Goal: Task Accomplishment & Management: Manage account settings

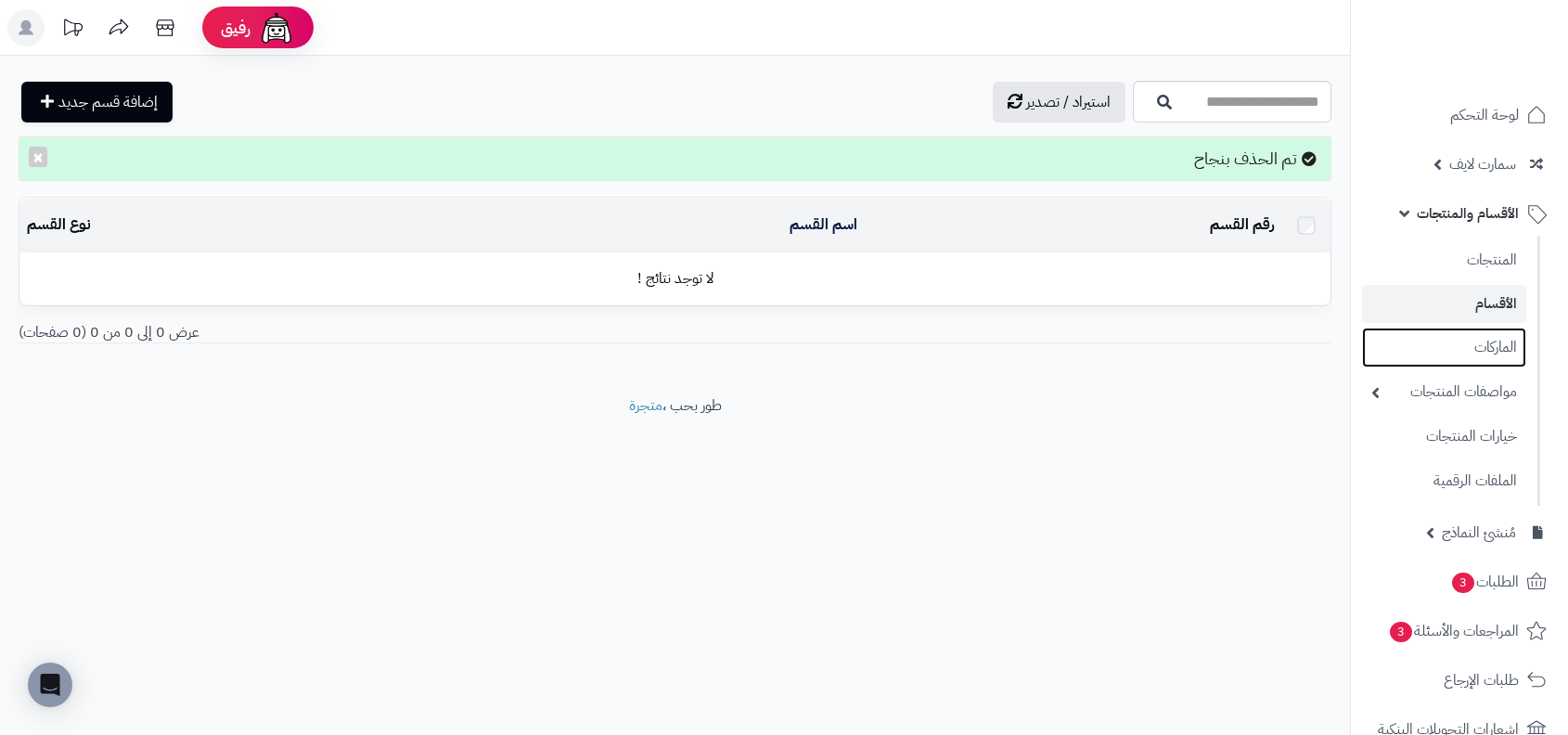
click at [1500, 357] on link "الماركات" at bounding box center [1444, 347] width 164 height 39
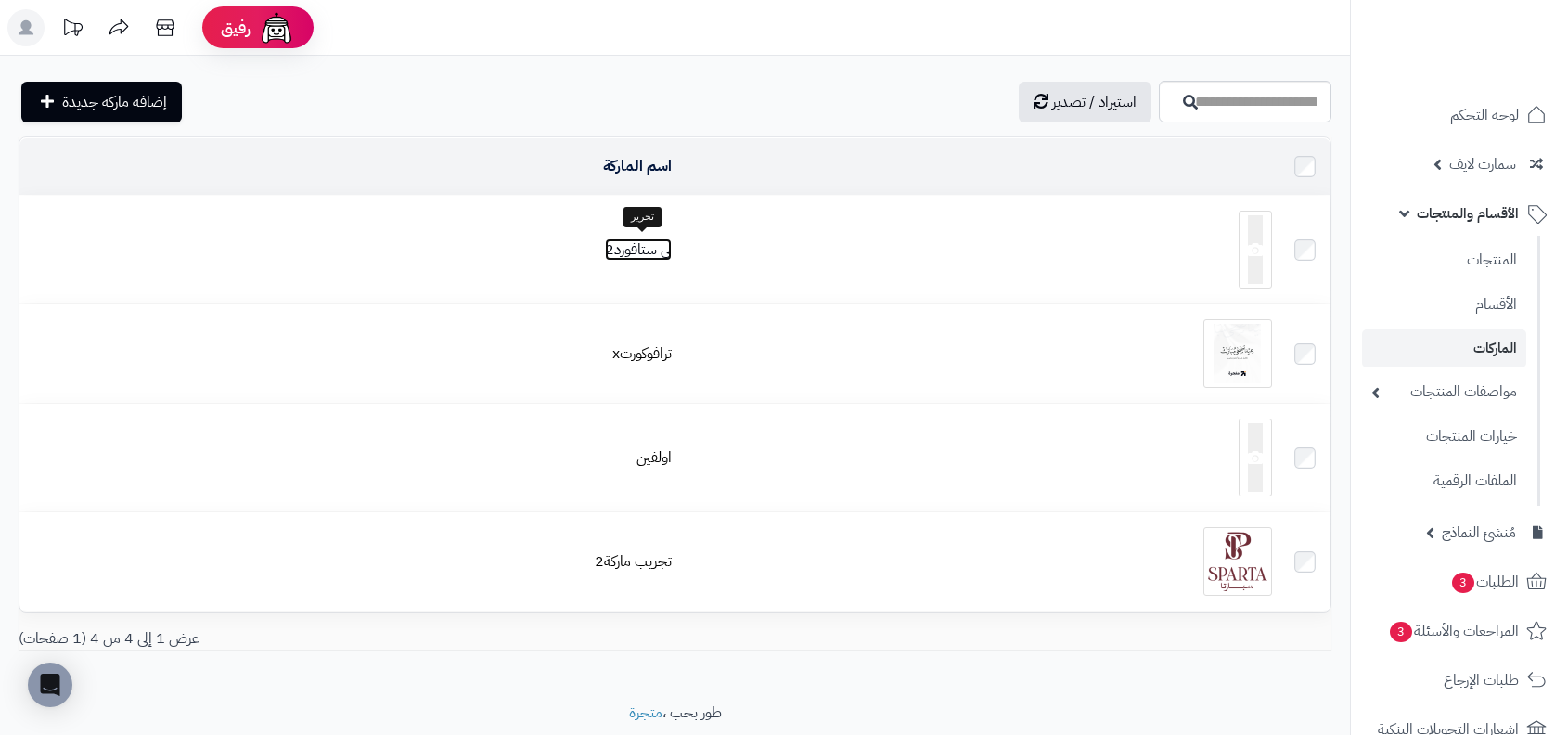
click at [642, 253] on link "لي ستافورد2" at bounding box center [638, 250] width 67 height 23
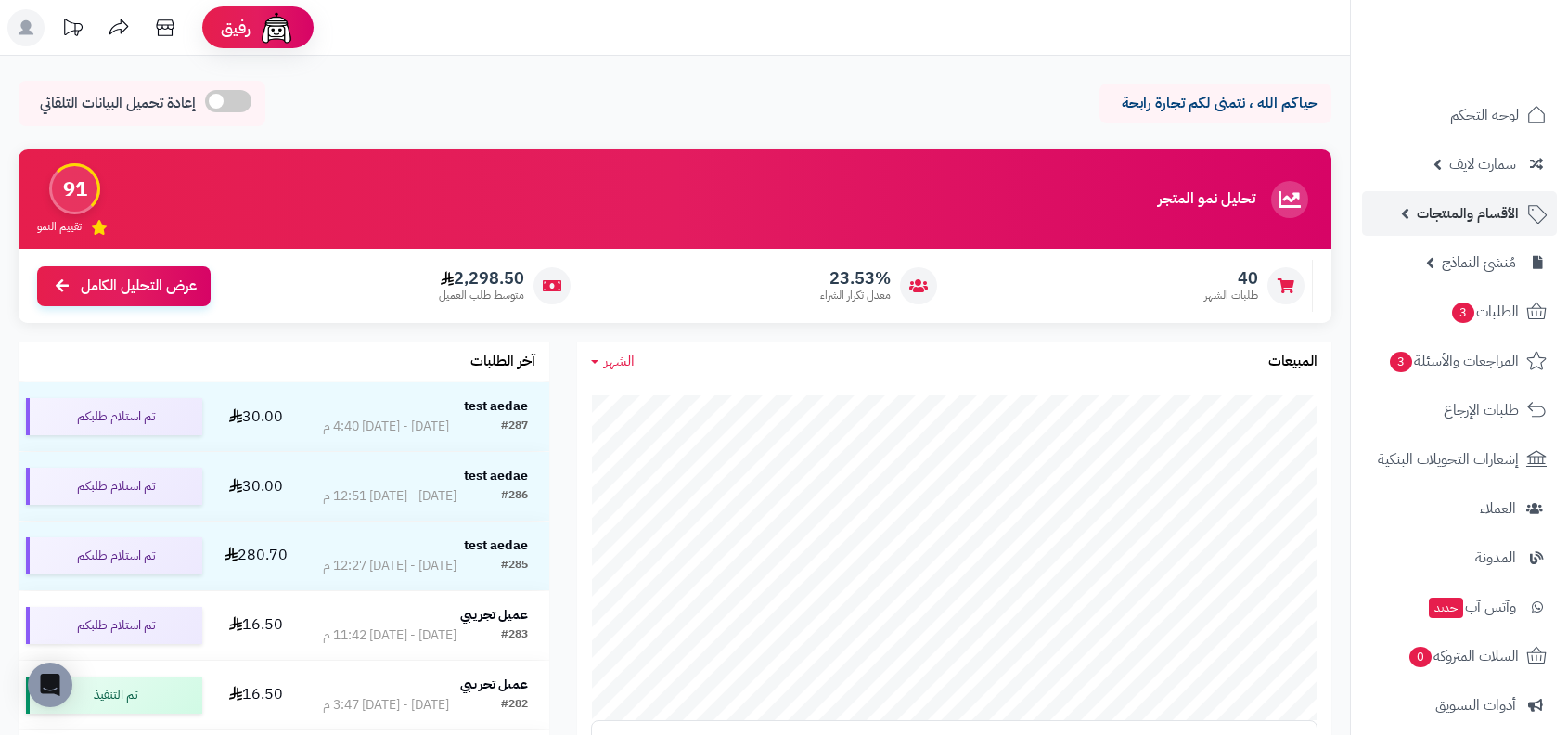
click at [1466, 216] on span "الأقسام والمنتجات" at bounding box center [1468, 213] width 102 height 26
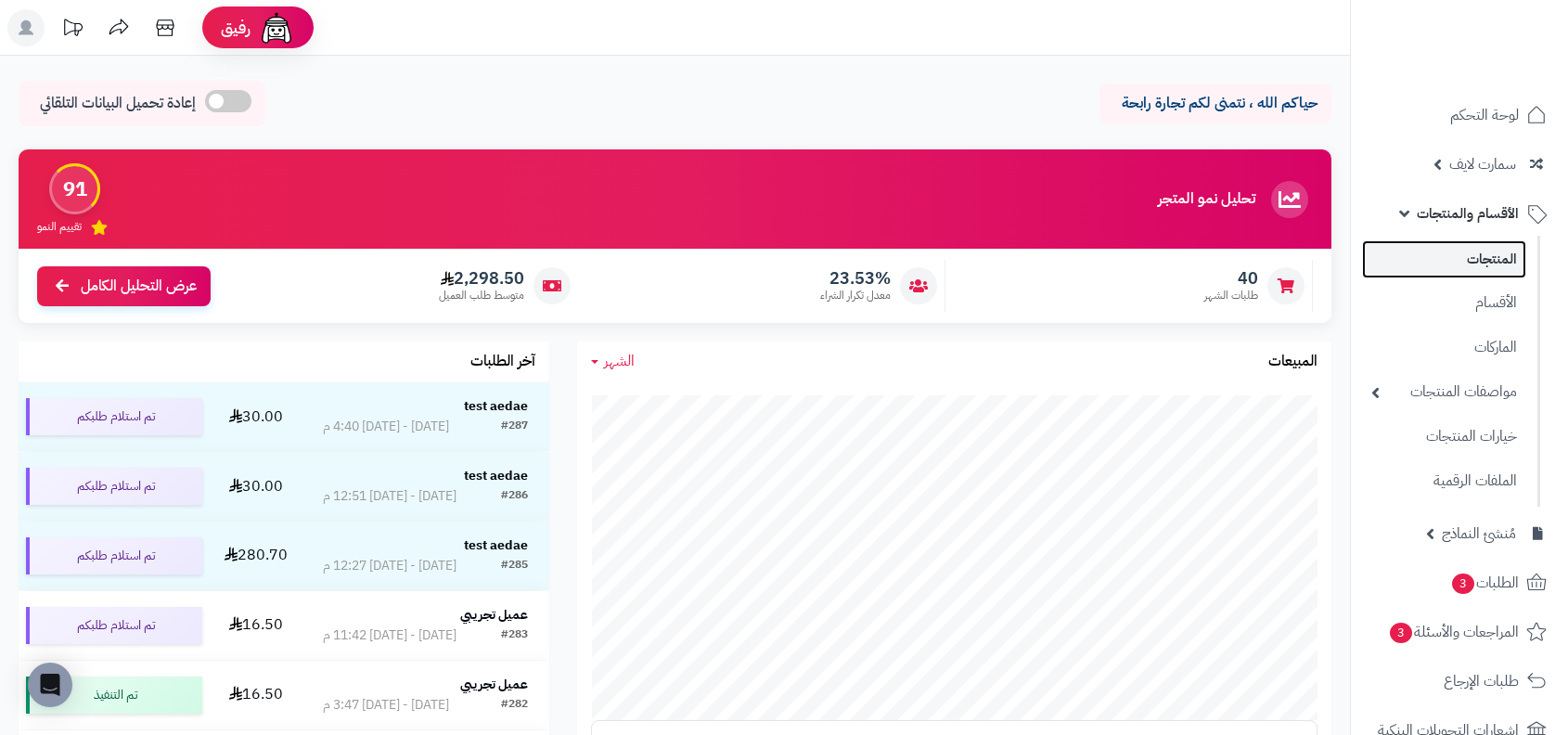
click at [1468, 263] on link "المنتجات" at bounding box center [1444, 259] width 164 height 38
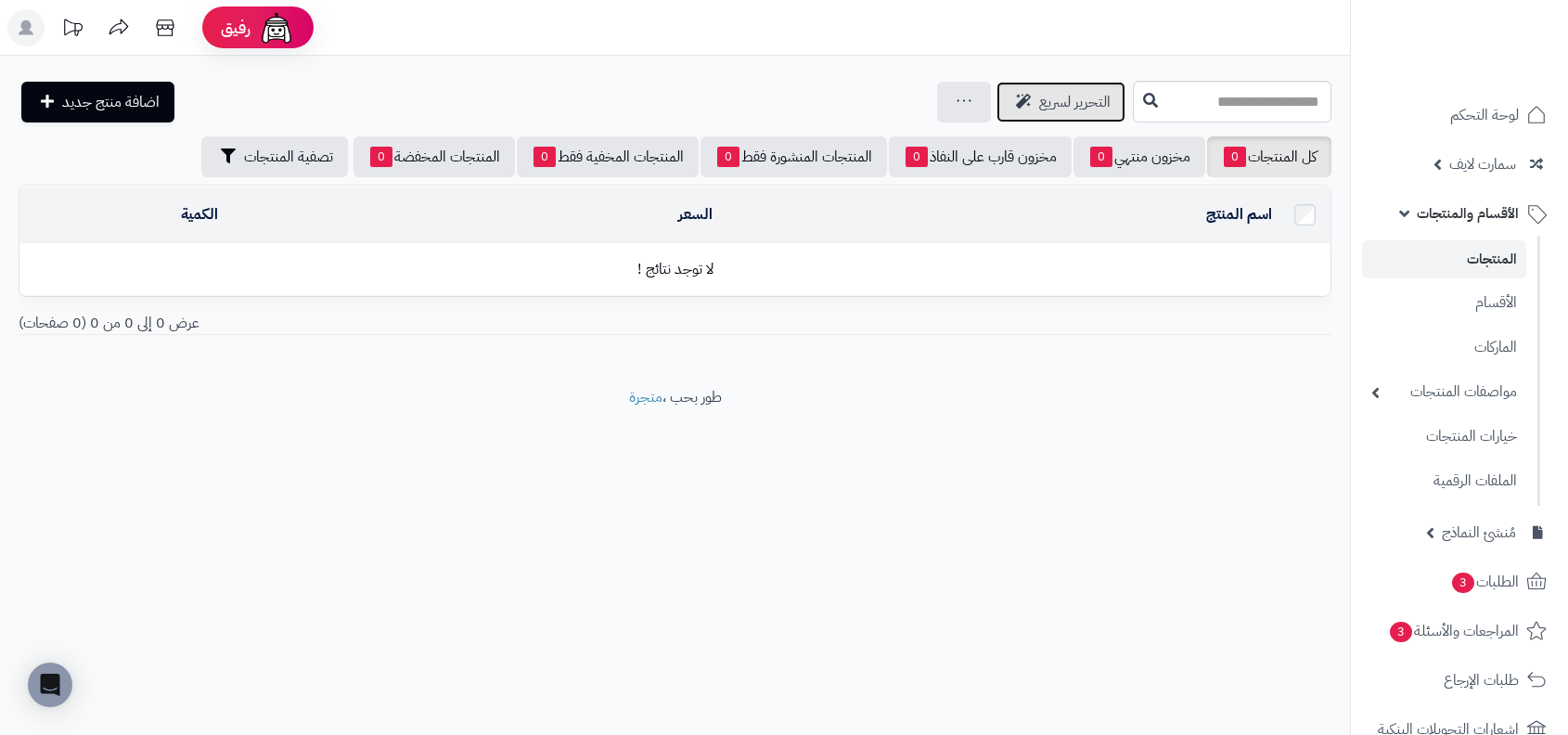
click at [1043, 85] on link "التحرير لسريع" at bounding box center [1060, 101] width 129 height 40
click at [944, 115] on div "جرد مخزون المنتجات جرد مخزون الخيارات فقط تعديل أسعار المنتجات الملصقات تصدير ا…" at bounding box center [963, 101] width 54 height 40
click at [946, 82] on div "جرد مخزون المنتجات جرد مخزون الخيارات فقط تعديل أسعار المنتجات الملصقات تصدير ا…" at bounding box center [963, 101] width 54 height 40
click at [957, 107] on link at bounding box center [964, 102] width 15 height 23
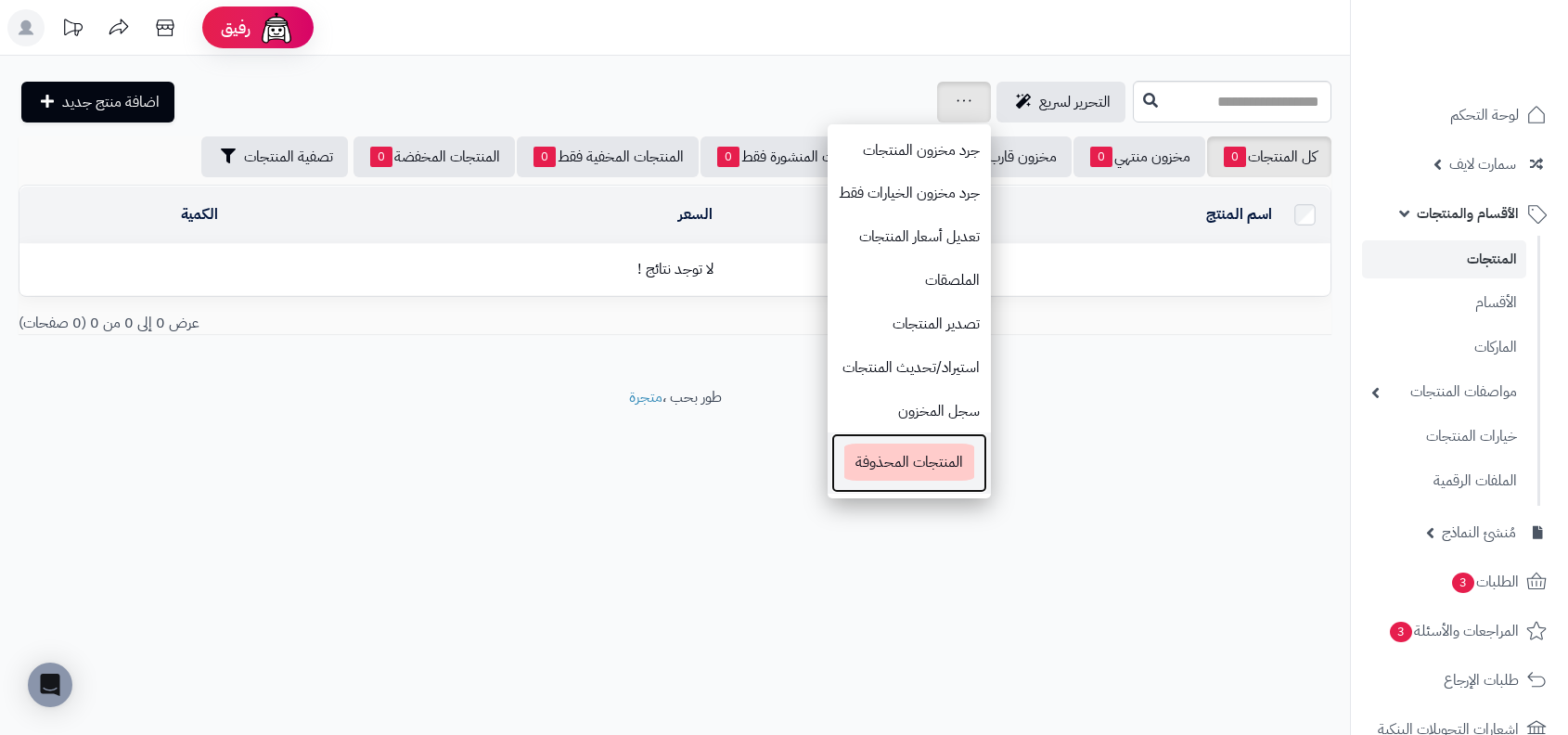
click at [914, 464] on span "المنتجات المحذوفة" at bounding box center [909, 462] width 130 height 38
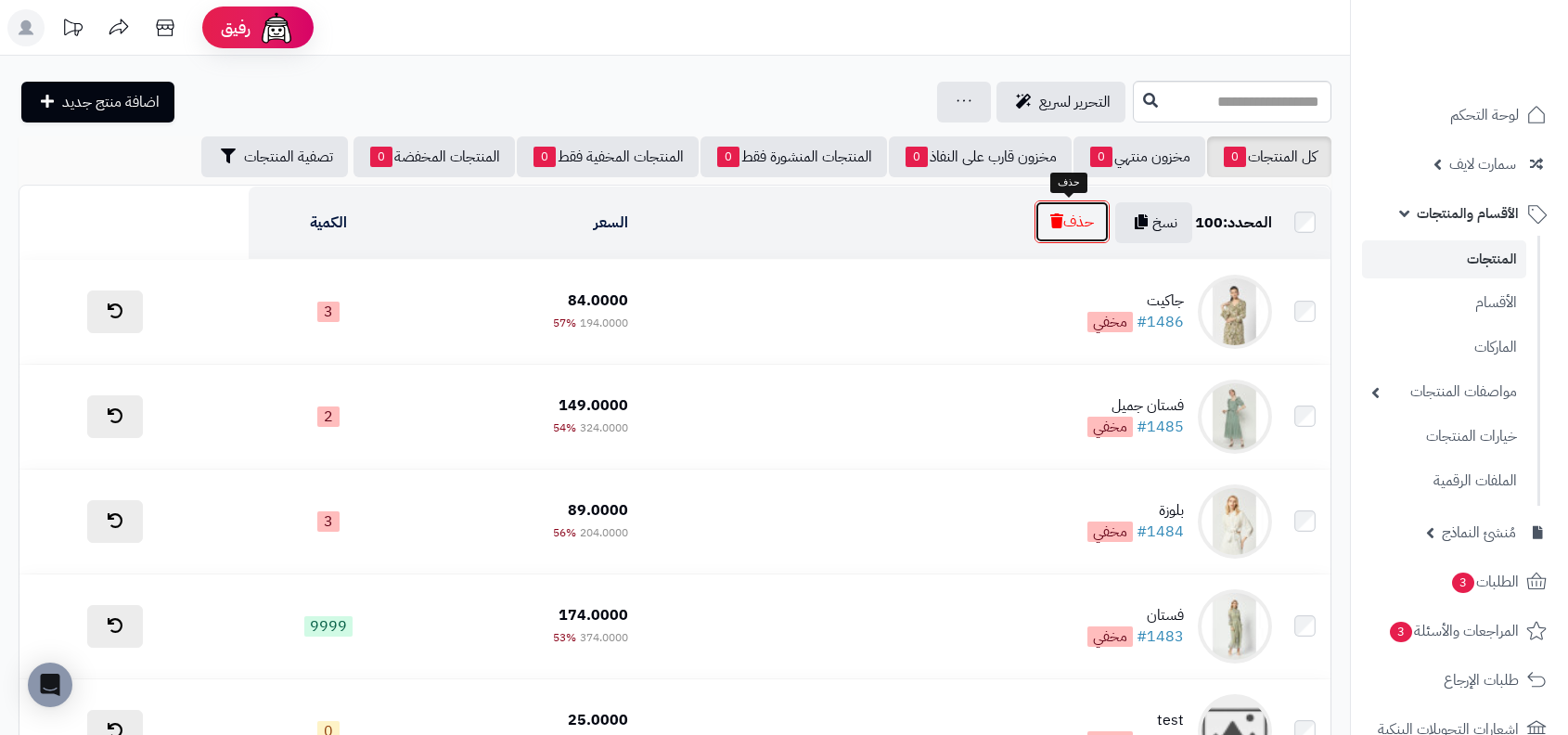
click at [1064, 224] on button "حذف" at bounding box center [1072, 221] width 75 height 42
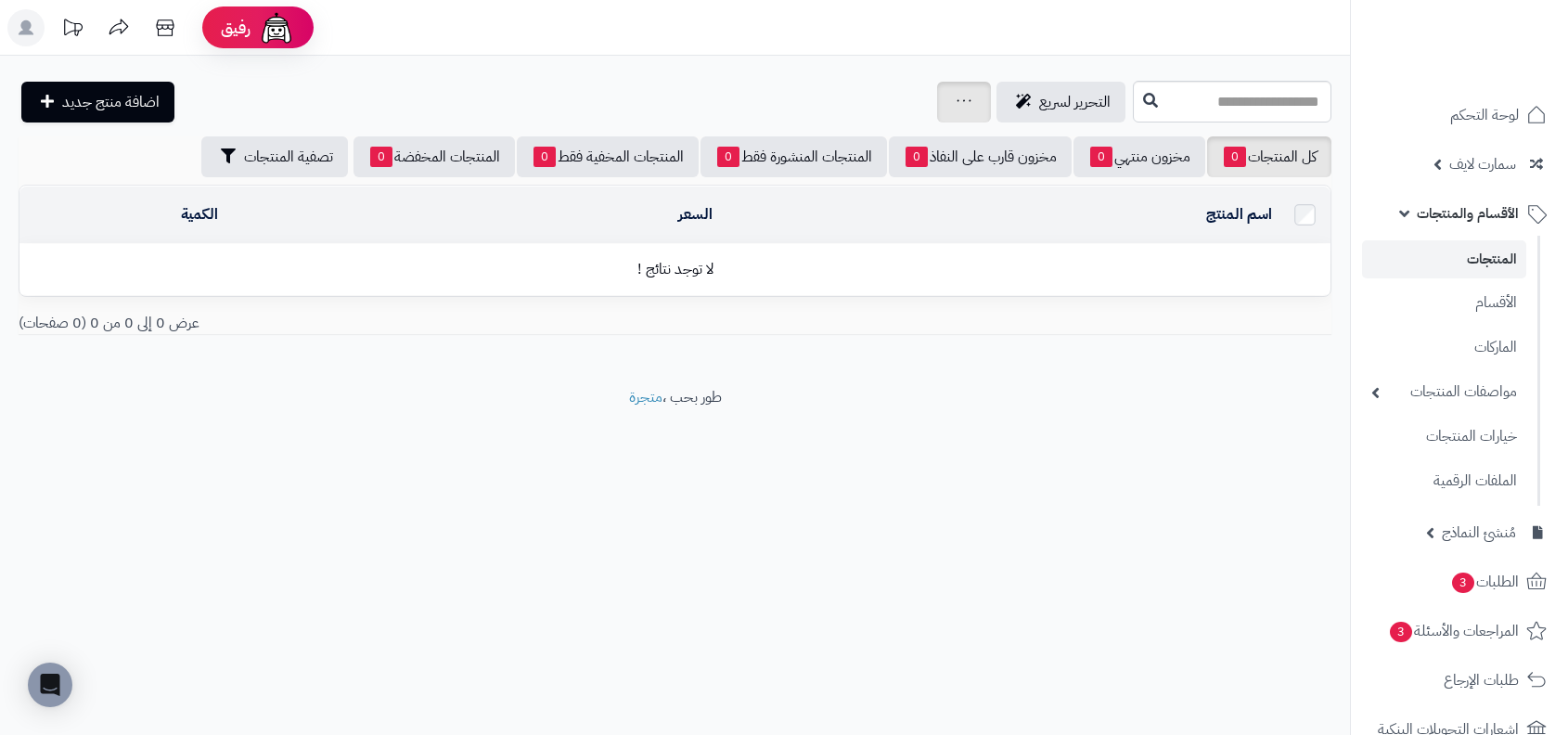
click at [973, 104] on div "جرد مخزون المنتجات جرد مخزون الخيارات فقط تعديل أسعار المنتجات الملصقات تصدير ا…" at bounding box center [963, 101] width 54 height 40
click at [944, 102] on div "جرد مخزون المنتجات جرد مخزون الخيارات فقط تعديل أسعار المنتجات الملصقات تصدير ا…" at bounding box center [963, 101] width 54 height 40
click at [957, 107] on link at bounding box center [964, 102] width 15 height 23
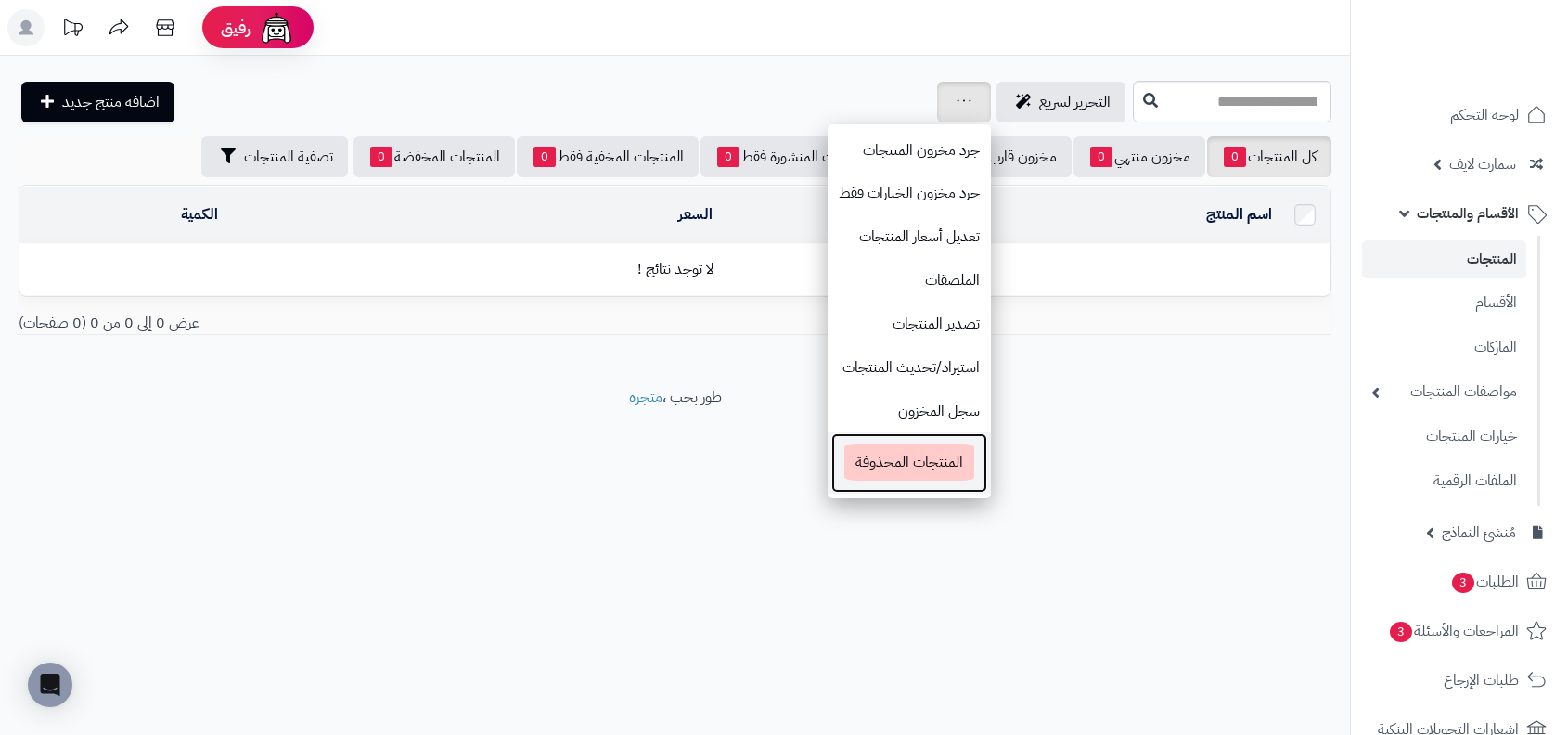
click at [908, 451] on span "المنتجات المحذوفة" at bounding box center [909, 462] width 130 height 38
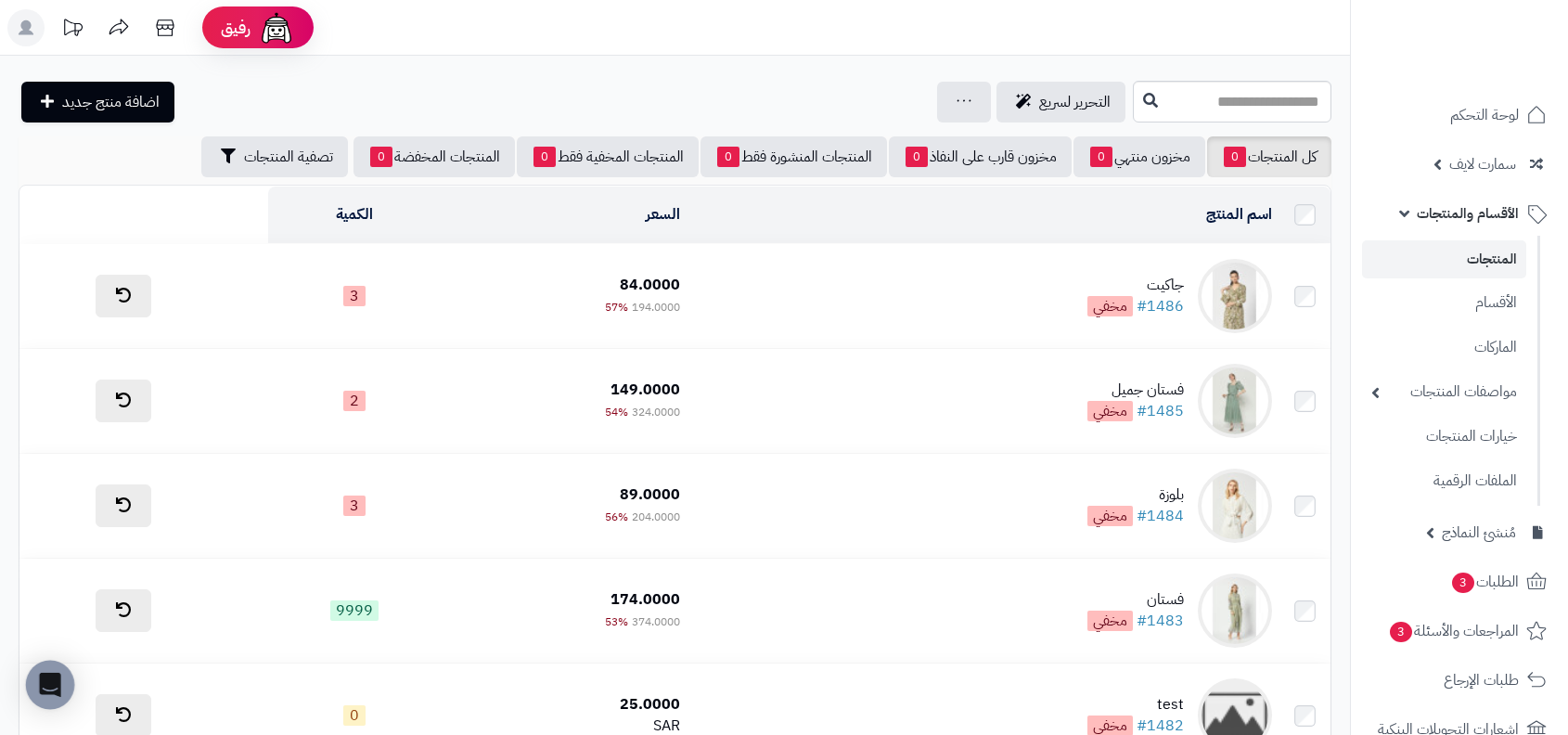
click at [52, 691] on icon "Open Intercom Messenger" at bounding box center [50, 685] width 22 height 24
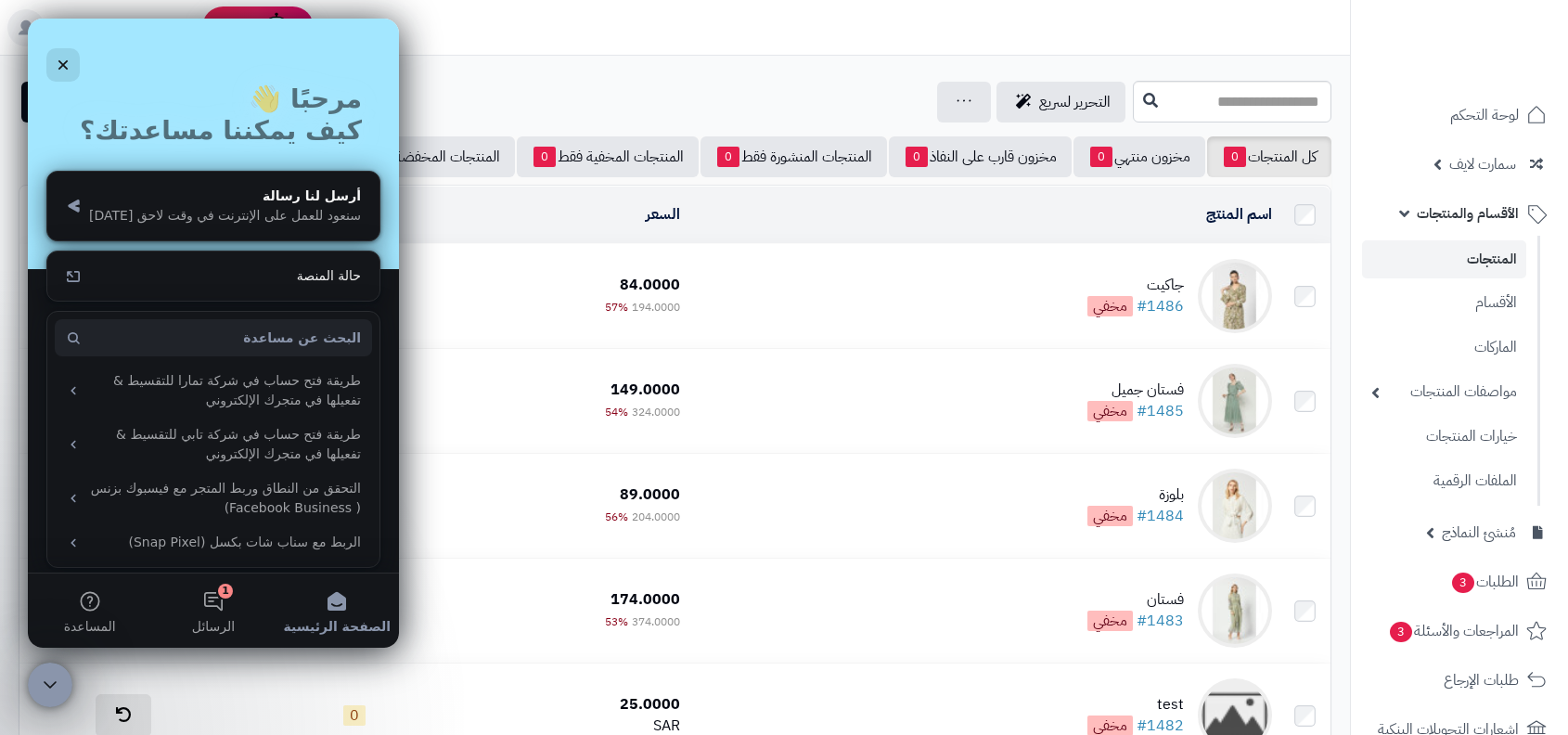
scroll to position [68, 0]
click at [104, 607] on button "المساعدة" at bounding box center [89, 610] width 123 height 74
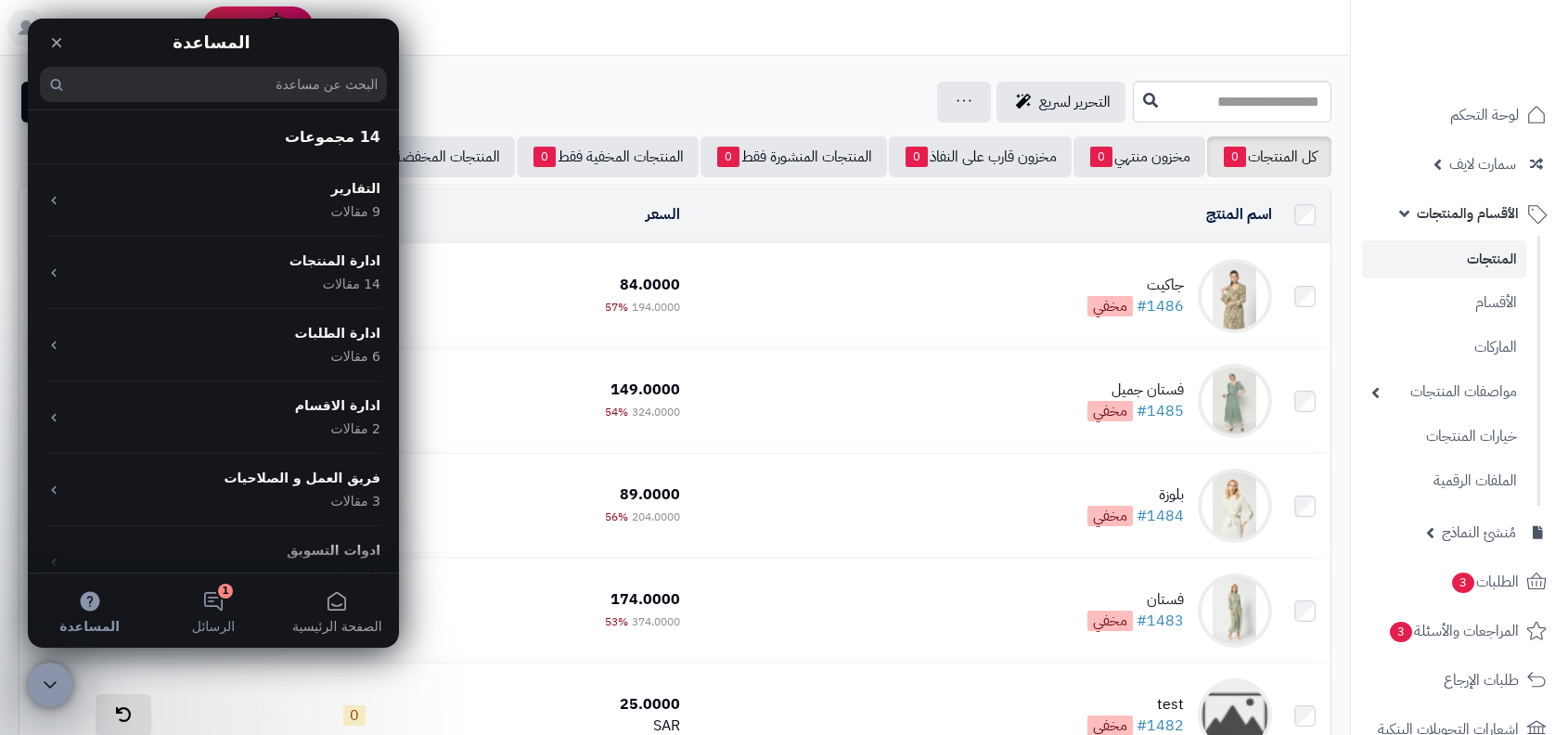
click at [204, 605] on button "1 الرسائل" at bounding box center [212, 610] width 123 height 74
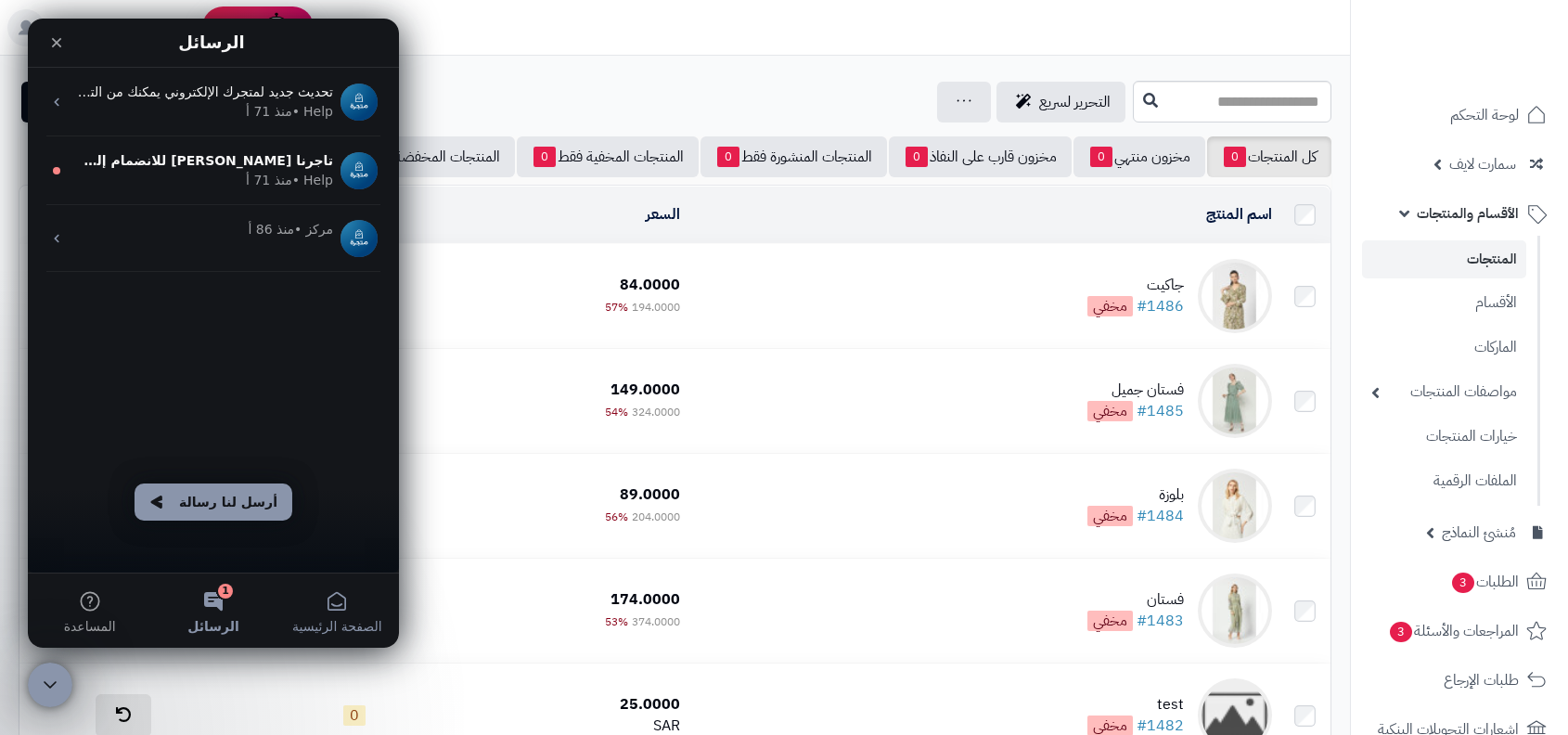
click at [316, 605] on button "الصفحة الرئيسية" at bounding box center [337, 610] width 123 height 74
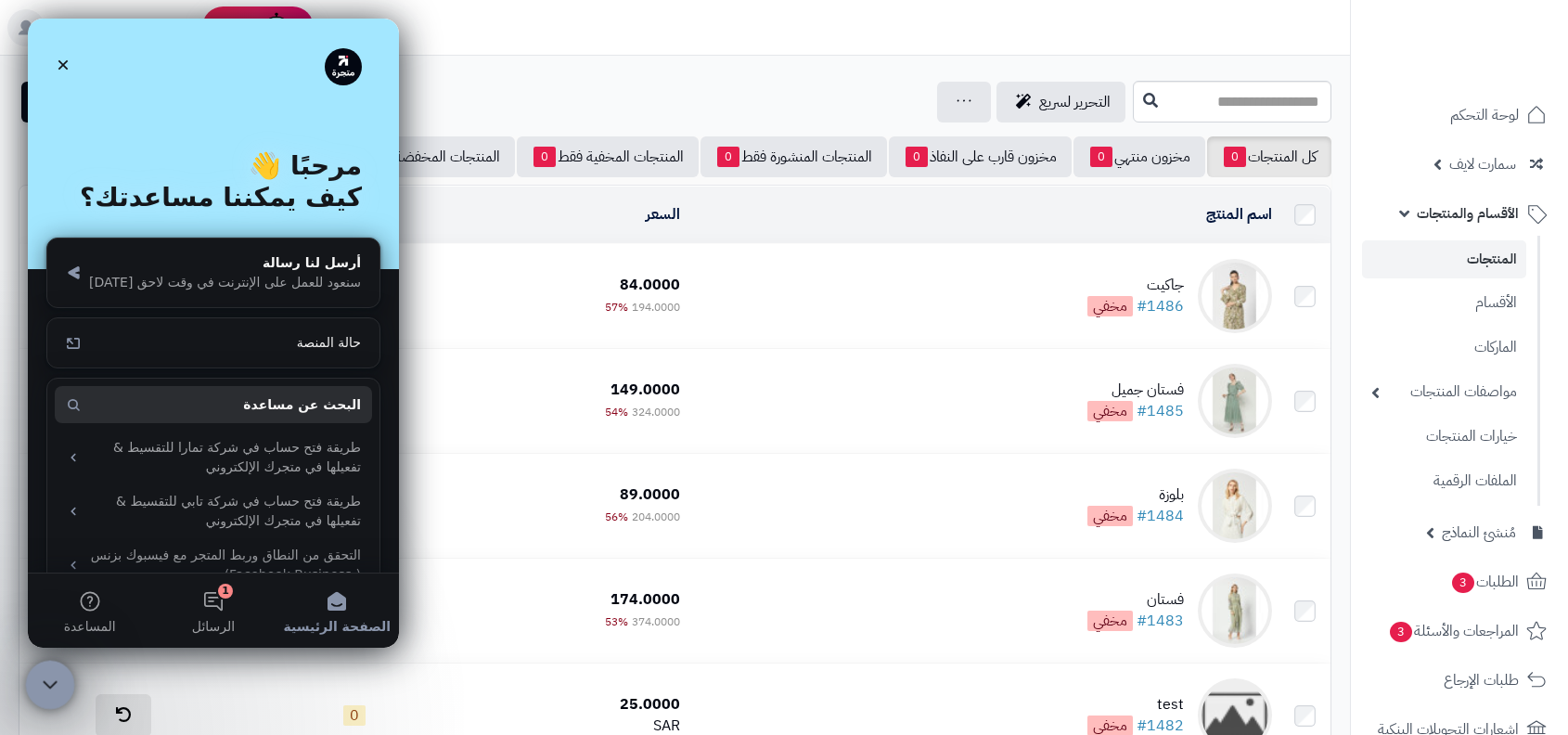
click at [40, 677] on icon "إغلاق برنامج مراسلة Intercom" at bounding box center [48, 682] width 23 height 23
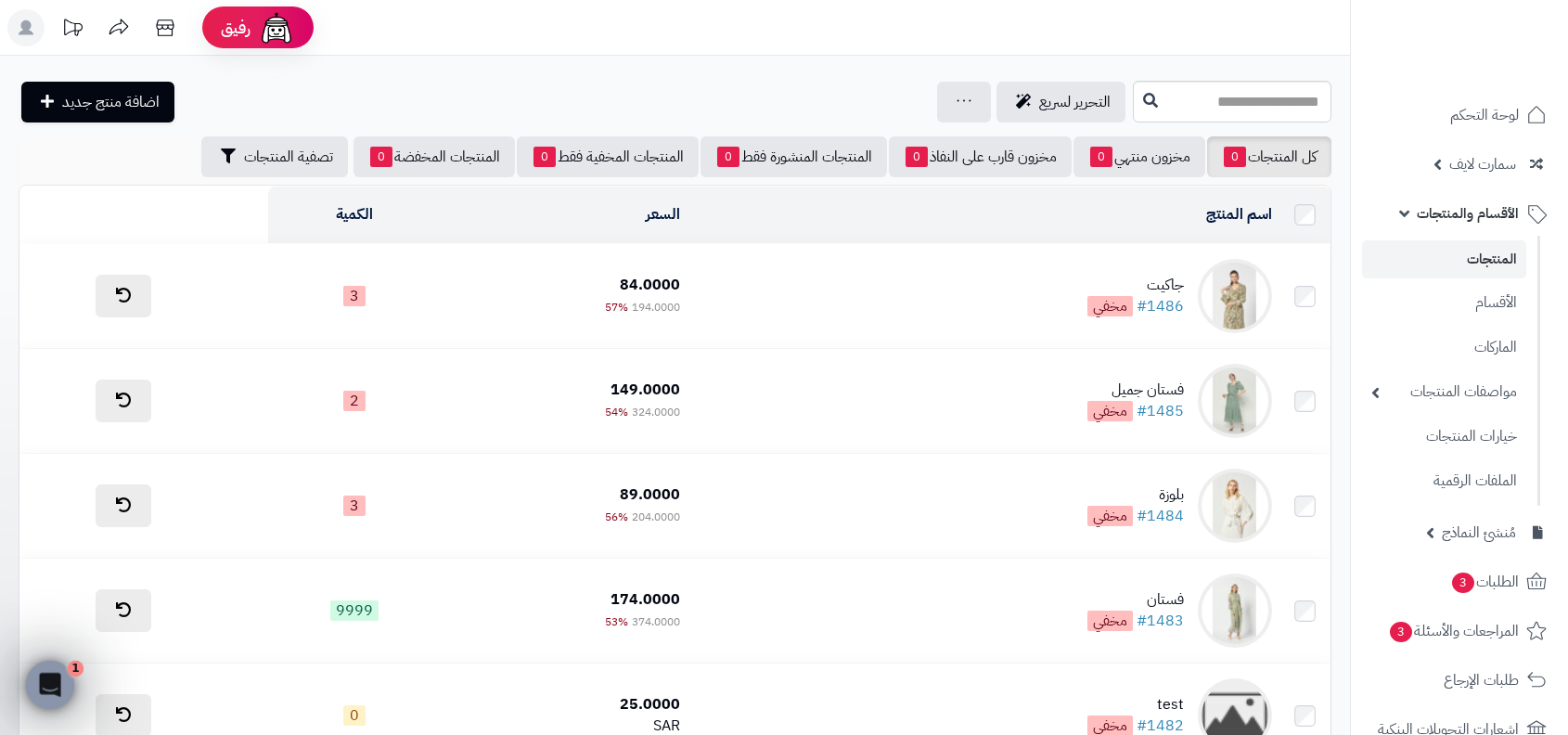
scroll to position [0, 0]
click at [1441, 303] on link "الأقسام" at bounding box center [1444, 301] width 164 height 38
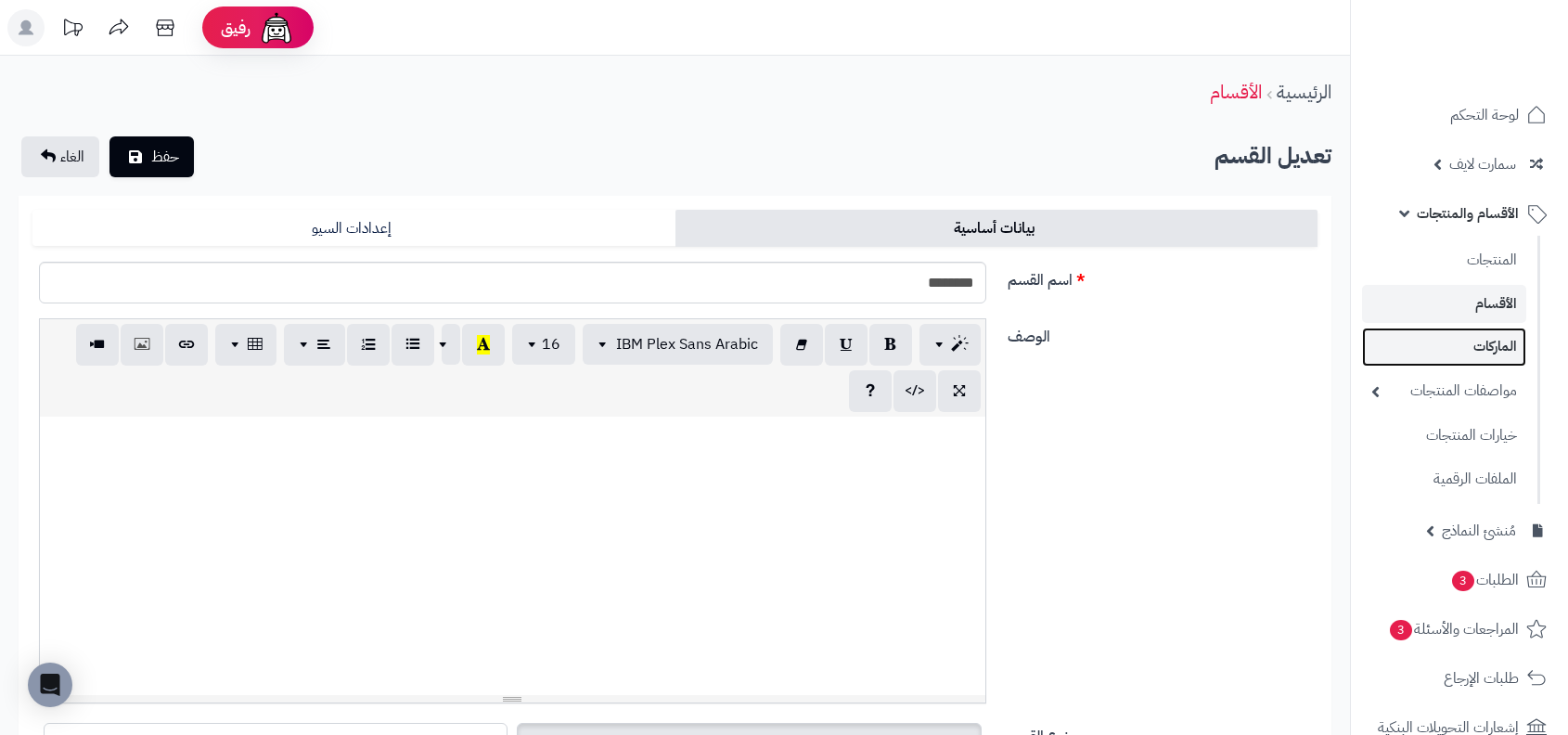
click at [1453, 362] on link "الماركات" at bounding box center [1444, 346] width 164 height 38
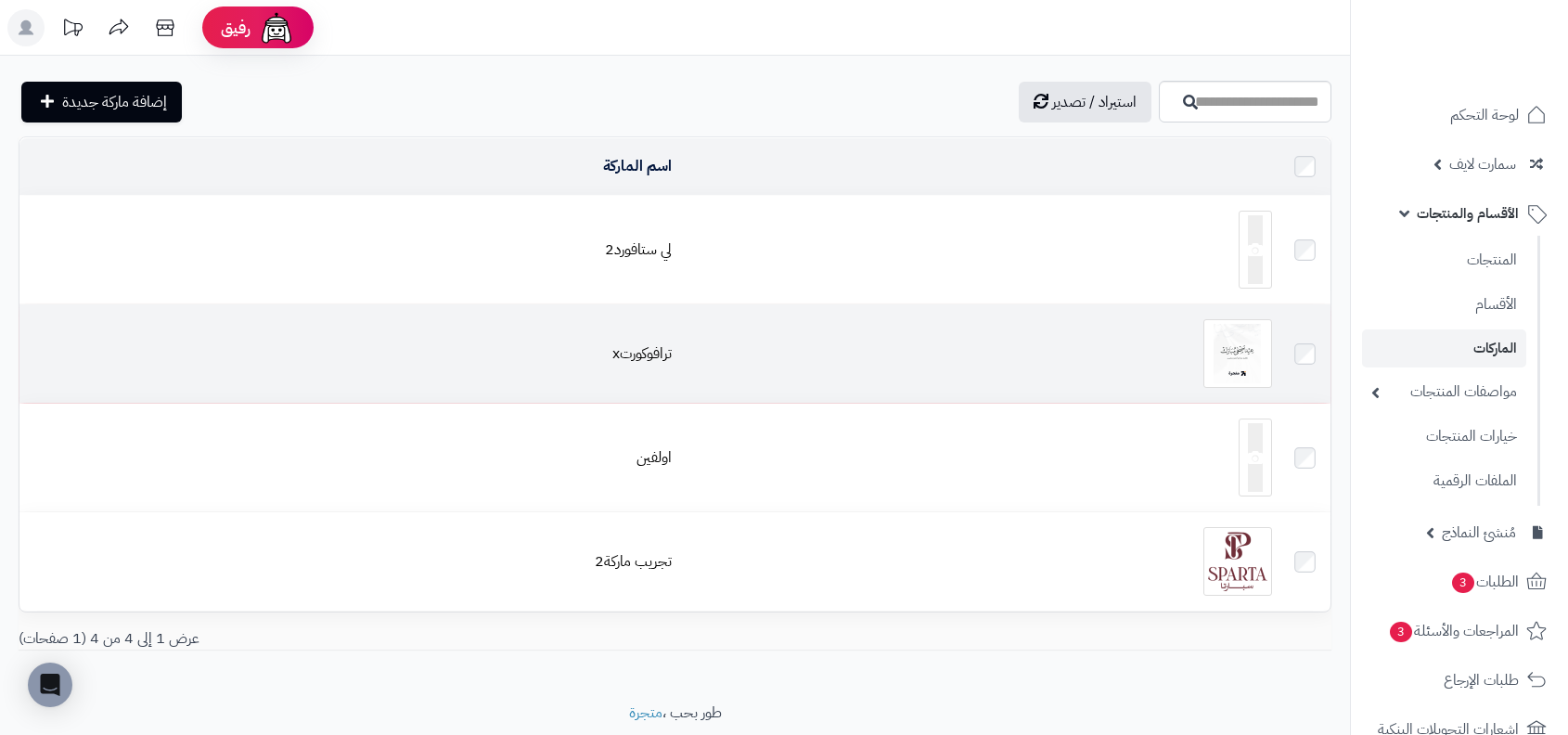
click at [1272, 339] on img at bounding box center [1237, 353] width 69 height 69
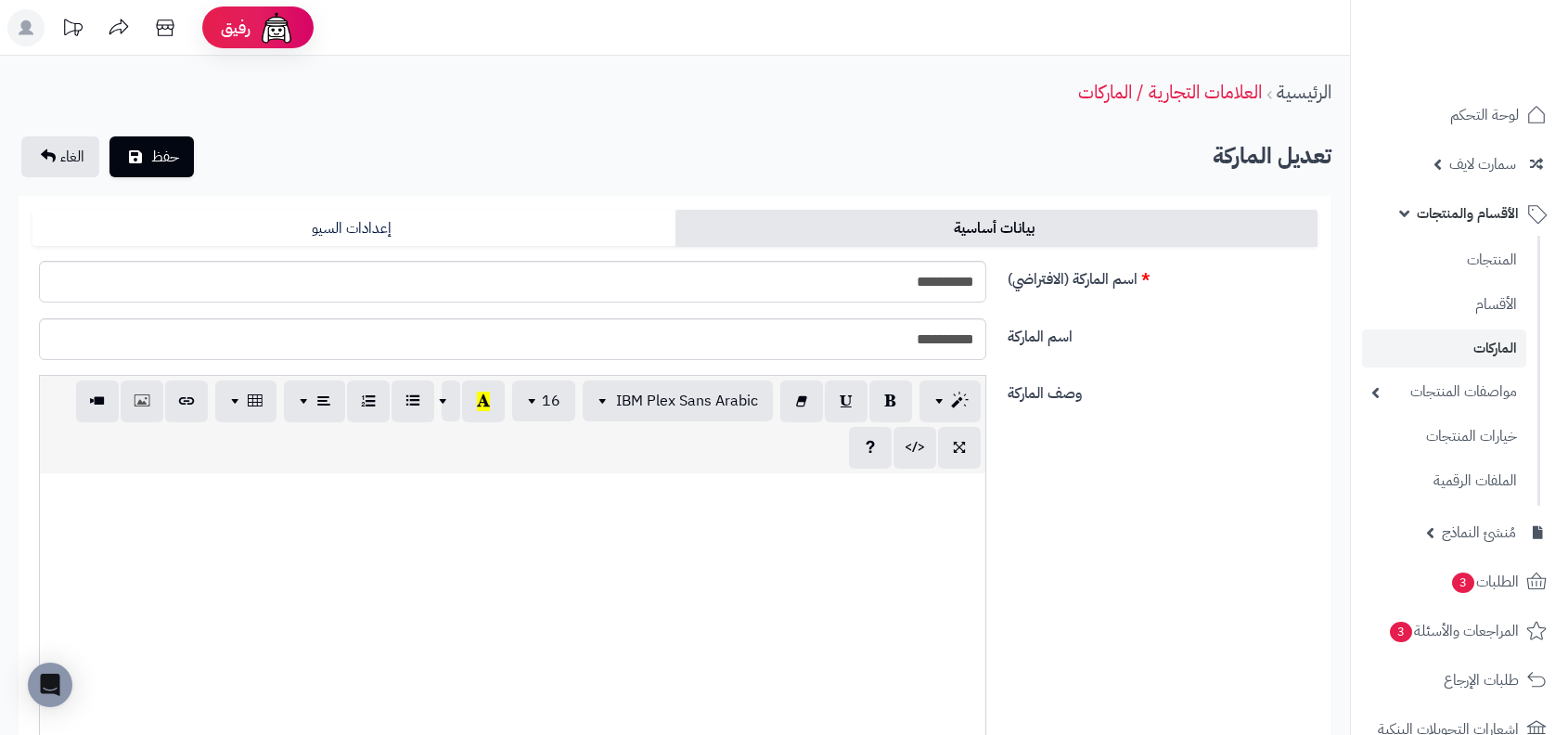
click at [1447, 459] on ul "المنتجات الأقسام الماركات مواصفات المنتجات مواصفات المنتجات أنواع المواصفات خيا…" at bounding box center [1446, 371] width 190 height 270
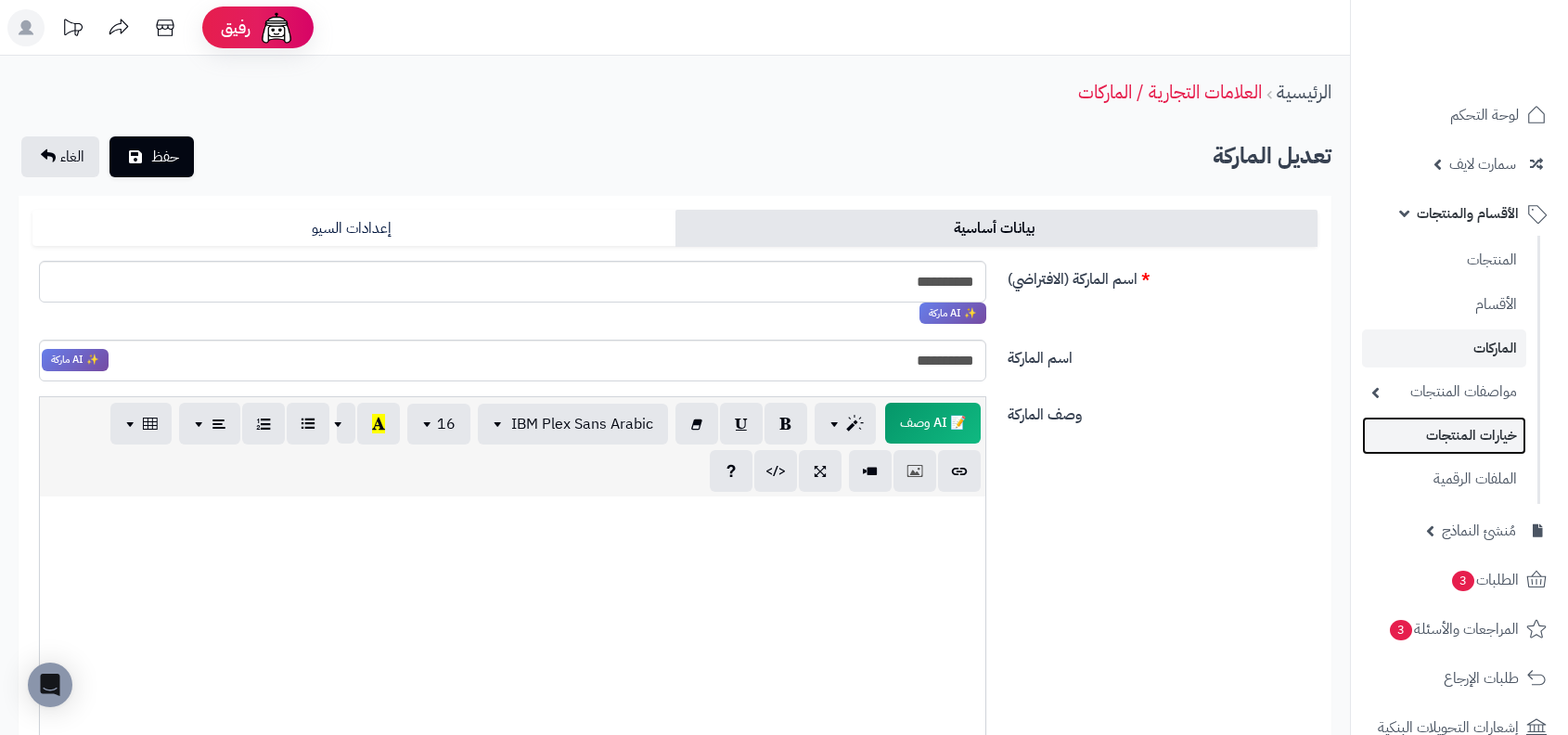
click at [1459, 451] on link "خيارات المنتجات" at bounding box center [1444, 436] width 164 height 38
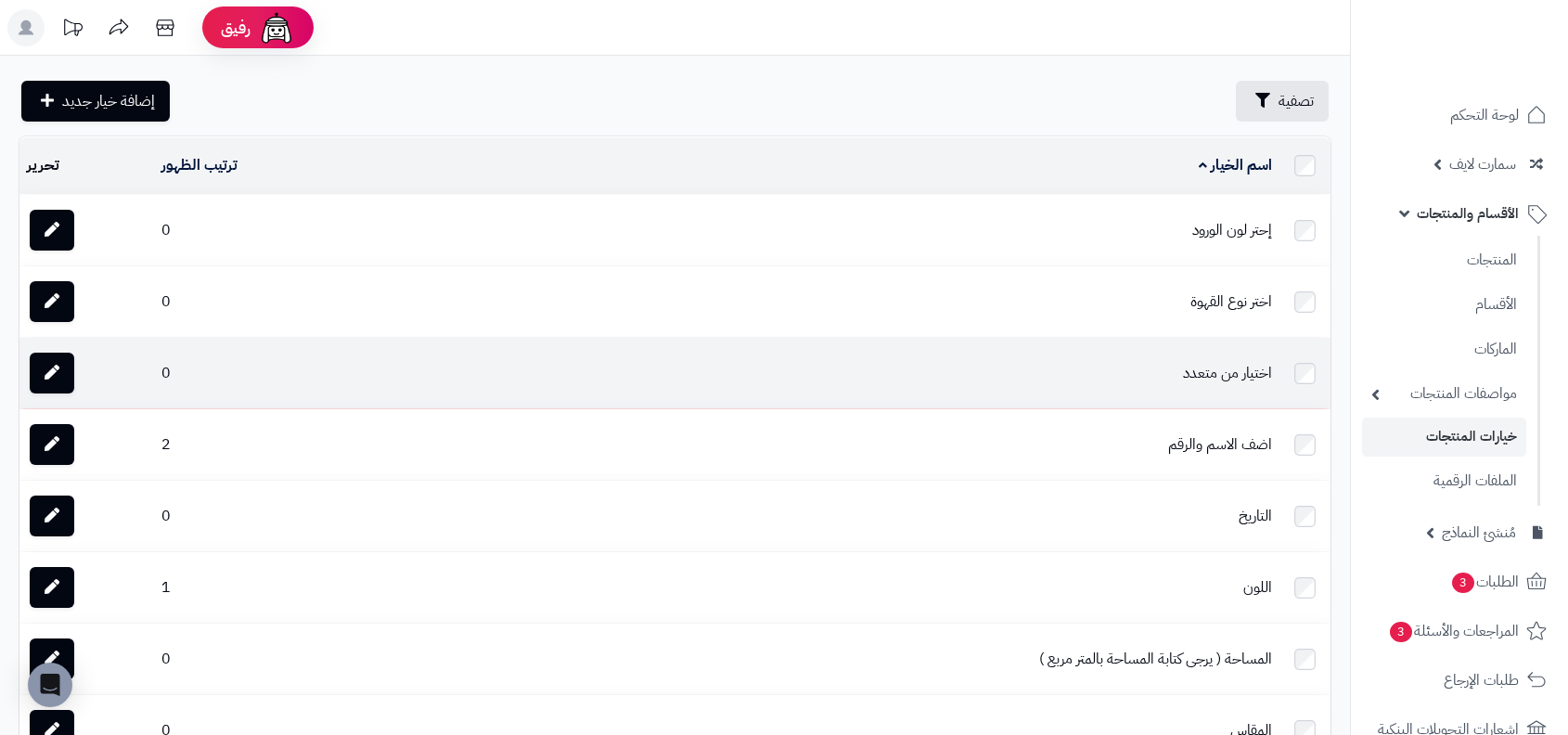
click at [1222, 362] on td "اختيار من متعدد" at bounding box center [811, 373] width 936 height 70
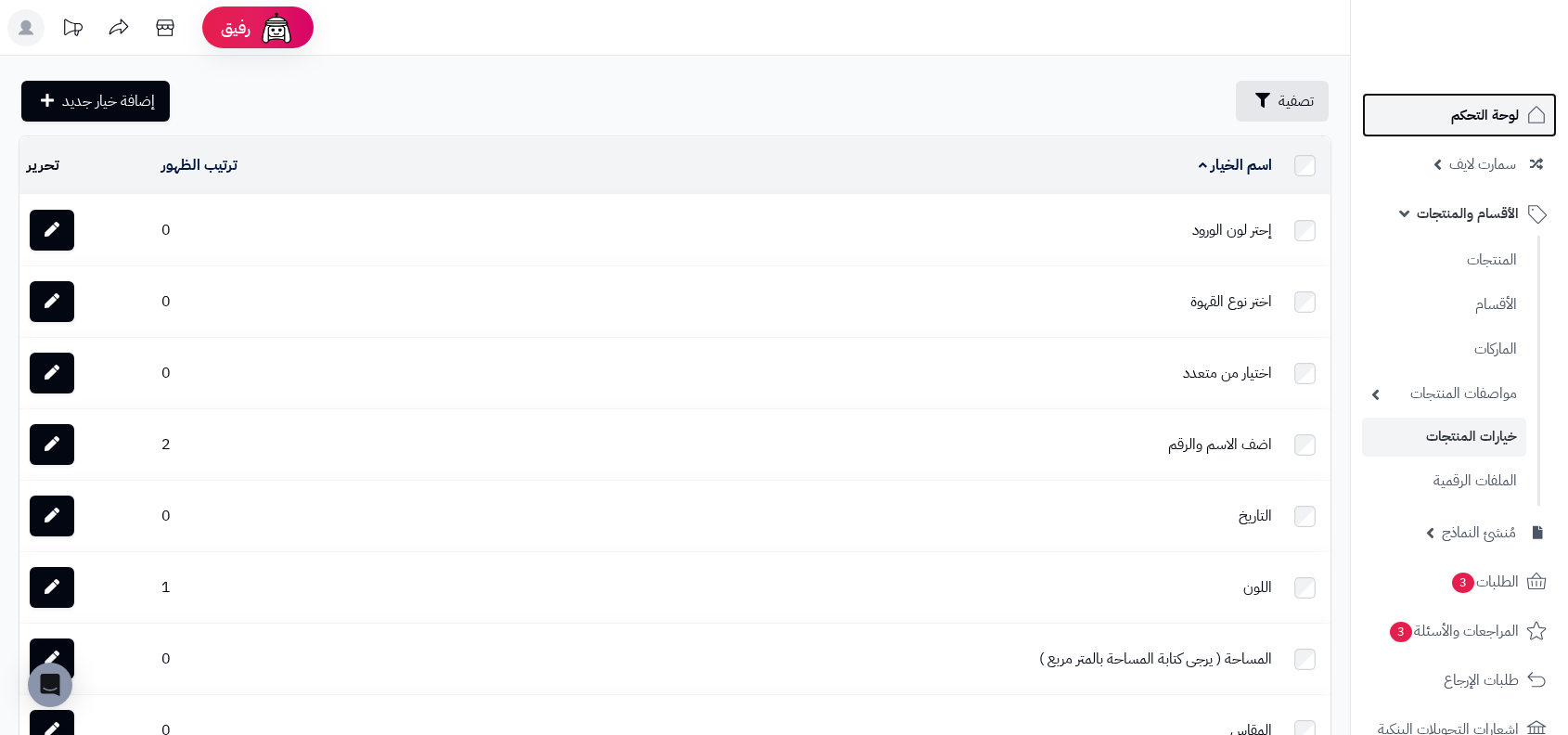
click at [1472, 136] on link "لوحة التحكم" at bounding box center [1460, 115] width 195 height 44
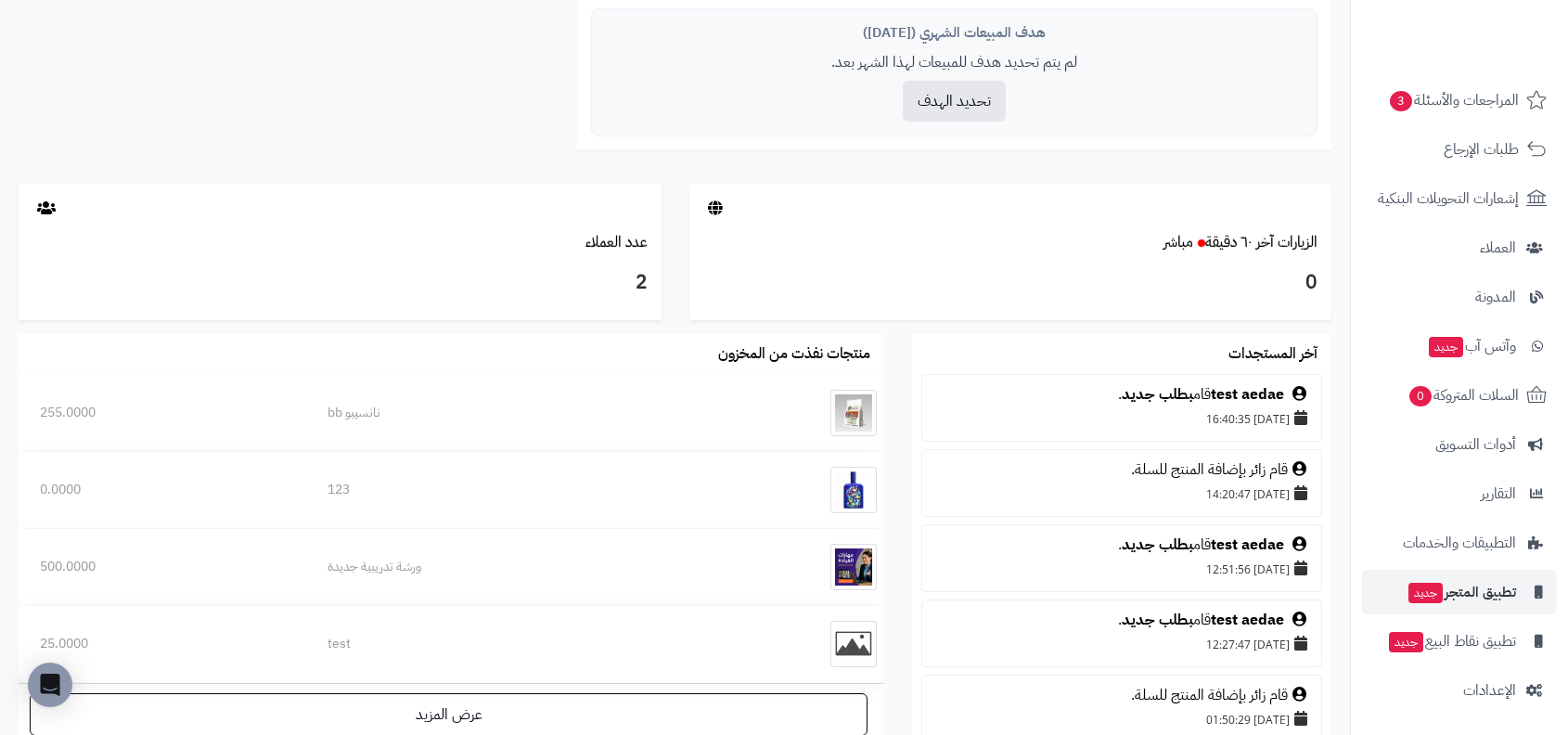
scroll to position [892, 0]
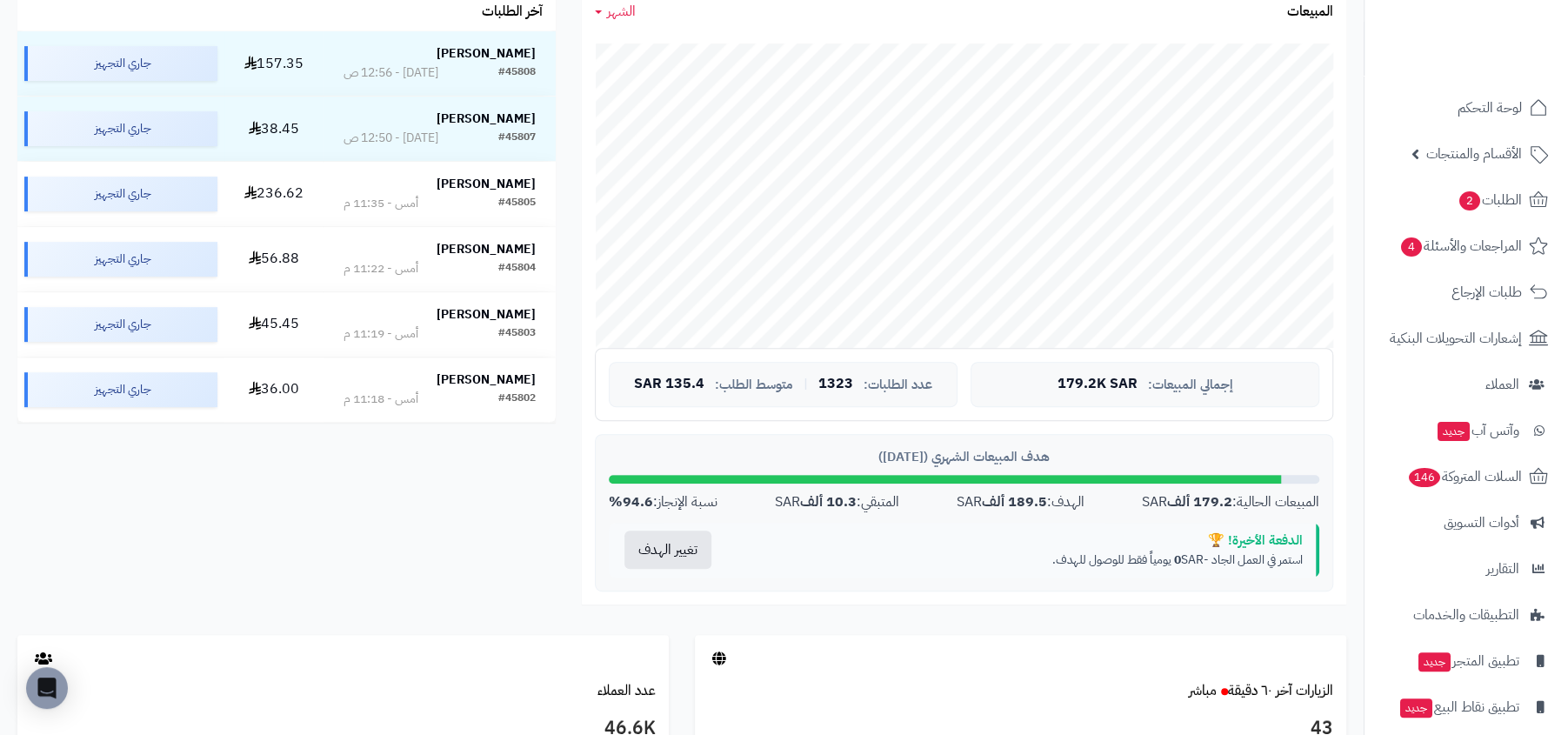
scroll to position [342, 0]
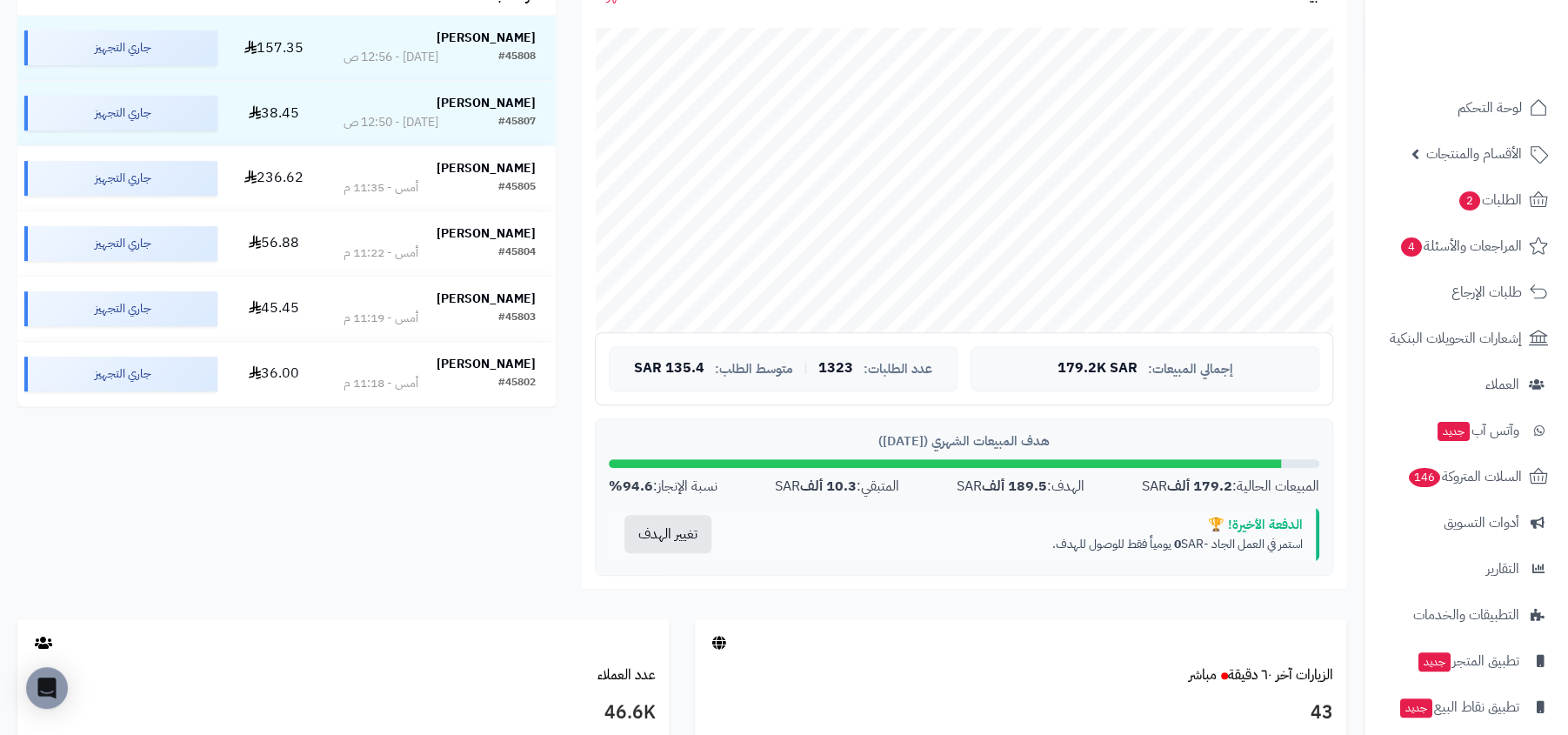
click at [824, 480] on strong "10.3 ألف" at bounding box center [828, 487] width 56 height 21
click at [964, 490] on div "الهدف: 189.5 ألف SAR" at bounding box center [1020, 487] width 128 height 20
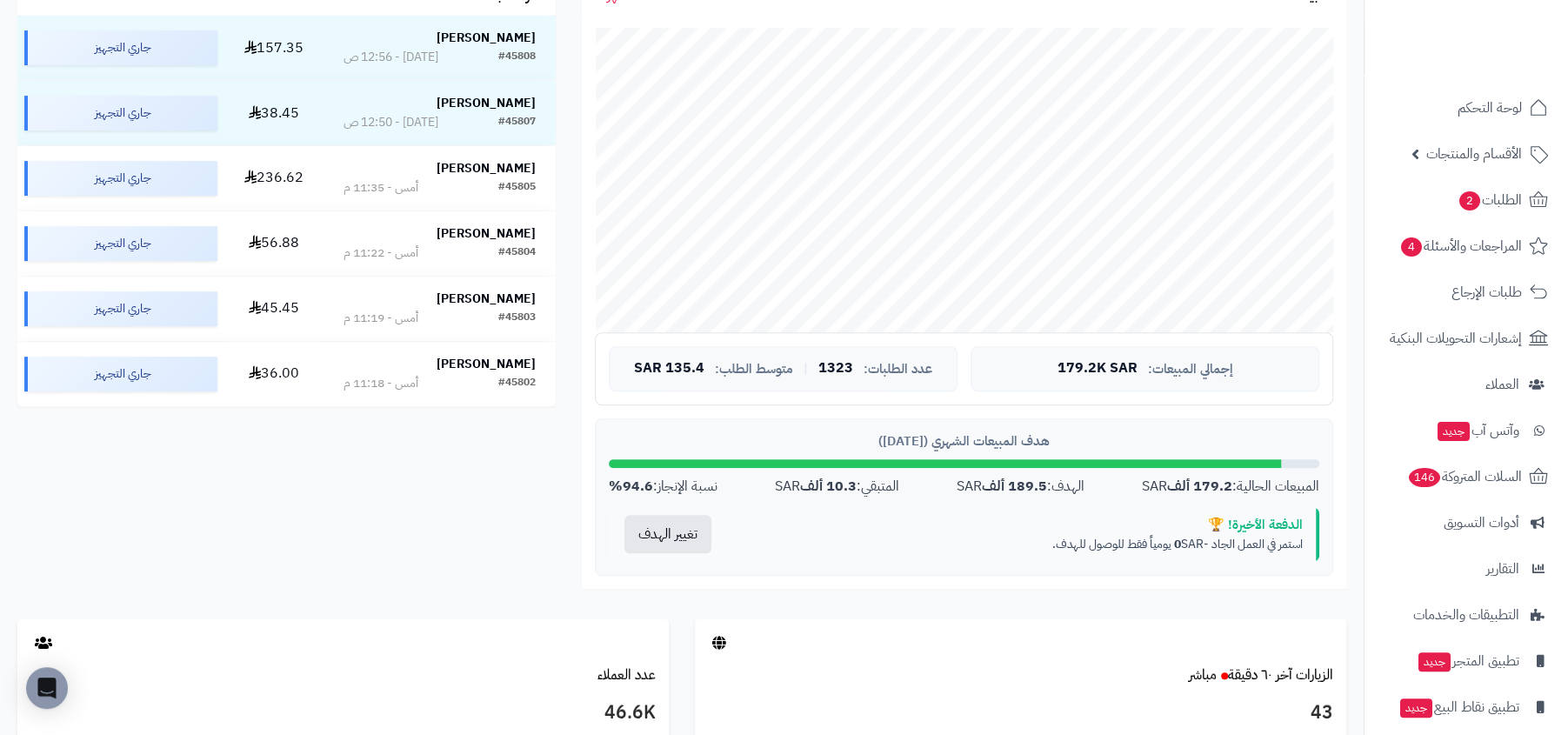
click at [964, 490] on div "الهدف: 189.5 ألف SAR" at bounding box center [1020, 487] width 128 height 20
click at [960, 518] on div "الدفعة الأخيرة! 🏆" at bounding box center [1021, 525] width 562 height 18
click at [1031, 545] on p "استمر في العمل الجاد - 0 SAR يومياً فقط للوصول للهدف." at bounding box center [1021, 545] width 562 height 18
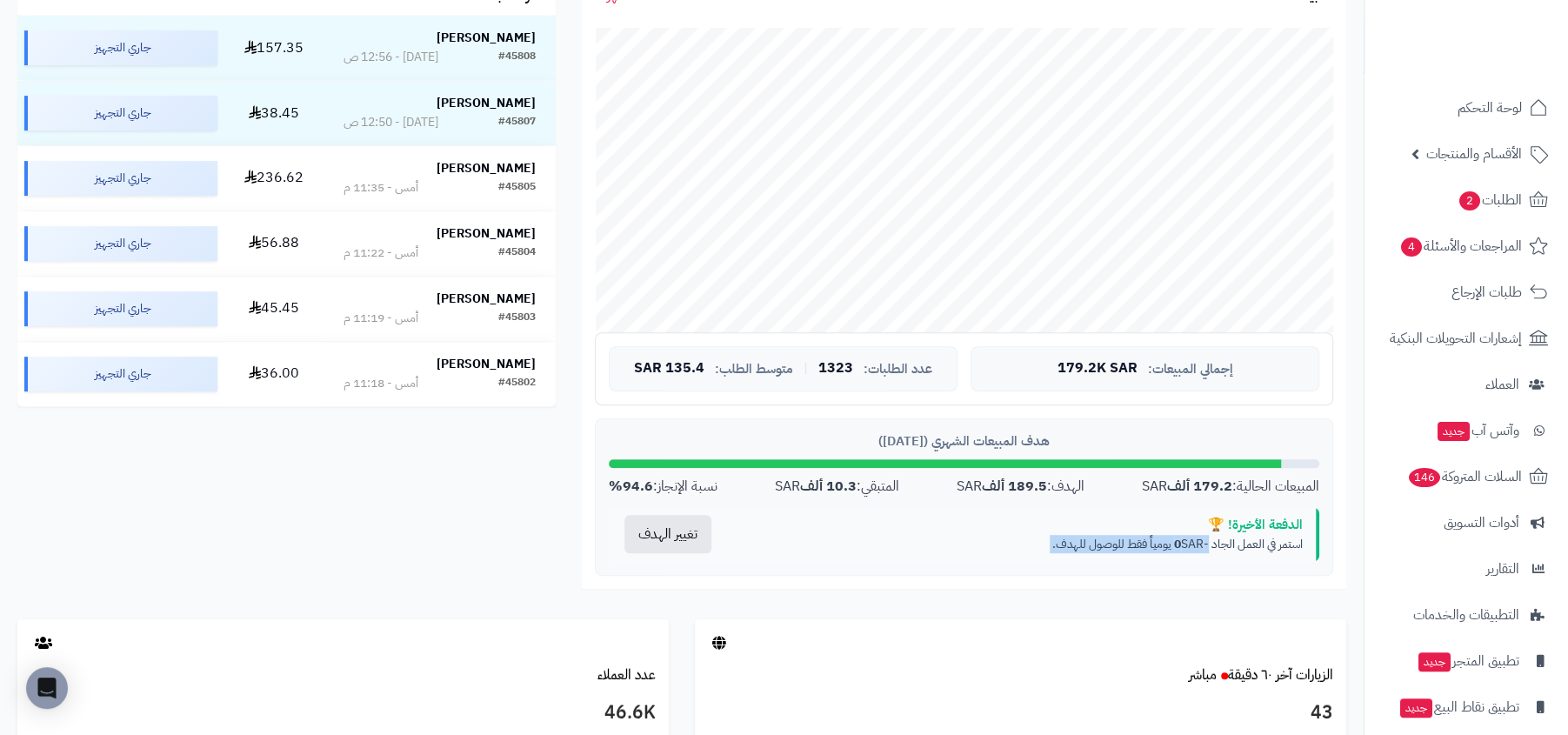
click at [1020, 558] on div "الدفعة الأخيرة! 🏆 استمر في العمل الجاد - 0 SAR يومياً فقط للوصول للهدف." at bounding box center [1022, 534] width 592 height 55
click at [1110, 551] on p "استمر في العمل الجاد - 0 SAR يومياً فقط للوصول للهدف." at bounding box center [1021, 545] width 562 height 18
click at [1064, 556] on div "الدفعة الأخيرة! 🏆 استمر في العمل الجاد - 0 SAR يومياً فقط للوصول للهدف." at bounding box center [1022, 534] width 592 height 55
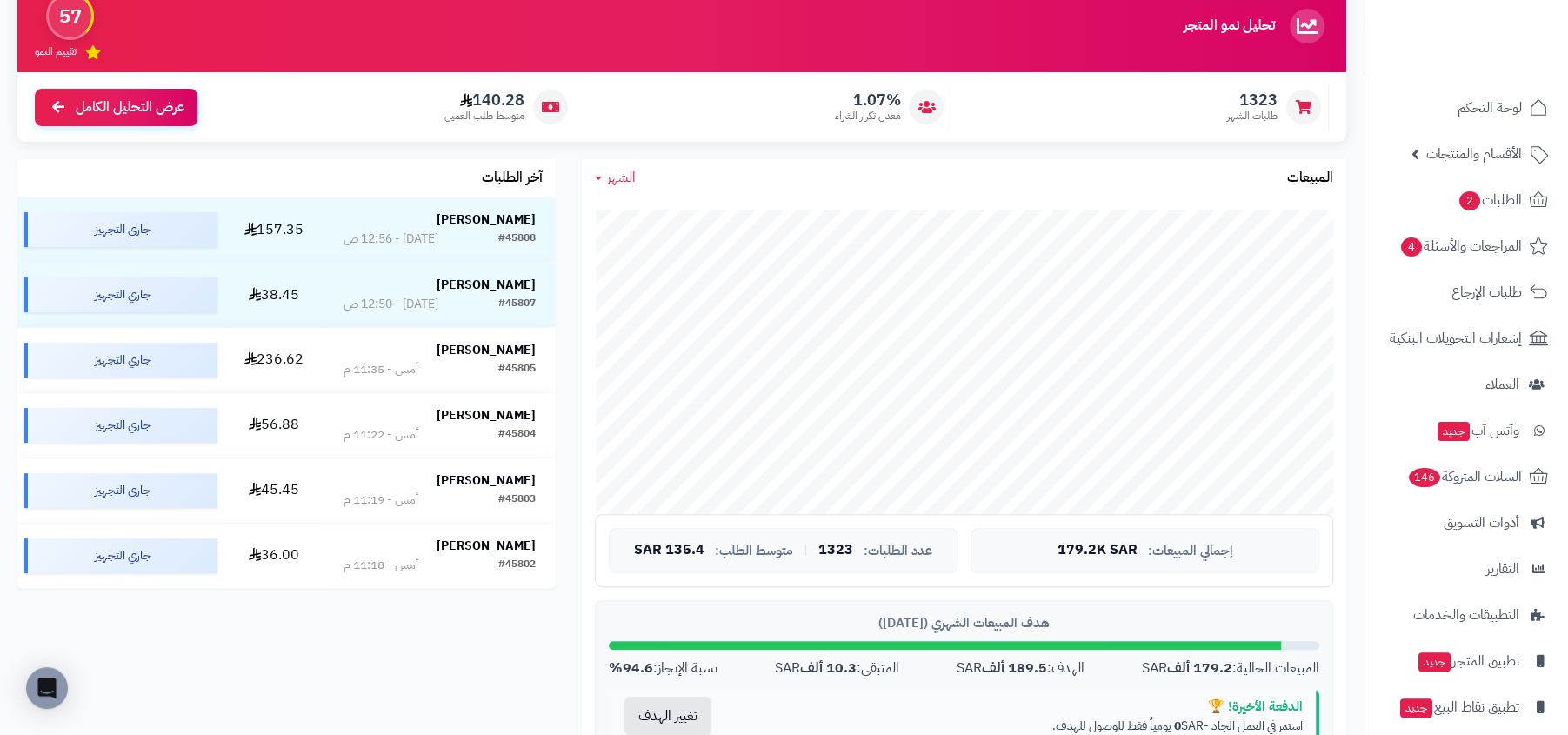
scroll to position [0, 0]
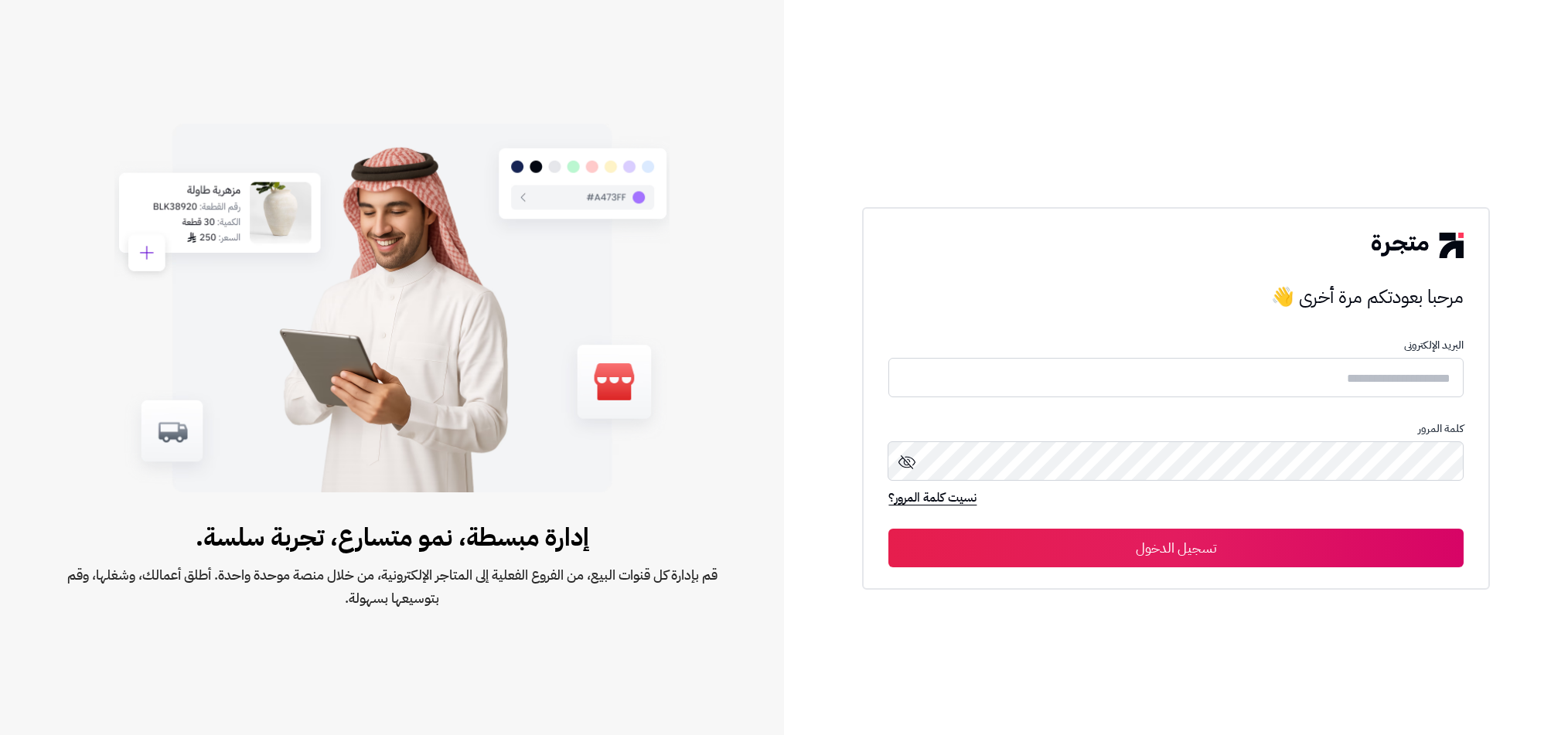
type input "**********"
click at [1216, 527] on form "**********" at bounding box center [1176, 454] width 574 height 228
click at [1218, 550] on button "تسجيل الدخول" at bounding box center [1176, 547] width 574 height 38
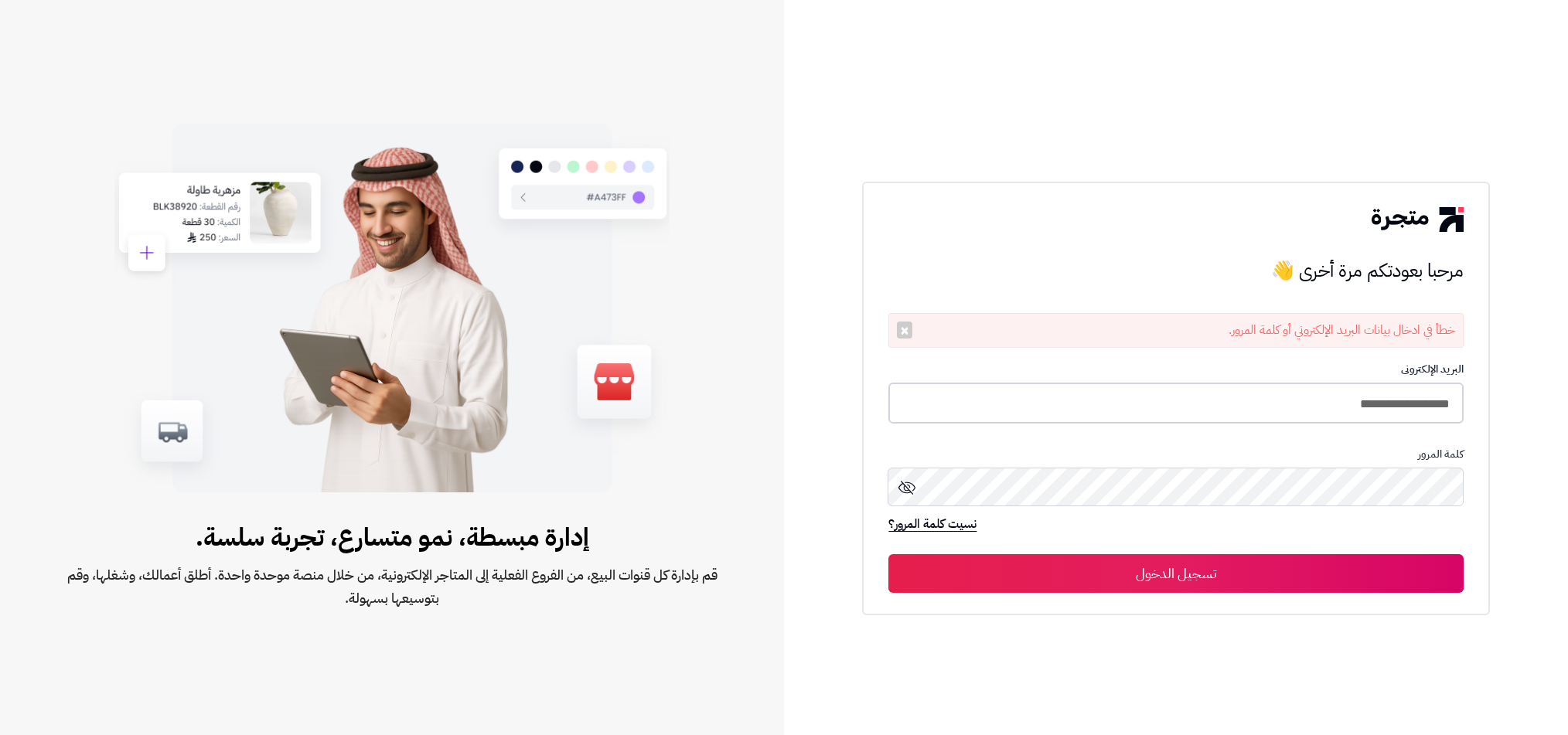
click at [1264, 419] on input "**********" at bounding box center [1176, 403] width 574 height 41
type input "**********"
click at [889, 554] on button "تسجيل الدخول" at bounding box center [1176, 572] width 574 height 38
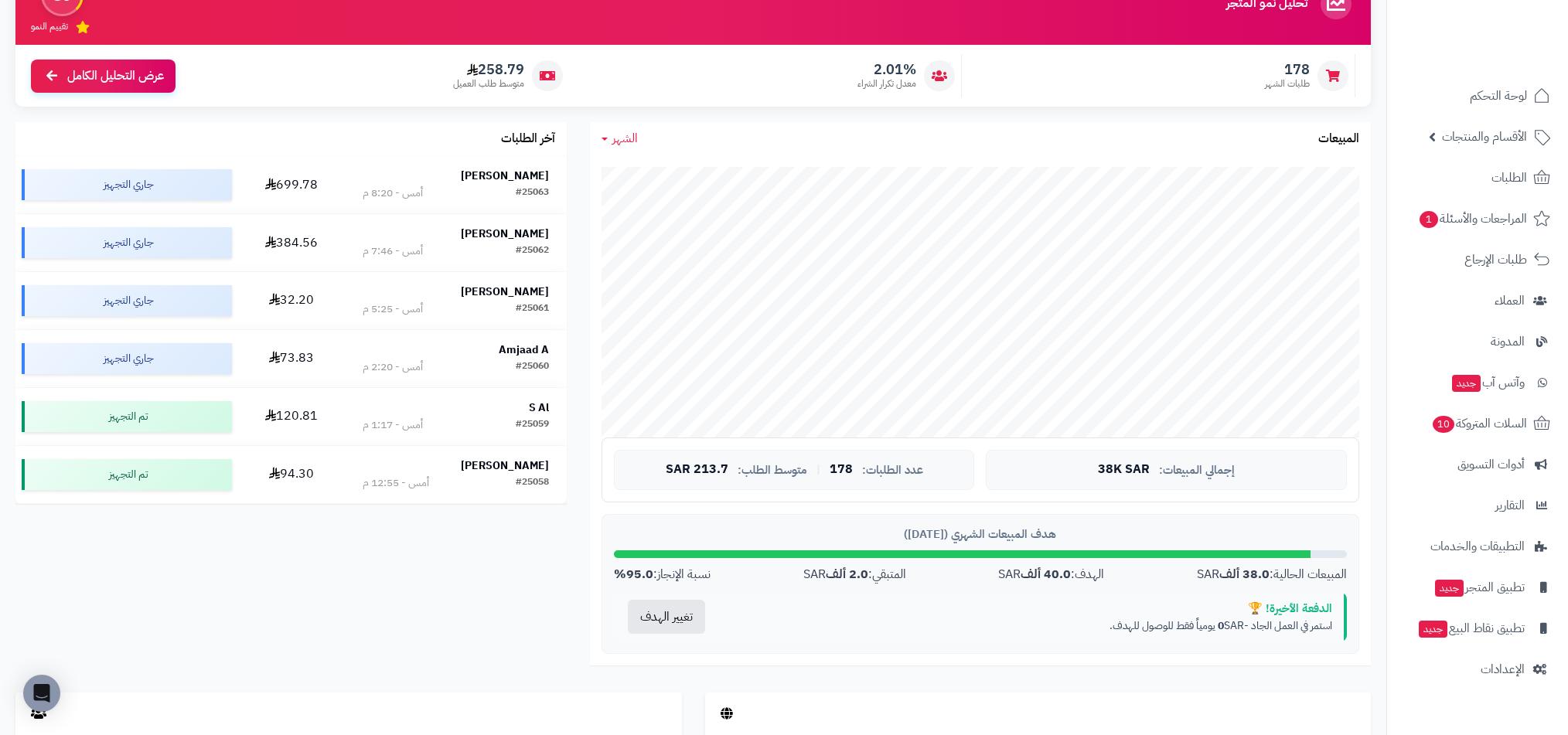
scroll to position [211, 0]
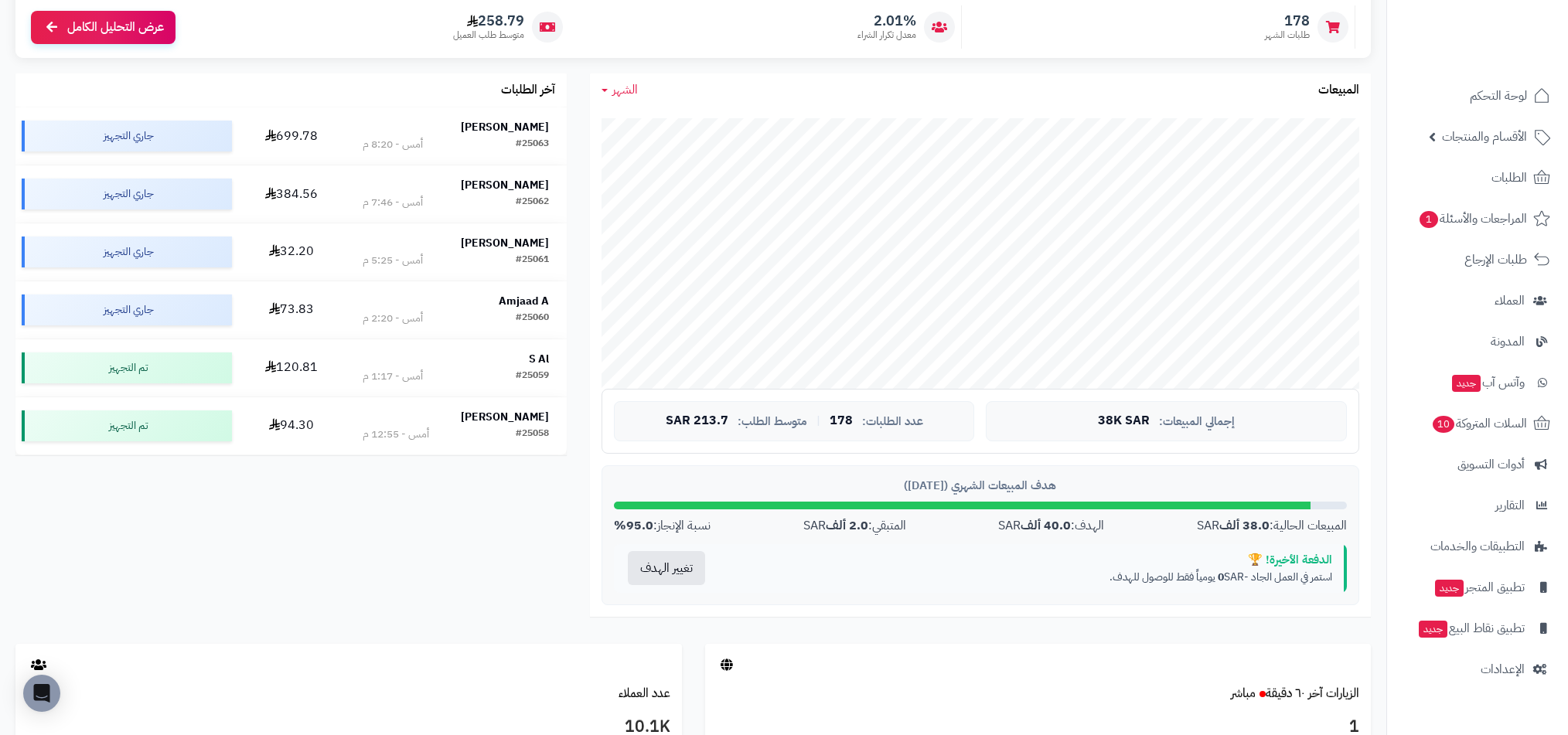
click at [858, 529] on strong "2.0 ألف" at bounding box center [847, 525] width 42 height 19
click at [1223, 536] on div "هدف المبيعات الشهري (أغسطس 2025) المبيعات الحالية: 38.0 ألف SAR الهدف: 40.0 ألف…" at bounding box center [980, 535] width 758 height 140
click at [1087, 523] on div "الهدف: 40.0 ألف SAR" at bounding box center [1051, 525] width 106 height 18
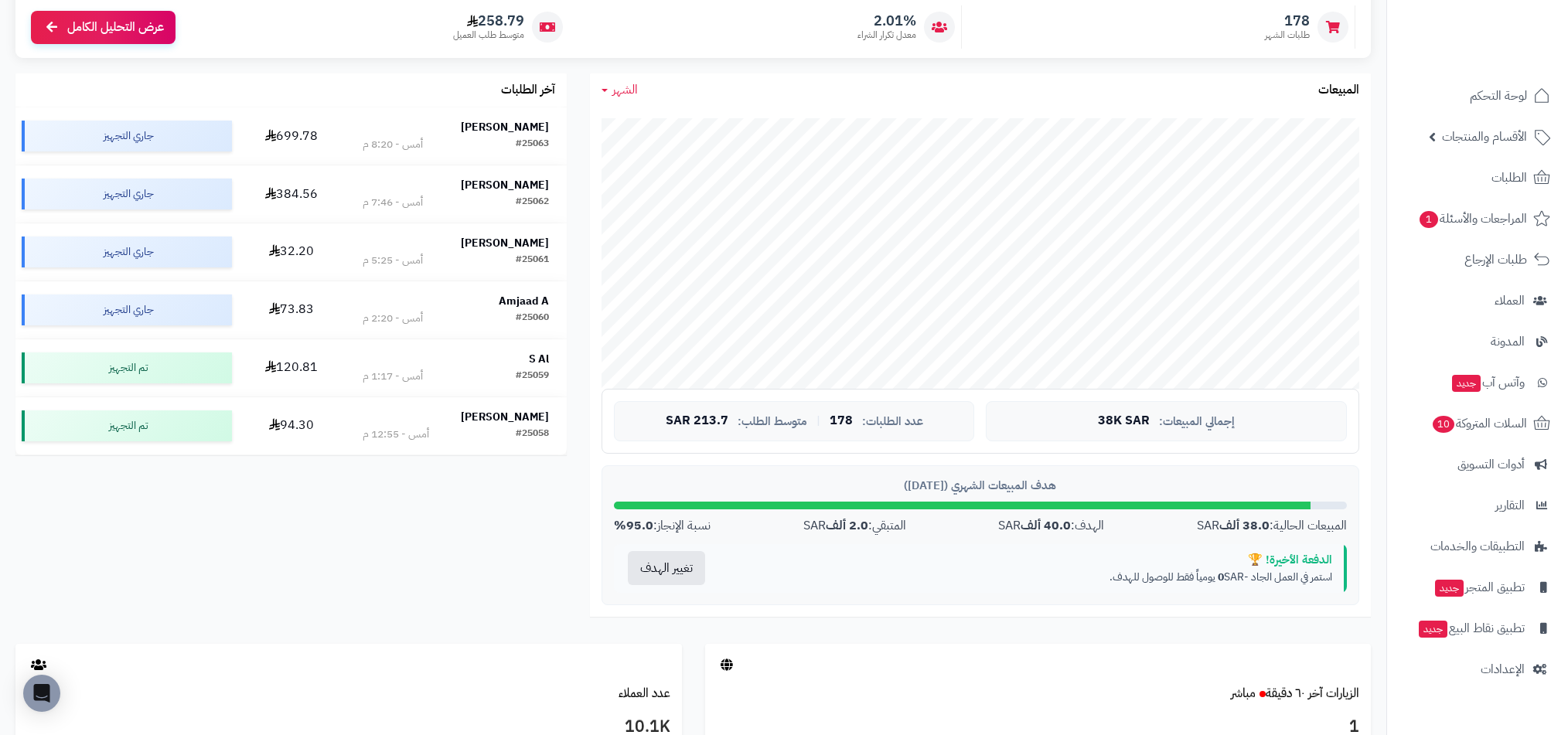
click at [1087, 523] on div "الهدف: 40.0 ألف SAR" at bounding box center [1051, 525] width 106 height 18
click at [1086, 588] on div "الدفعة الأخيرة! 🏆 استمر في العمل الجاد - 0 SAR يومياً فقط للوصول للهدف." at bounding box center [1033, 568] width 628 height 48
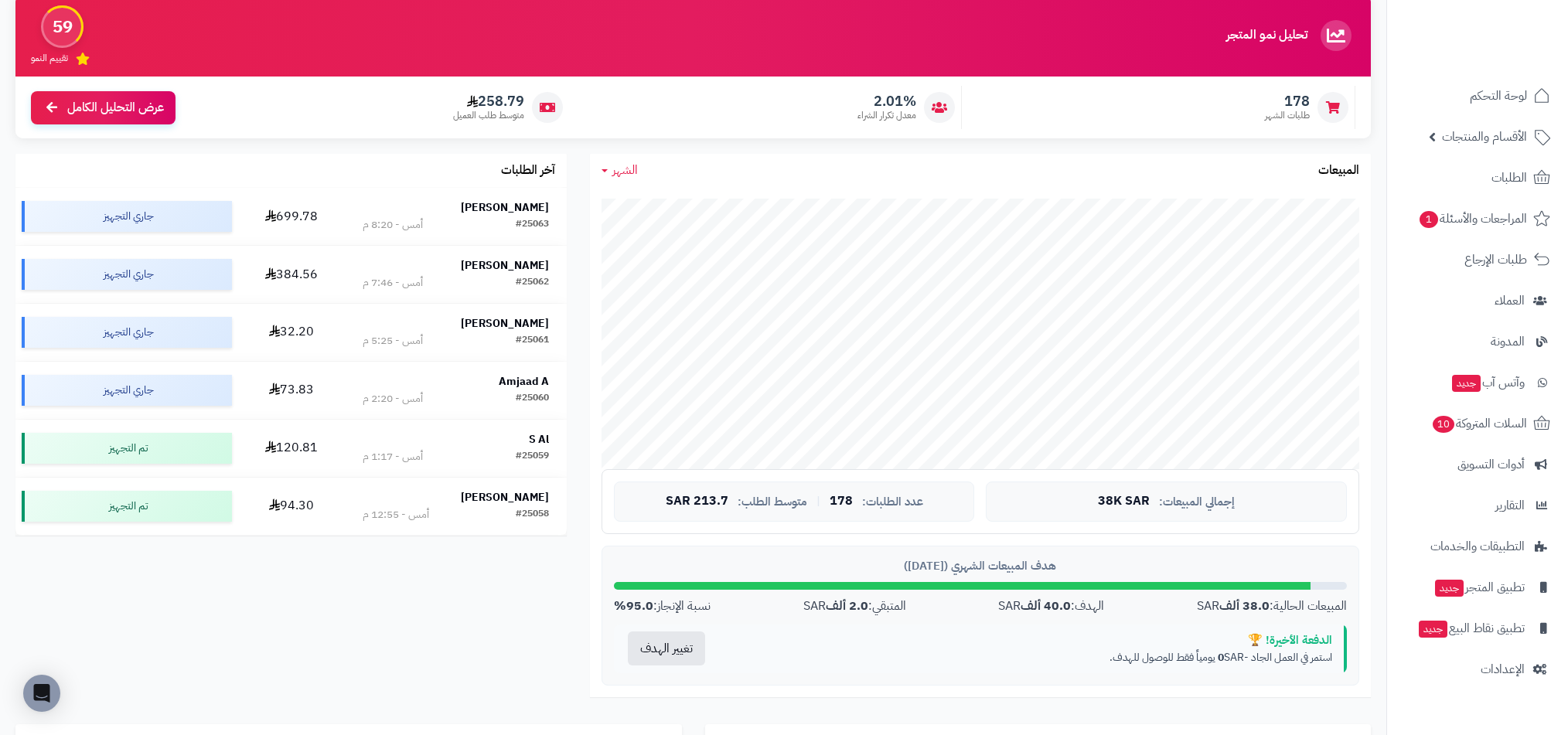
scroll to position [147, 0]
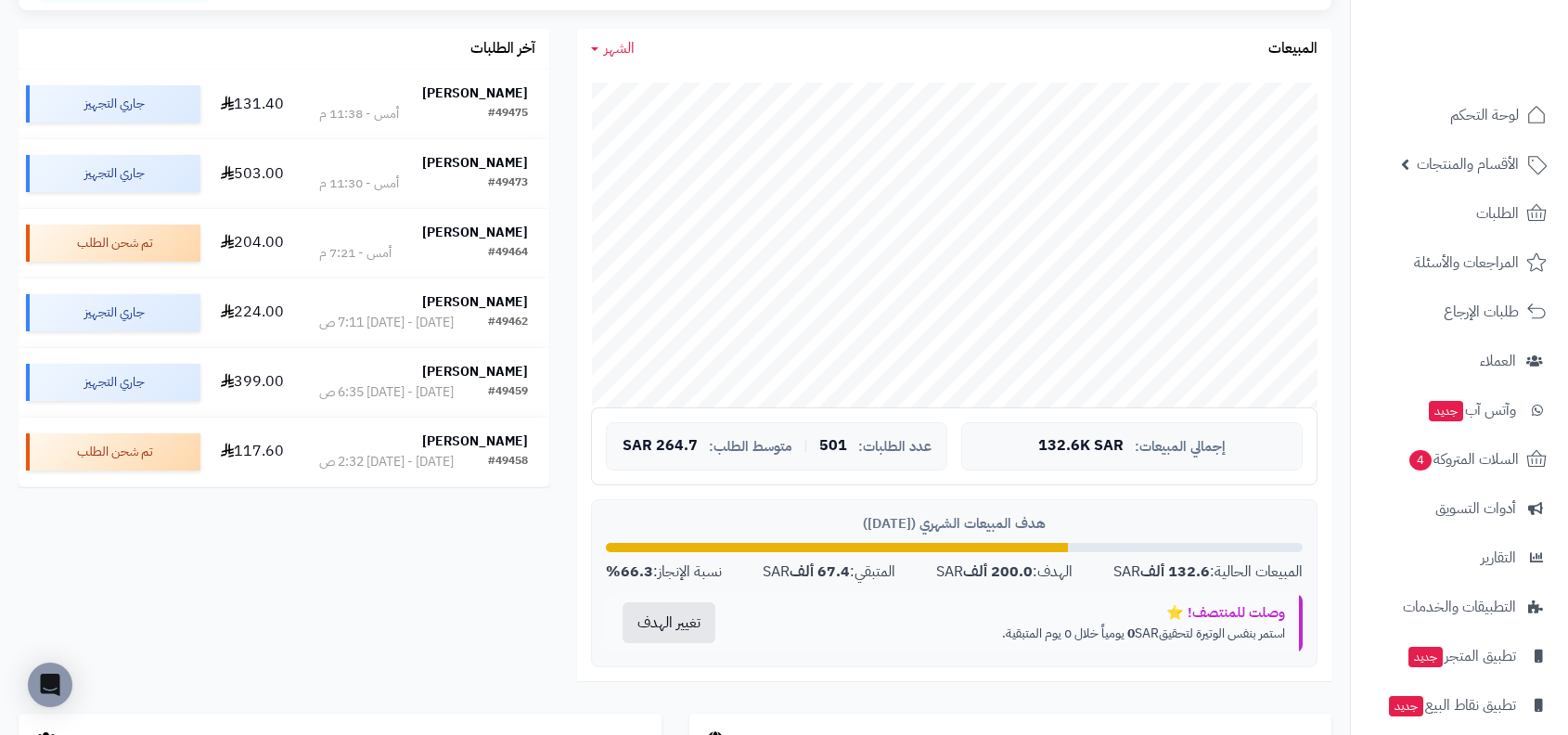
scroll to position [322, 0]
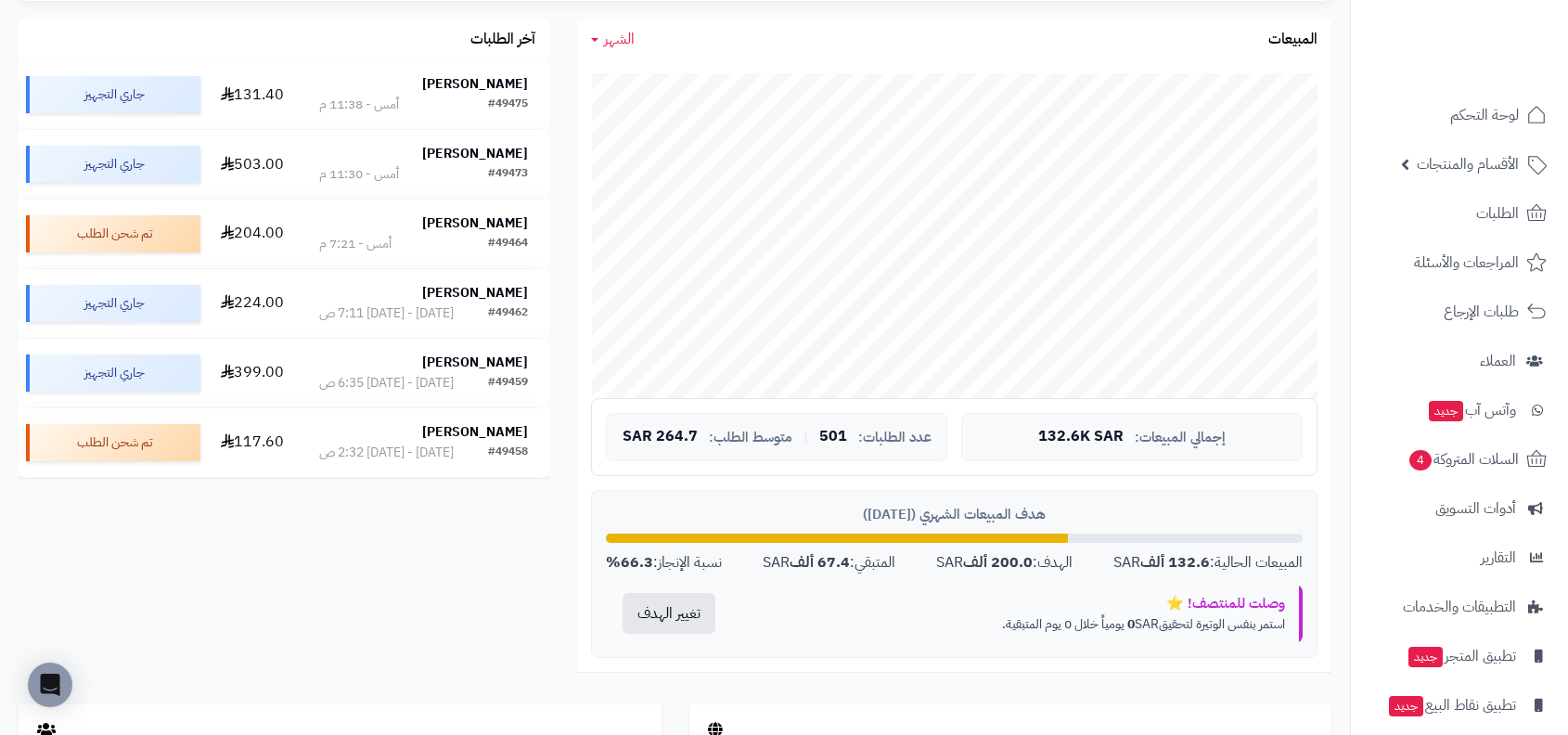
click at [1011, 511] on div "هدف المبيعات الشهري ([DATE])" at bounding box center [954, 514] width 697 height 20
click at [1011, 511] on div "هدف المبيعات الشهري (أغسطس 2025)" at bounding box center [954, 514] width 697 height 20
click at [1011, 574] on div "هدف المبيعات الشهري (أغسطس 2025) المبيعات الحالية: 132.6 ألف SAR الهدف: 200.0 أ…" at bounding box center [955, 574] width 727 height 168
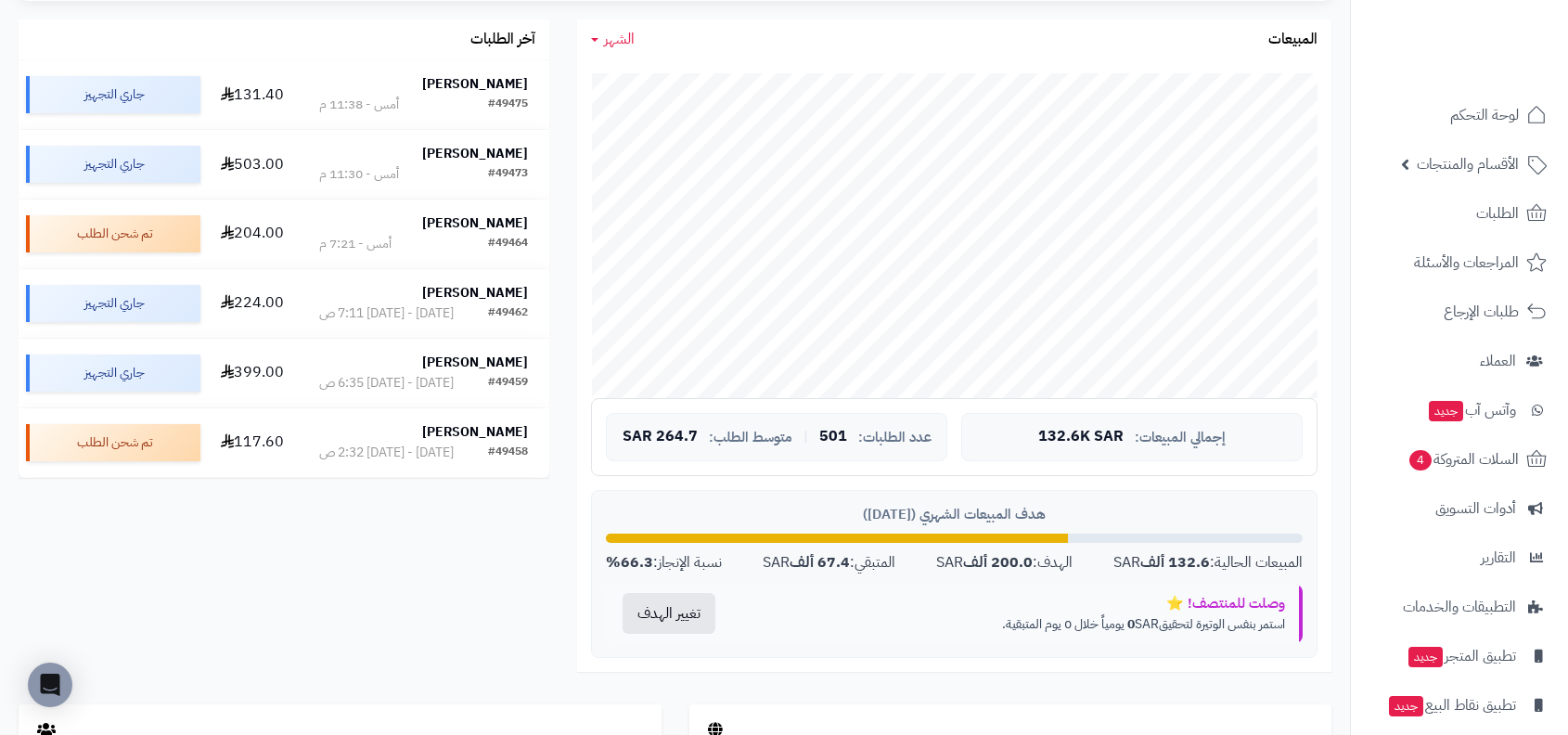
click at [1011, 574] on div "هدف المبيعات الشهري (أغسطس 2025) المبيعات الحالية: 132.6 ألف SAR الهدف: 200.0 أ…" at bounding box center [955, 574] width 727 height 168
click at [971, 536] on div at bounding box center [837, 538] width 462 height 9
click at [975, 558] on strong "200.0 ألف" at bounding box center [998, 562] width 69 height 23
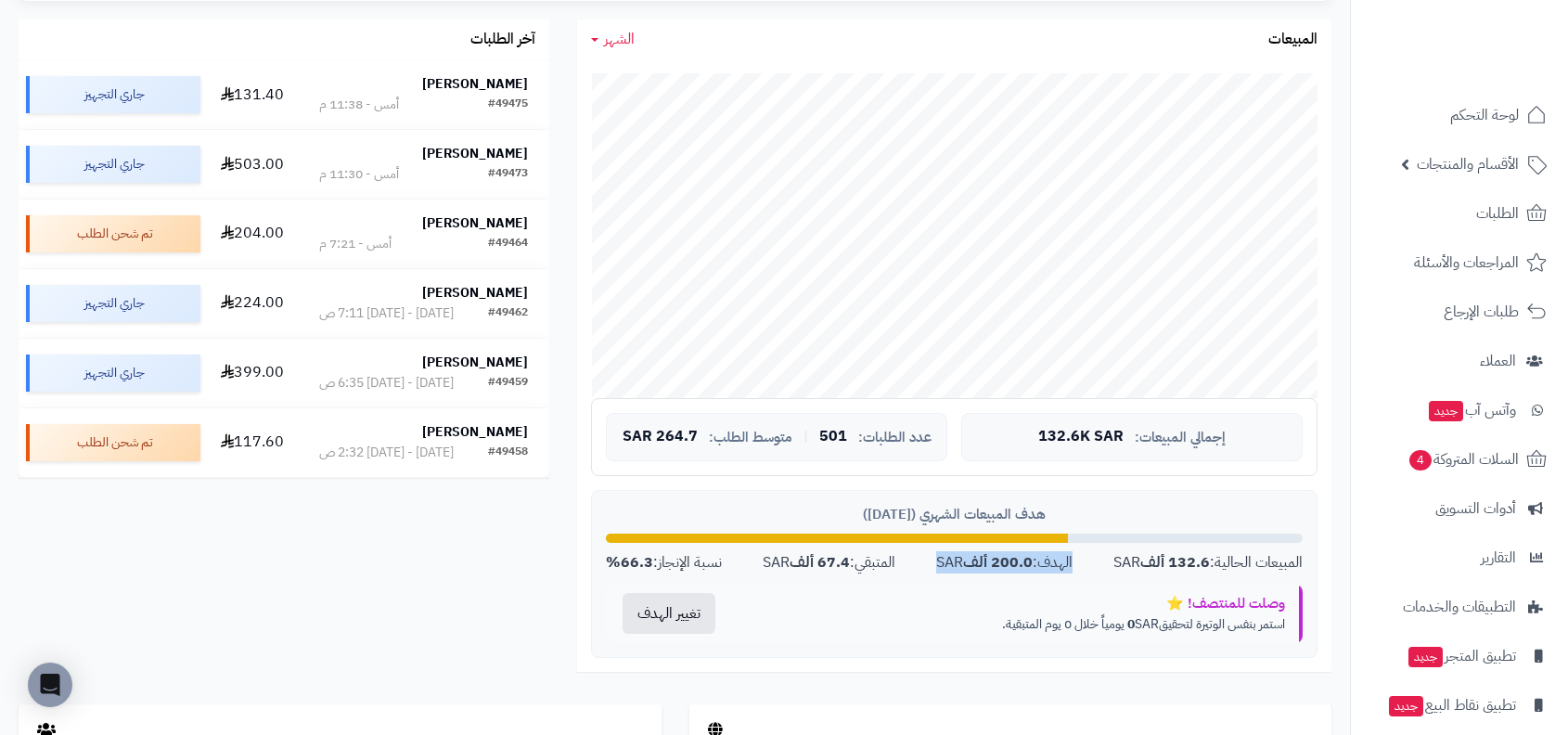
click at [998, 605] on div "وصلت للمنتصف! ⭐" at bounding box center [1016, 604] width 539 height 20
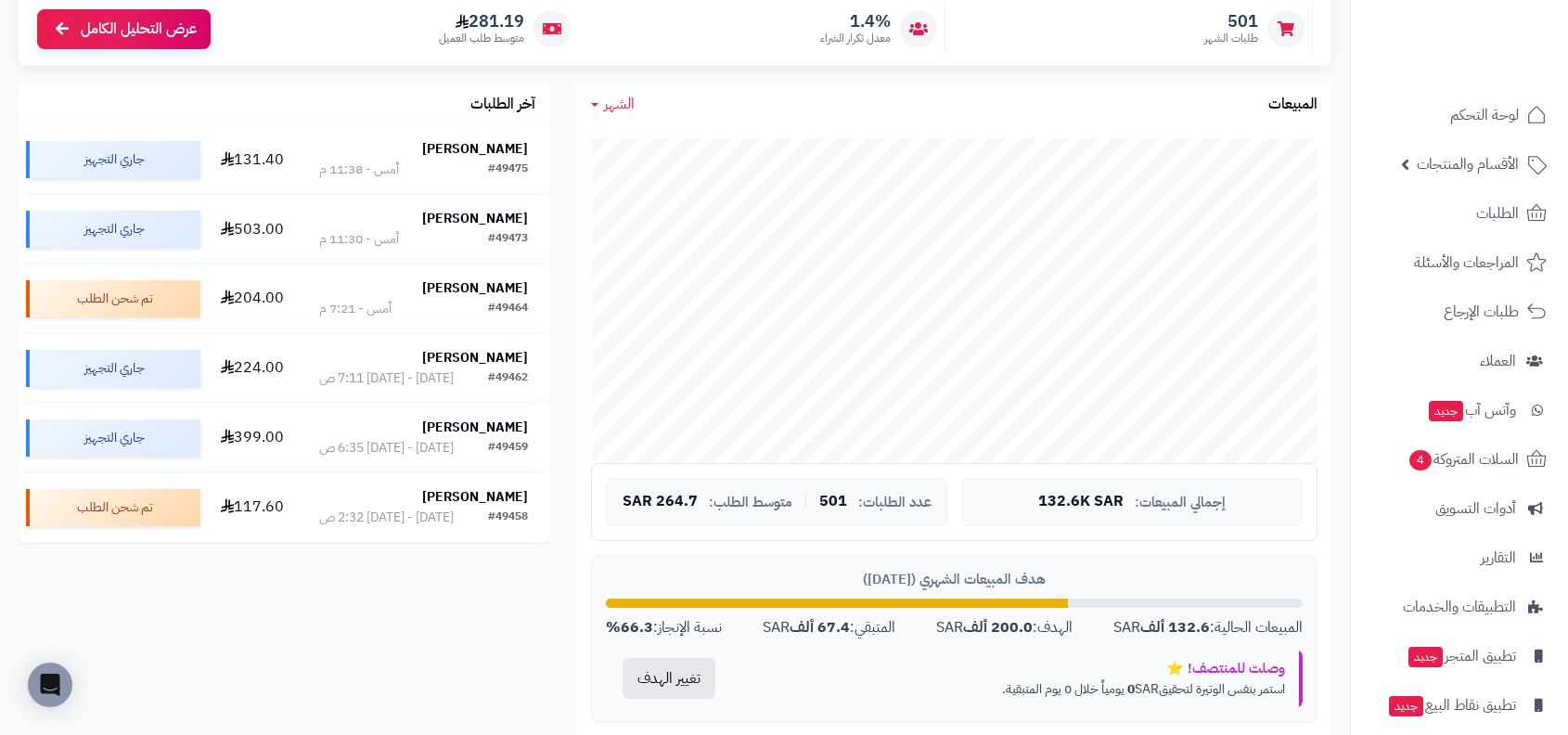
scroll to position [222, 0]
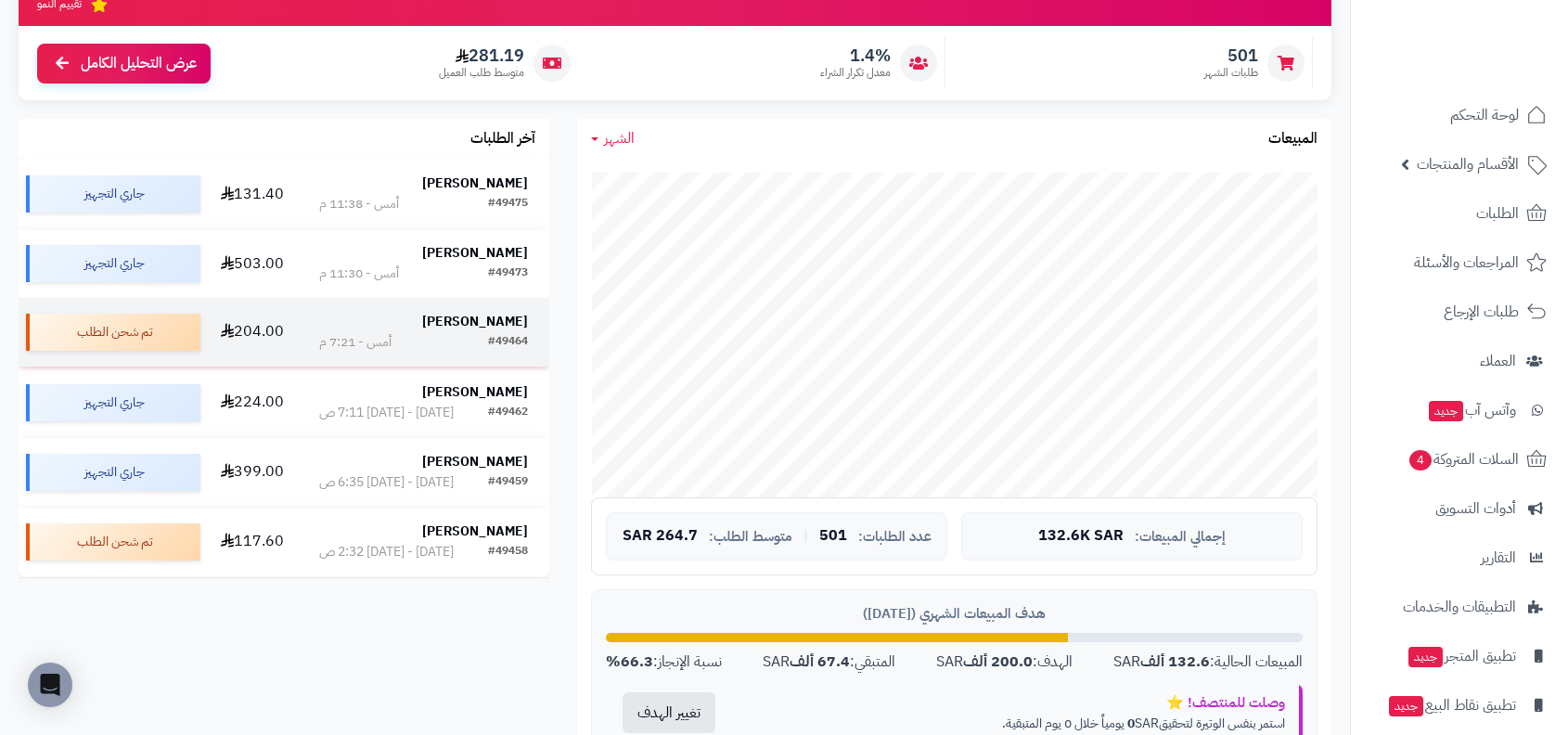
click at [492, 352] on div "#49464" at bounding box center [508, 343] width 39 height 19
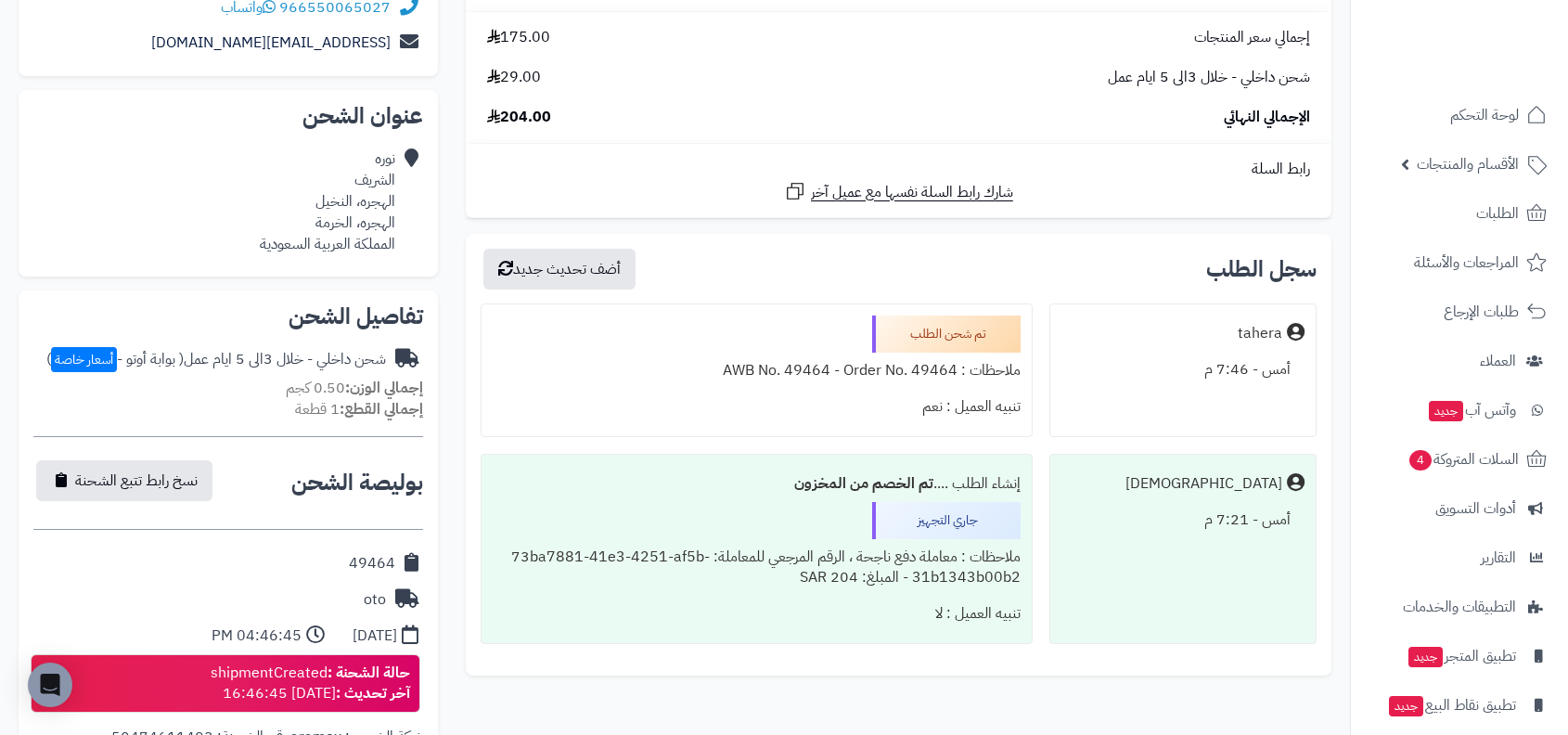
scroll to position [355, 0]
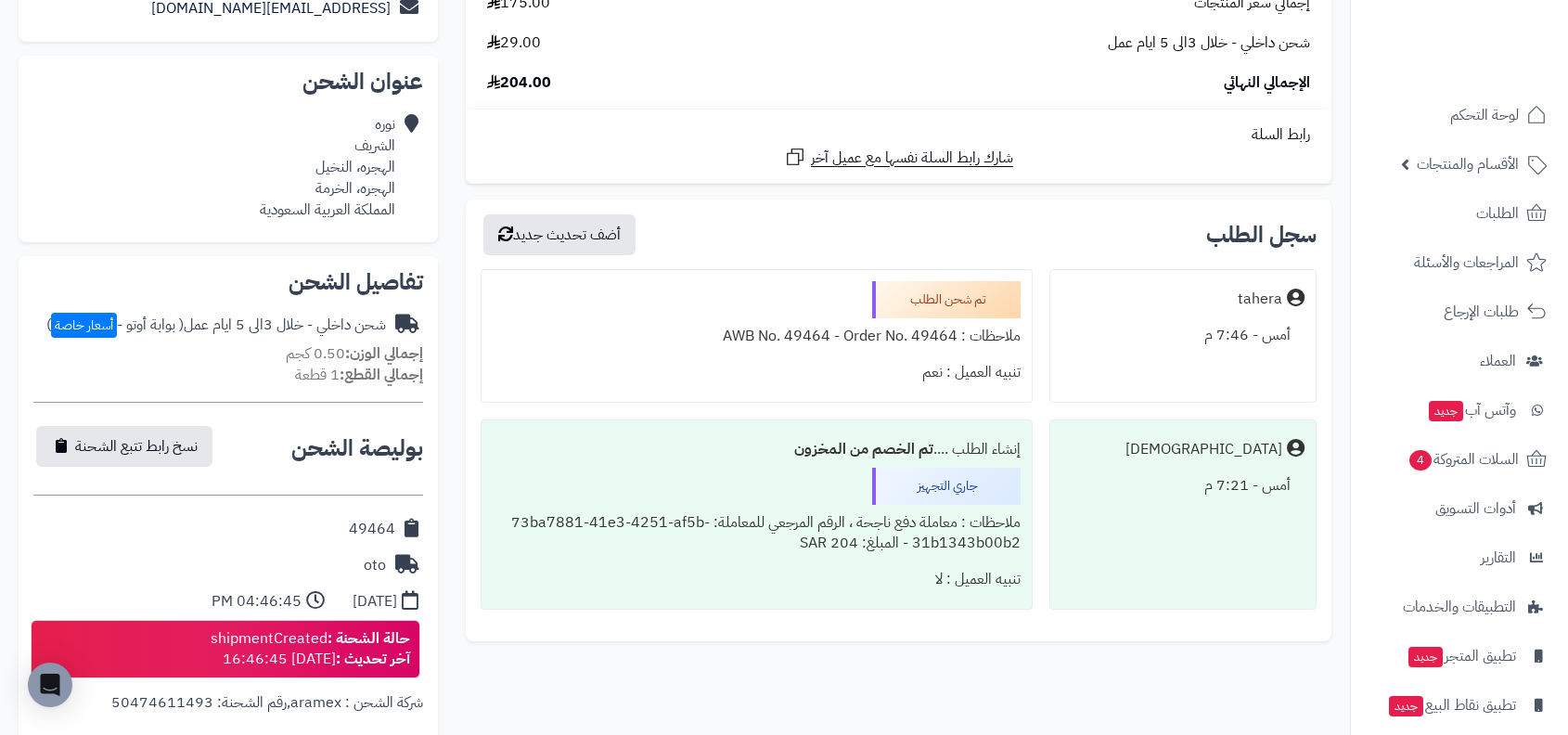
click at [759, 334] on div "ملاحظات : AWB No. 49464 - Order No. 49464" at bounding box center [757, 336] width 528 height 37
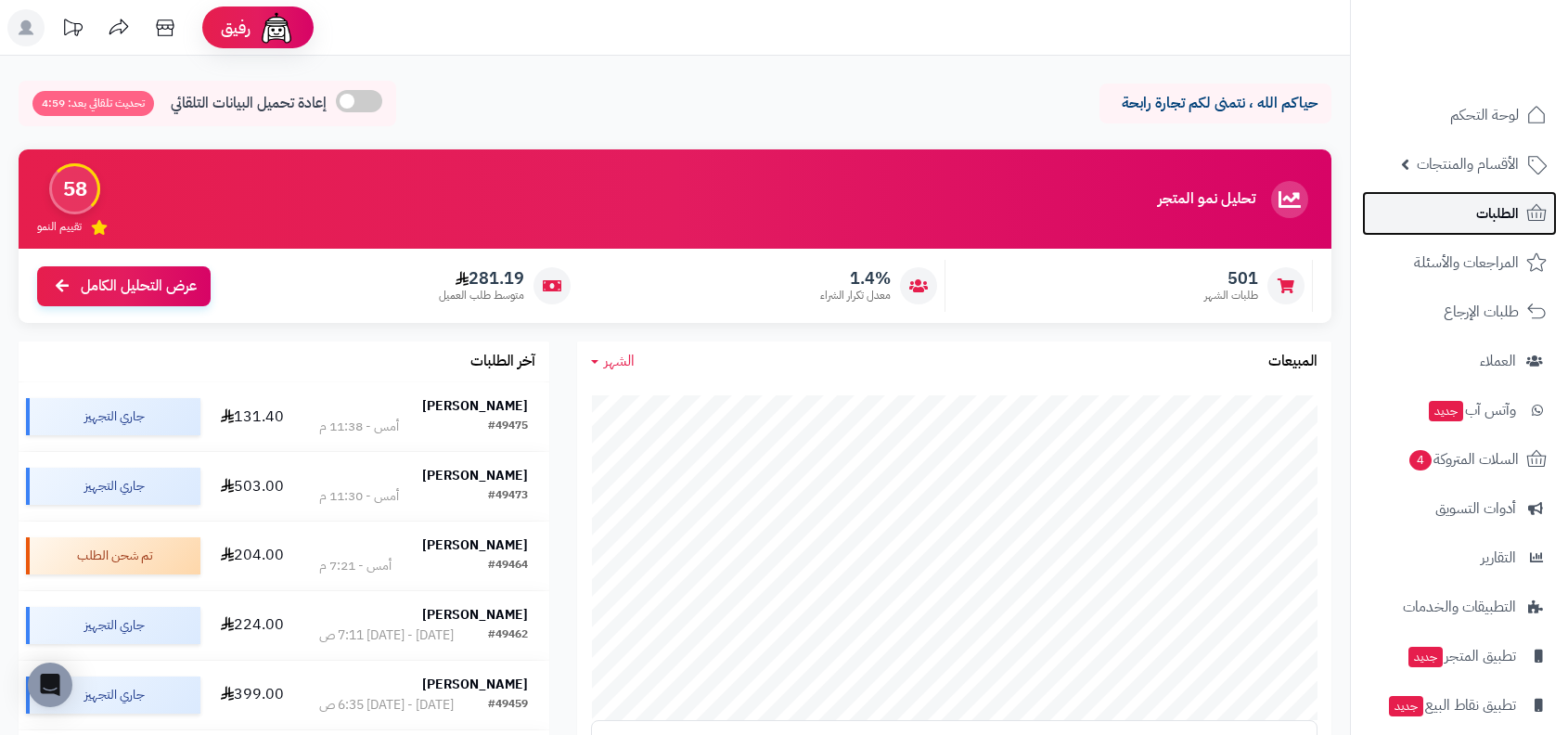
click at [1402, 232] on link "الطلبات" at bounding box center [1460, 213] width 195 height 44
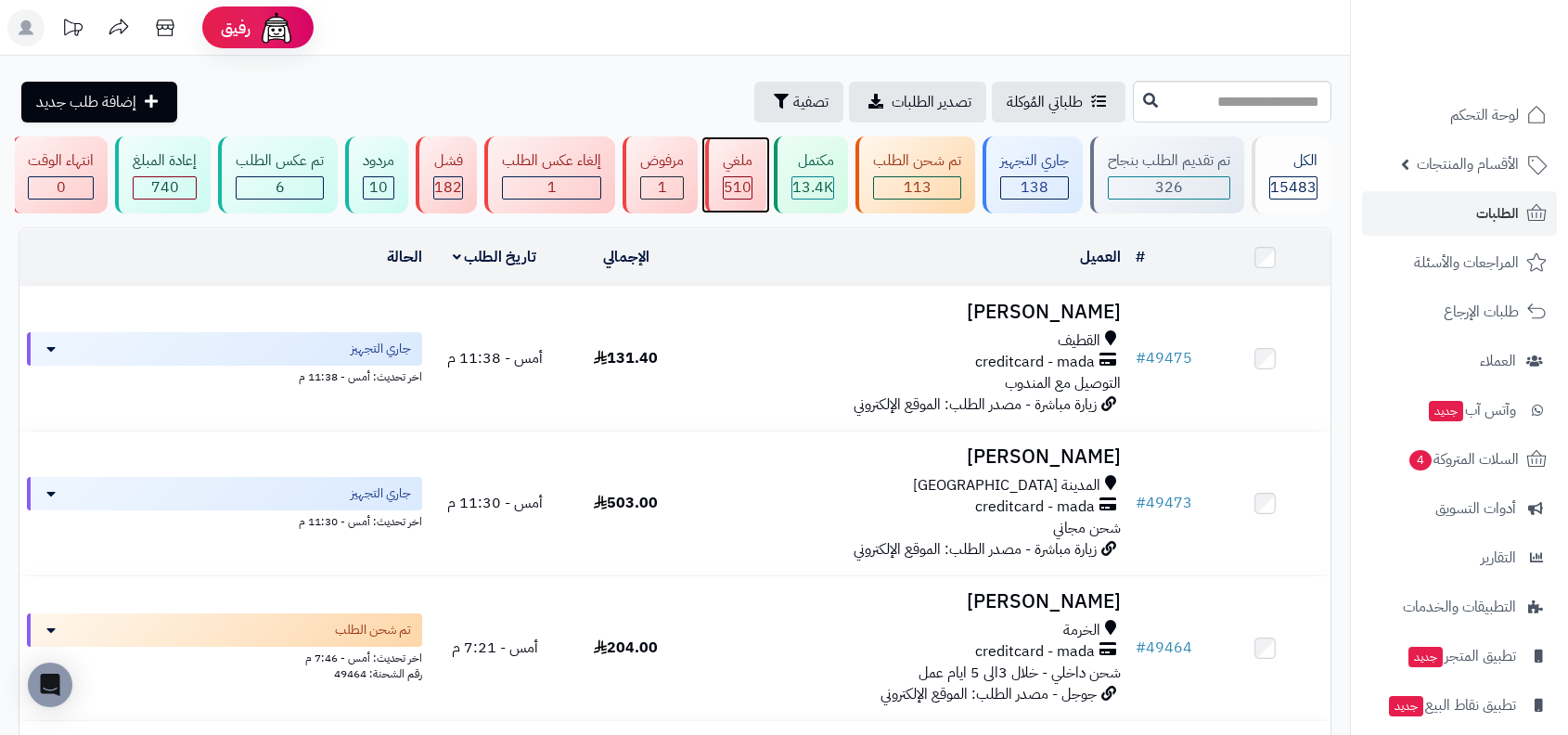
click at [737, 186] on span "510" at bounding box center [738, 188] width 28 height 23
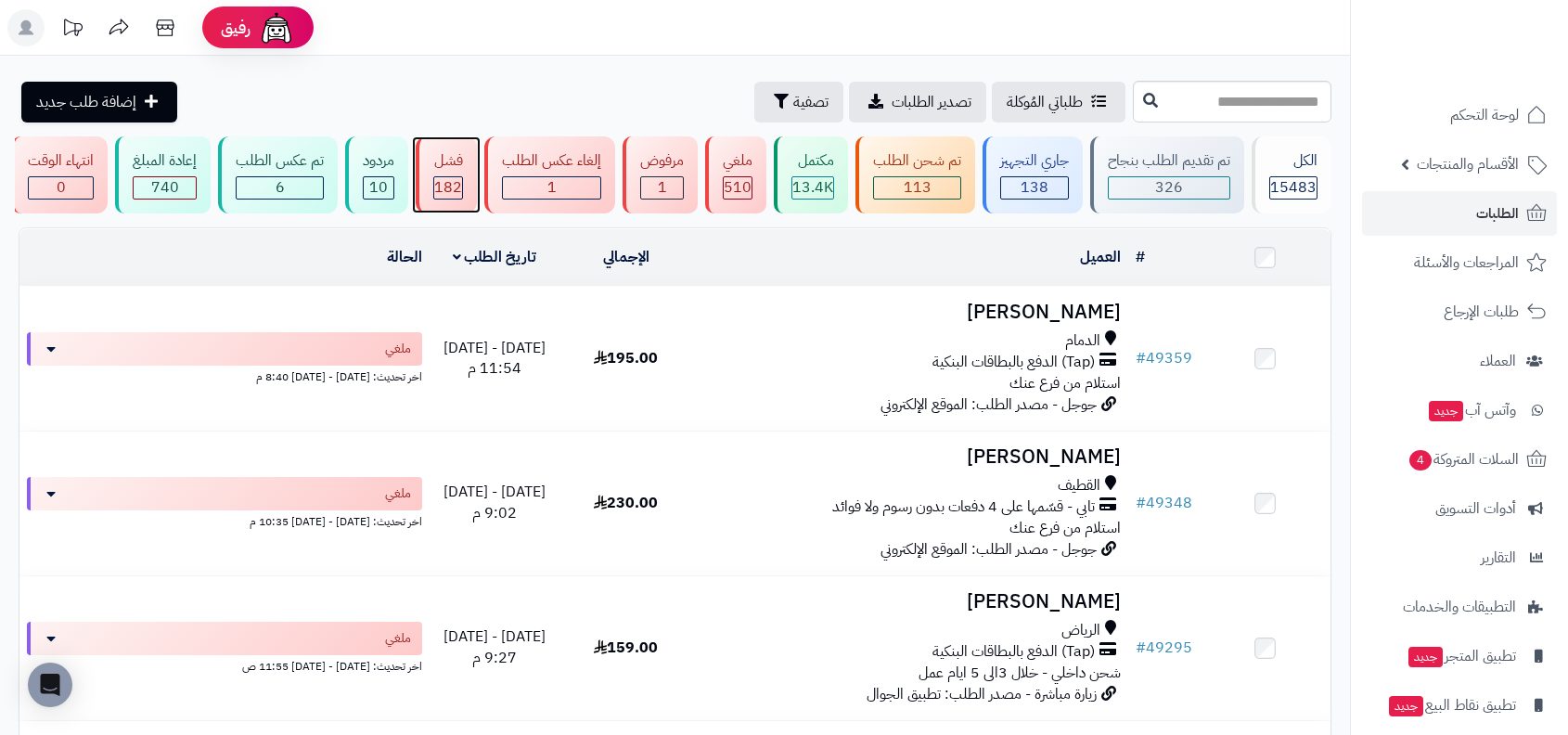
click at [471, 171] on div "فشل 182" at bounding box center [446, 175] width 61 height 77
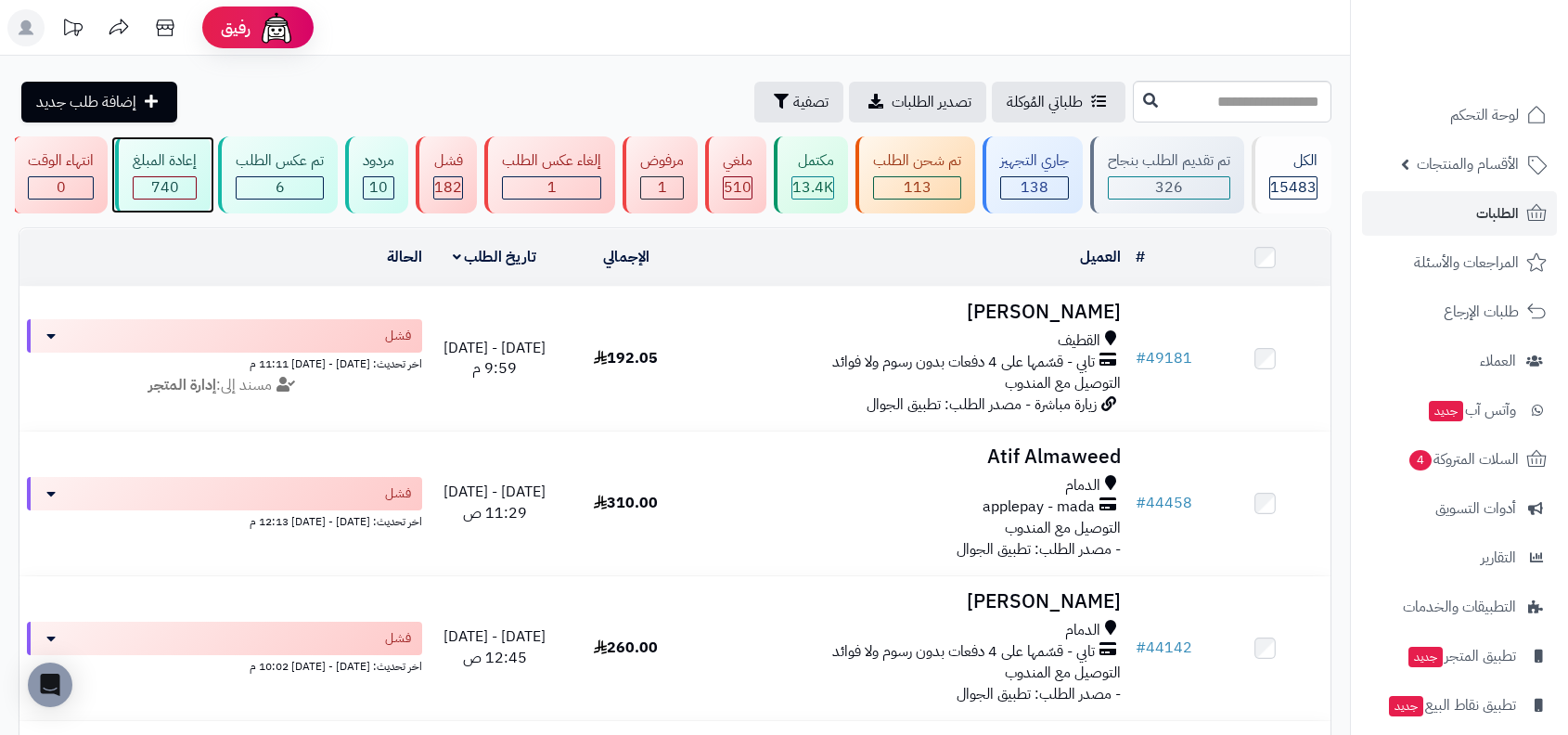
click at [165, 195] on span "740" at bounding box center [165, 188] width 28 height 23
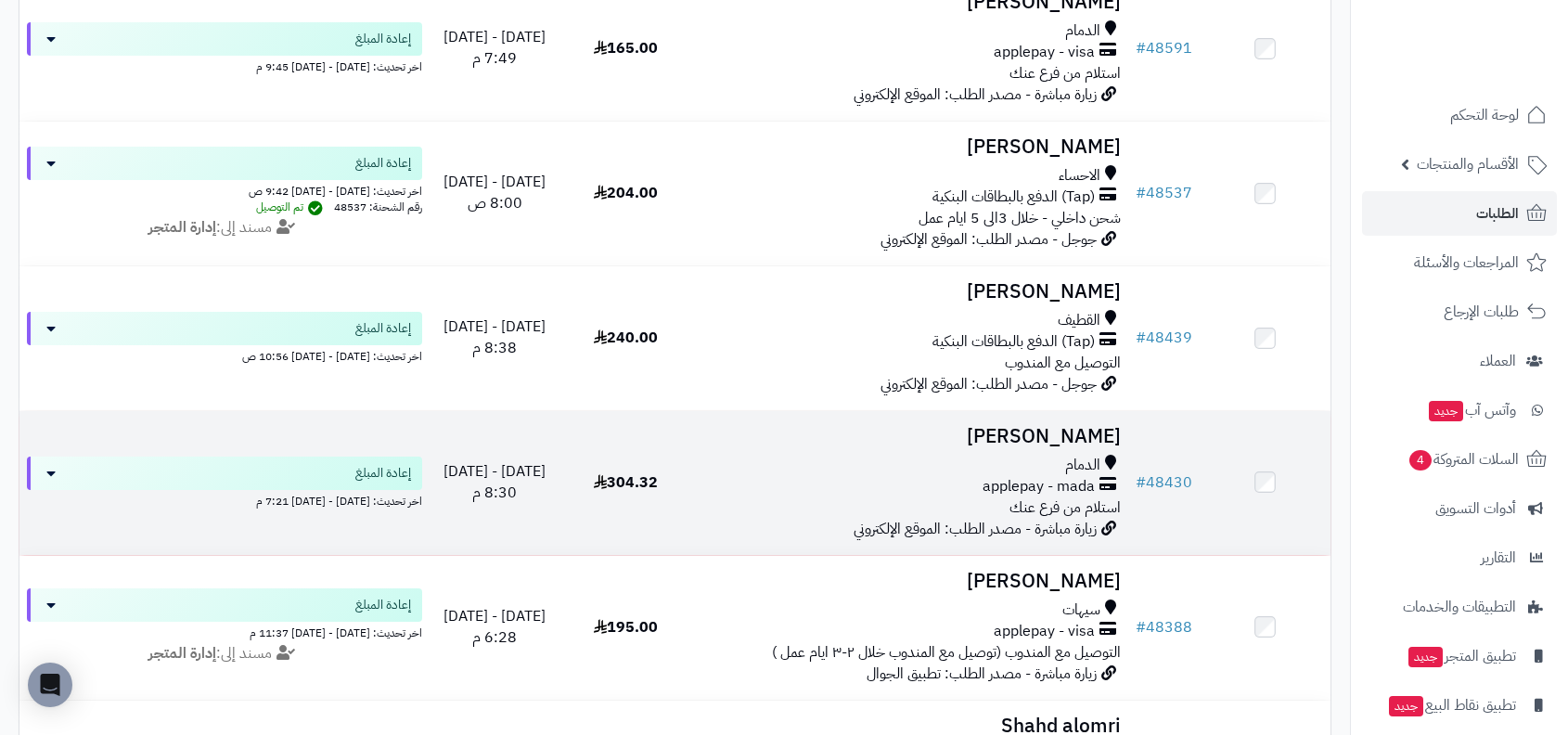
scroll to position [1183, 0]
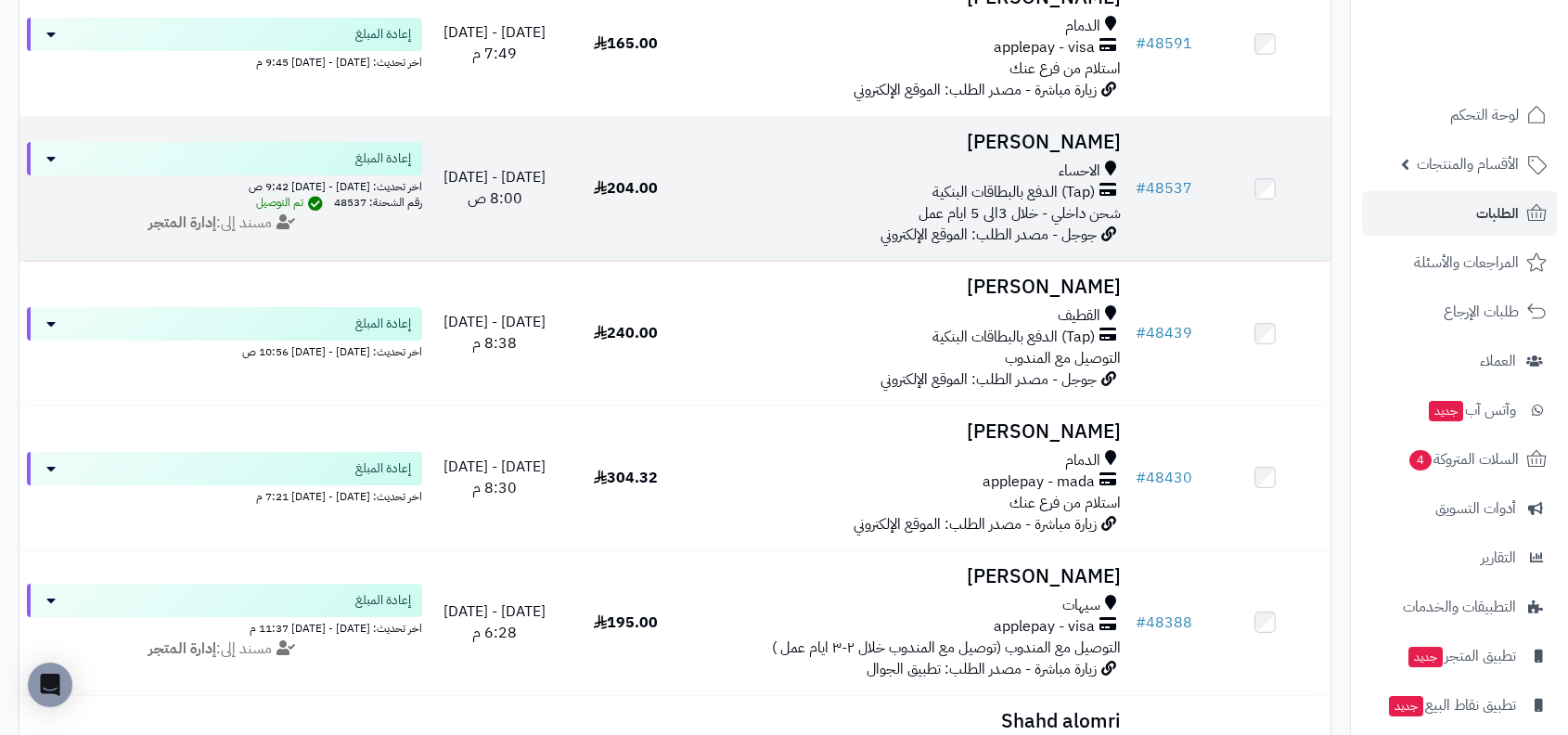
click at [1000, 218] on span "شحن داخلي - خلال 3الى 5 ايام عمل" at bounding box center [1019, 213] width 202 height 23
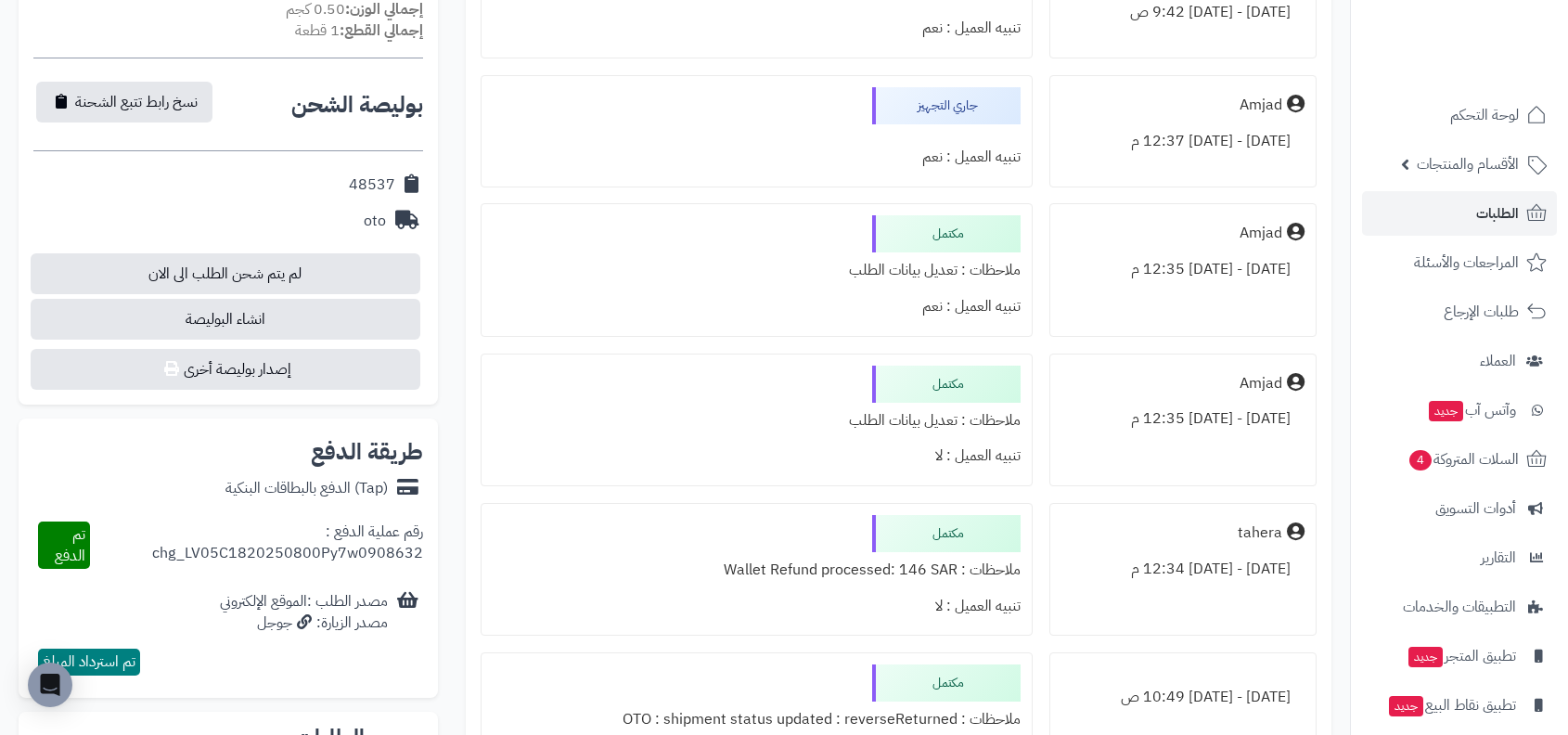
scroll to position [720, 0]
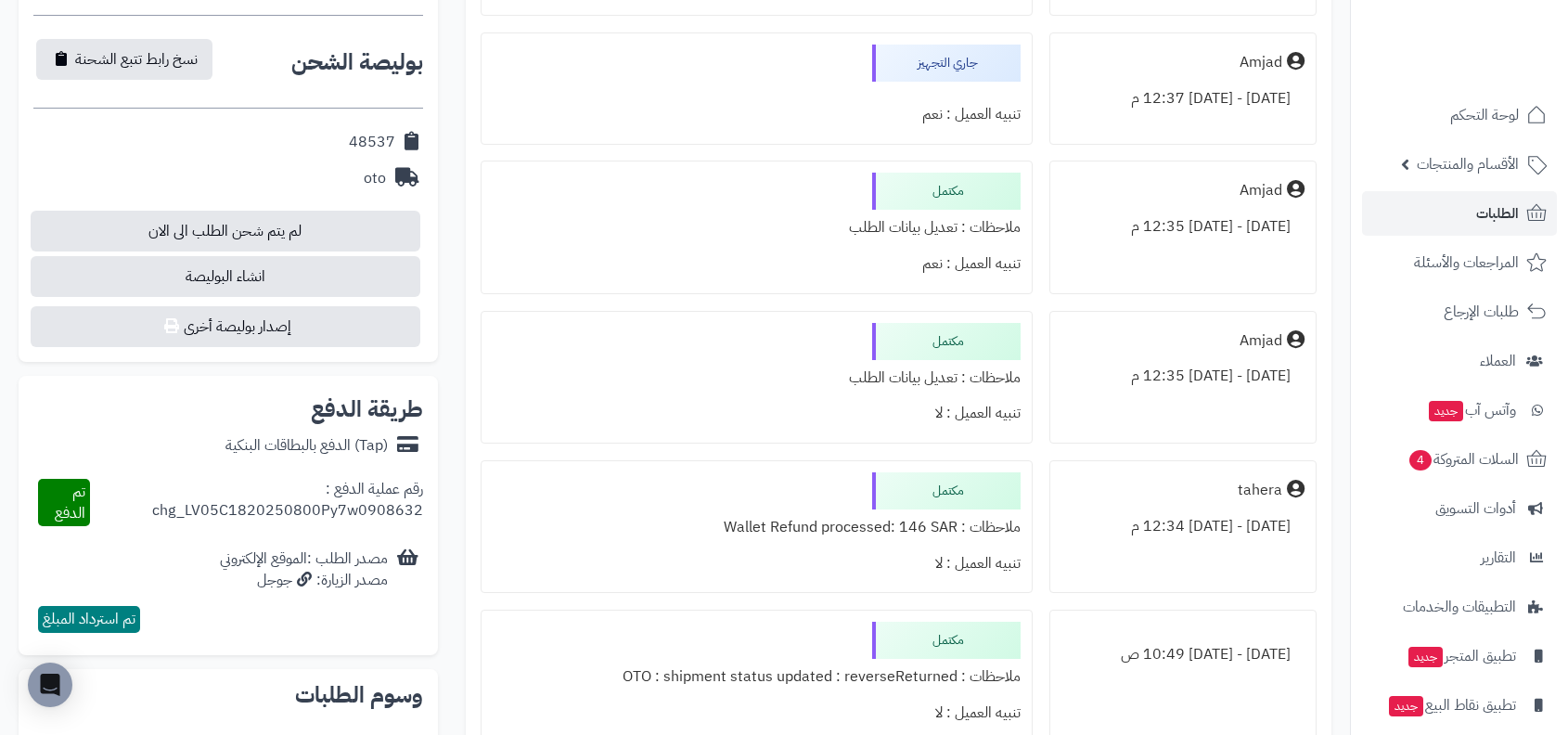
click at [892, 519] on div "ملاحظات : Wallet Refund processed: 146 SAR" at bounding box center [757, 528] width 528 height 37
click at [875, 559] on div "تنبيه العميل : لا" at bounding box center [757, 563] width 528 height 37
click at [772, 528] on div "ملاحظات : Wallet Refund processed: 146 SAR" at bounding box center [757, 528] width 528 height 37
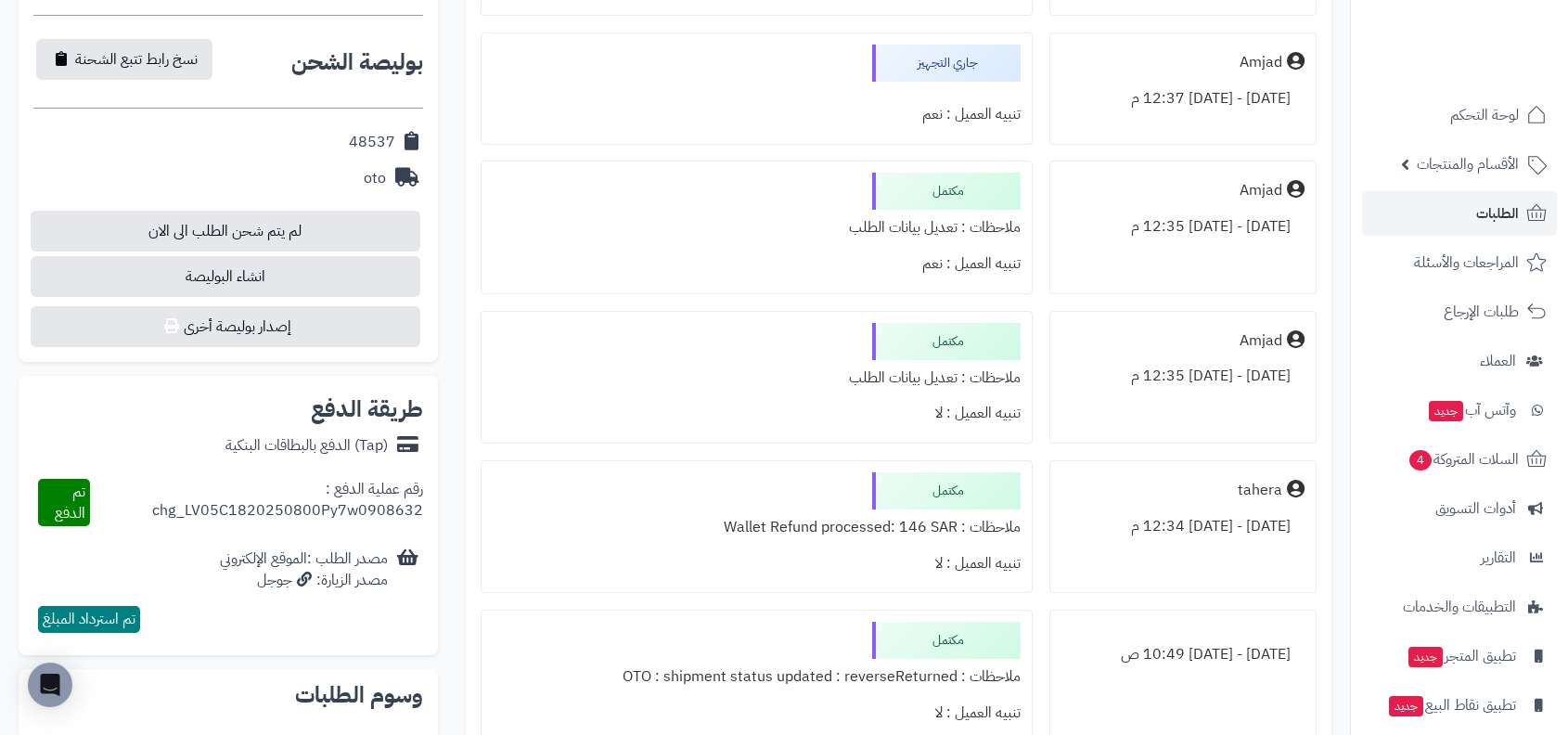
click at [743, 525] on div "ملاحظات : Wallet Refund processed: 146 SAR" at bounding box center [757, 528] width 528 height 37
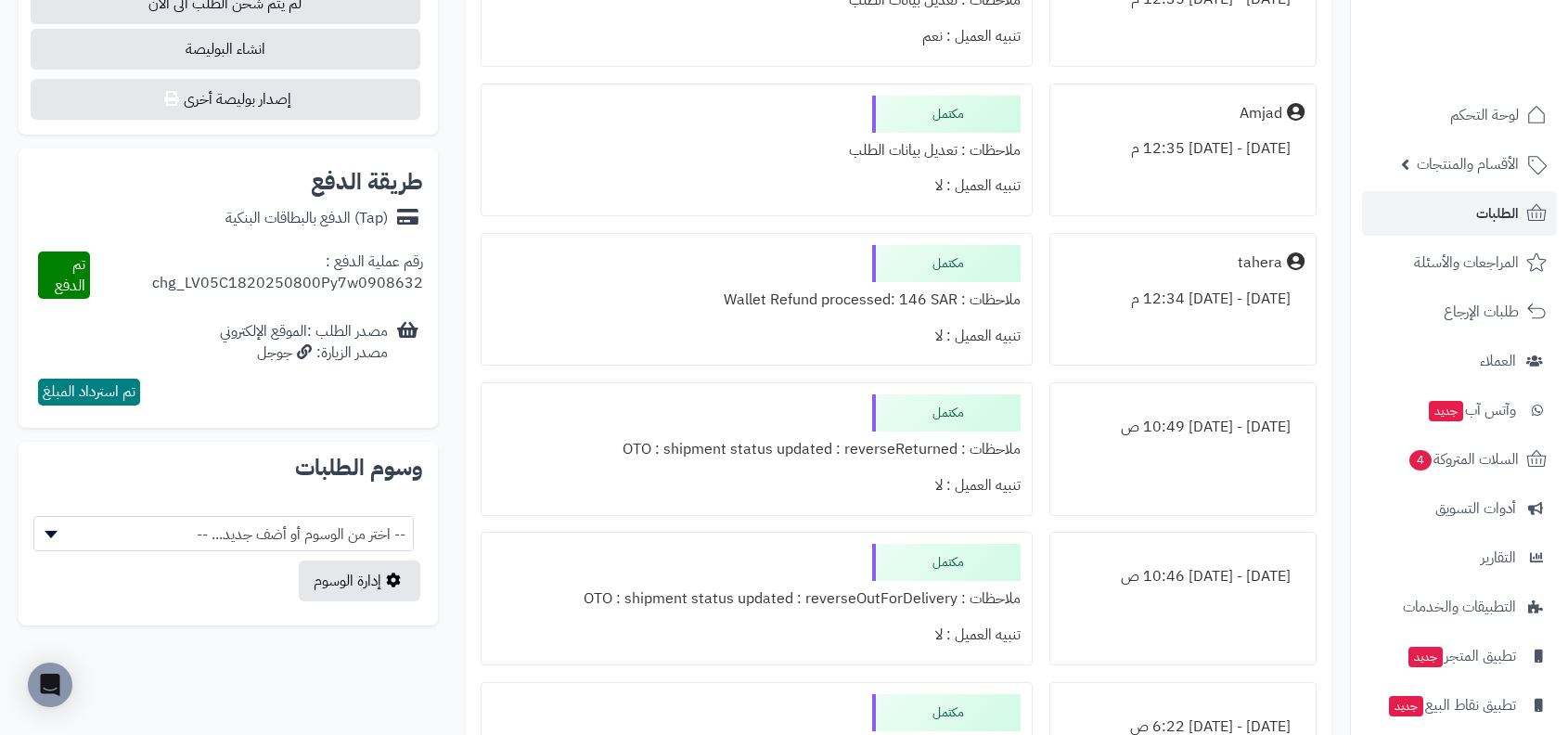
scroll to position [989, 0]
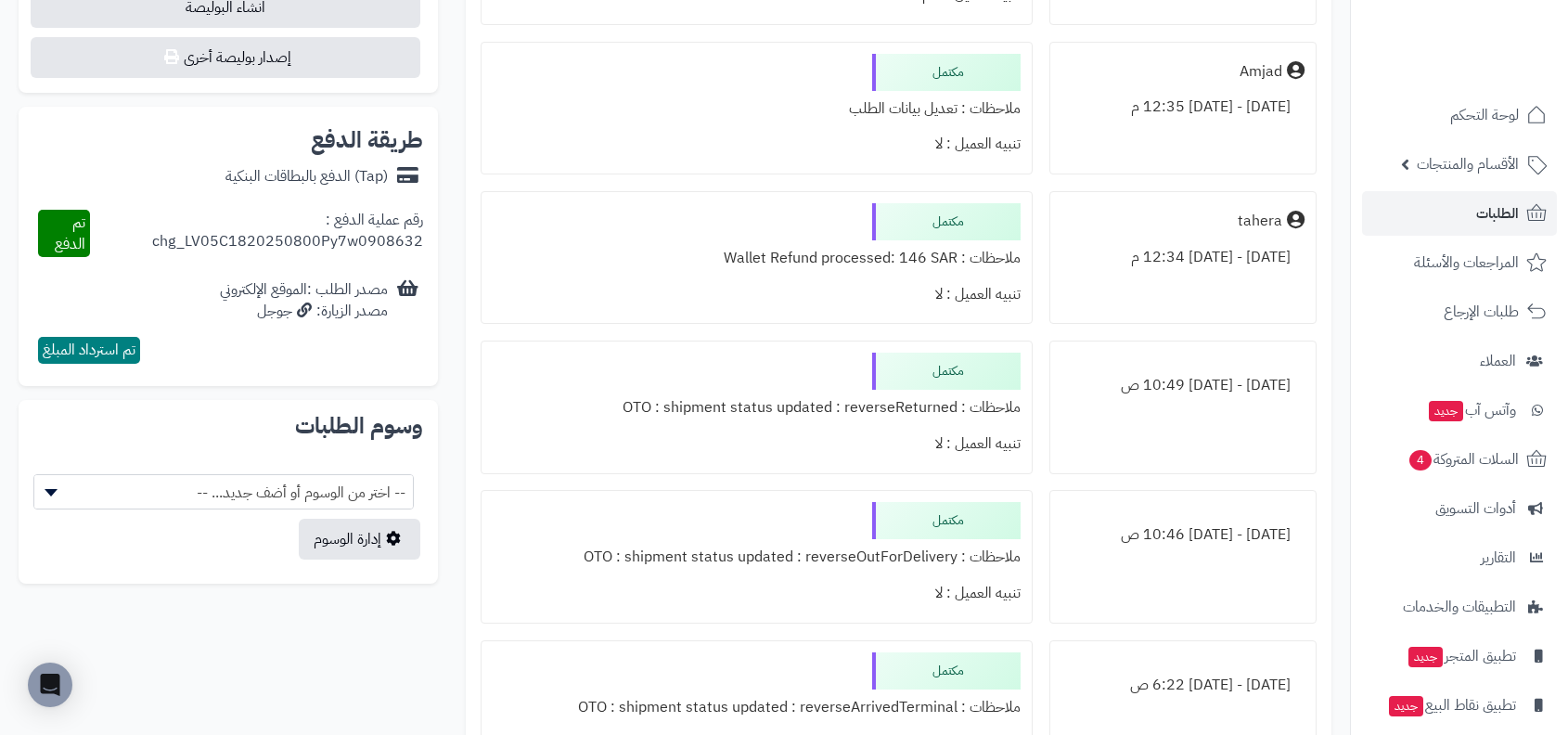
click at [826, 394] on div "ملاحظات : OTO : shipment status updated : reverseReturned" at bounding box center [757, 407] width 528 height 37
click at [885, 402] on div "ملاحظات : OTO : shipment status updated : reverseReturned" at bounding box center [757, 407] width 528 height 37
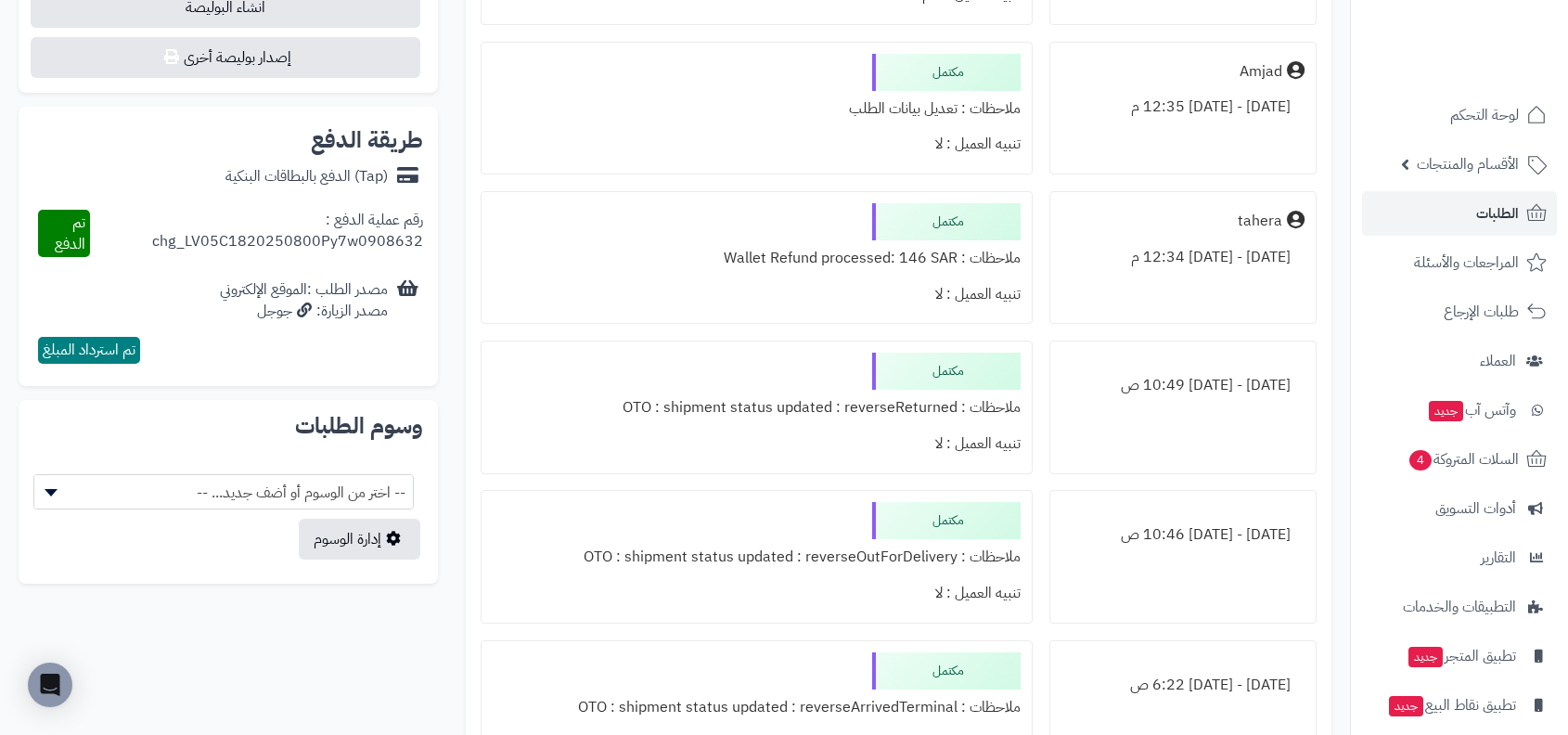
click at [818, 514] on div "مكتمل ملاحظات : OTO : shipment status updated : reverseOutForDelivery تنبيه الع…" at bounding box center [757, 557] width 552 height 133
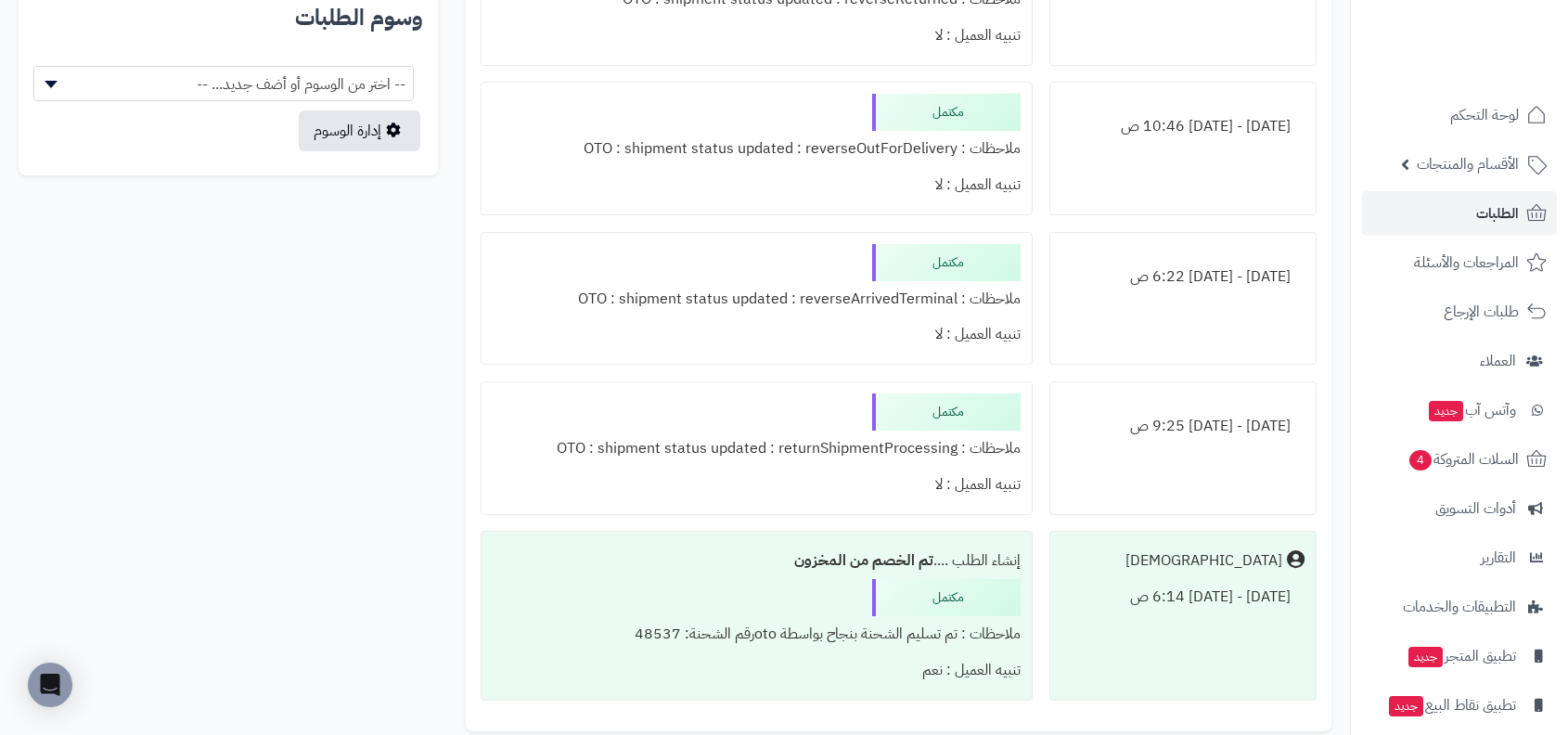
scroll to position [1415, 0]
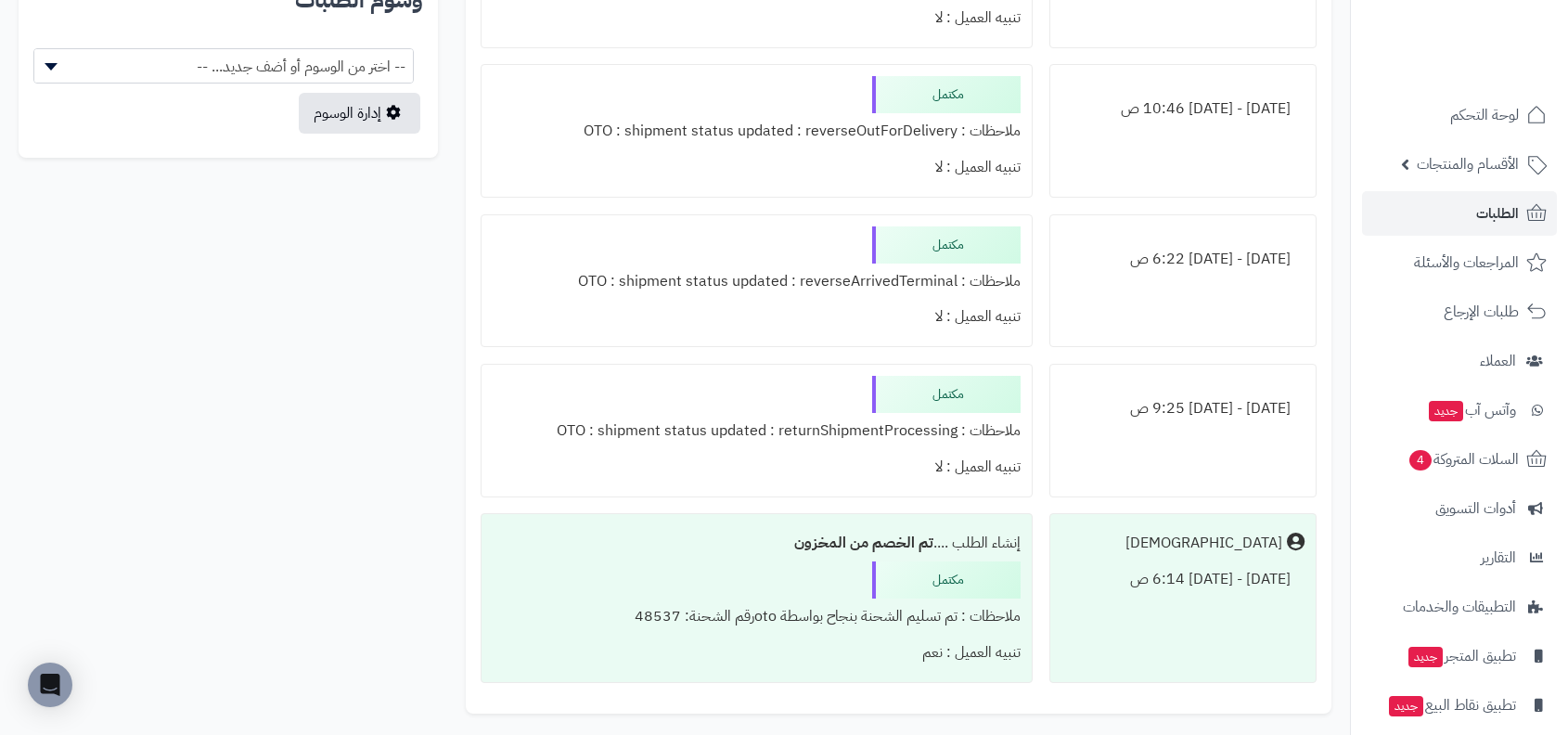
click at [869, 413] on div "ملاحظات : OTO : shipment status updated : returnShipmentProcessing" at bounding box center [757, 431] width 528 height 37
click at [795, 380] on div "مكتمل ملاحظات : OTO : shipment status updated : returnShipmentProcessing تنبيه …" at bounding box center [757, 430] width 552 height 133
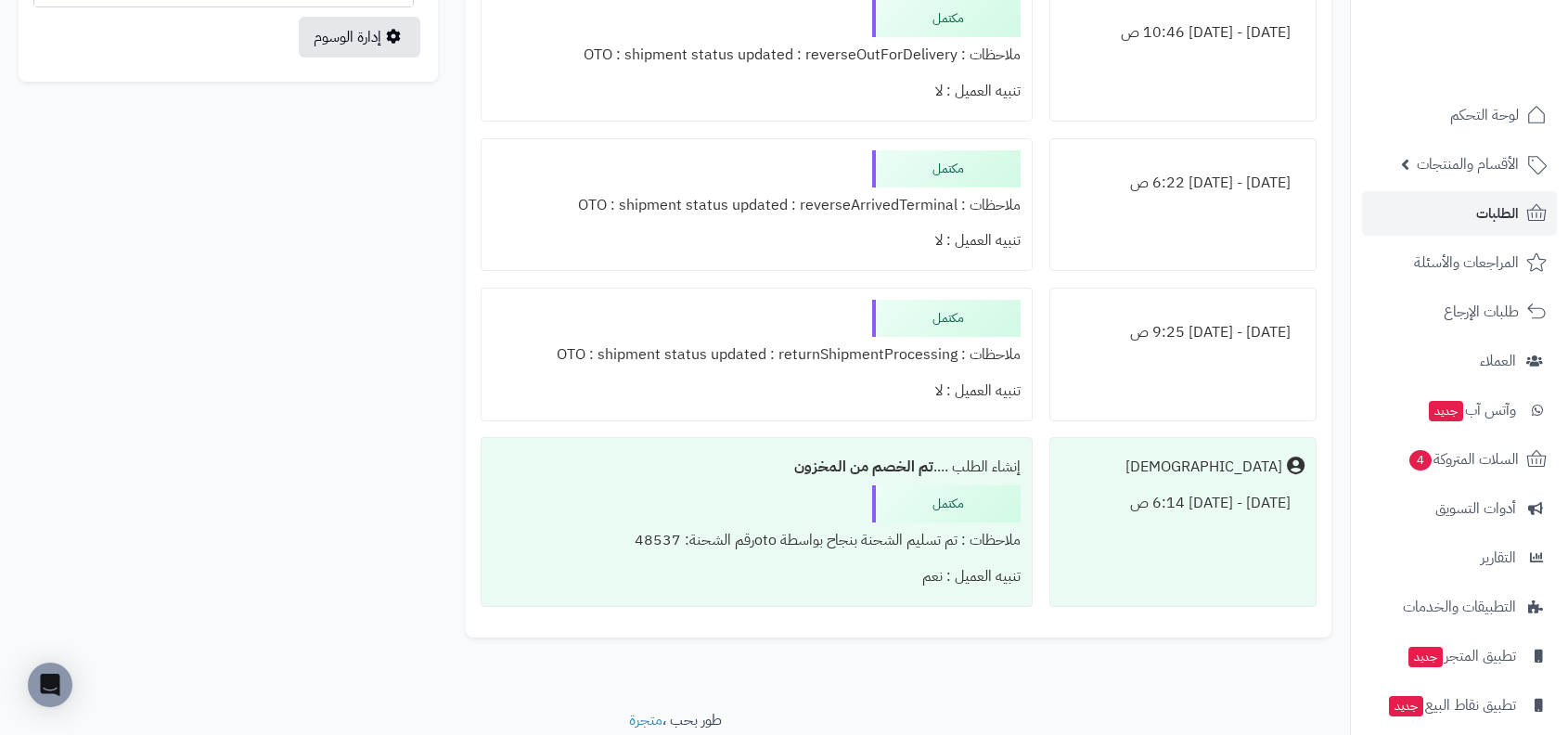
scroll to position [1501, 0]
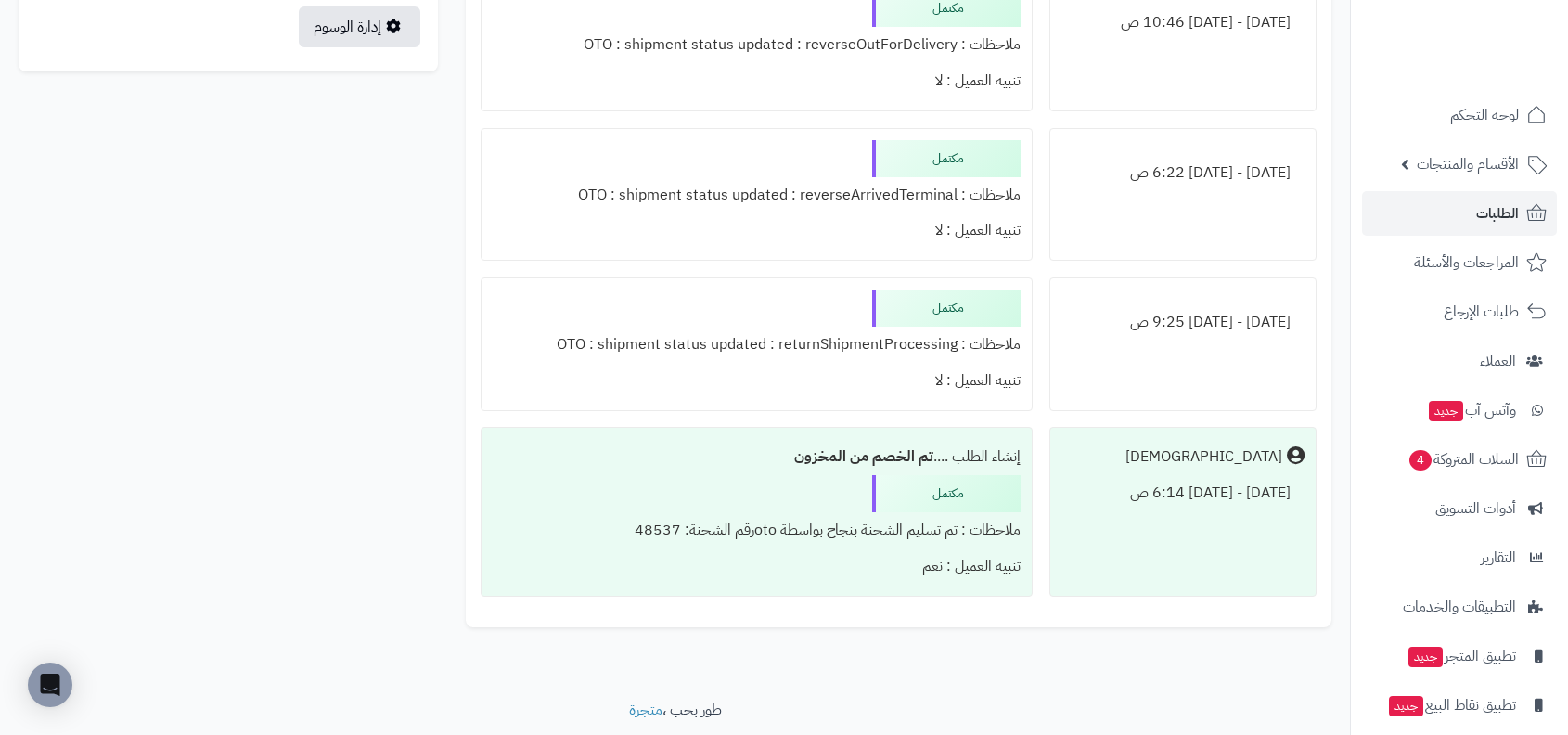
click at [848, 520] on div "ملاحظات : تم تسليم الشحنة بنجاح بواسطة otoرقم الشحنة: 48537" at bounding box center [757, 530] width 528 height 37
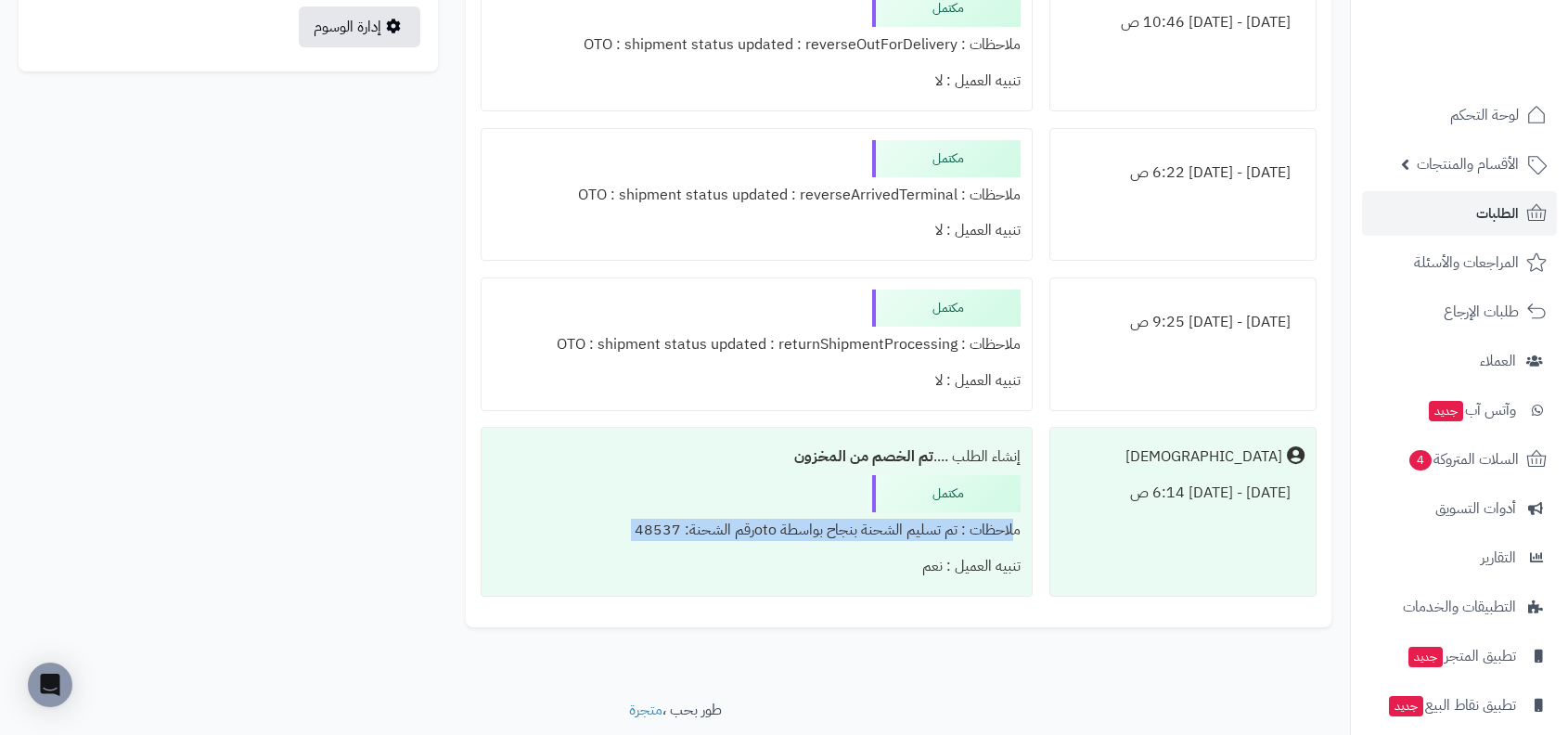
click at [834, 532] on div "ملاحظات : تم تسليم الشحنة بنجاح بواسطة otoرقم الشحنة: 48537" at bounding box center [757, 530] width 528 height 37
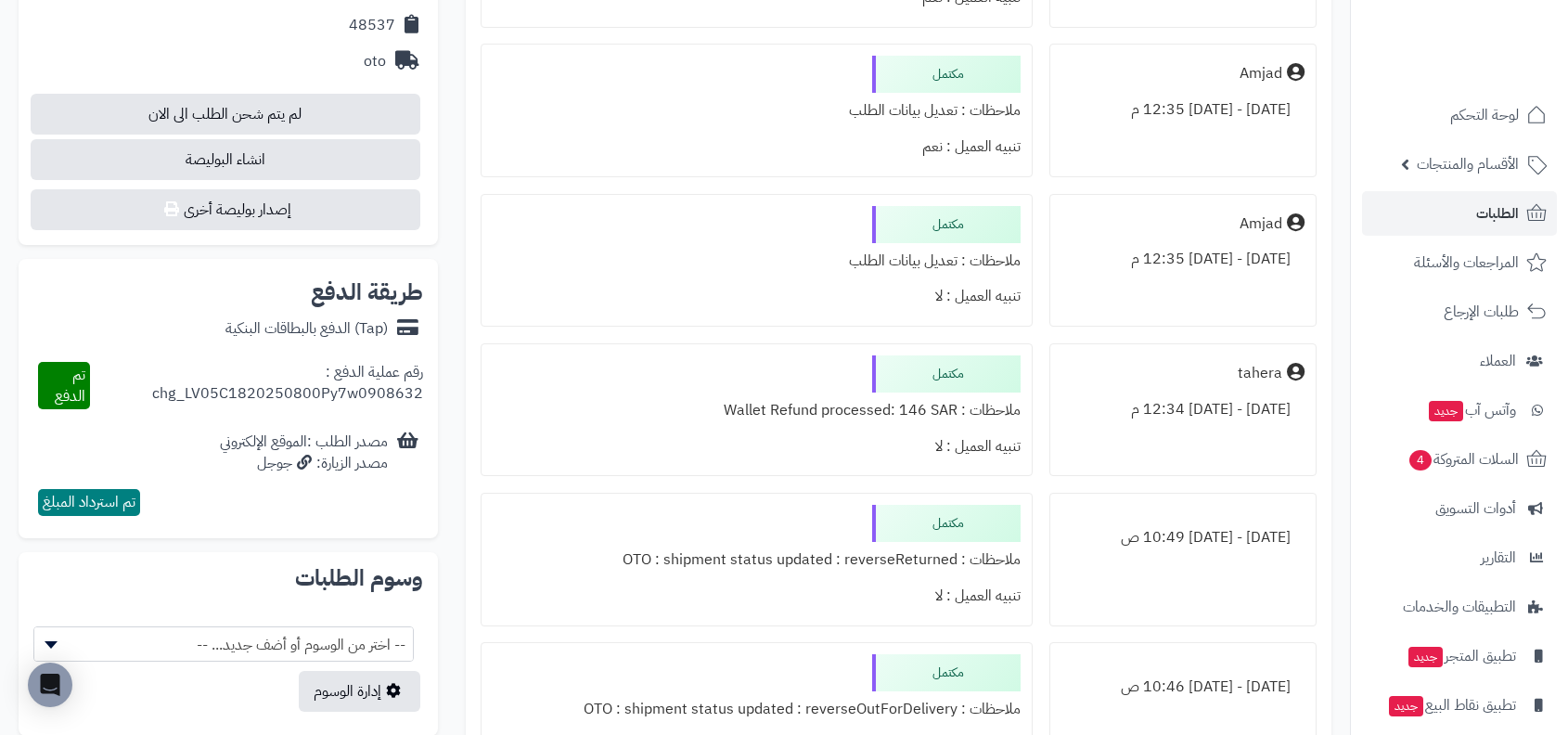
scroll to position [765, 0]
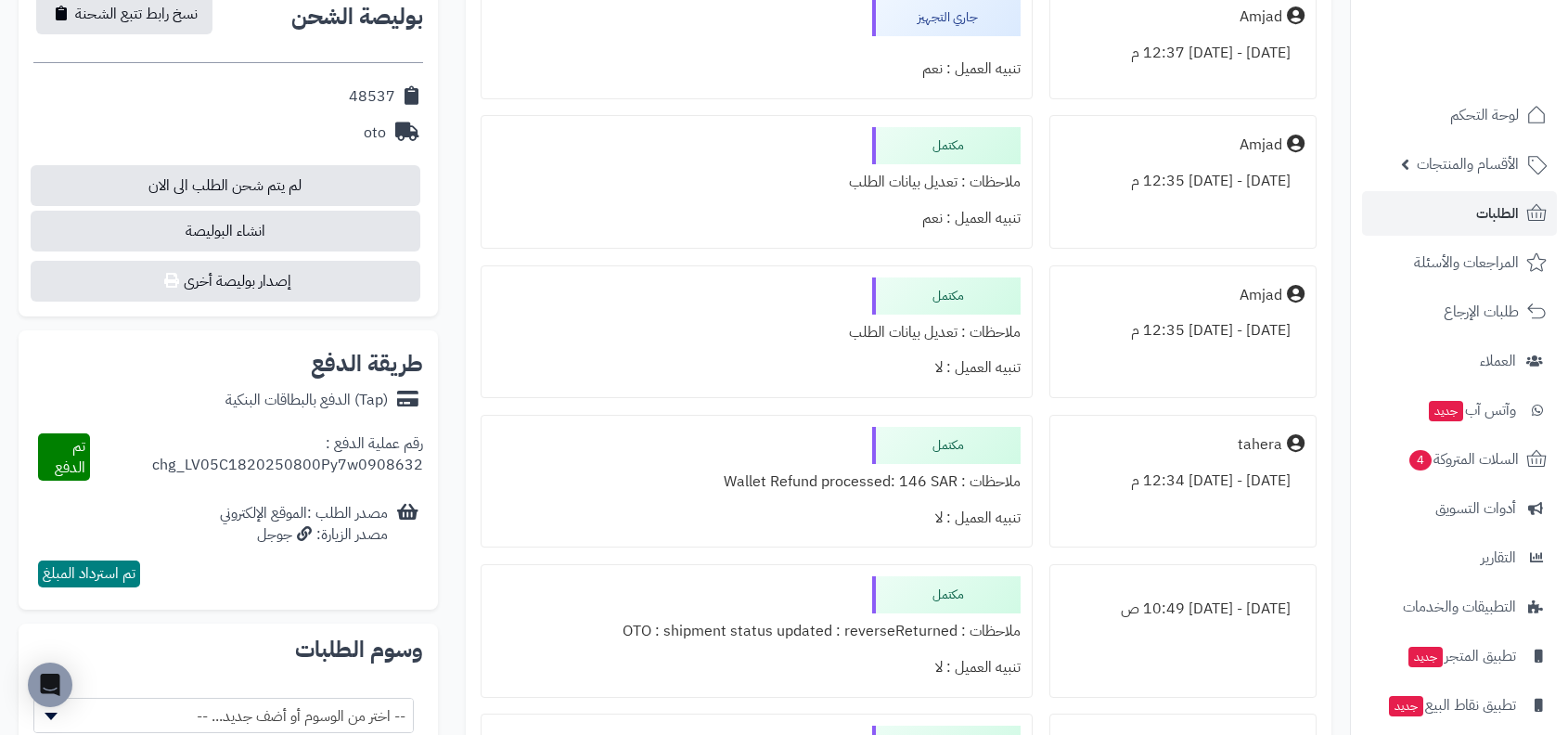
click at [49, 567] on span "تم استرداد المبلغ" at bounding box center [88, 574] width 93 height 23
click at [100, 568] on span "تم استرداد المبلغ" at bounding box center [88, 574] width 93 height 23
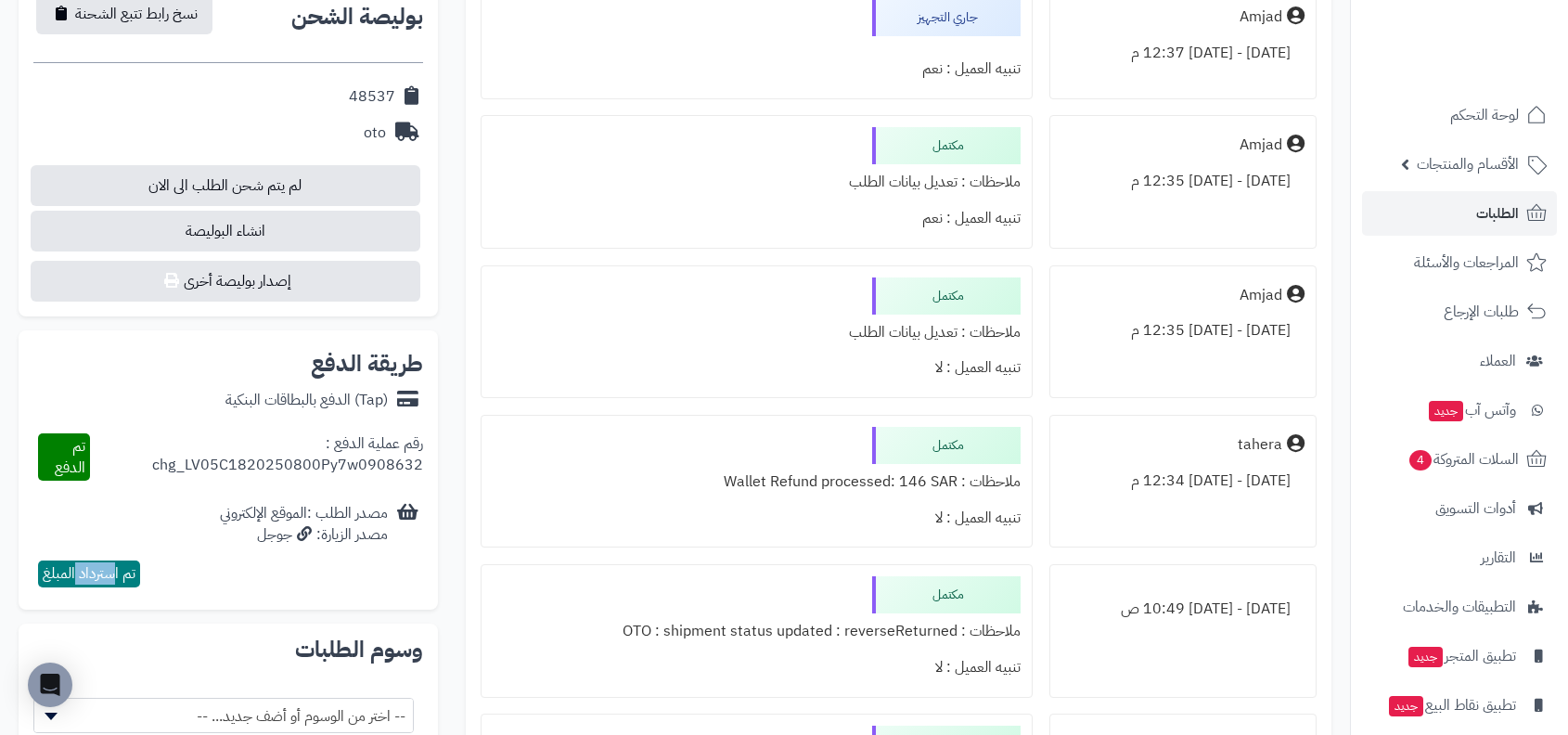
click at [100, 568] on span "تم استرداد المبلغ" at bounding box center [88, 574] width 93 height 23
click at [192, 556] on div "تم استرداد المبلغ" at bounding box center [228, 574] width 390 height 41
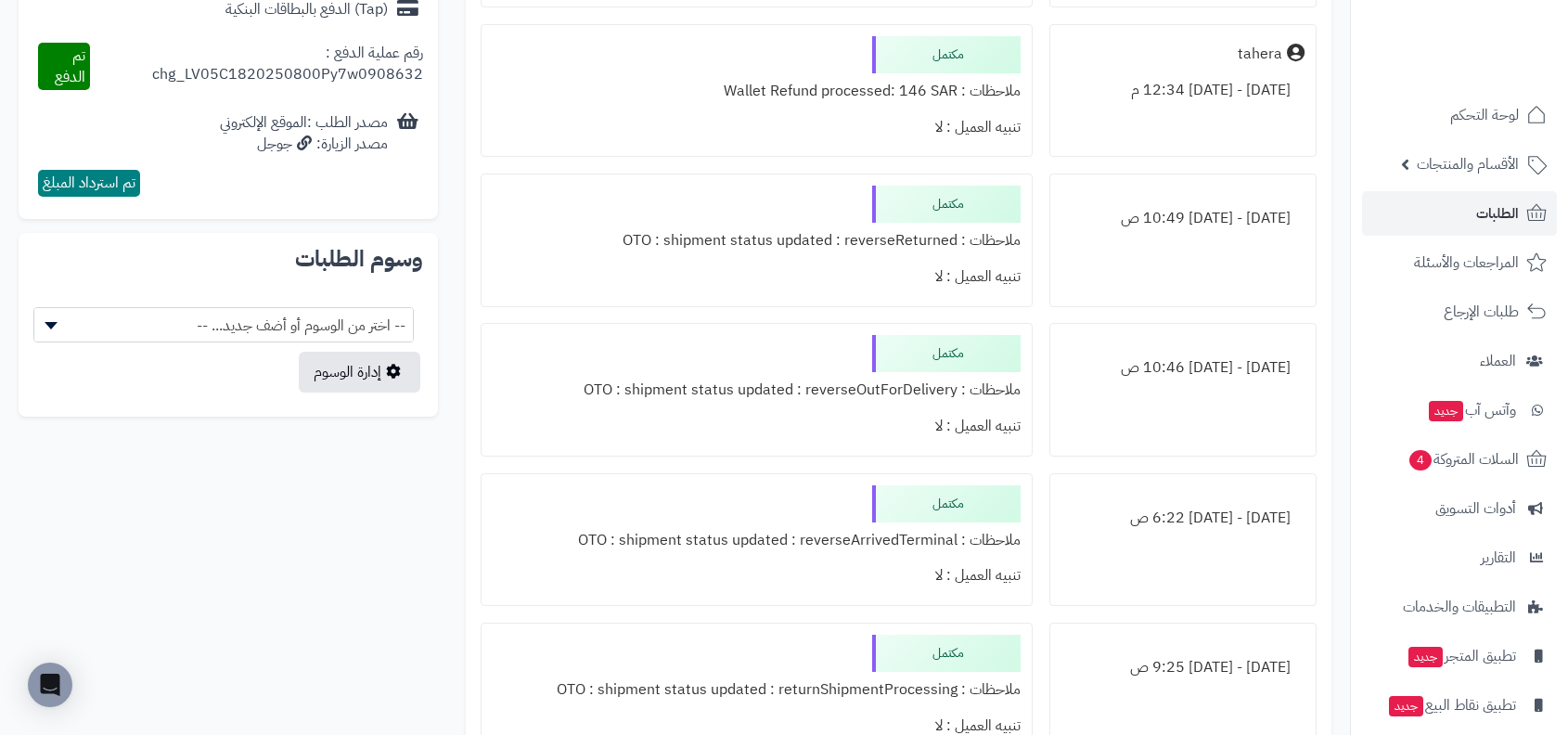
scroll to position [1267, 0]
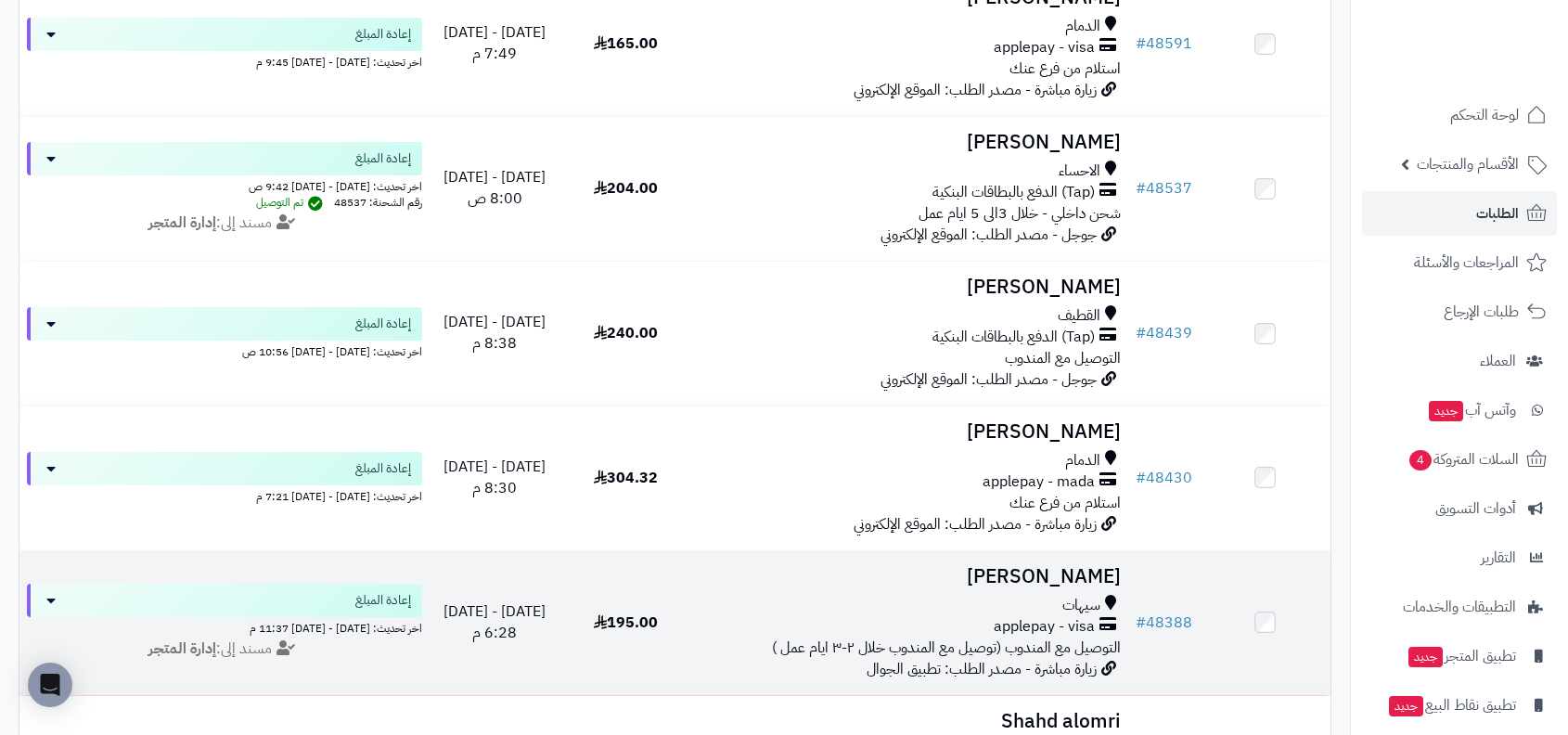
scroll to position [1379, 0]
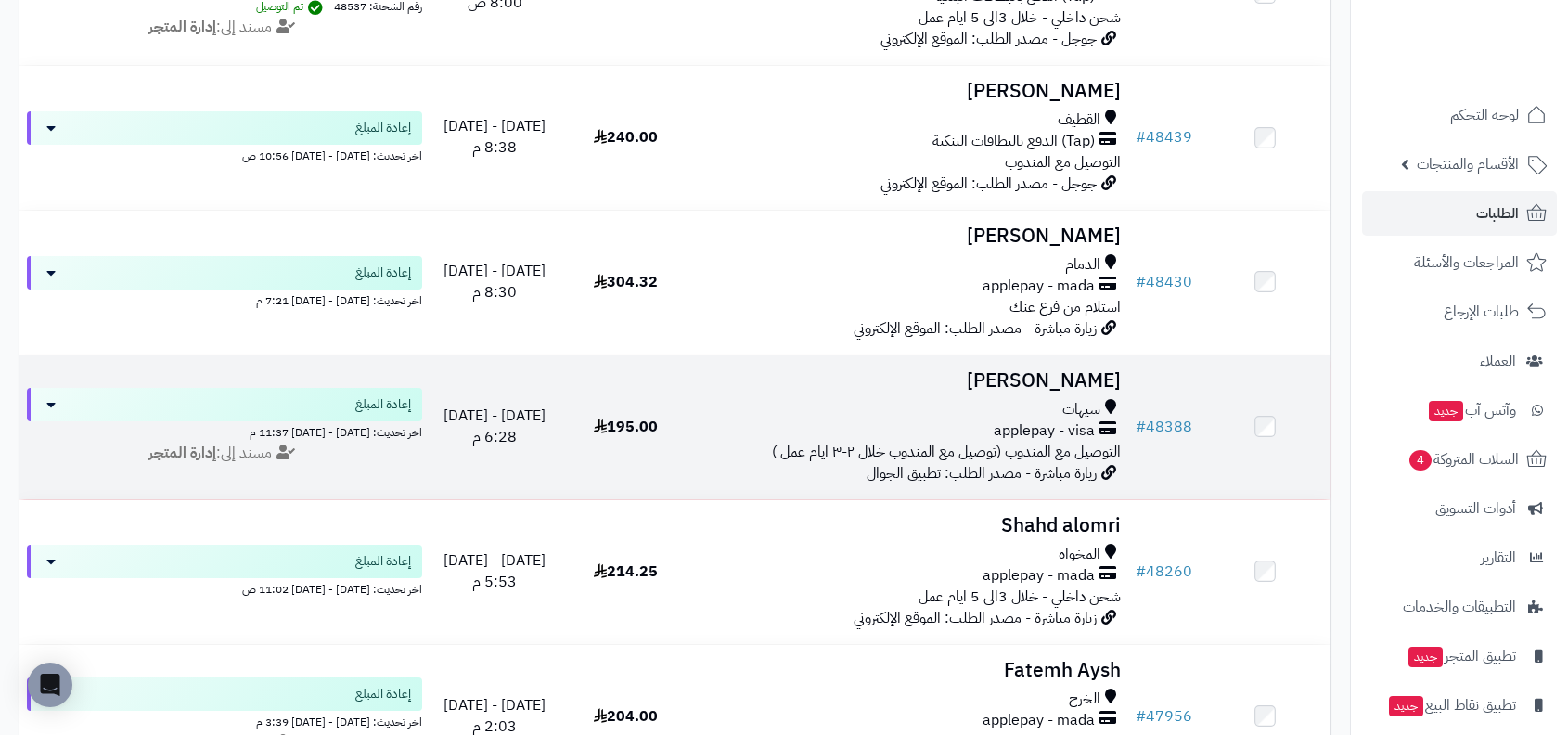
click at [1090, 433] on span "applepay - visa" at bounding box center [1044, 431] width 101 height 22
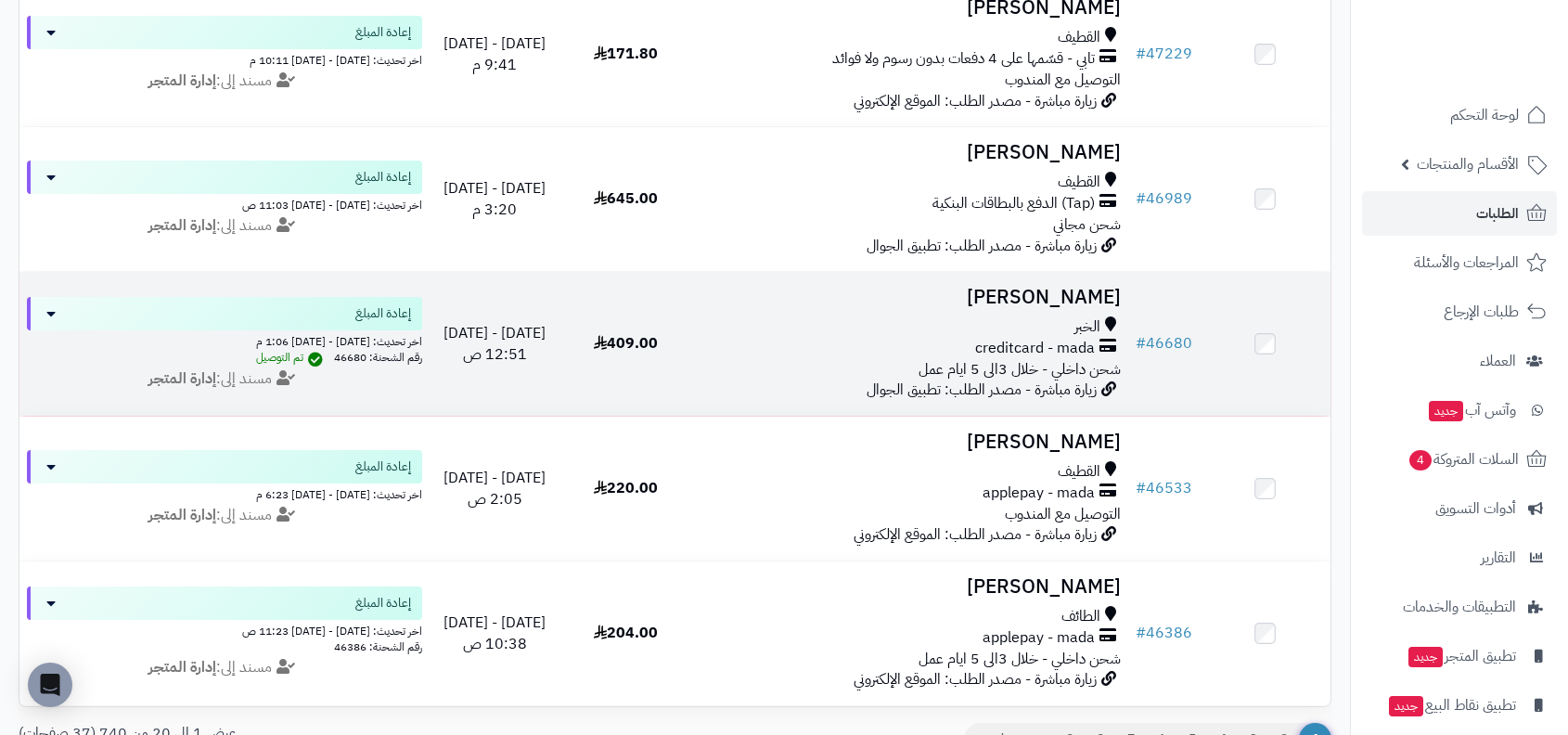
scroll to position [2529, 0]
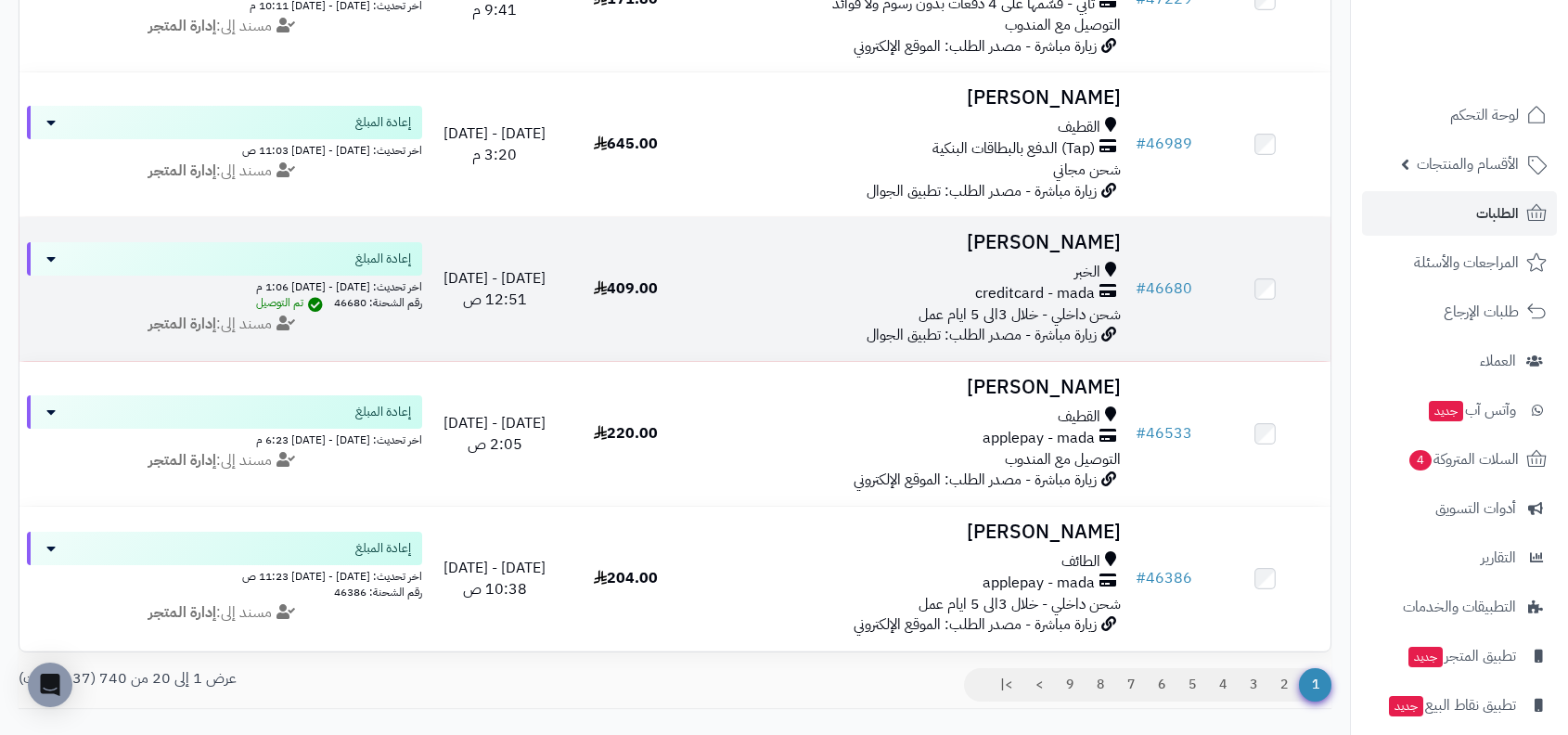
click at [1099, 299] on div "creditcard - mada" at bounding box center [910, 293] width 423 height 22
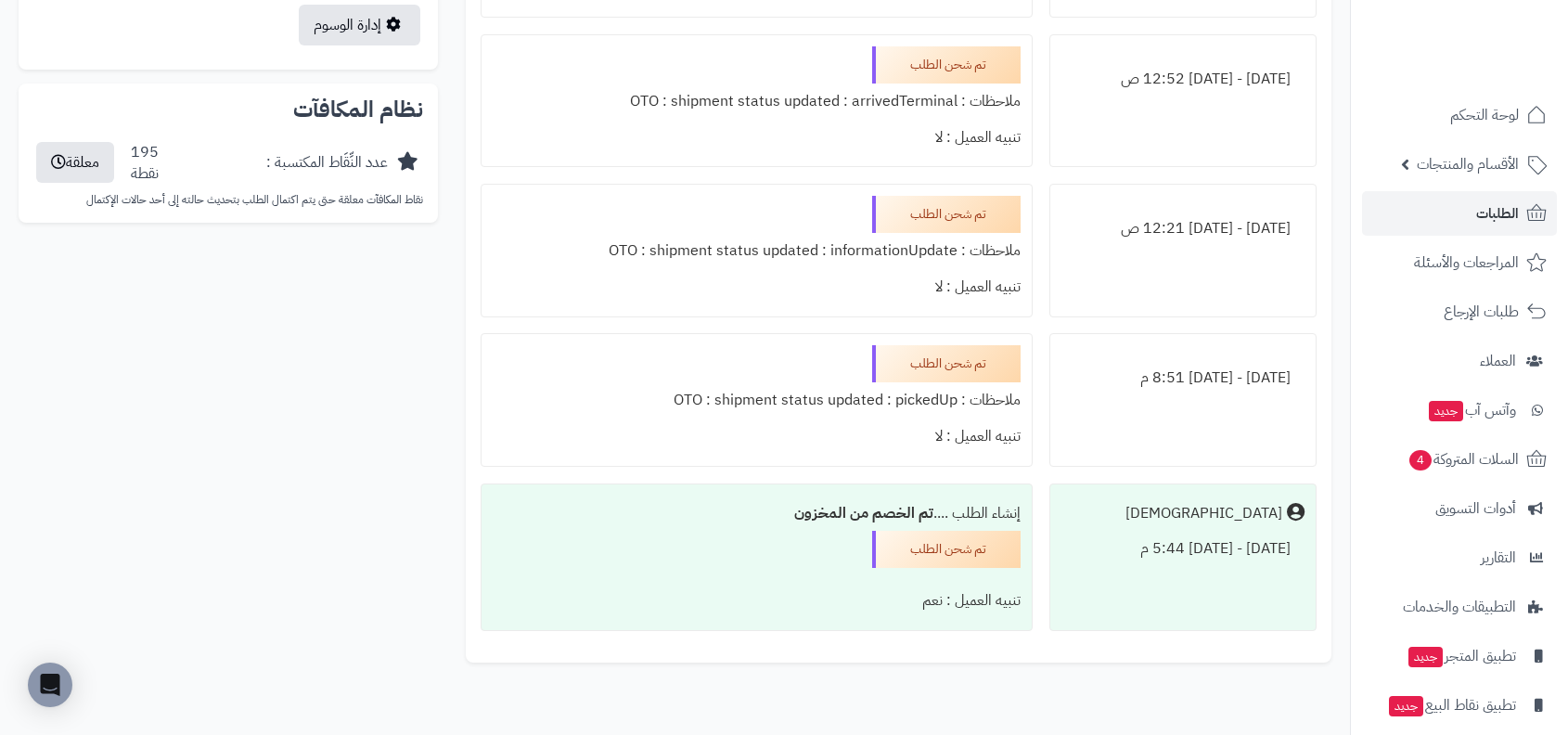
scroll to position [1679, 0]
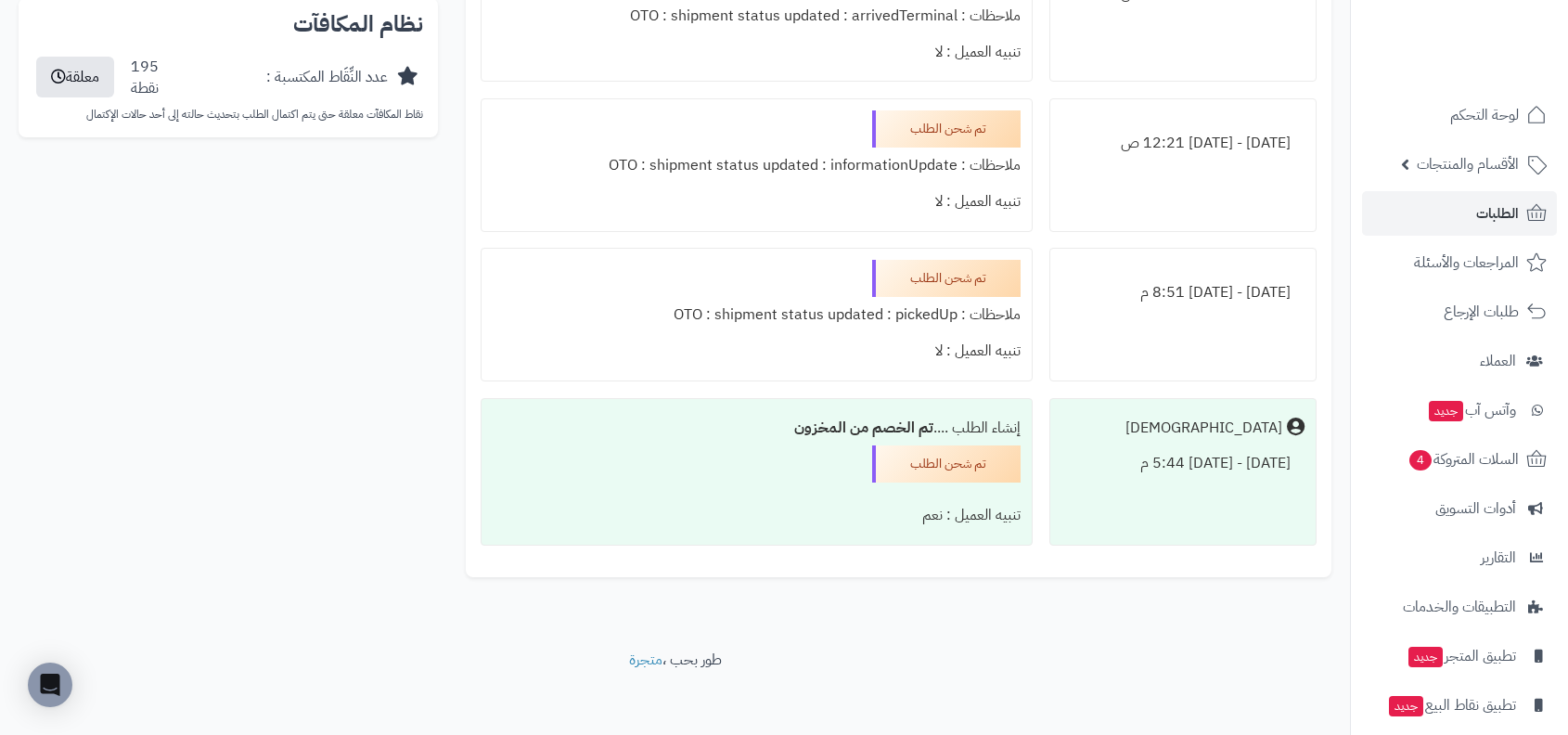
click at [936, 309] on div "ملاحظات : OTO : shipment status updated : pickedUp" at bounding box center [757, 314] width 528 height 37
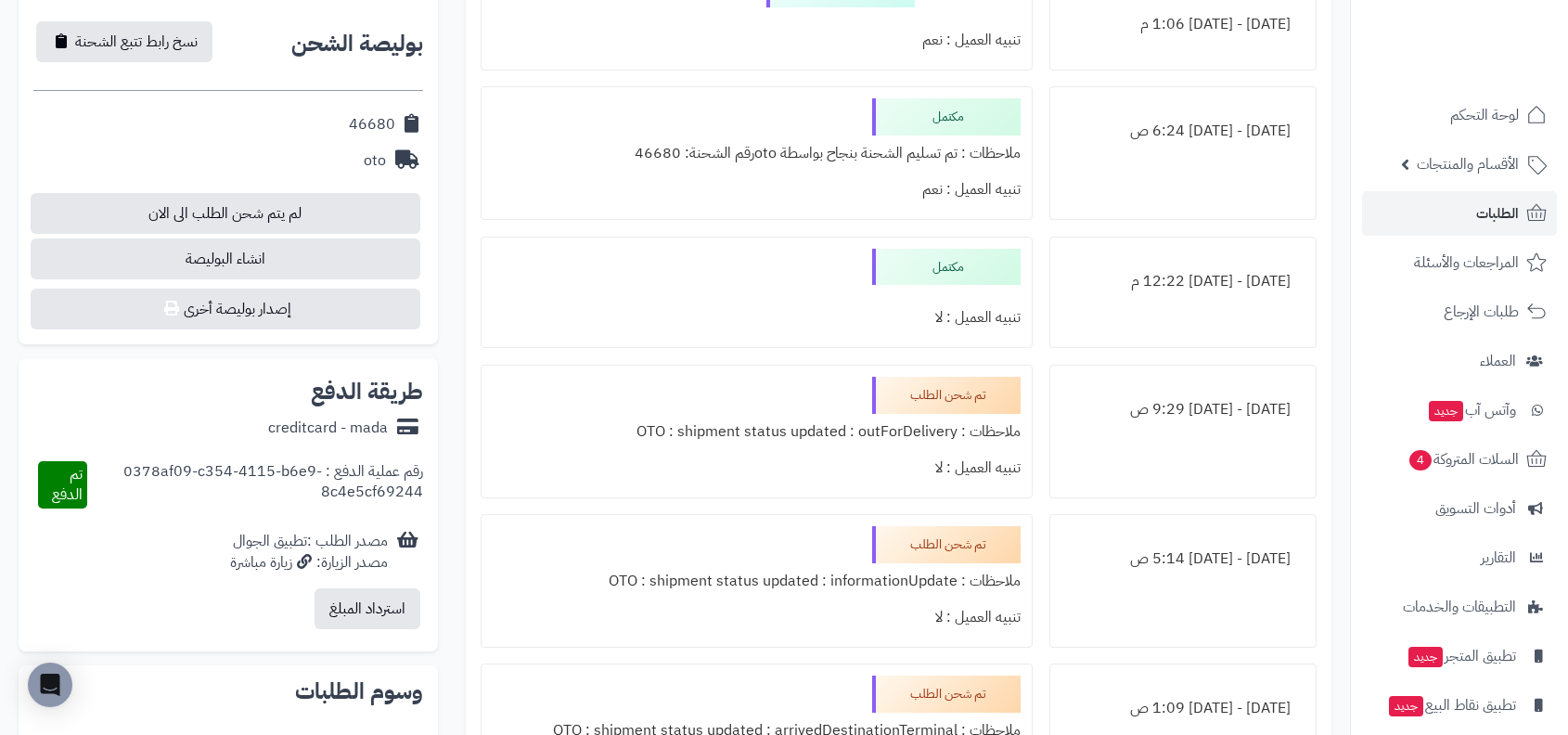
scroll to position [810, 0]
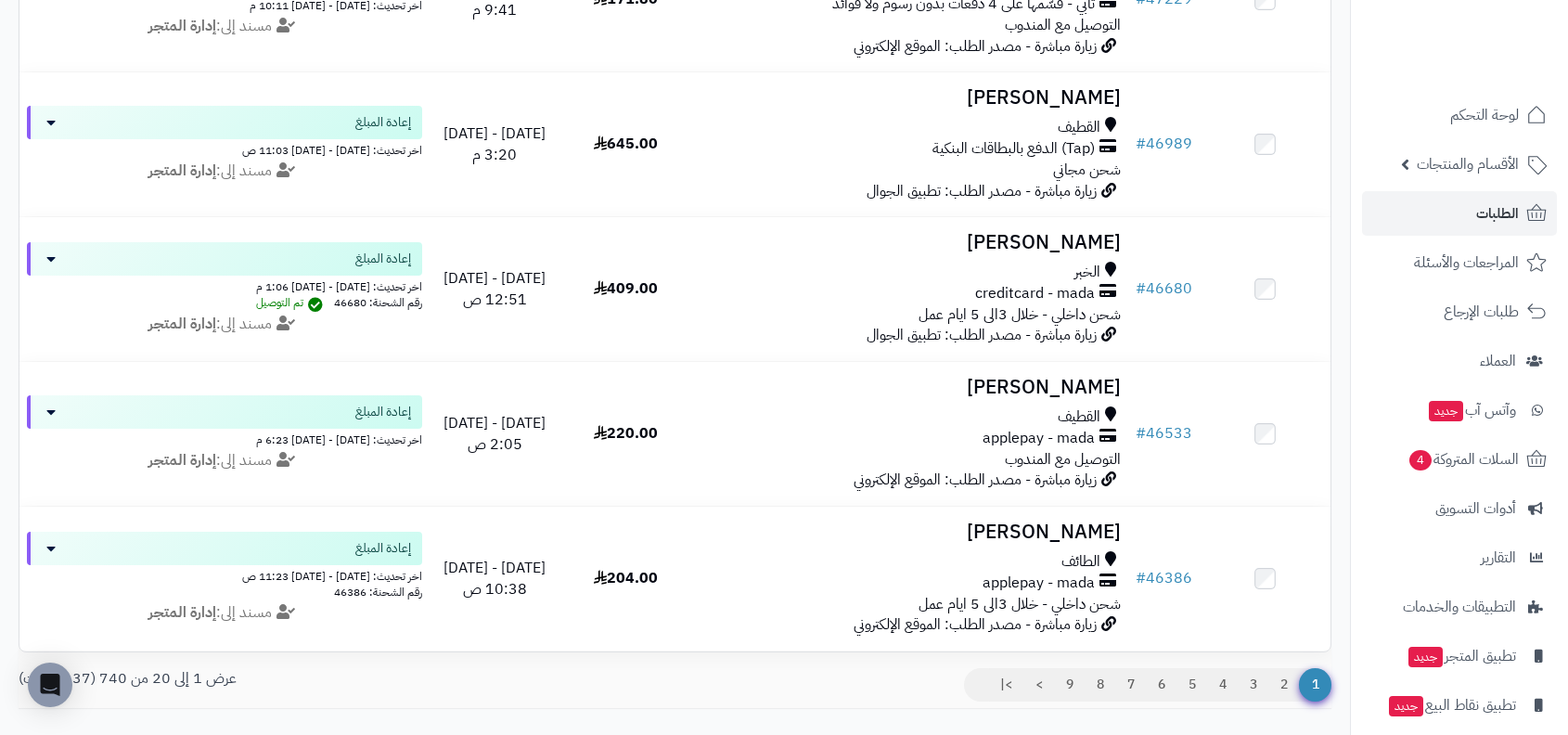
scroll to position [2647, 0]
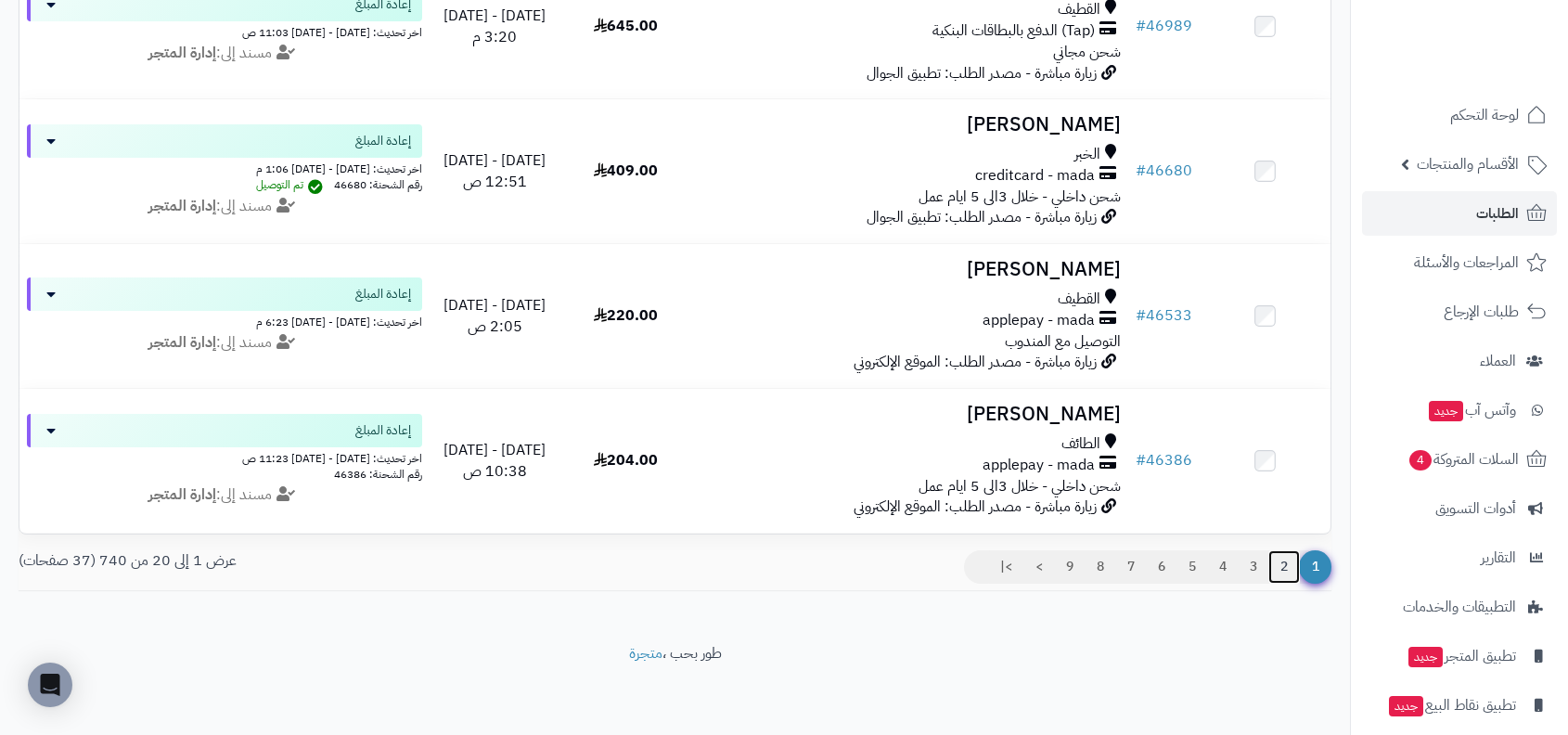
click at [1269, 569] on link "2" at bounding box center [1284, 567] width 32 height 34
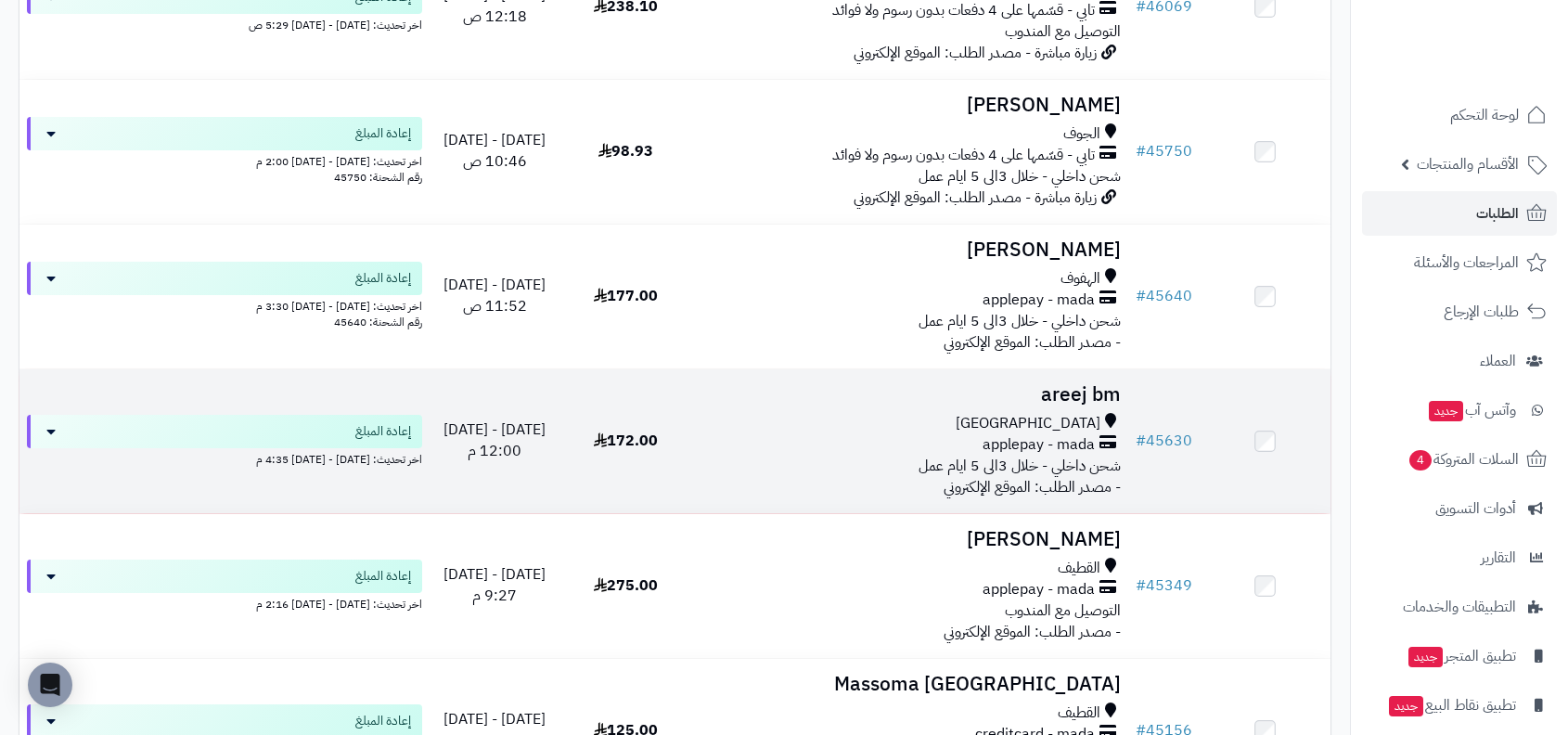
scroll to position [494, 0]
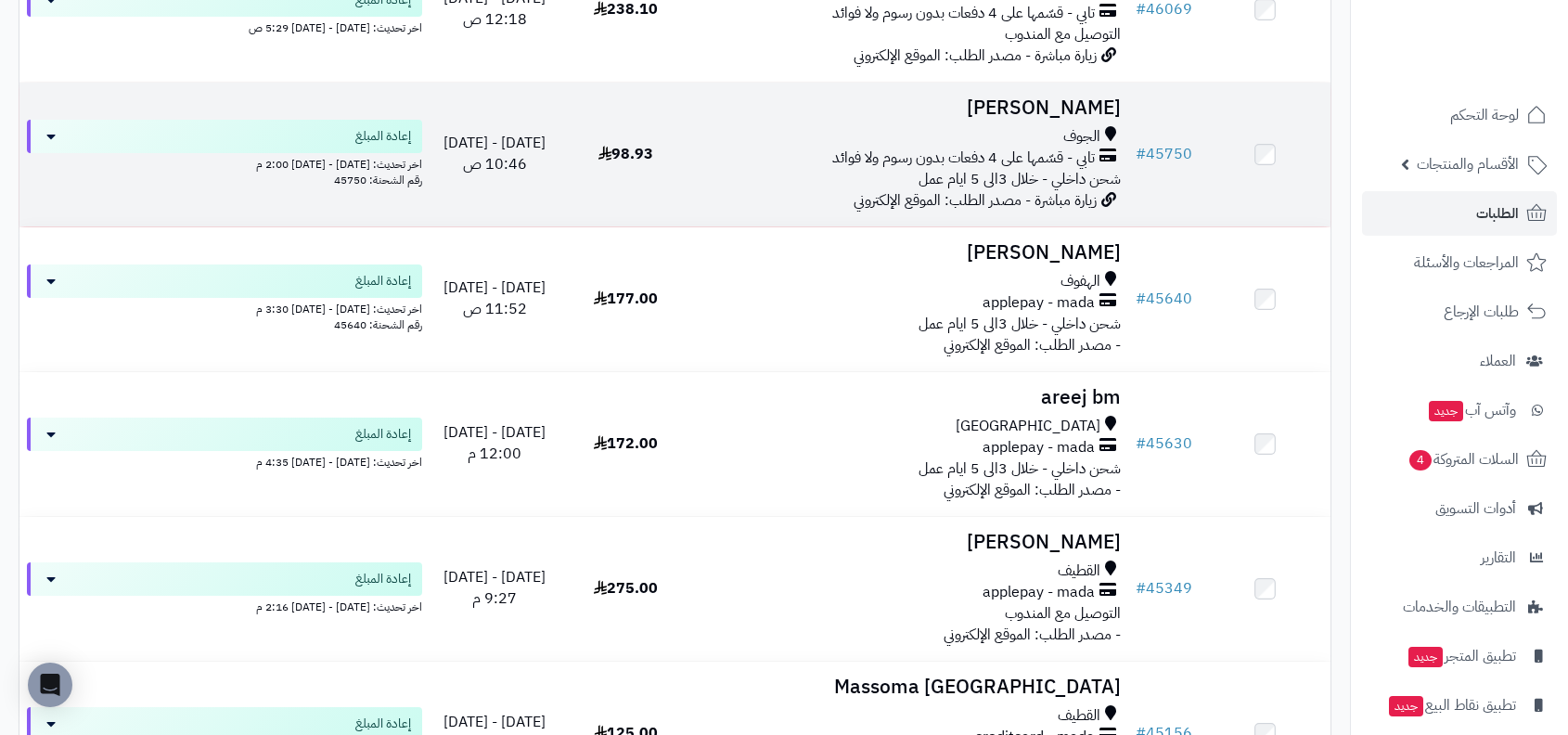
click at [1058, 192] on span "زيارة مباشرة - مصدر الطلب: الموقع الإلكتروني" at bounding box center [975, 201] width 243 height 23
click at [1053, 174] on span "شحن داخلي - خلال 3الى 5 ايام عمل" at bounding box center [1019, 179] width 202 height 23
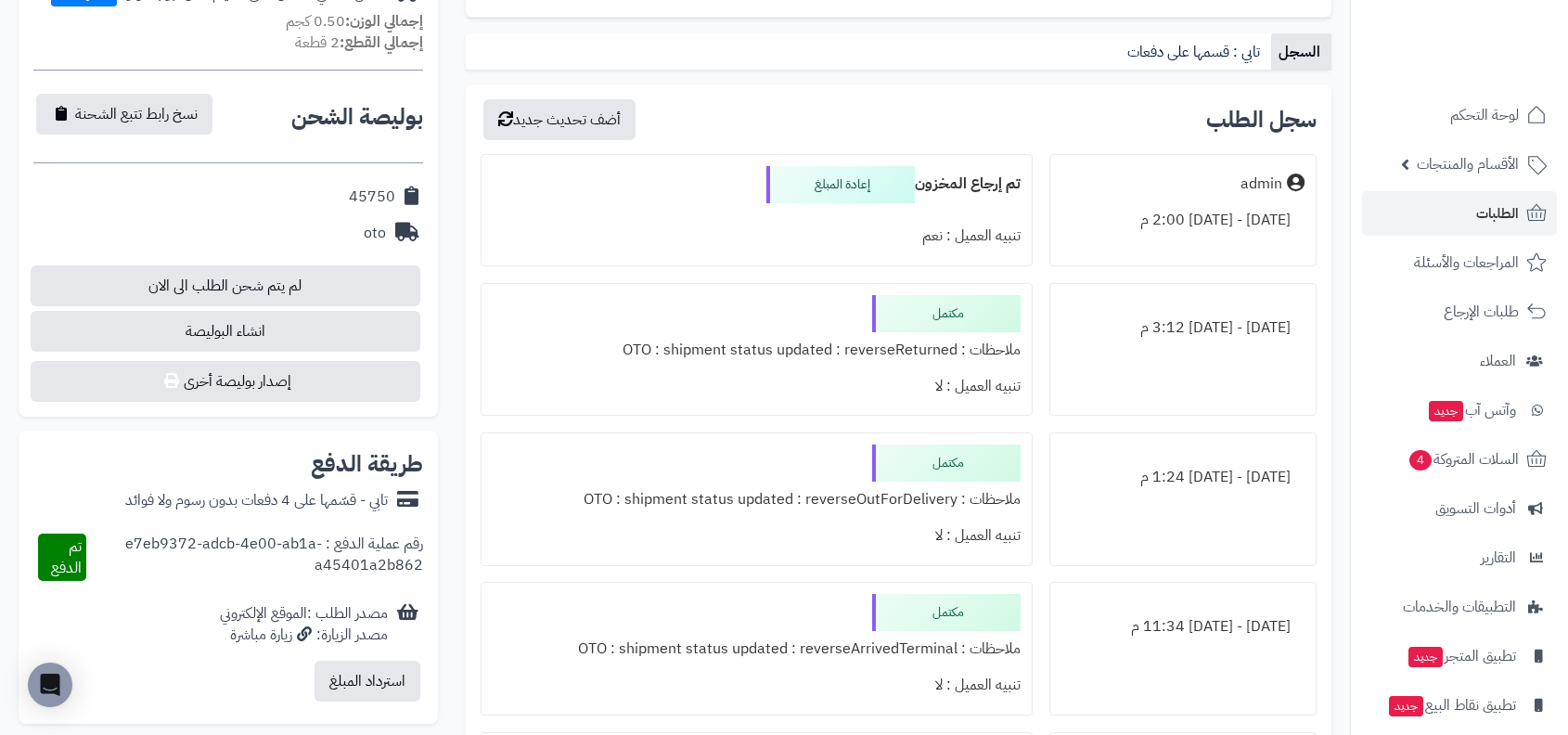
scroll to position [673, 0]
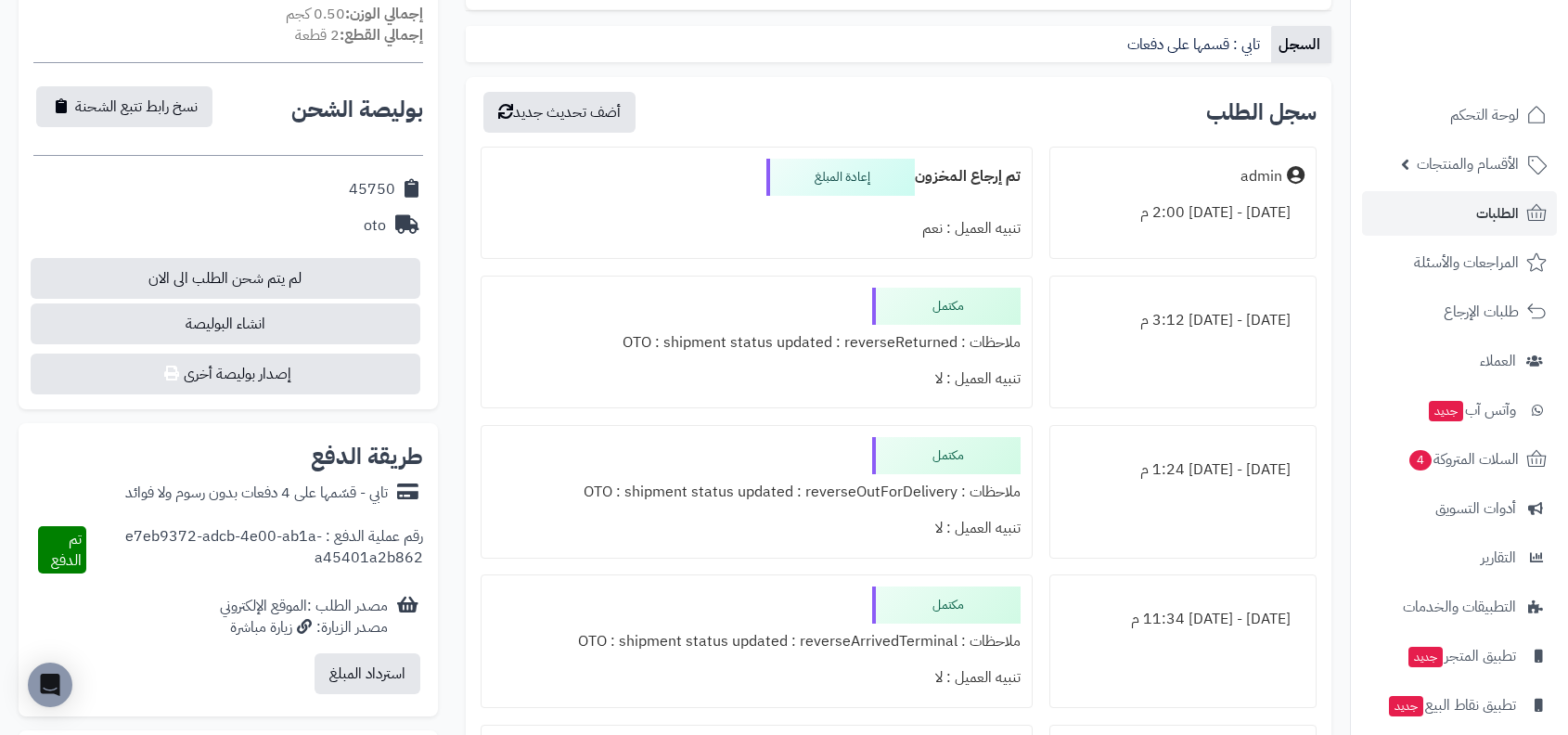
click at [928, 341] on div "ملاحظات : OTO : shipment status updated : reverseReturned" at bounding box center [757, 343] width 528 height 37
click at [903, 386] on div "تنبيه العميل : لا" at bounding box center [757, 378] width 528 height 37
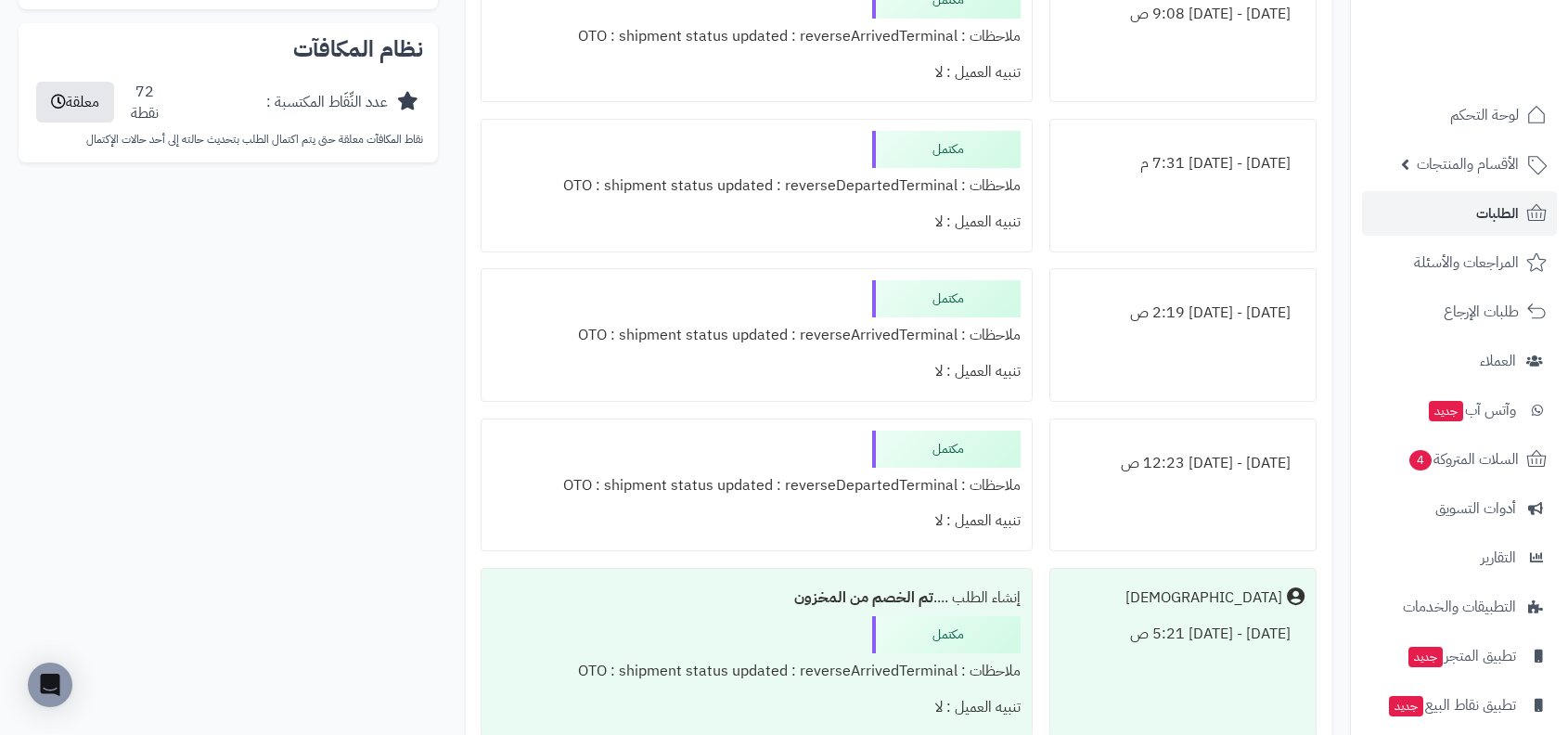
scroll to position [1666, 0]
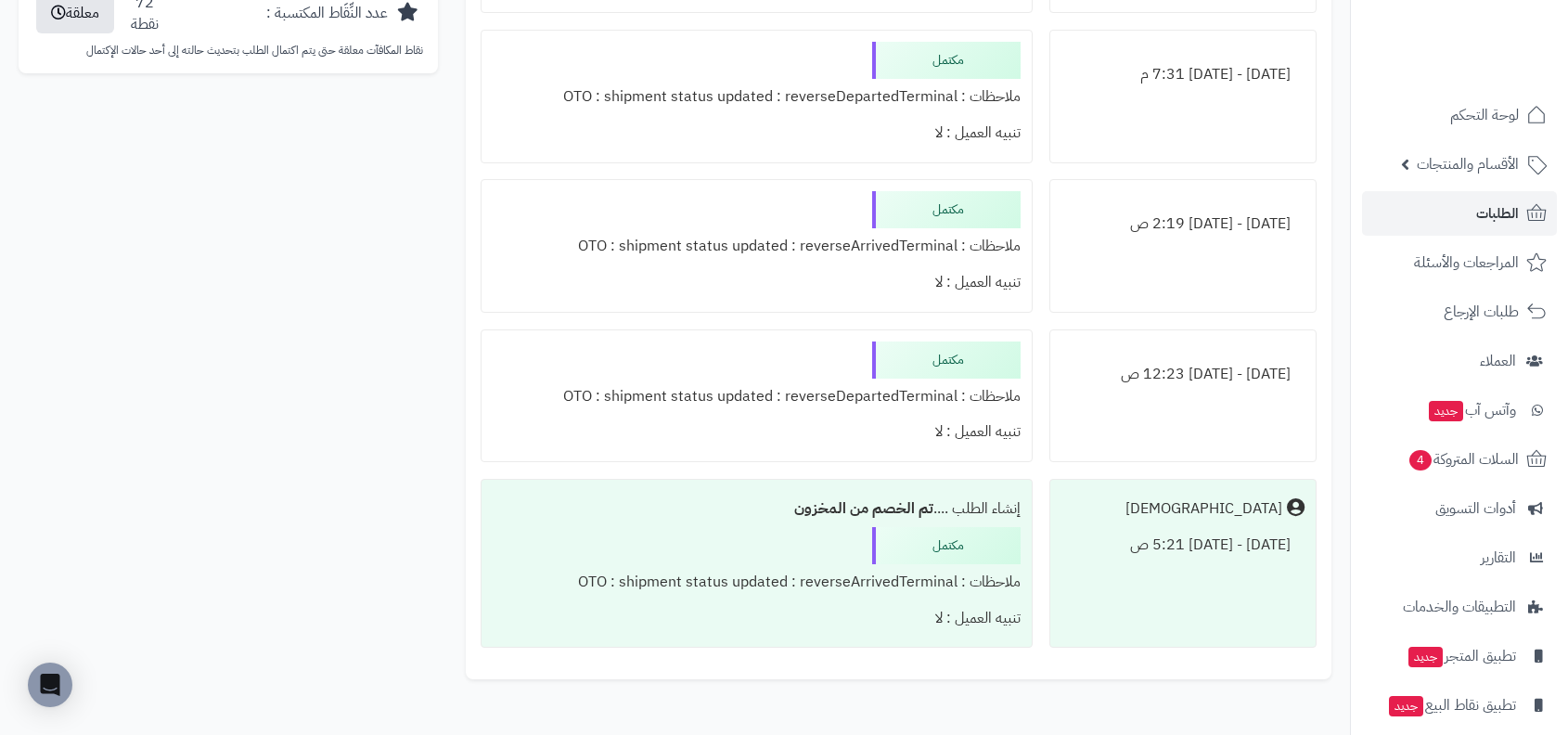
click at [885, 389] on div "ملاحظات : OTO : shipment status updated : reverseDepartedTerminal" at bounding box center [757, 396] width 528 height 37
click at [908, 272] on div "تنبيه العميل : لا" at bounding box center [757, 283] width 528 height 37
click at [861, 573] on div "ملاحظات : OTO : shipment status updated : reverseArrivedTerminal" at bounding box center [757, 582] width 528 height 37
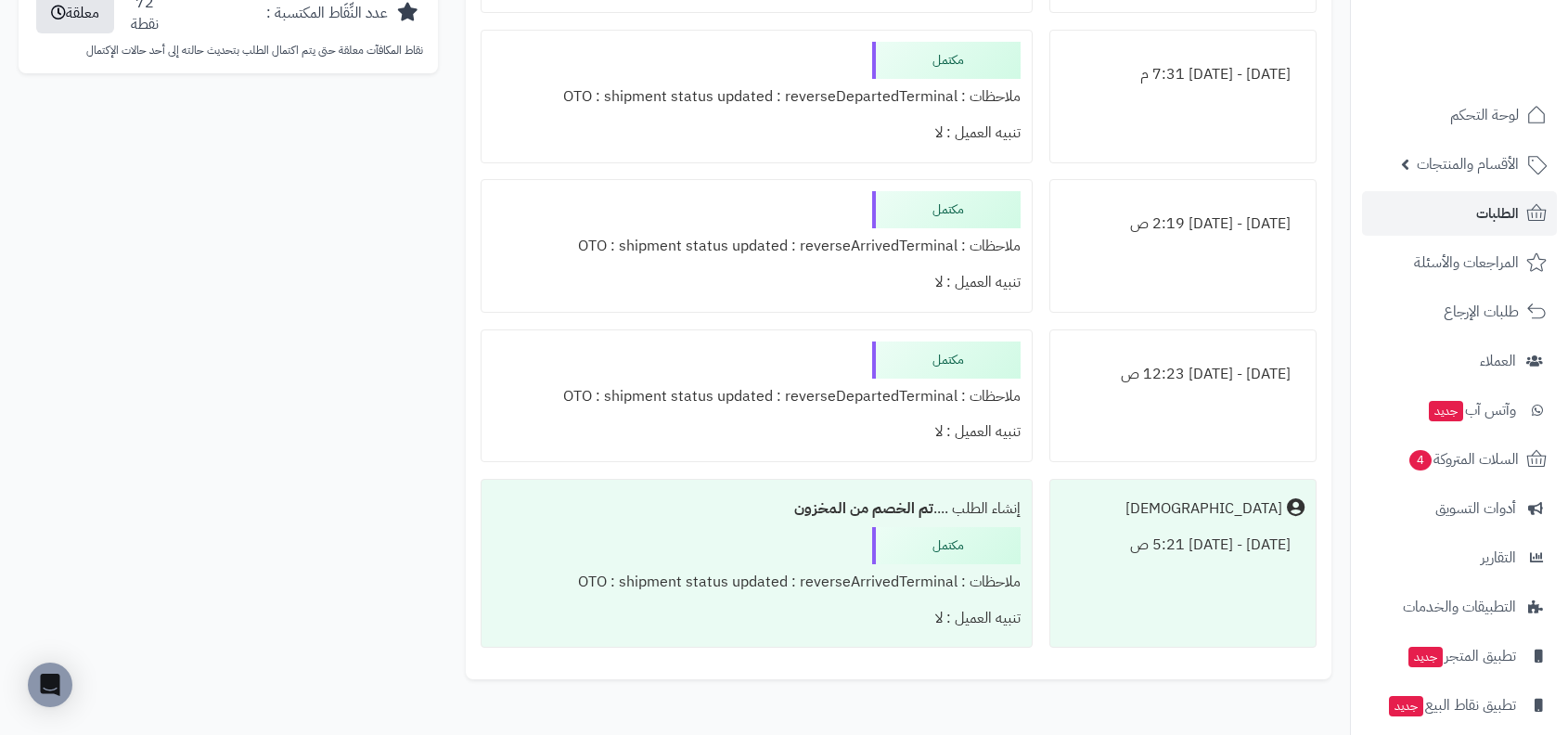
click at [832, 609] on div "تنبيه العميل : لا" at bounding box center [757, 618] width 528 height 37
click at [846, 565] on div "ملاحظات : OTO : shipment status updated : reverseArrivedTerminal" at bounding box center [757, 582] width 528 height 37
click at [751, 564] on div "ملاحظات : OTO : shipment status updated : reverseArrivedTerminal" at bounding box center [757, 582] width 528 height 37
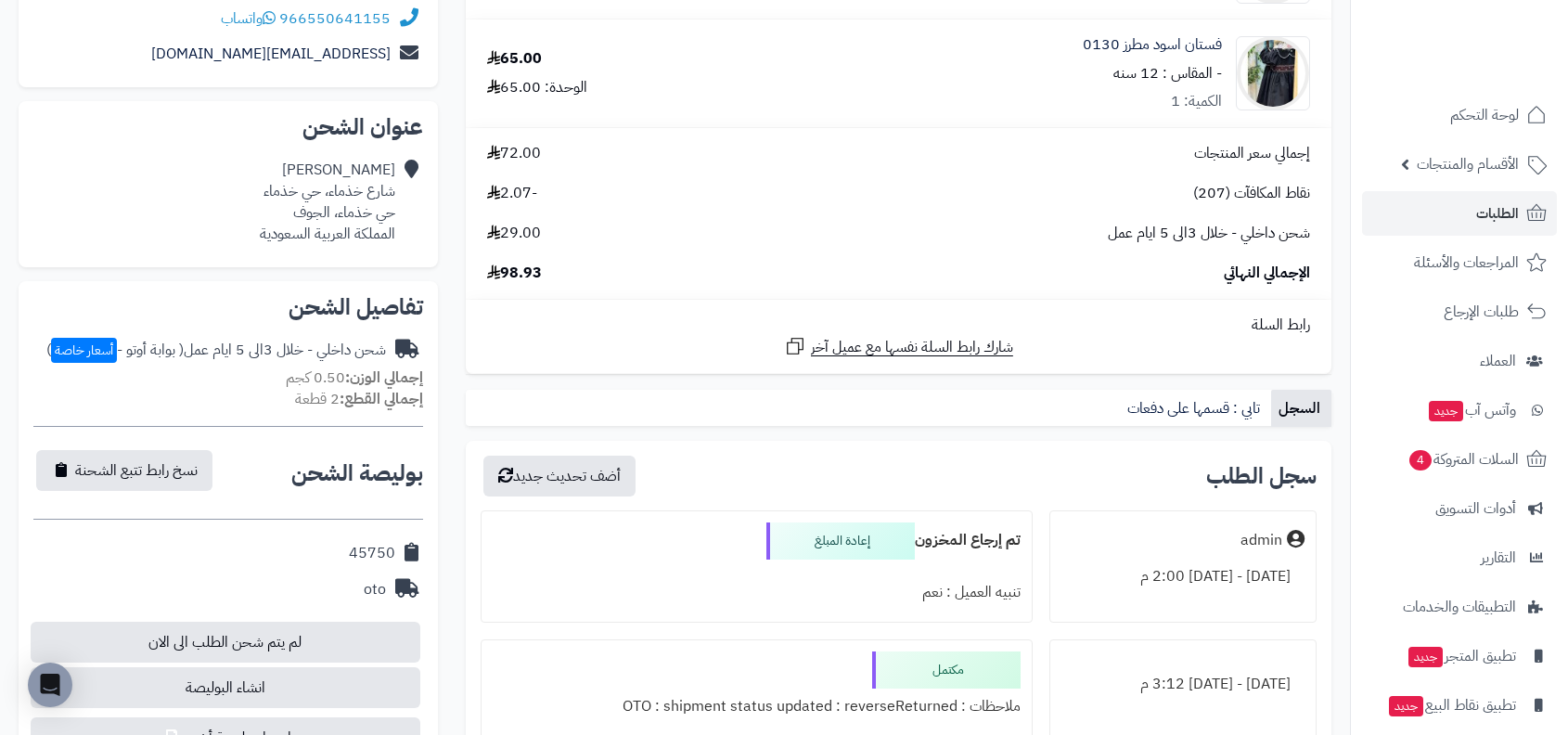
scroll to position [373, 0]
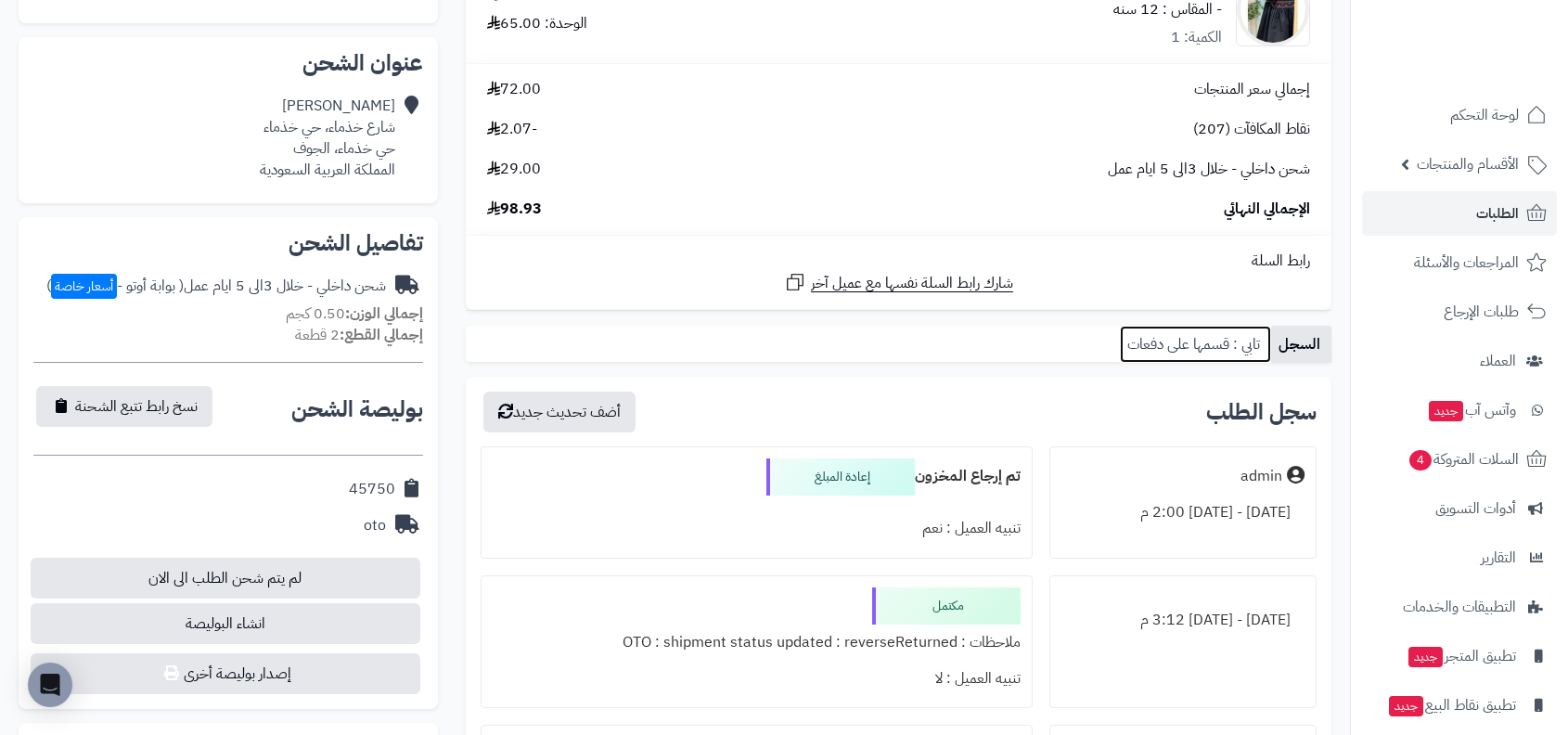
click at [1173, 354] on link "تابي : قسمها على دفعات" at bounding box center [1195, 345] width 151 height 38
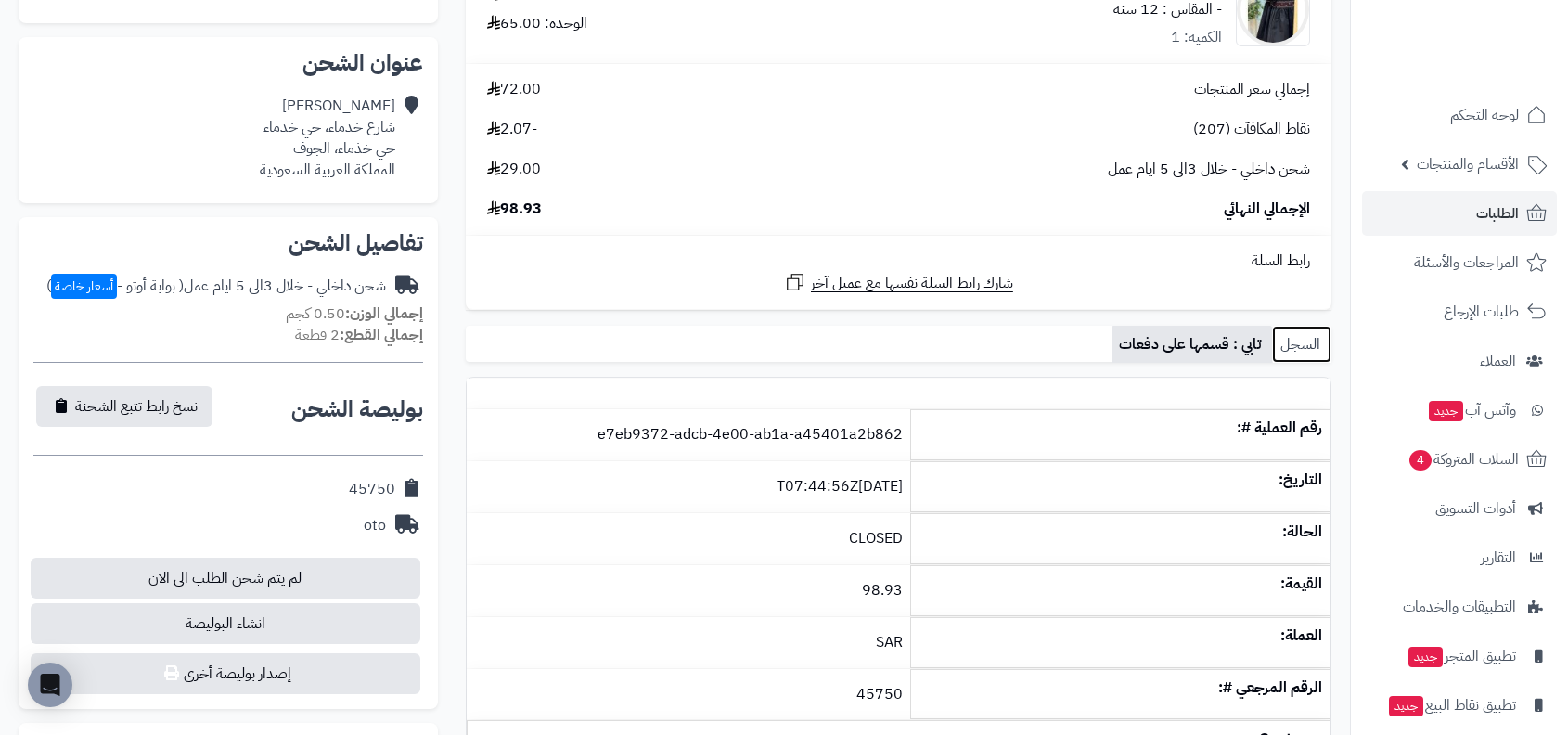
click at [1279, 356] on link "السجل" at bounding box center [1301, 345] width 59 height 38
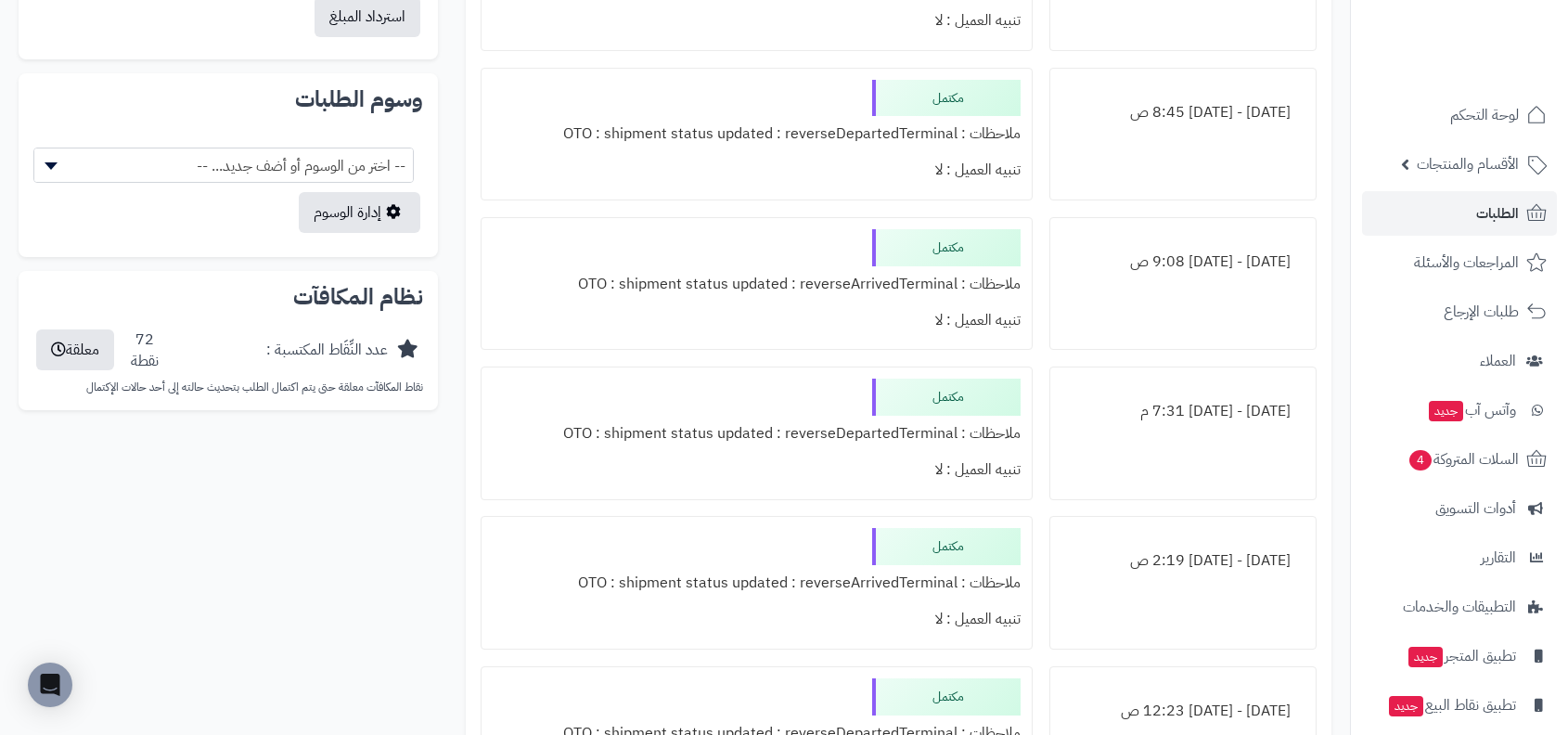
scroll to position [1769, 0]
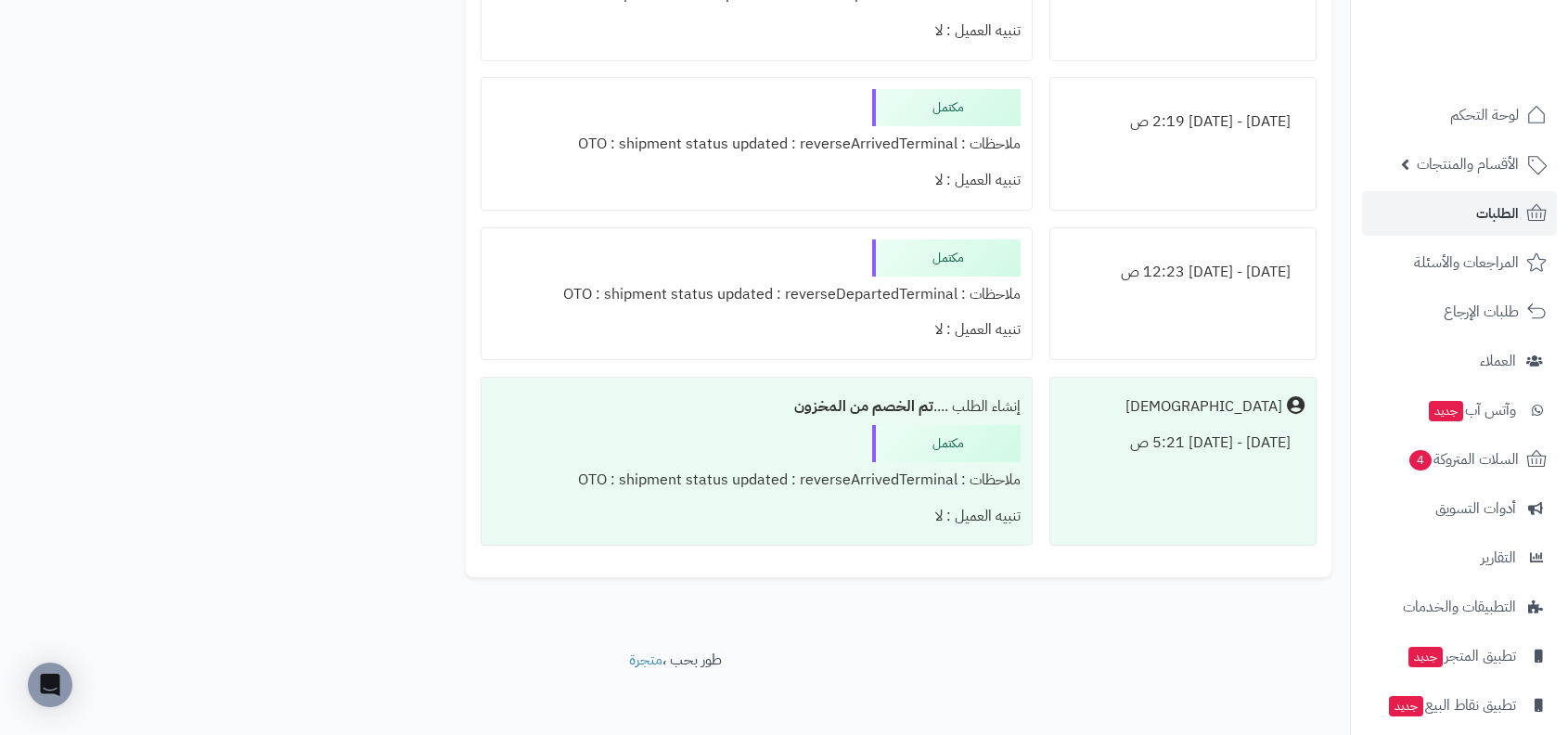
click at [913, 432] on div "مكتمل" at bounding box center [946, 444] width 148 height 38
click at [854, 397] on b "تم الخصم من المخزون" at bounding box center [864, 406] width 139 height 23
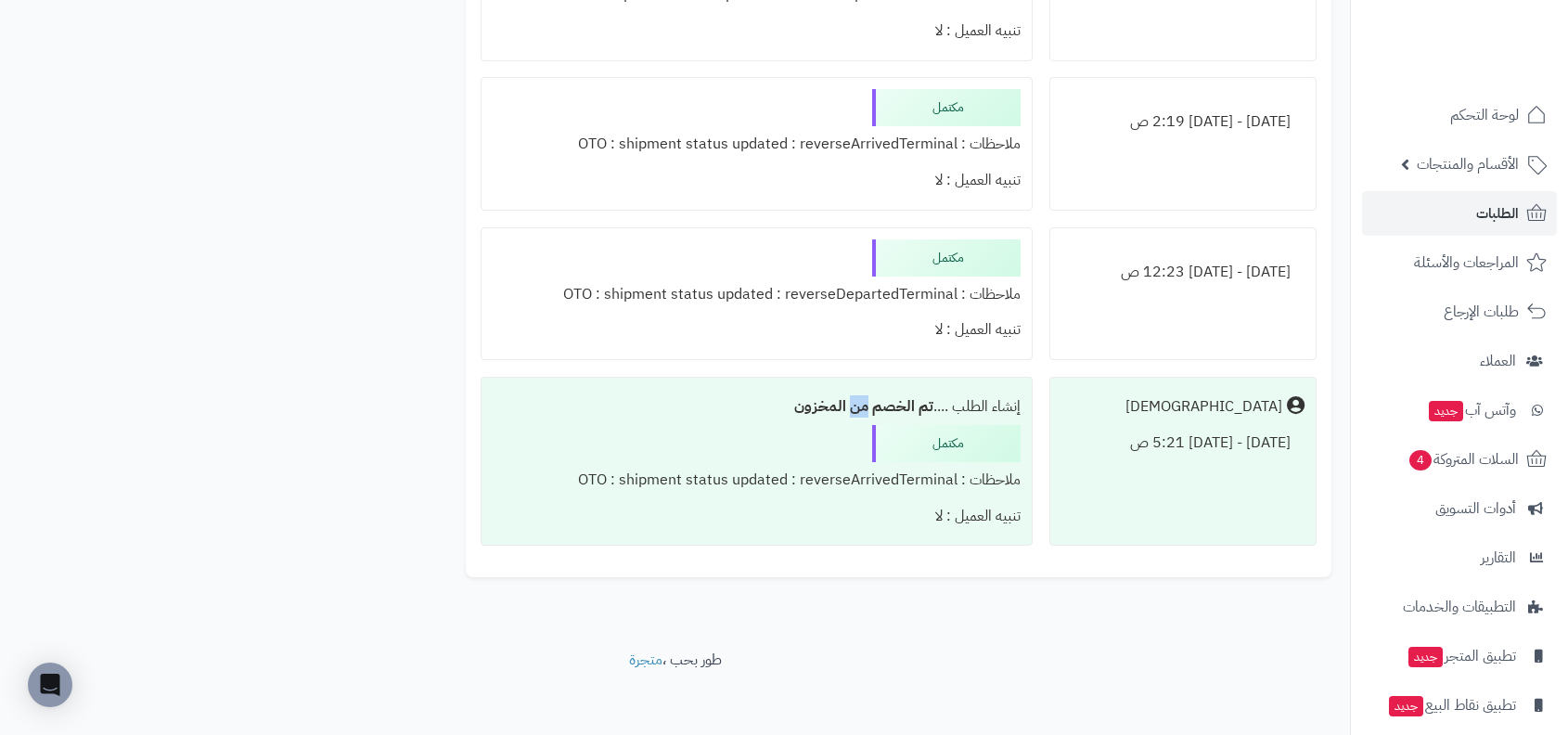
click at [854, 397] on b "تم الخصم من المخزون" at bounding box center [864, 406] width 139 height 23
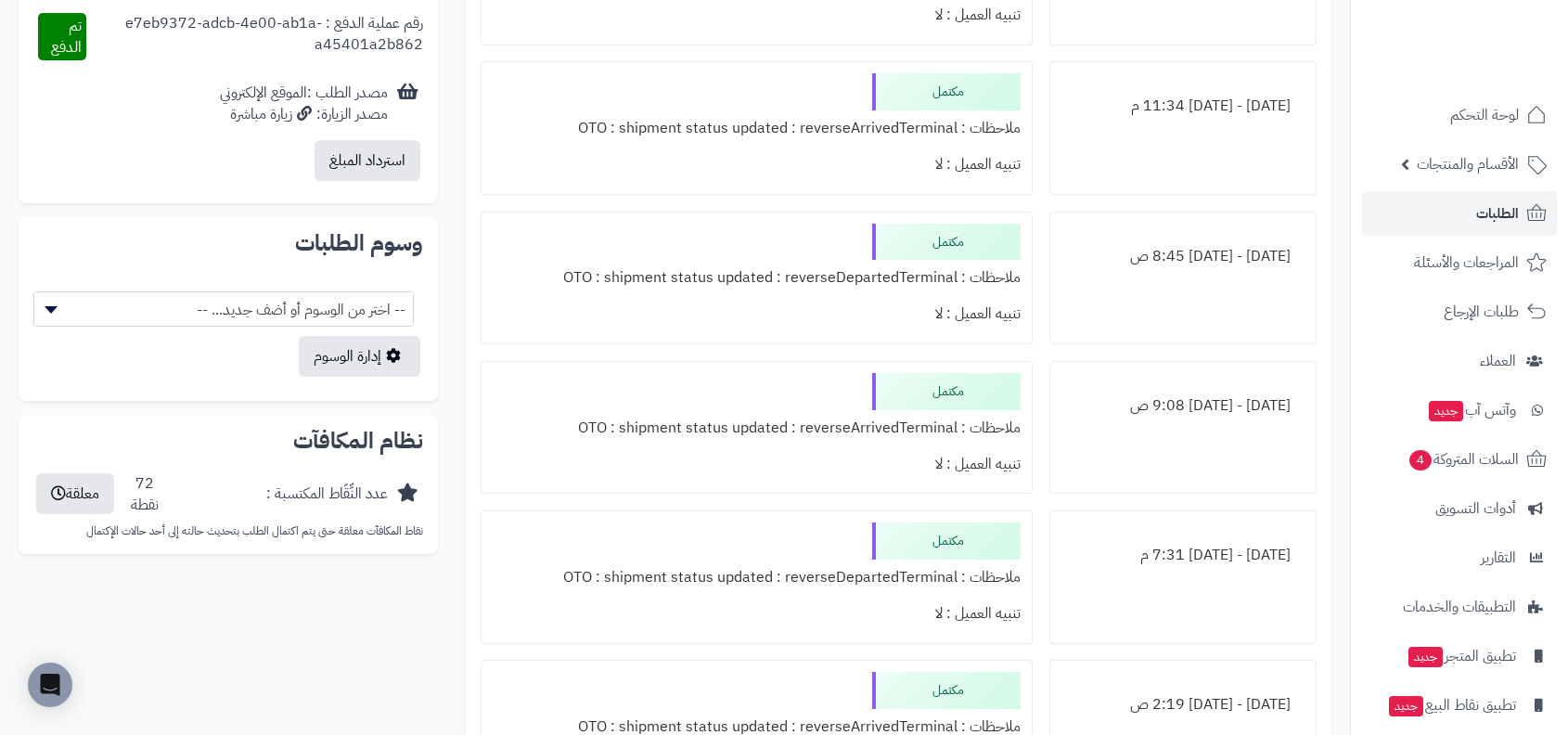
scroll to position [1137, 0]
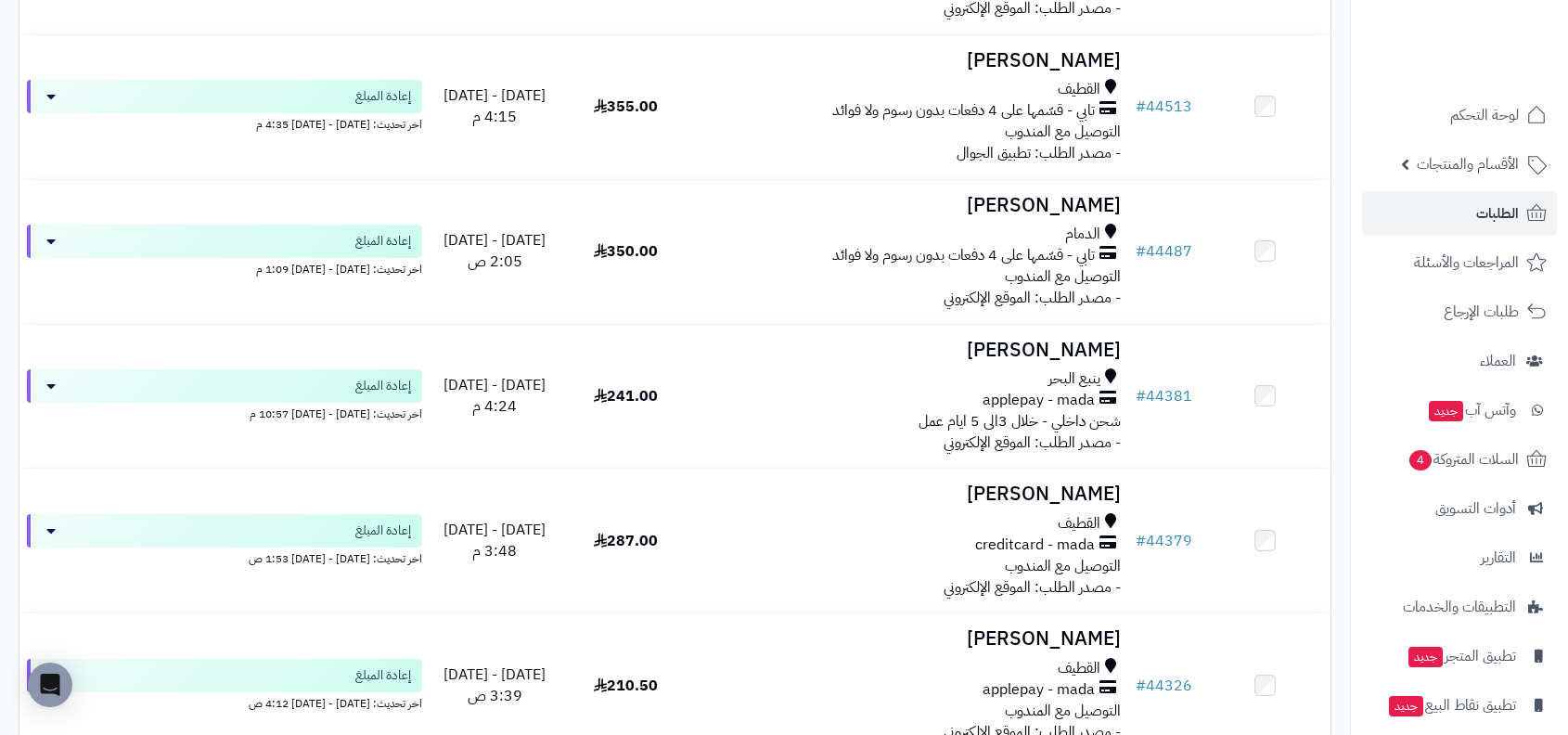
scroll to position [2647, 0]
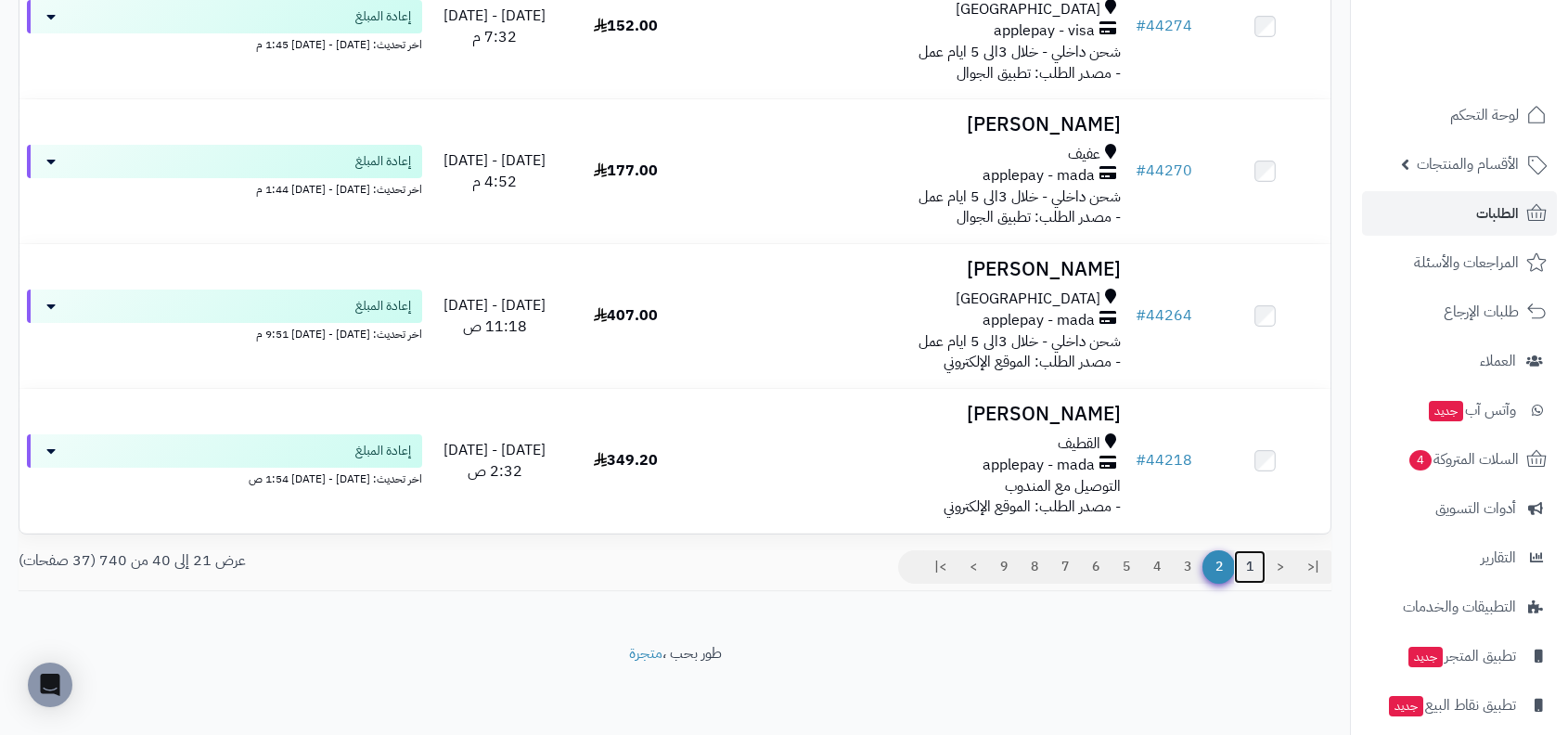
click at [1246, 566] on link "1" at bounding box center [1250, 567] width 32 height 34
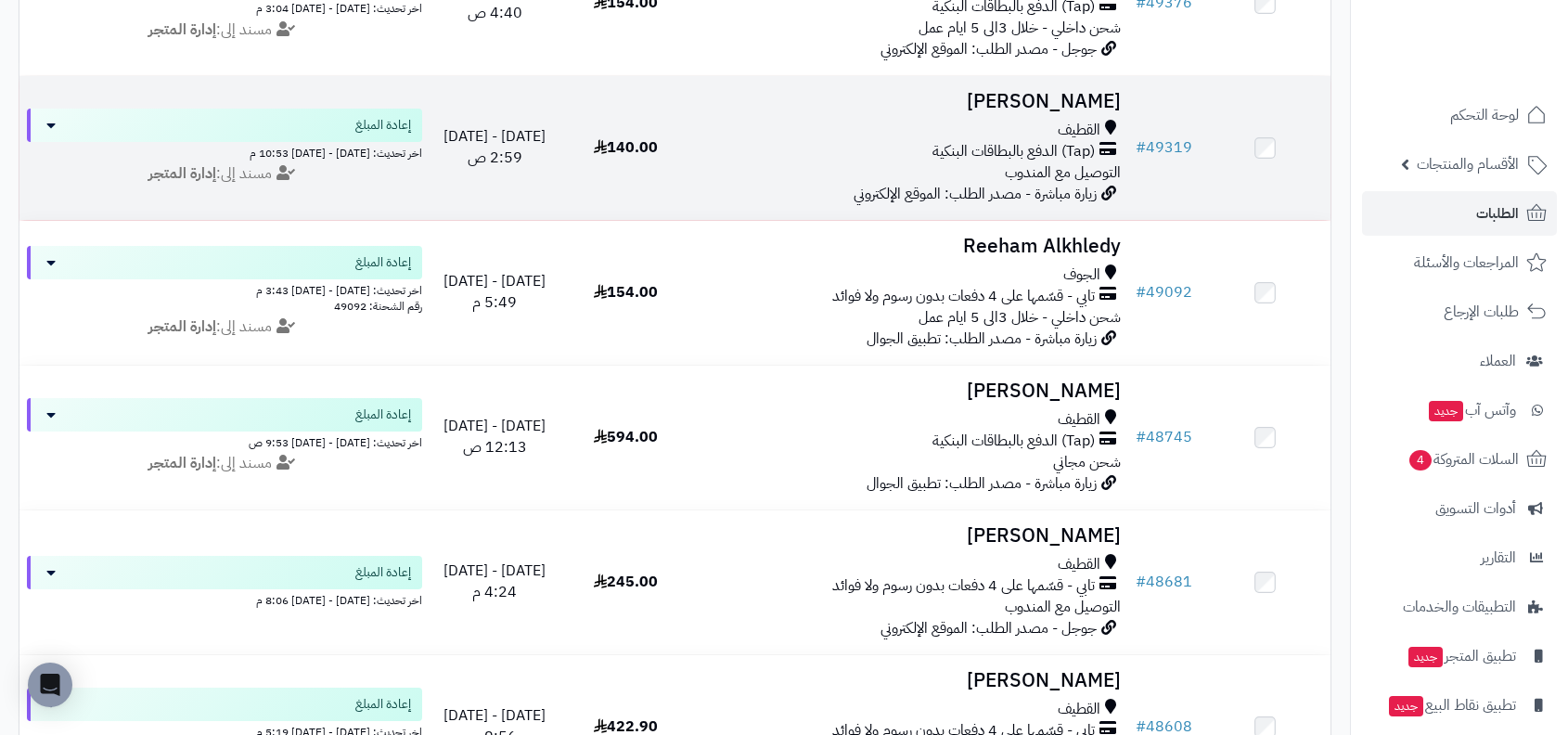
scroll to position [385, 0]
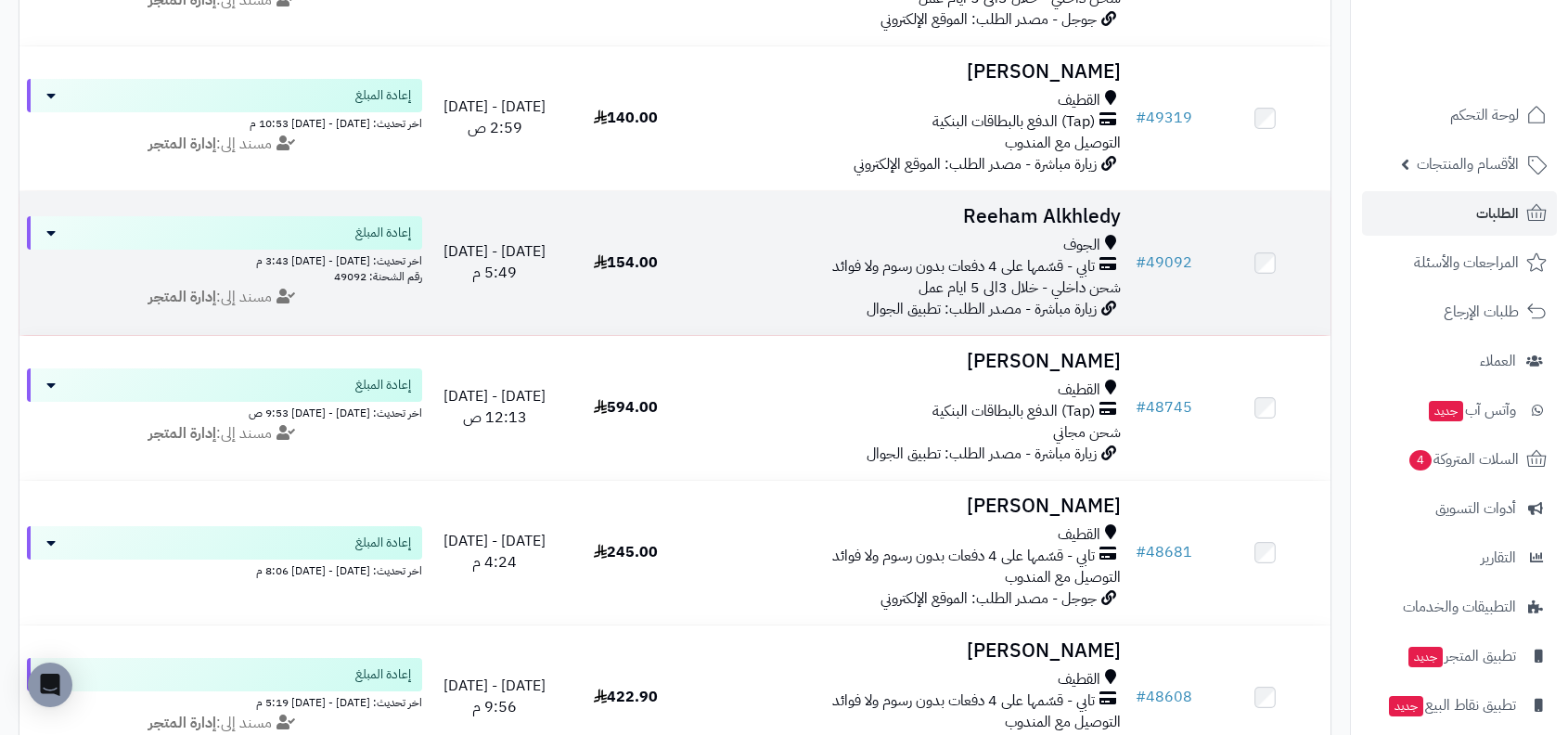
click at [1070, 292] on span "شحن داخلي - خلال 3الى 5 ايام عمل" at bounding box center [1019, 288] width 202 height 23
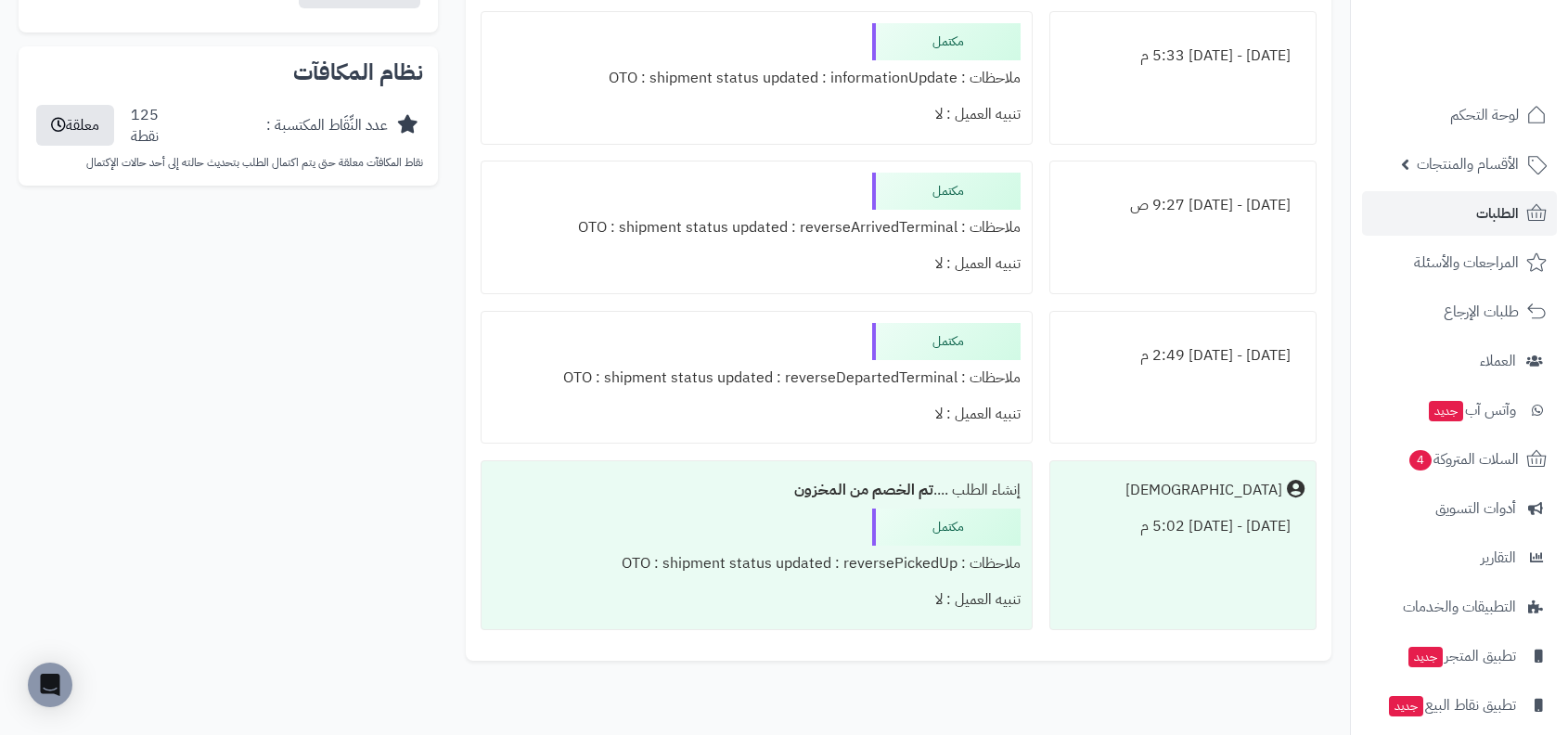
scroll to position [1624, 0]
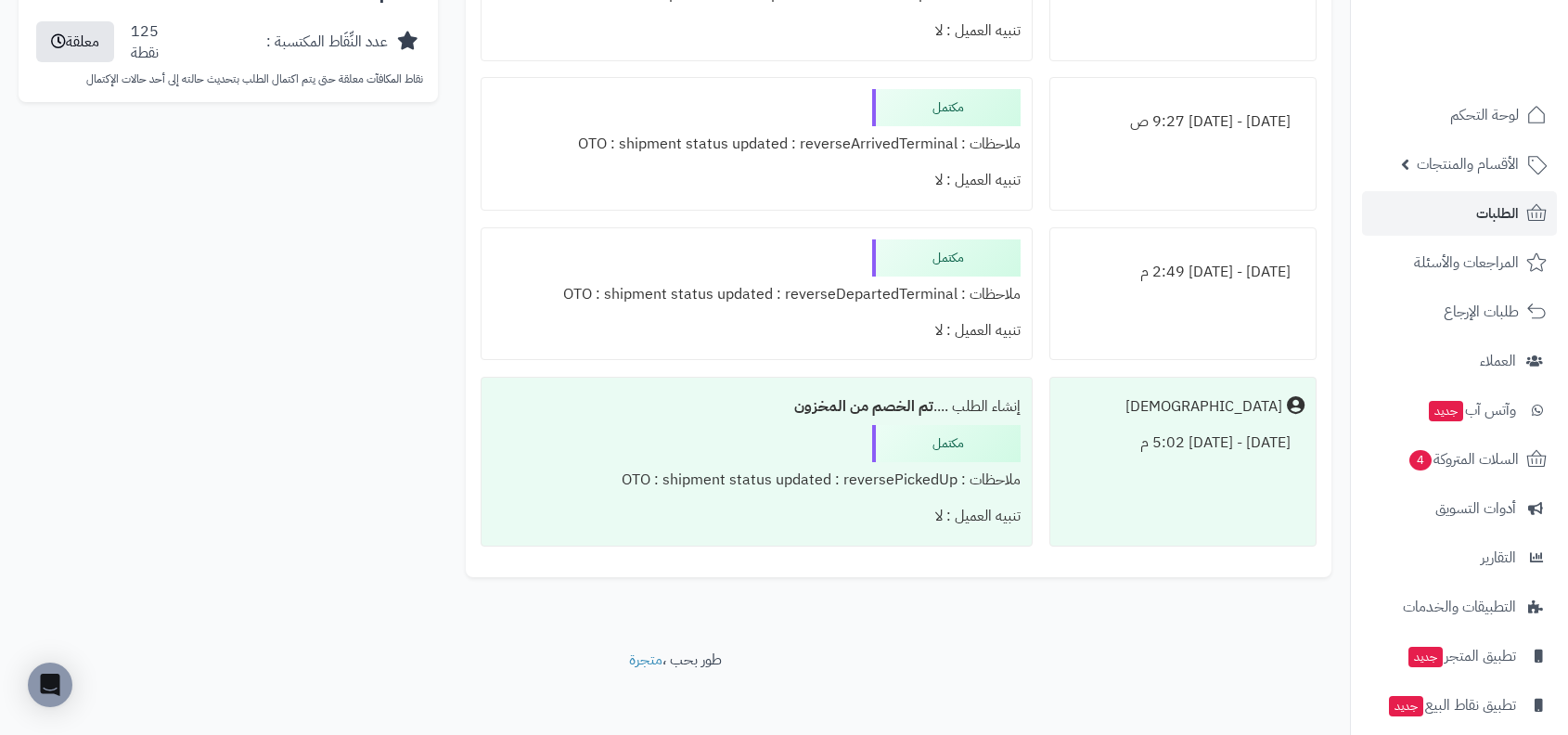
click at [935, 466] on div "ملاحظات : OTO : shipment status updated : reversePickedUp" at bounding box center [757, 480] width 528 height 37
click at [926, 395] on b "تم الخصم من المخزون" at bounding box center [864, 406] width 139 height 23
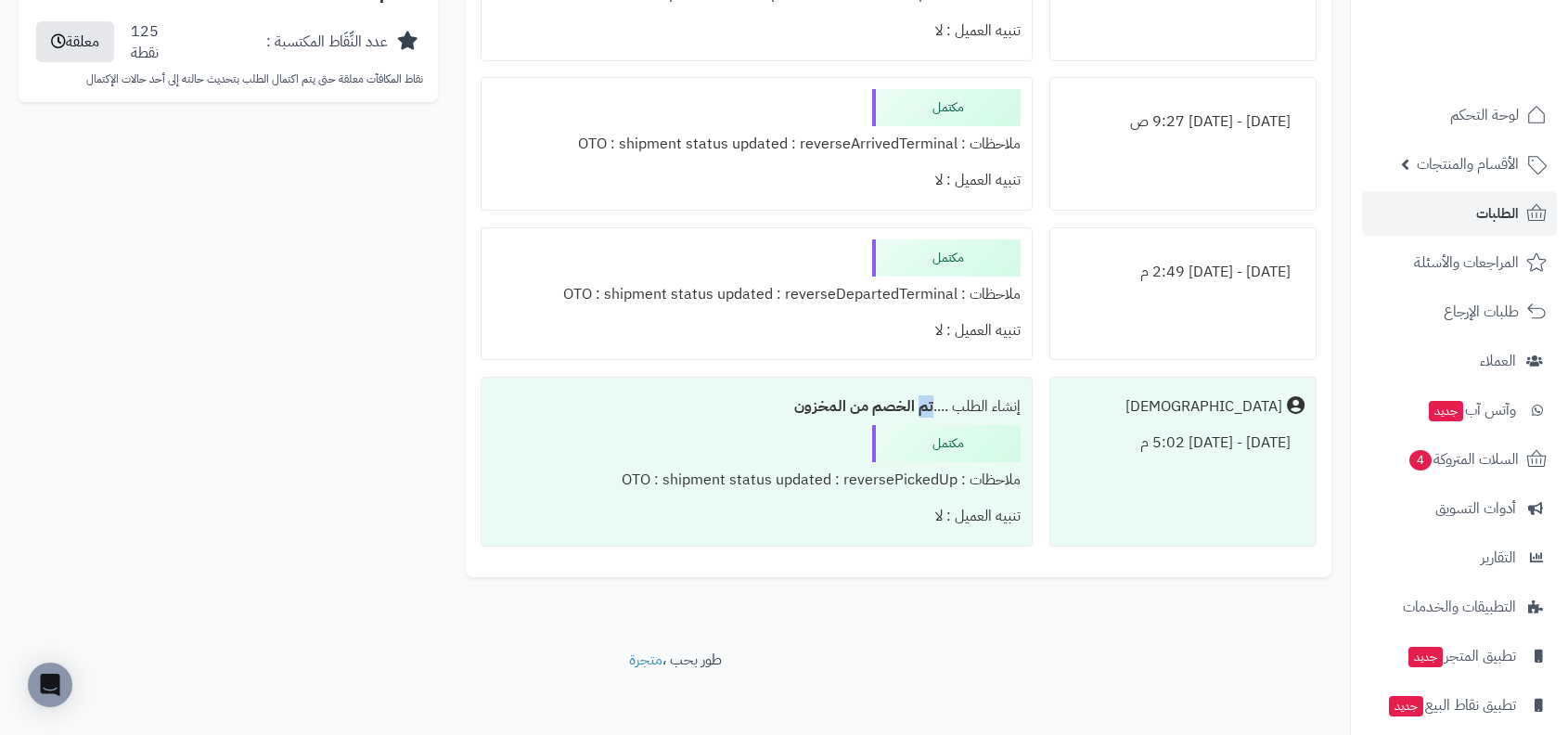
click at [869, 405] on b "تم الخصم من المخزون" at bounding box center [864, 406] width 139 height 23
click at [869, 462] on div "ملاحظات : OTO : shipment status updated : reversePickedUp" at bounding box center [757, 480] width 528 height 37
click at [893, 406] on b "تم الخصم من المخزون" at bounding box center [864, 406] width 139 height 23
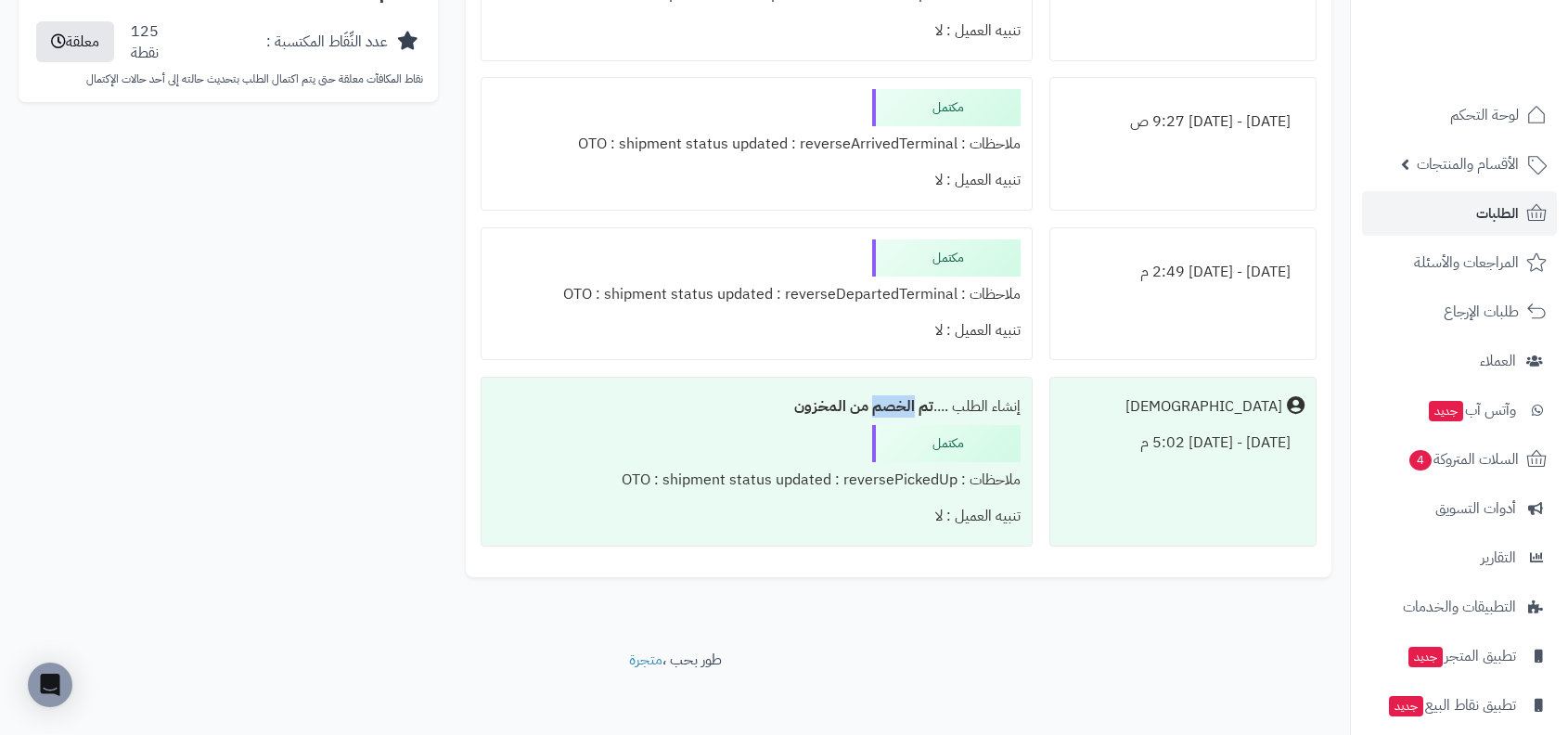
click at [893, 406] on b "تم الخصم من المخزون" at bounding box center [864, 406] width 139 height 23
click at [893, 471] on div "ملاحظات : OTO : shipment status updated : reversePickedUp" at bounding box center [757, 480] width 528 height 37
click at [914, 290] on div "ملاحظات : OTO : shipment status updated : reverseDepartedTerminal" at bounding box center [757, 295] width 528 height 37
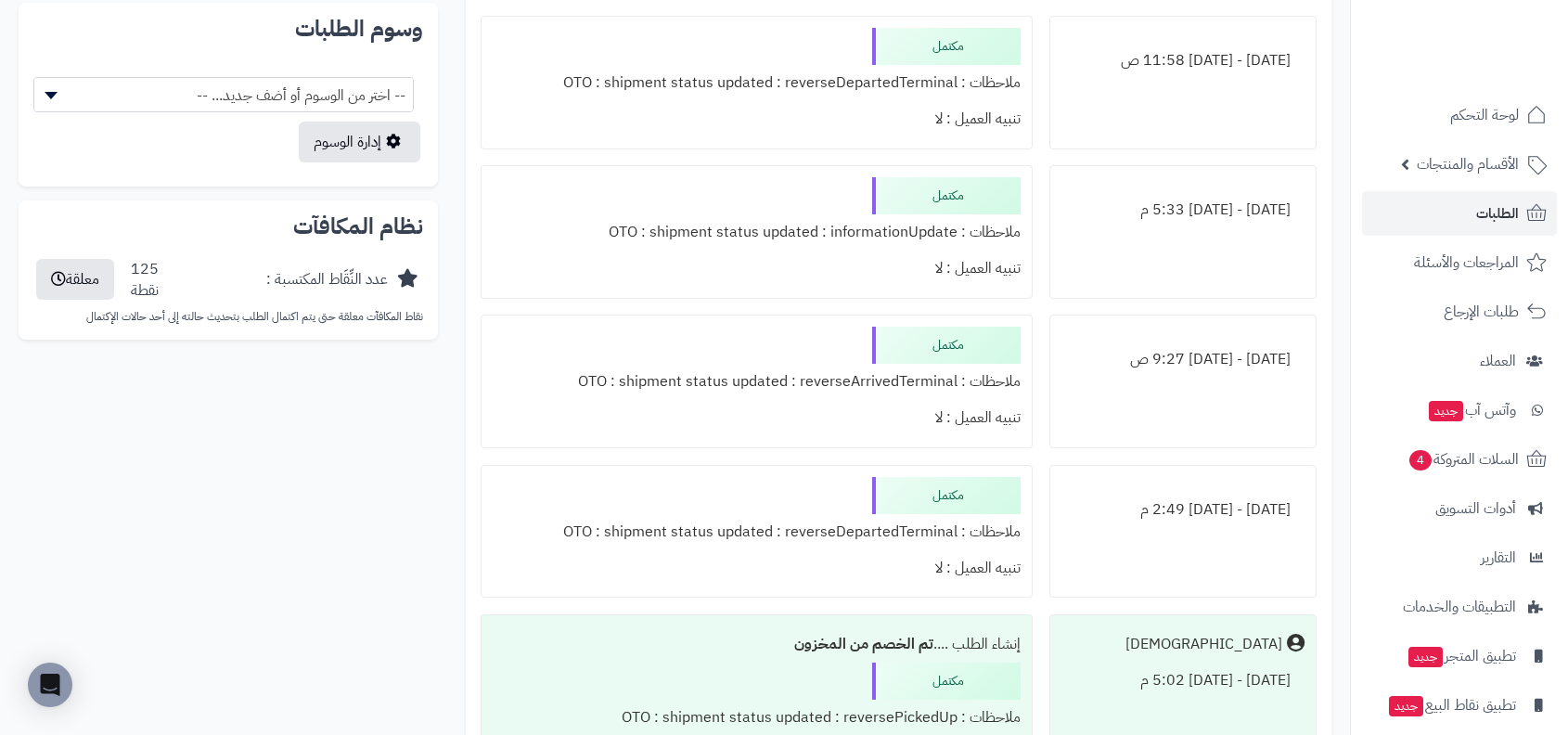
scroll to position [1379, 0]
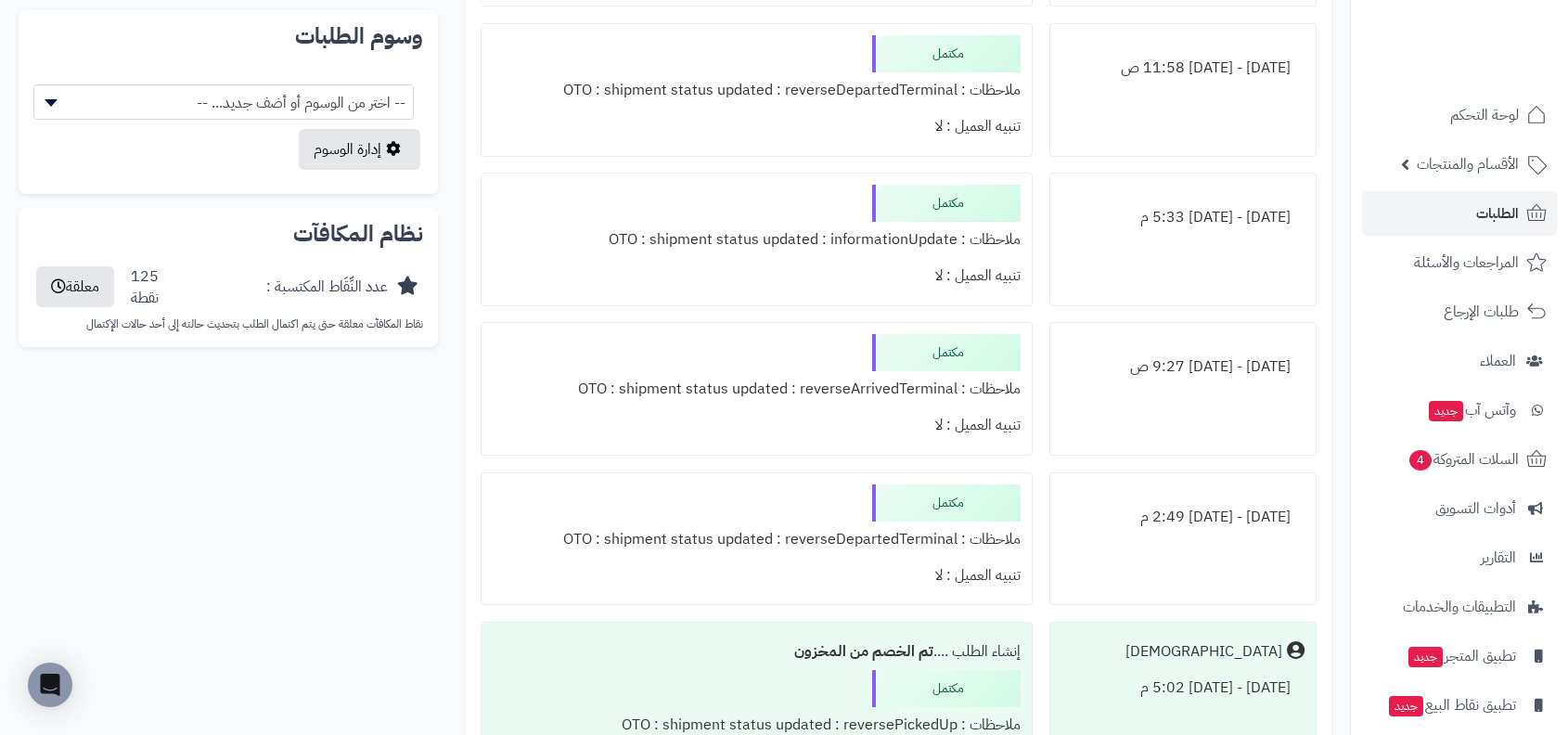
click at [882, 531] on div "ملاحظات : OTO : shipment status updated : reverseDepartedTerminal" at bounding box center [757, 539] width 528 height 37
click at [735, 548] on div "ملاحظات : OTO : shipment status updated : reverseDepartedTerminal" at bounding box center [757, 539] width 528 height 37
click at [766, 530] on div "ملاحظات : OTO : shipment status updated : reverseDepartedTerminal" at bounding box center [757, 539] width 528 height 37
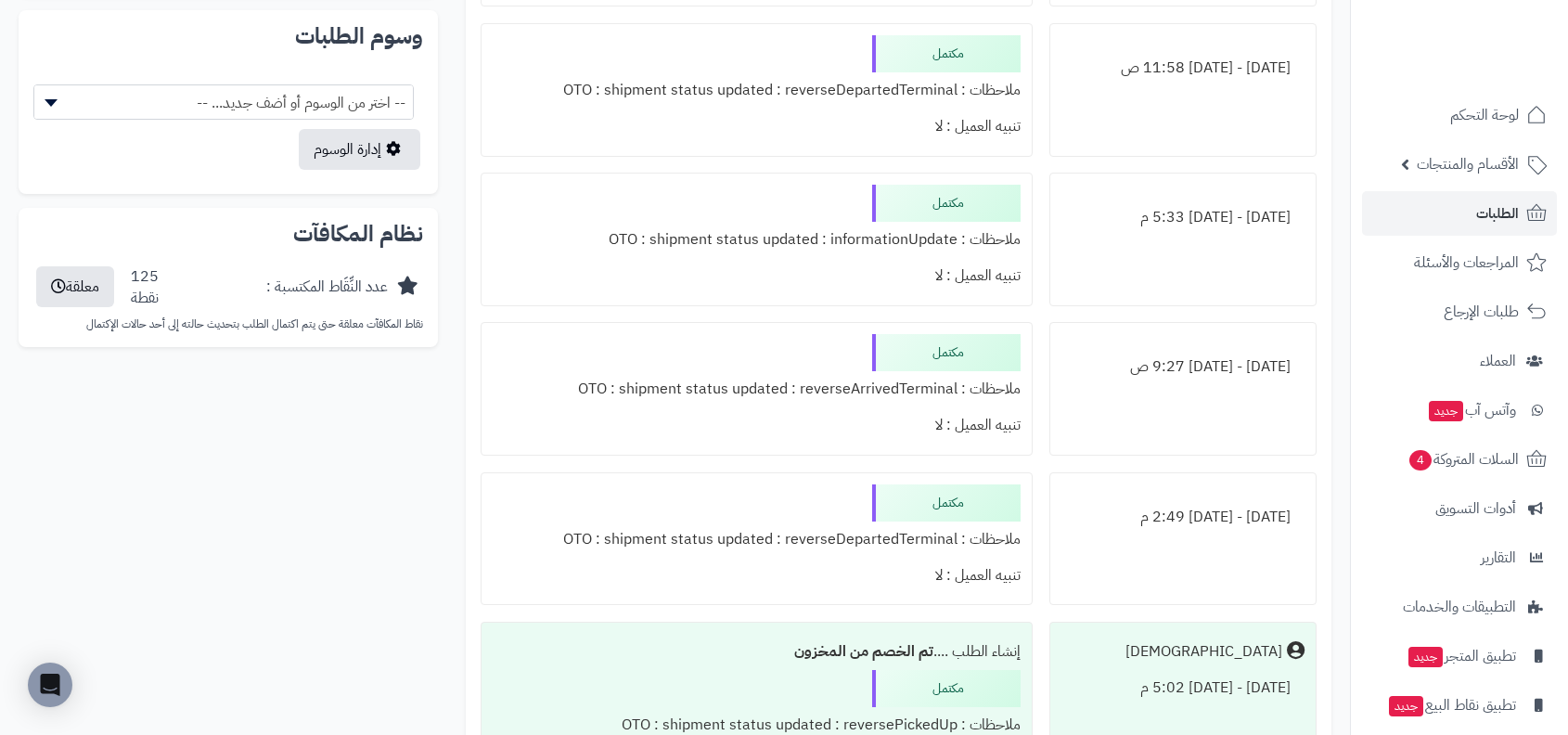
click at [766, 530] on div "ملاحظات : OTO : shipment status updated : reverseDepartedTerminal" at bounding box center [757, 539] width 528 height 37
click at [822, 536] on div "ملاحظات : OTO : shipment status updated : reverseDepartedTerminal" at bounding box center [757, 539] width 528 height 37
click at [859, 398] on div "ملاحظات : OTO : shipment status updated : reverseArrivedTerminal" at bounding box center [757, 389] width 528 height 37
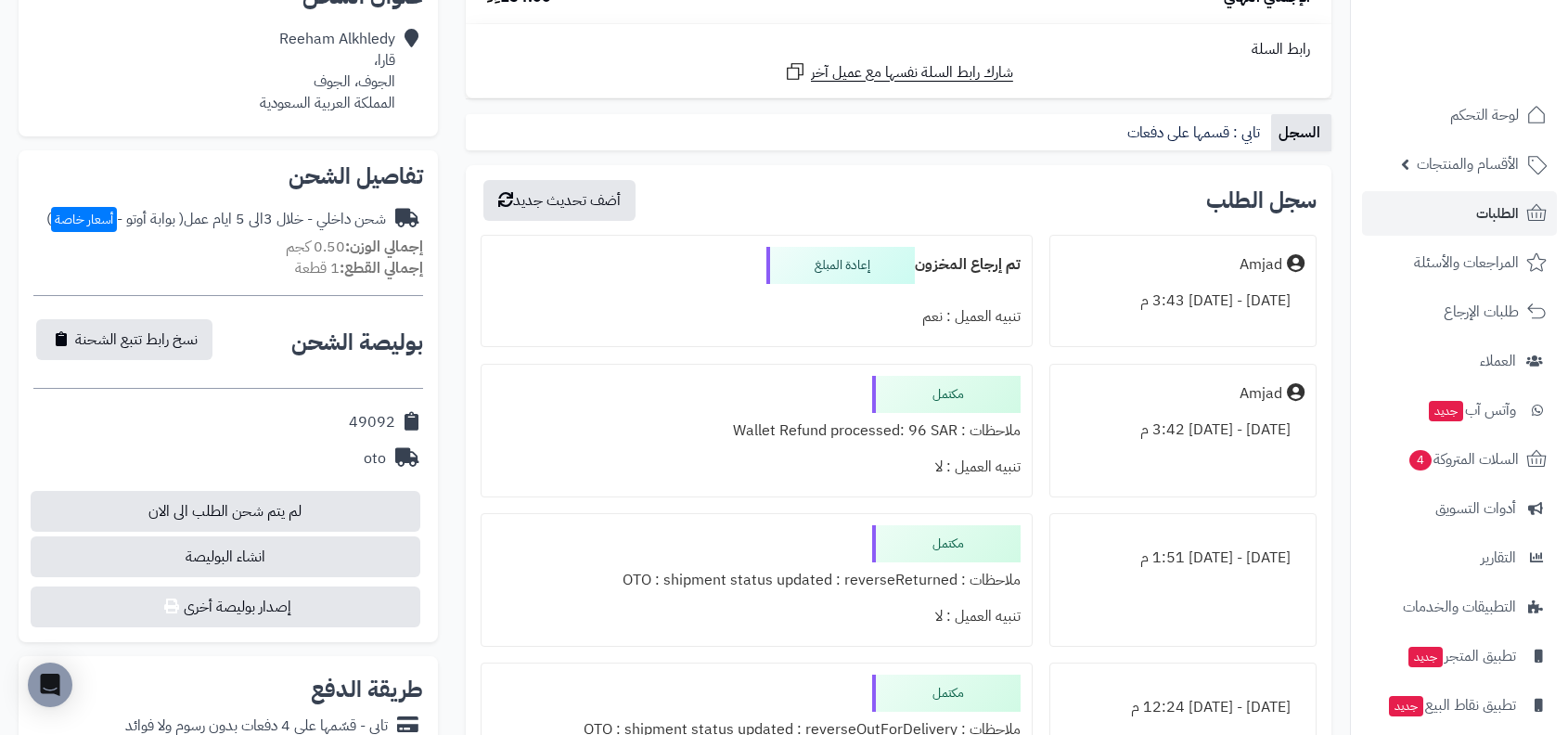
scroll to position [433, 0]
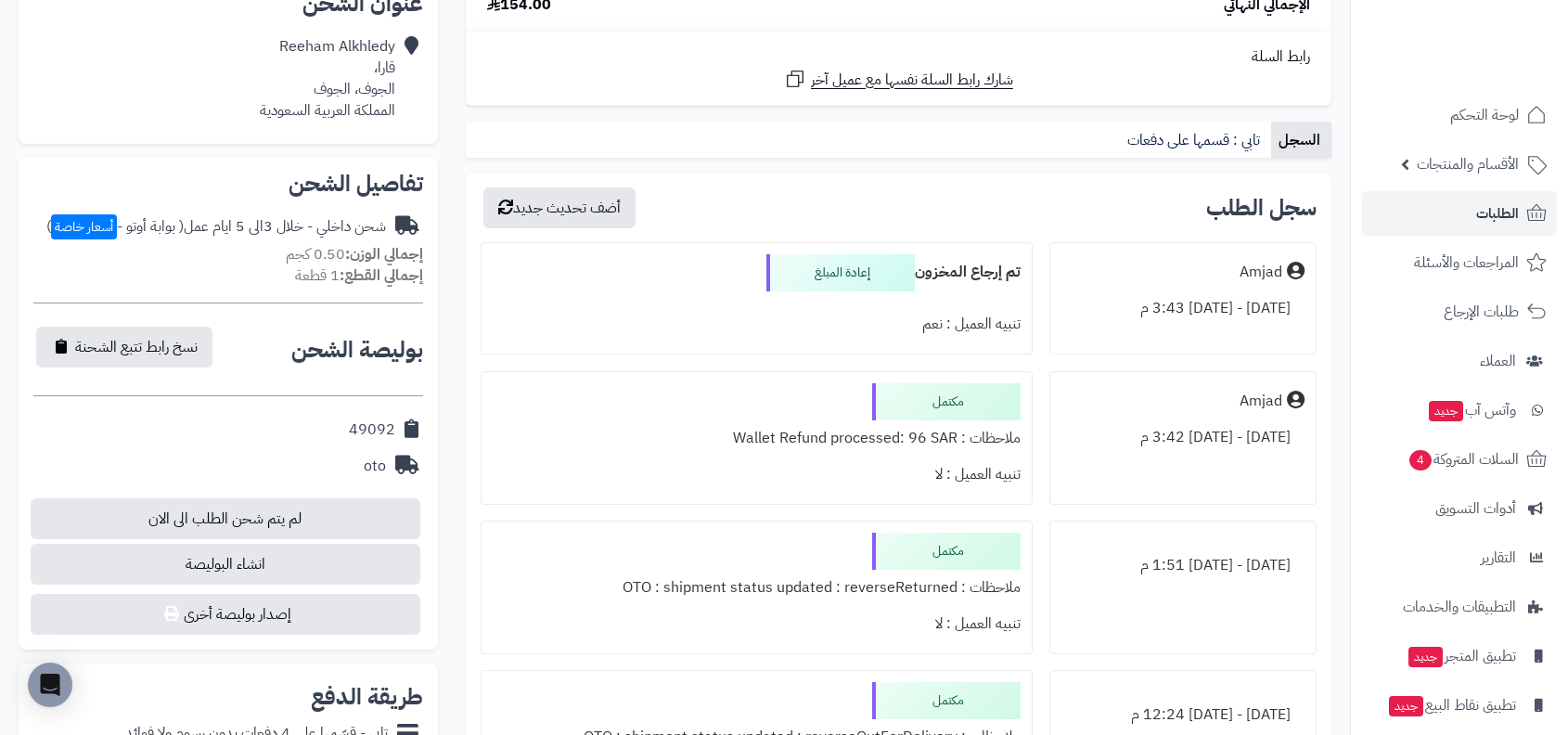
click at [985, 400] on div "مكتمل" at bounding box center [946, 402] width 148 height 38
click at [928, 437] on div "ملاحظات : Wallet Refund processed: 96 SAR" at bounding box center [757, 438] width 528 height 37
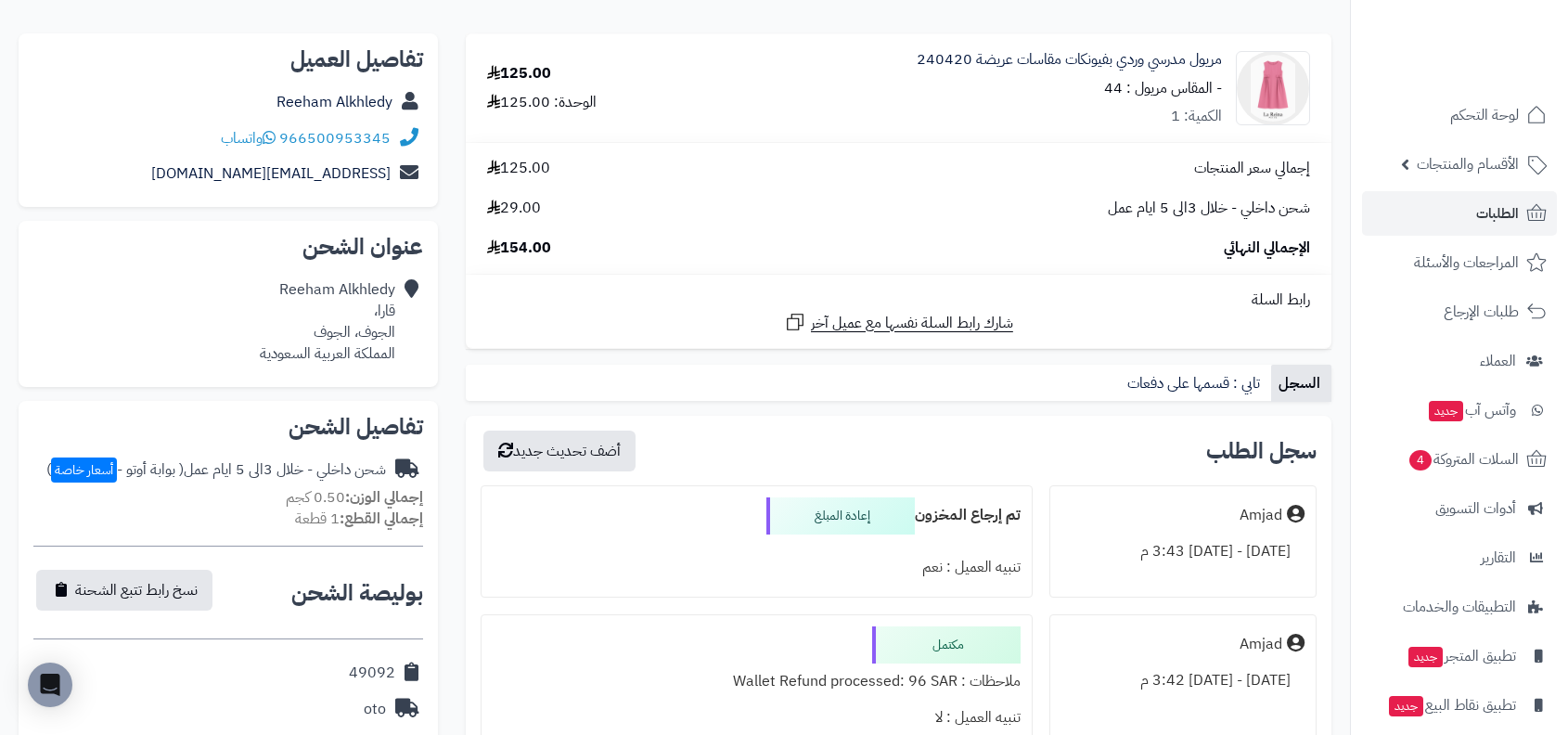
scroll to position [0, 0]
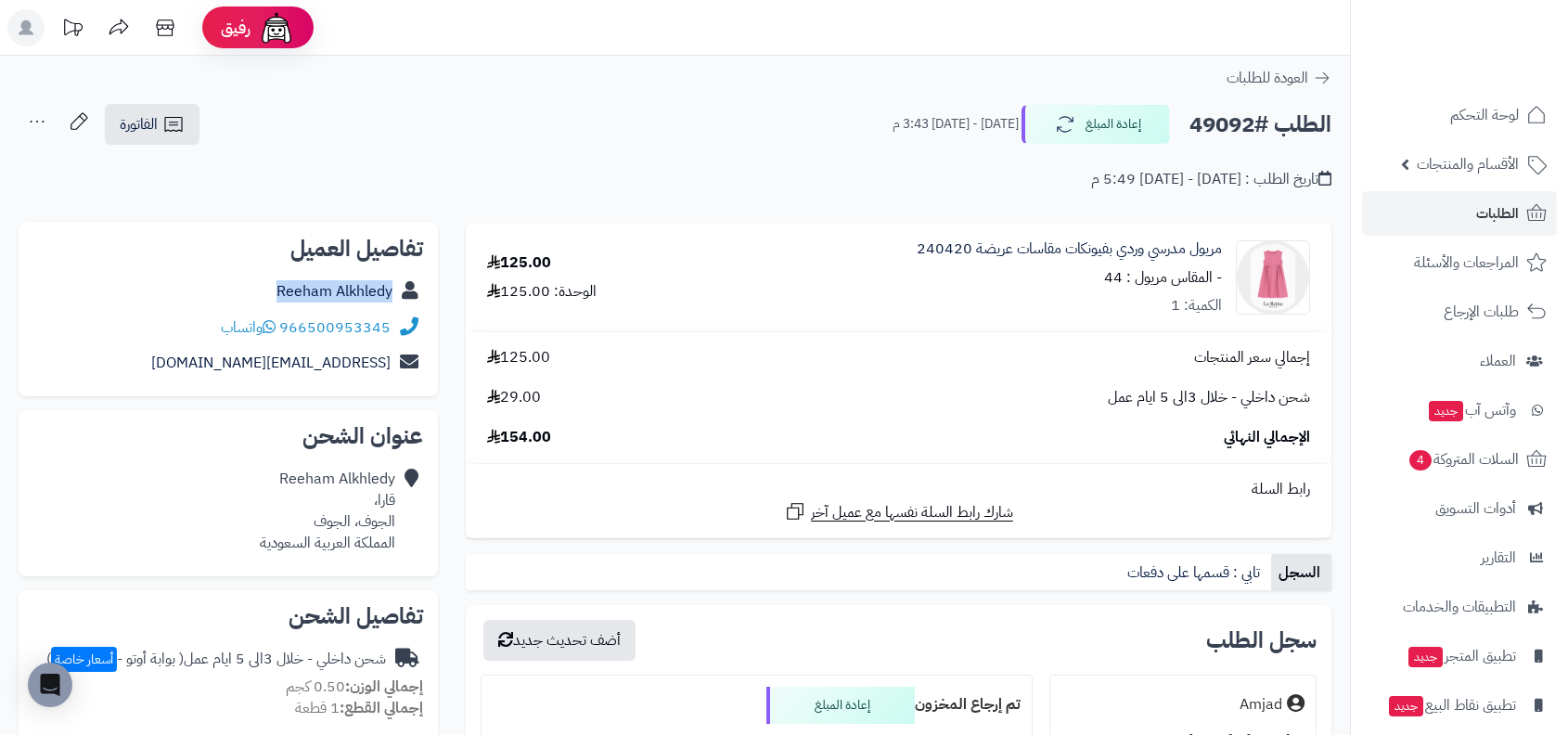
click at [827, 328] on td "مريول مدرسي وردي بفيونكات مقاسات عريضة 240420 - المقاس مريول : 44 الكمية: 1" at bounding box center [1010, 278] width 642 height 109
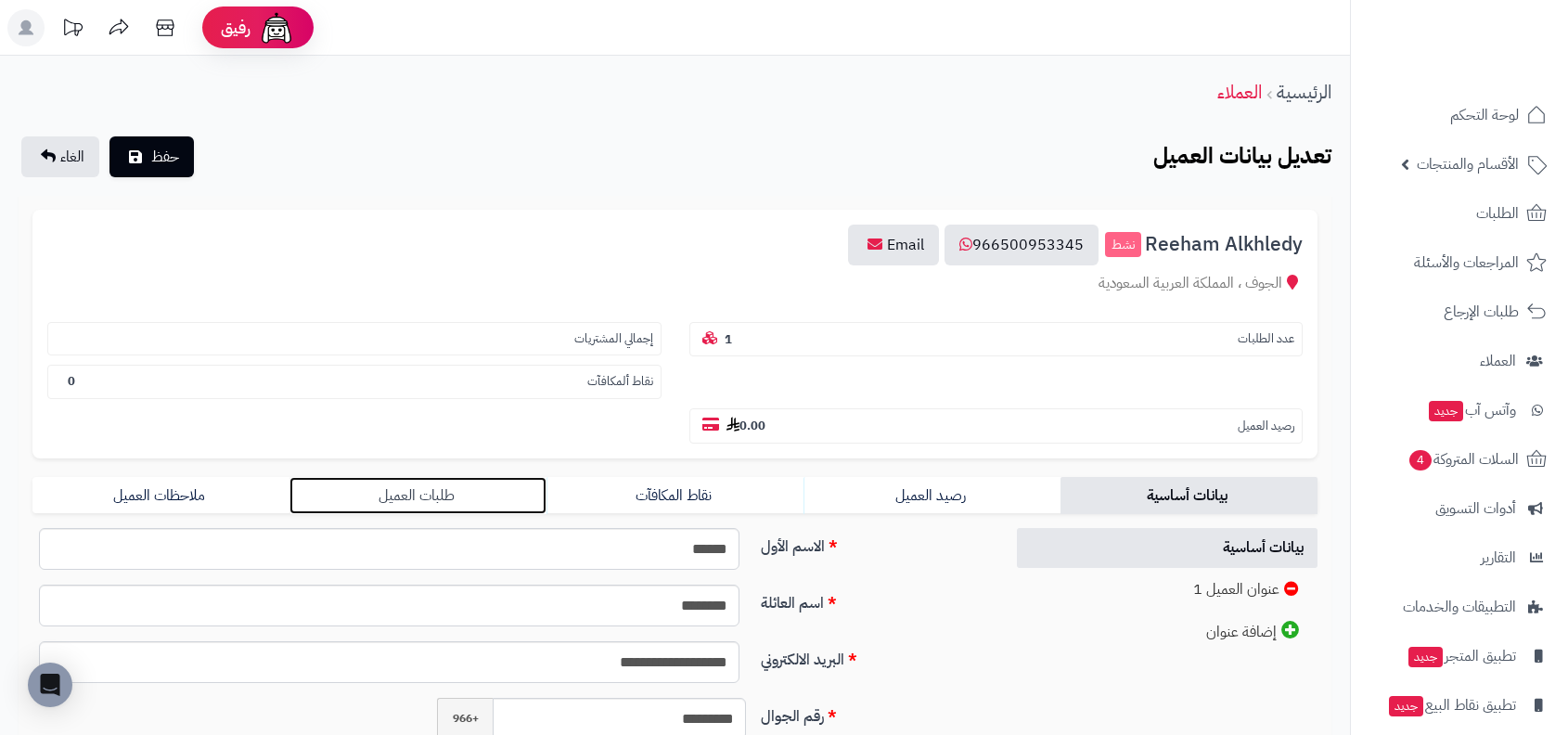
click at [485, 483] on link "طلبات العميل" at bounding box center [418, 496] width 257 height 38
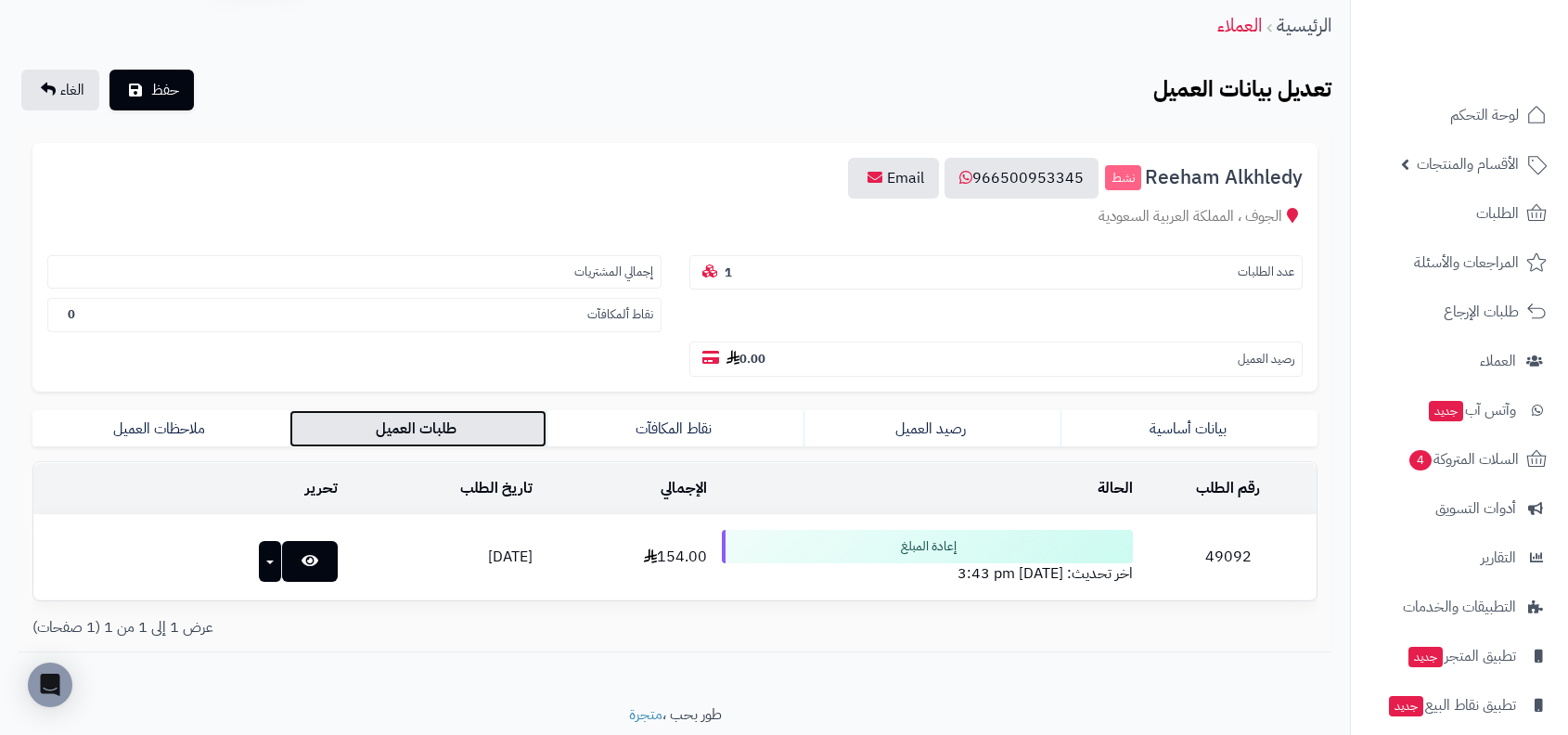
scroll to position [126, 0]
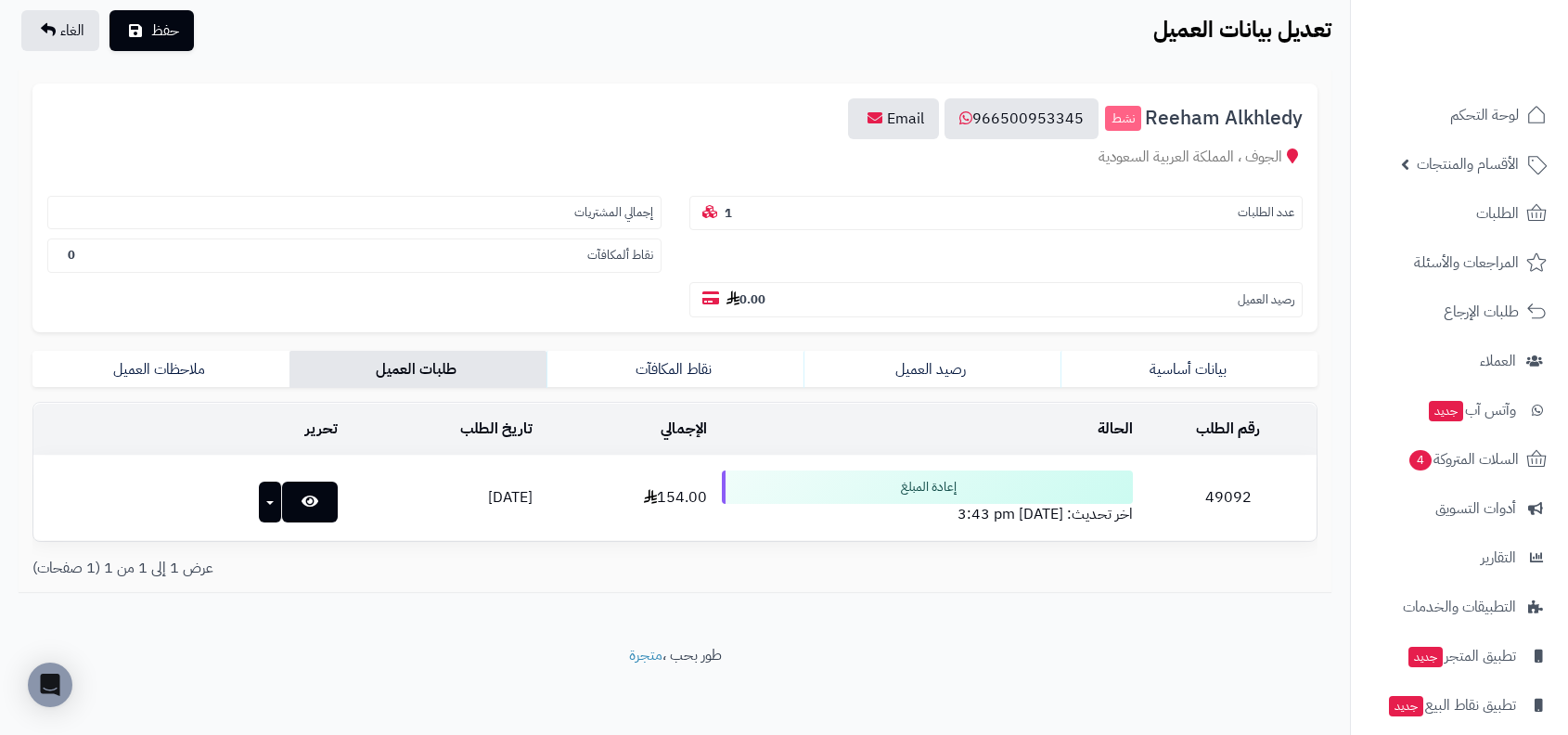
click at [346, 492] on td "15/08/2025" at bounding box center [443, 498] width 195 height 84
click at [286, 509] on link at bounding box center [309, 501] width 55 height 40
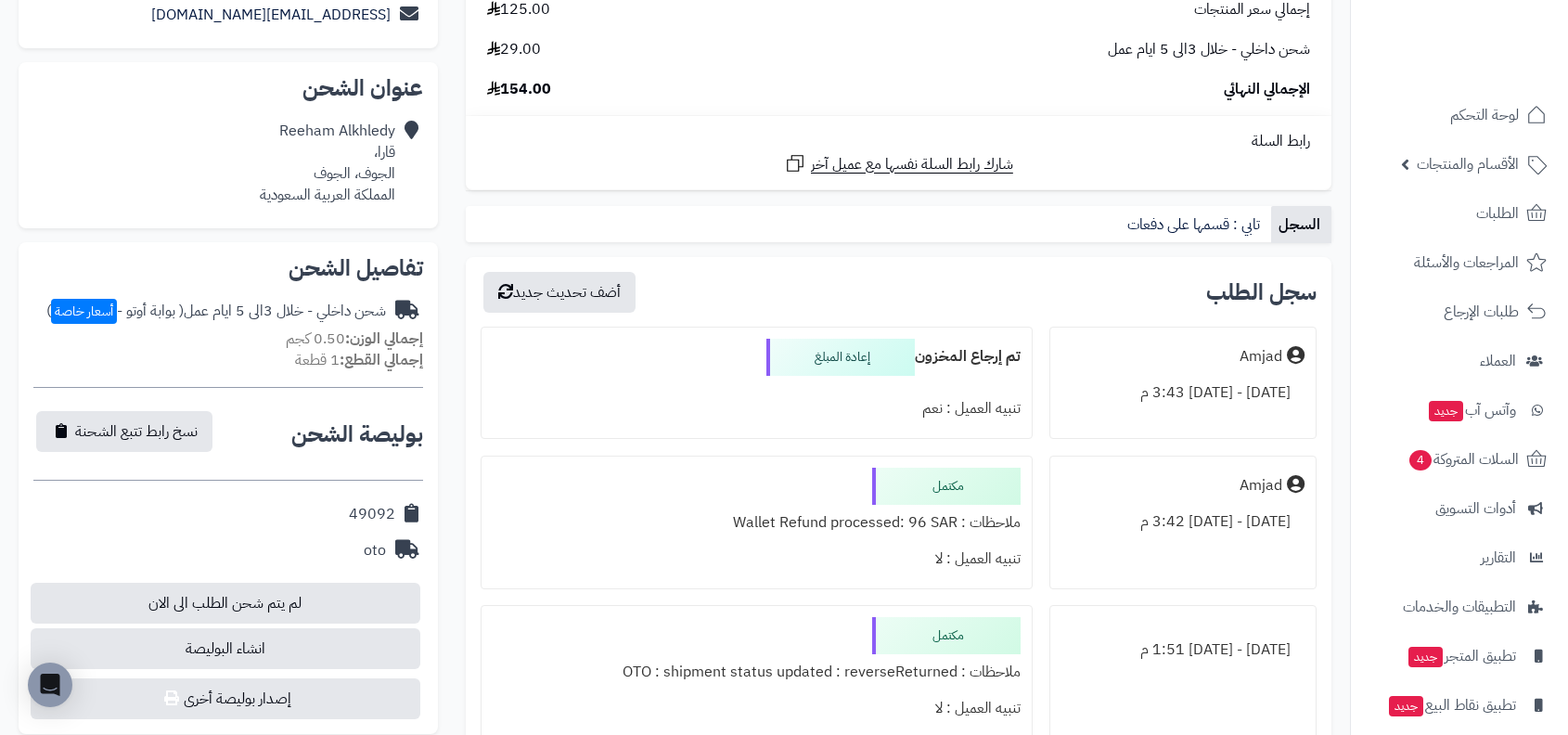
scroll to position [547, 0]
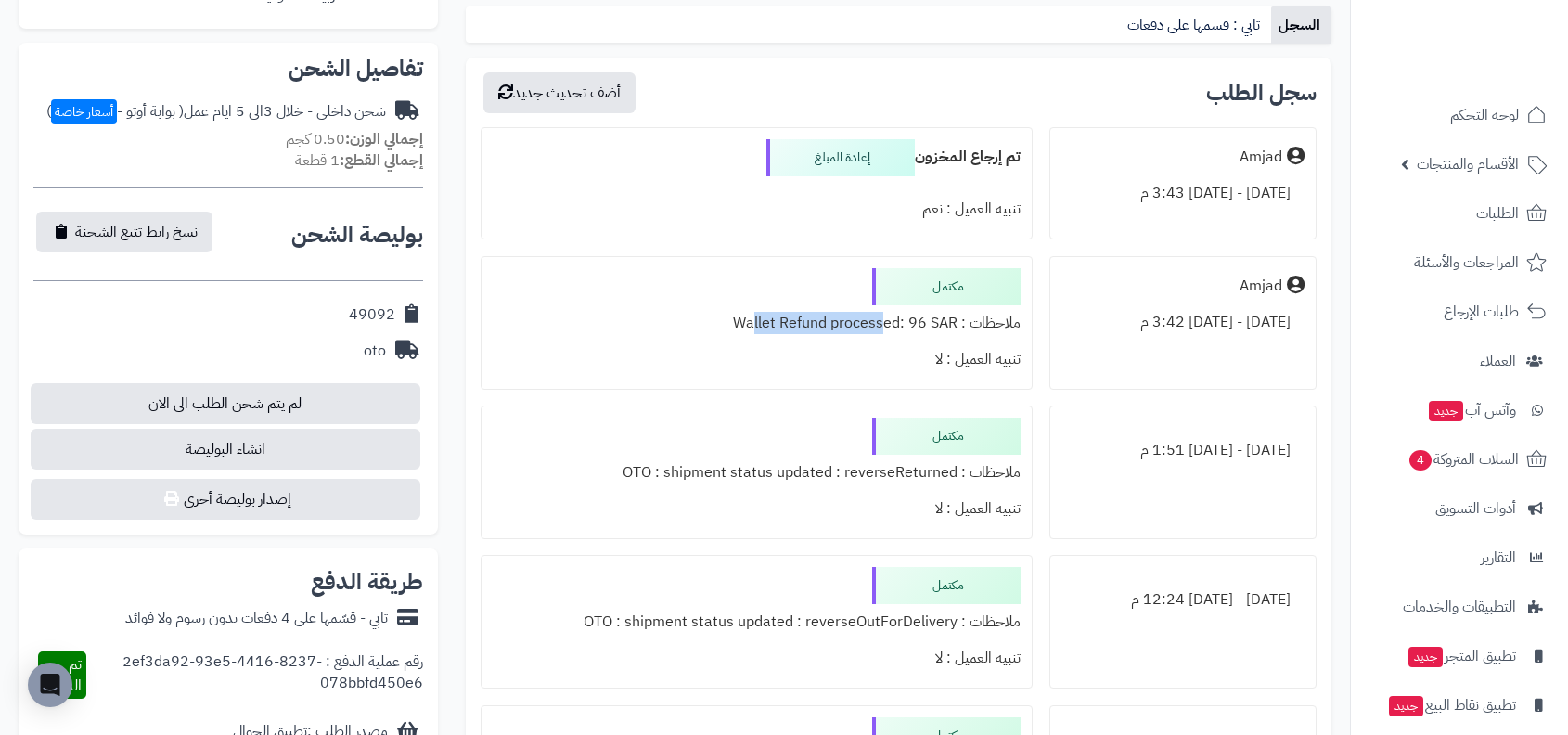
drag, startPoint x: 745, startPoint y: 325, endPoint x: 879, endPoint y: 324, distance: 134.0
click at [879, 324] on div "ملاحظات : Wallet Refund processed: 96 SAR" at bounding box center [757, 323] width 528 height 37
copy div "allet Refund proces"
click at [1026, 270] on div "مكتمل ملاحظات : Wallet Refund processed: 96 SAR تنبيه العميل : لا" at bounding box center [757, 323] width 552 height 133
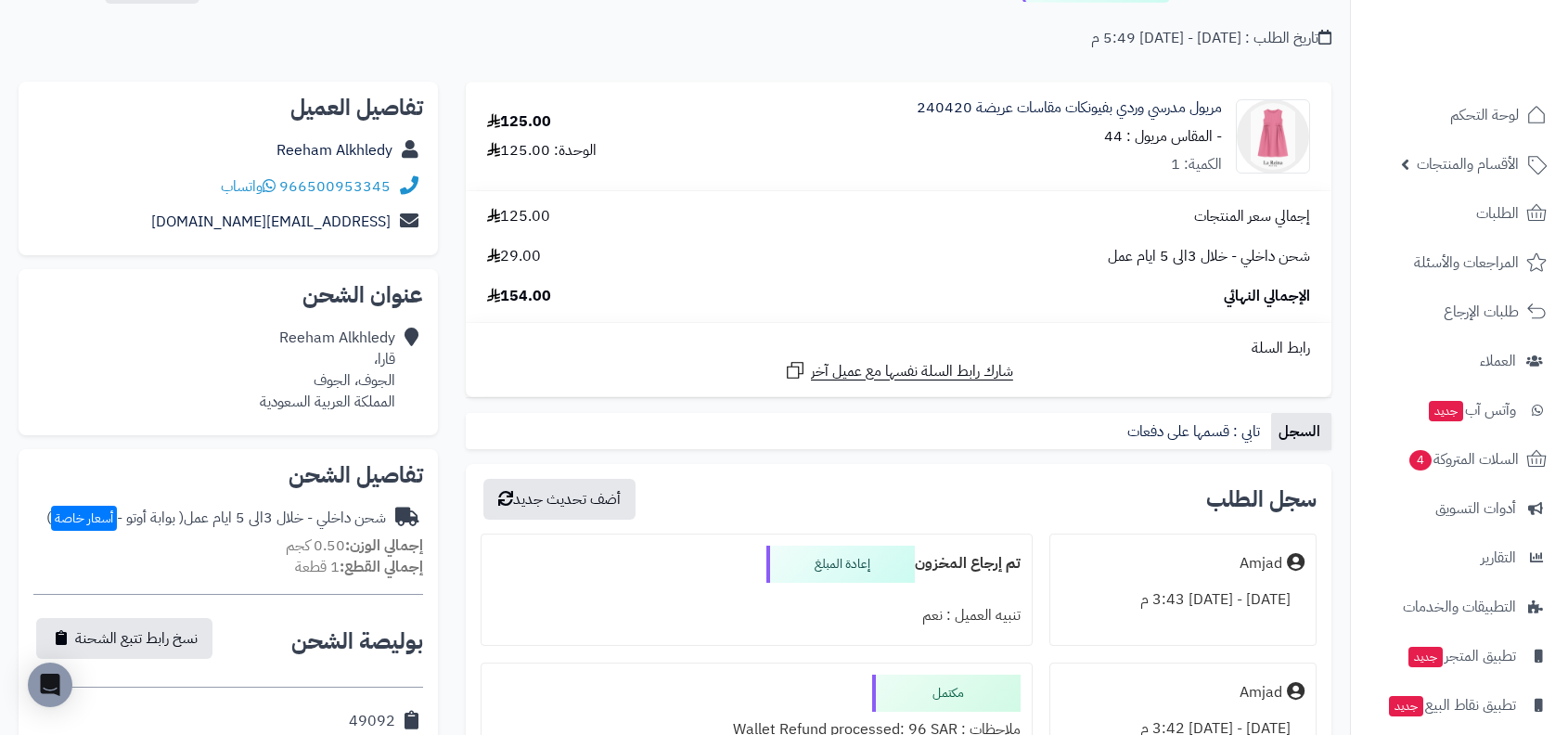
scroll to position [93, 0]
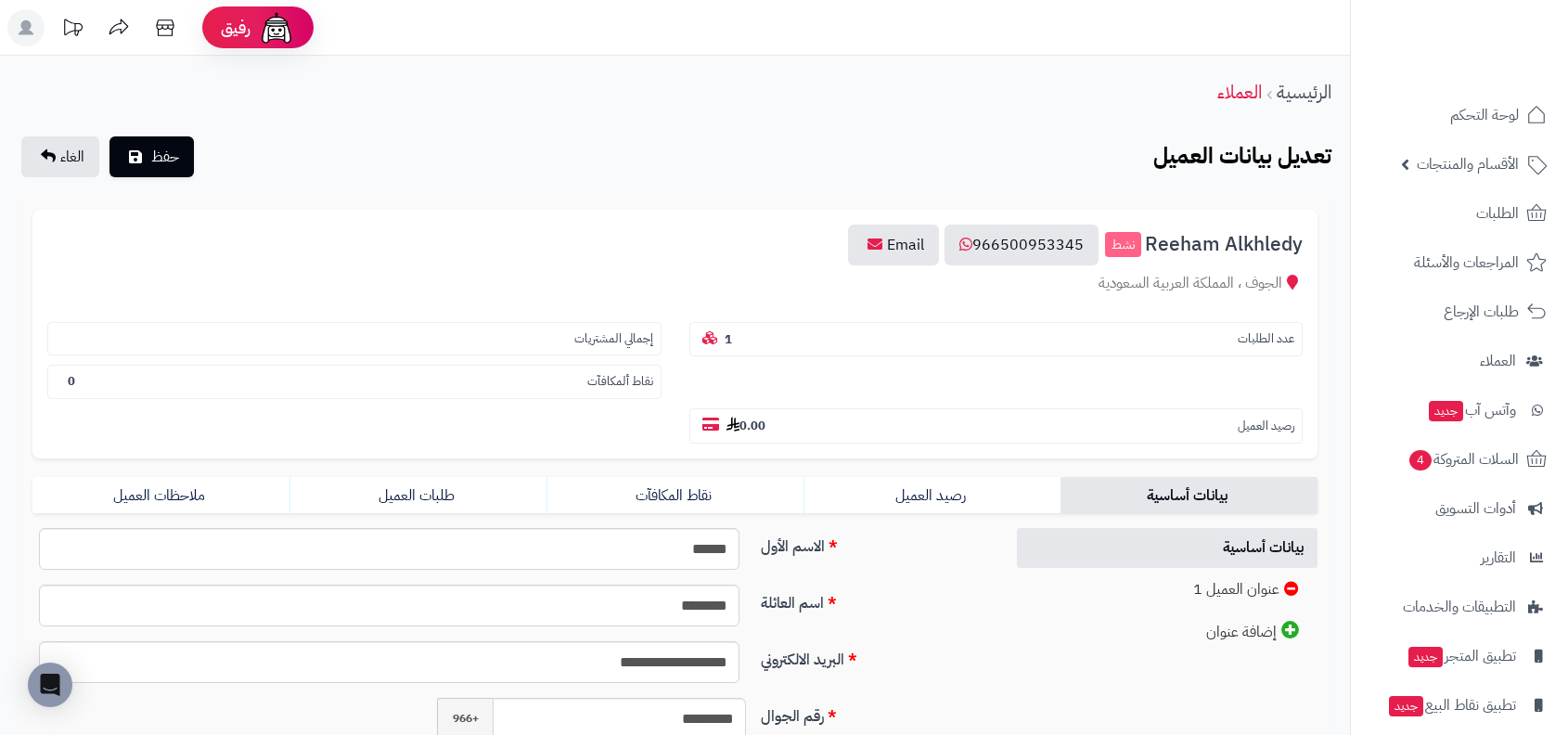
scroll to position [126, 0]
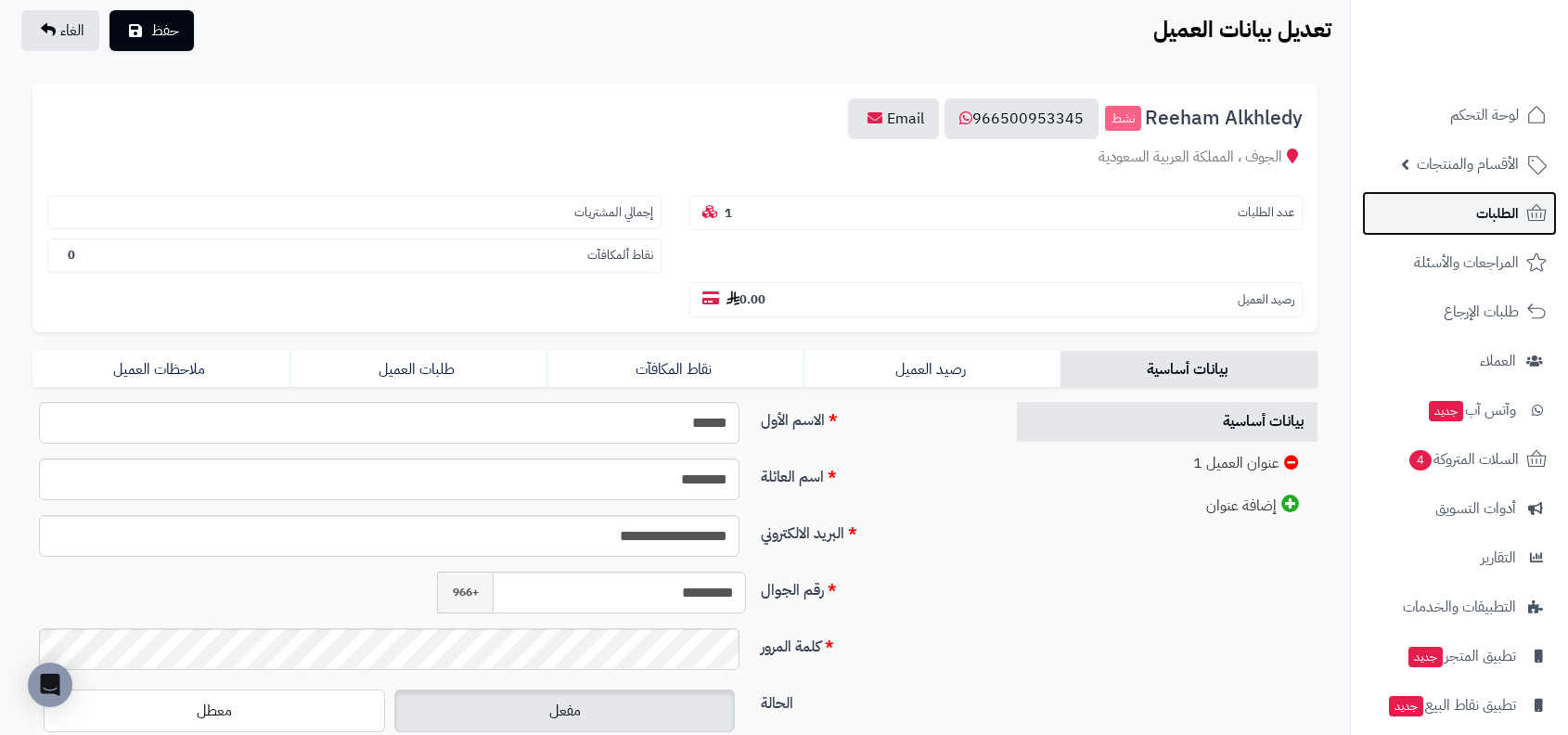
click at [1513, 233] on link "الطلبات" at bounding box center [1460, 213] width 195 height 44
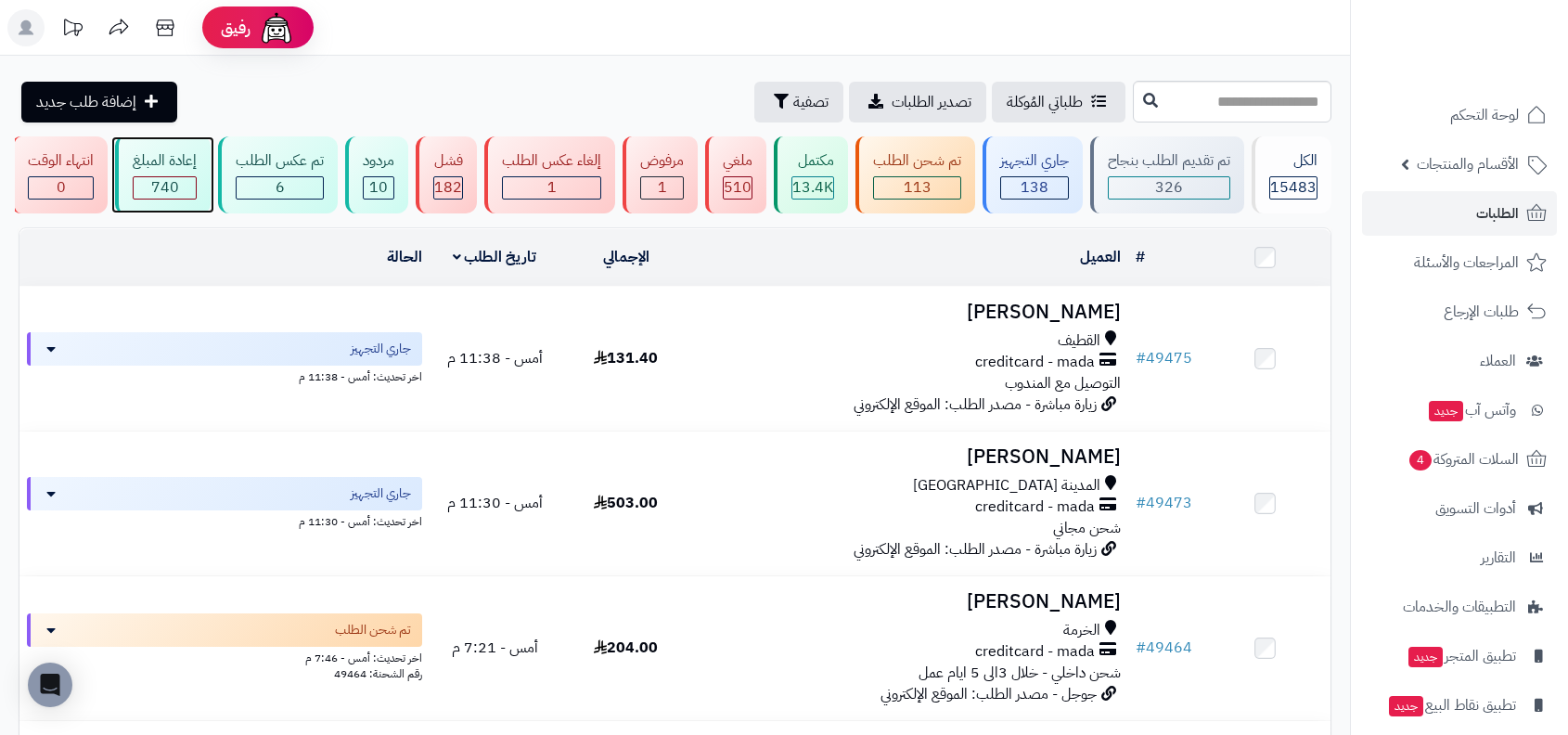
click at [149, 173] on div "إعادة المبلغ 740" at bounding box center [163, 175] width 96 height 77
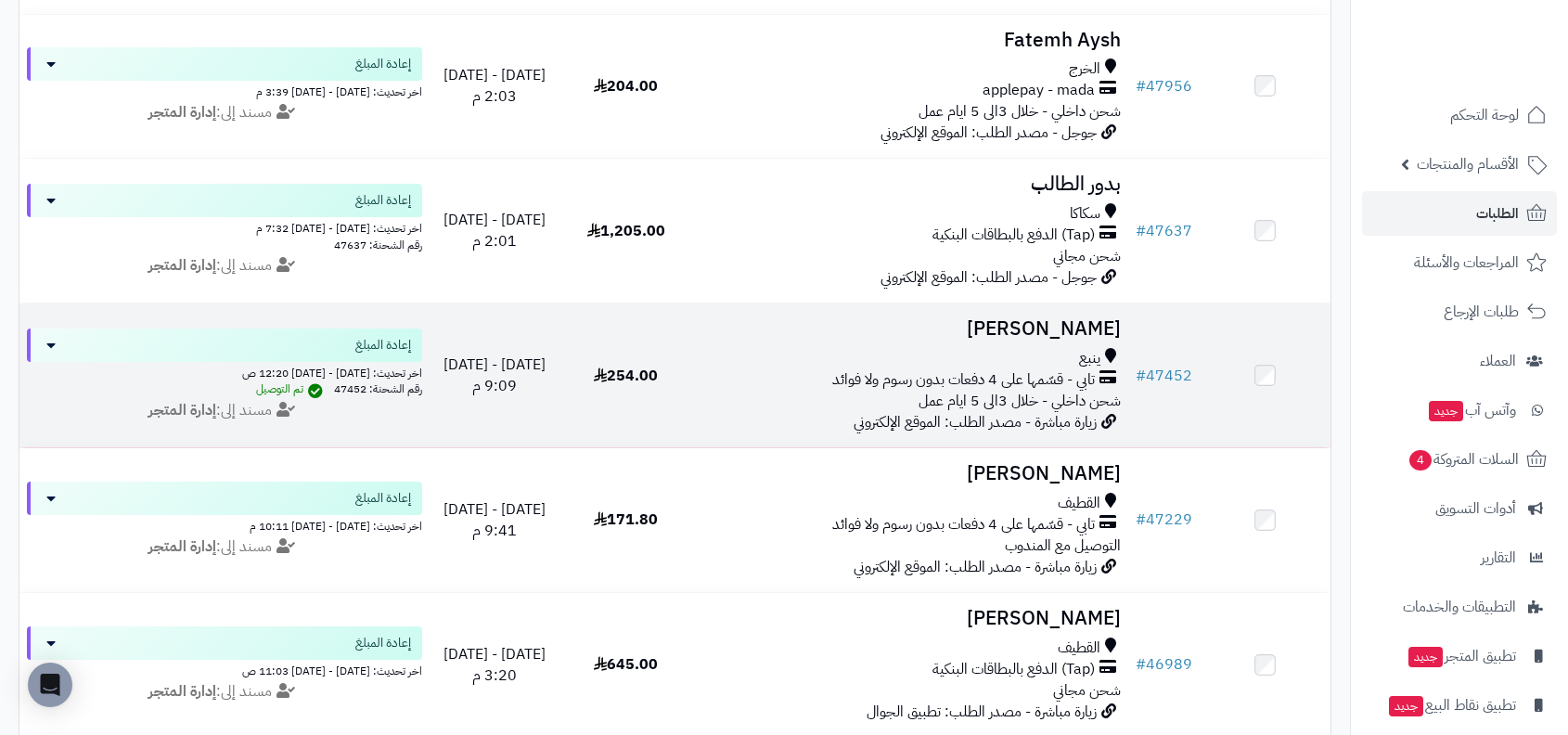
scroll to position [2034, 0]
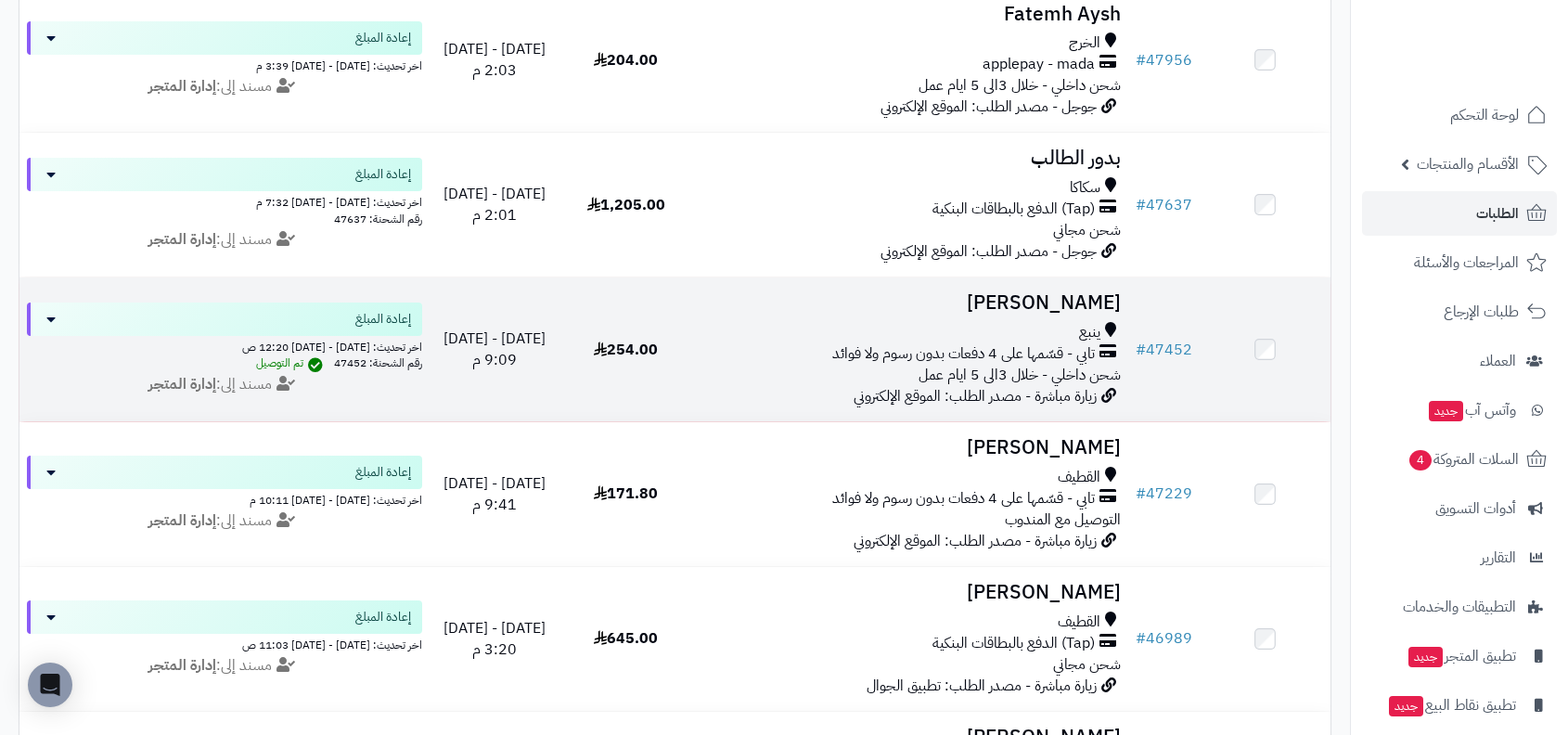
click at [1047, 369] on span "شحن داخلي - خلال 3الى 5 ايام عمل" at bounding box center [1019, 375] width 202 height 23
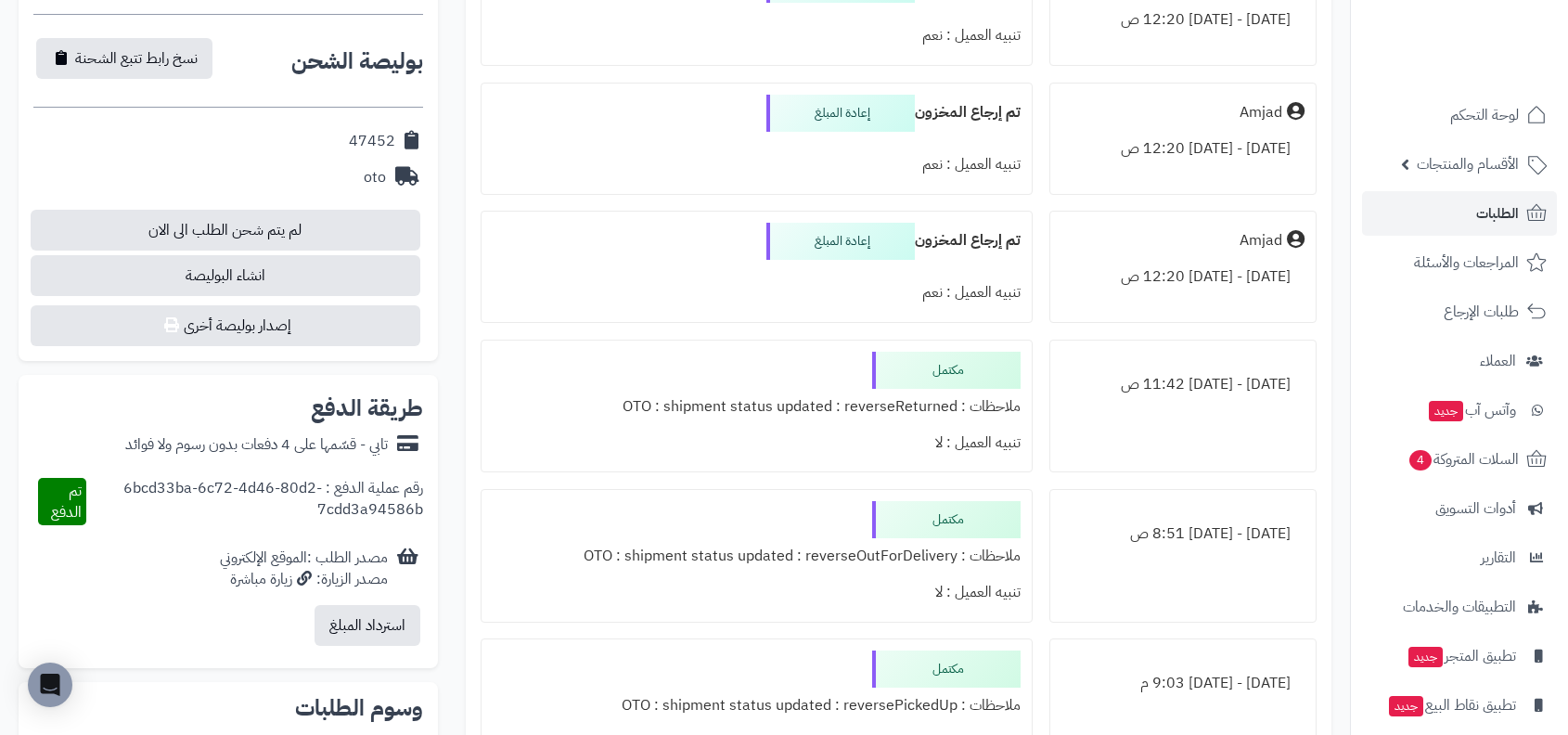
scroll to position [707, 0]
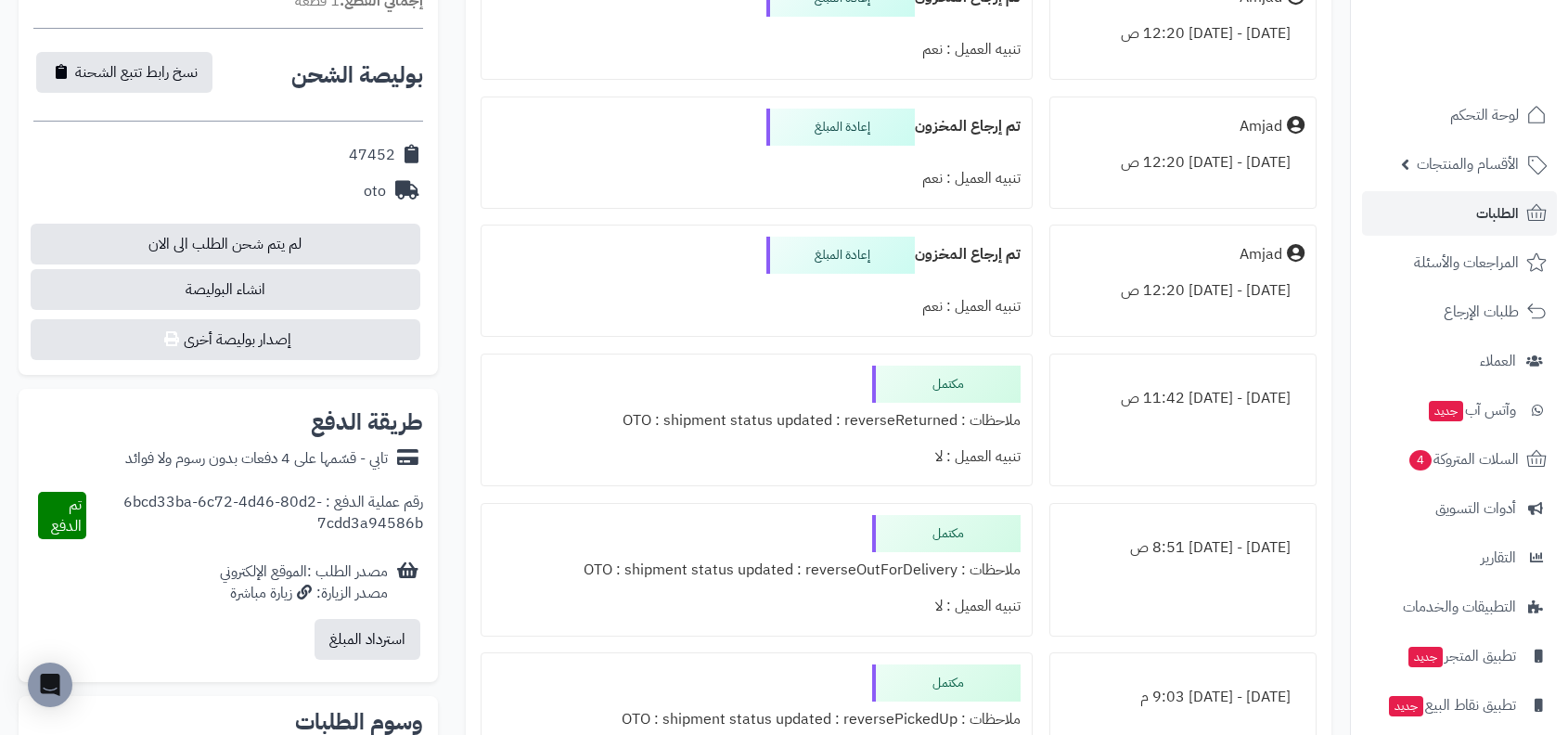
click at [907, 410] on div "ملاحظات : OTO : shipment status updated : reverseReturned" at bounding box center [757, 421] width 528 height 37
copy div "reverseReturned"
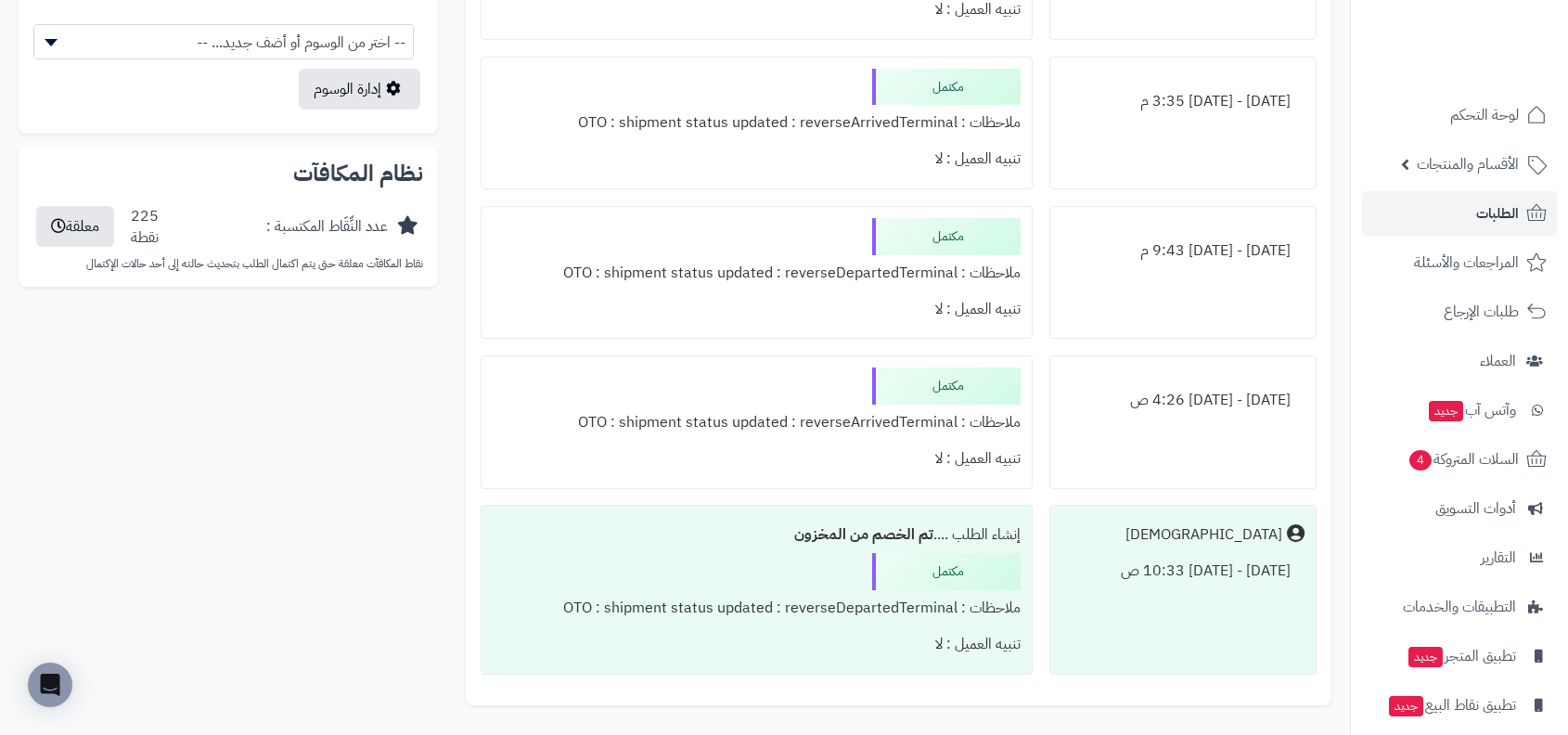
scroll to position [1479, 0]
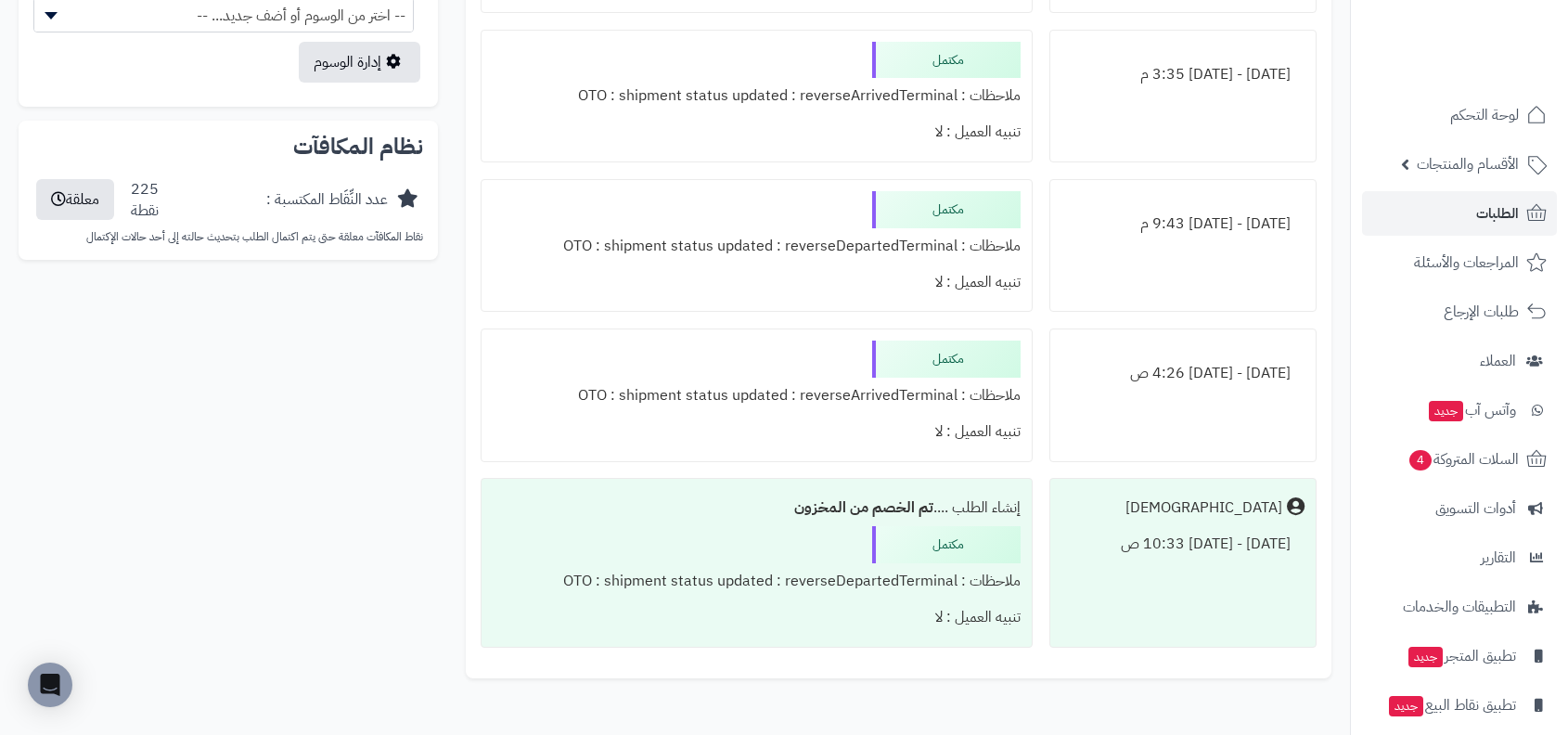
click at [875, 577] on div "ملاحظات : OTO : shipment status updated : reverseDepartedTerminal" at bounding box center [757, 581] width 528 height 37
copy div "reverseDepartedTerminal"
click at [859, 398] on div "ملاحظات : OTO : shipment status updated : reverseArrivedTerminal" at bounding box center [757, 395] width 528 height 37
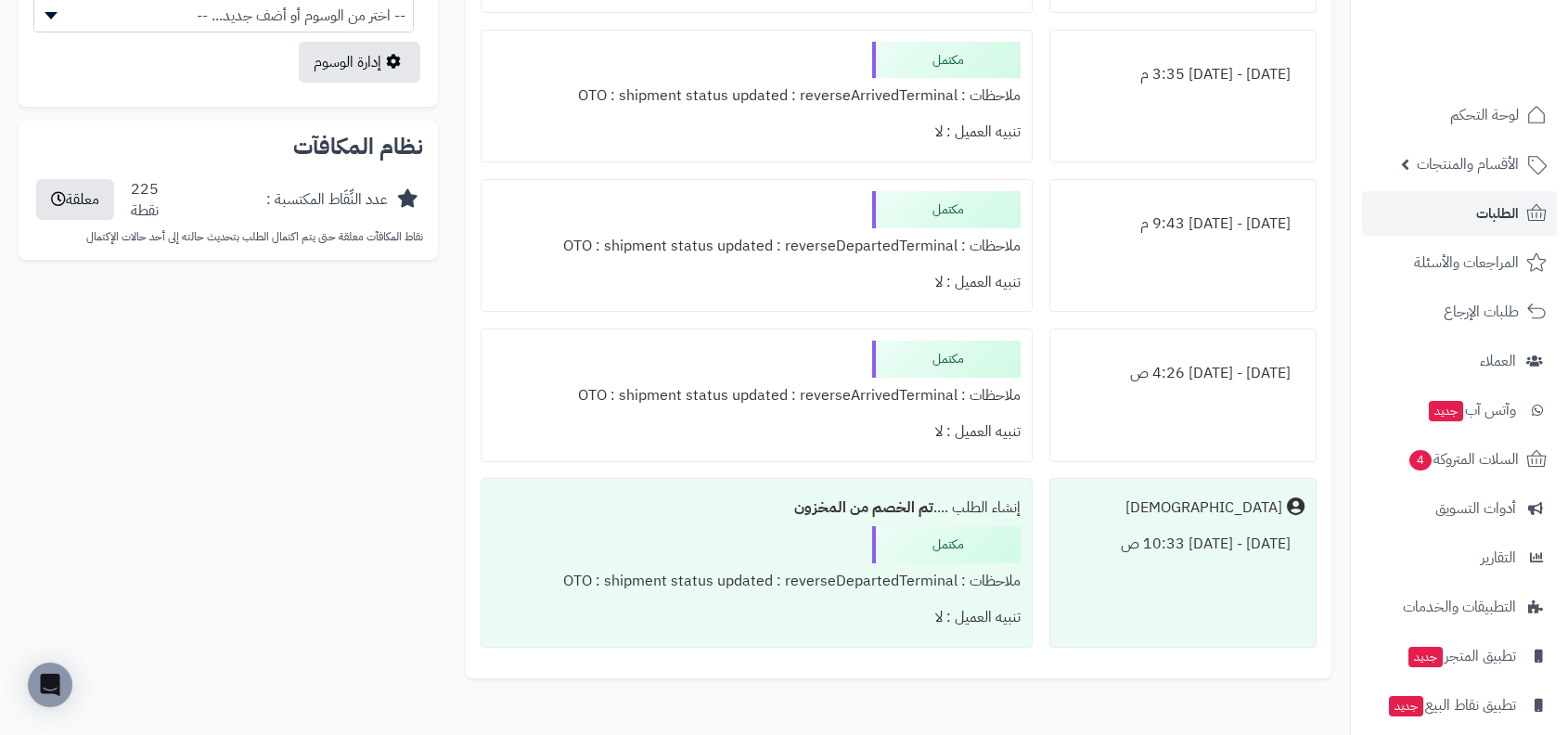
click at [905, 235] on div "ملاحظات : OTO : shipment status updated : reverseDepartedTerminal" at bounding box center [757, 246] width 528 height 37
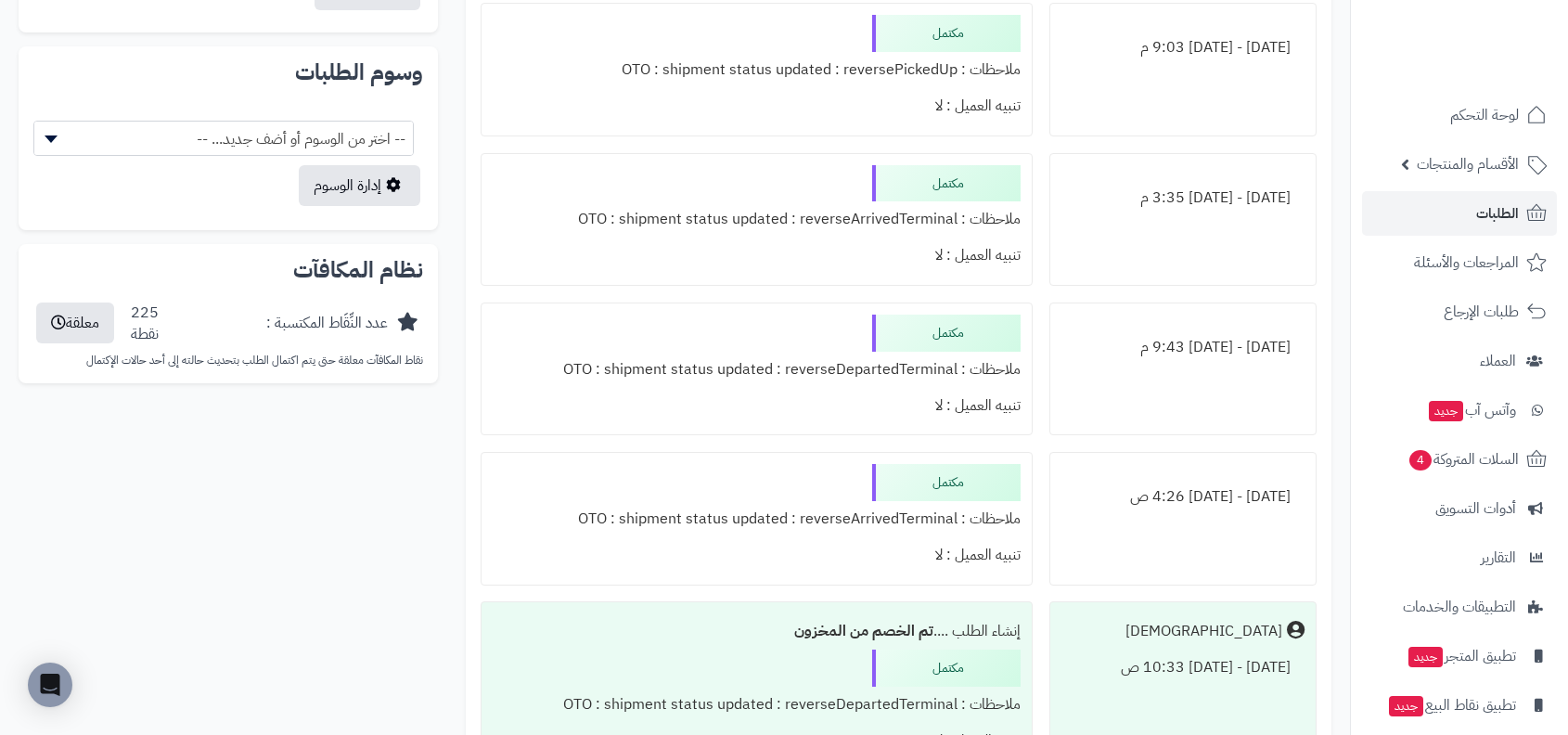
scroll to position [1323, 0]
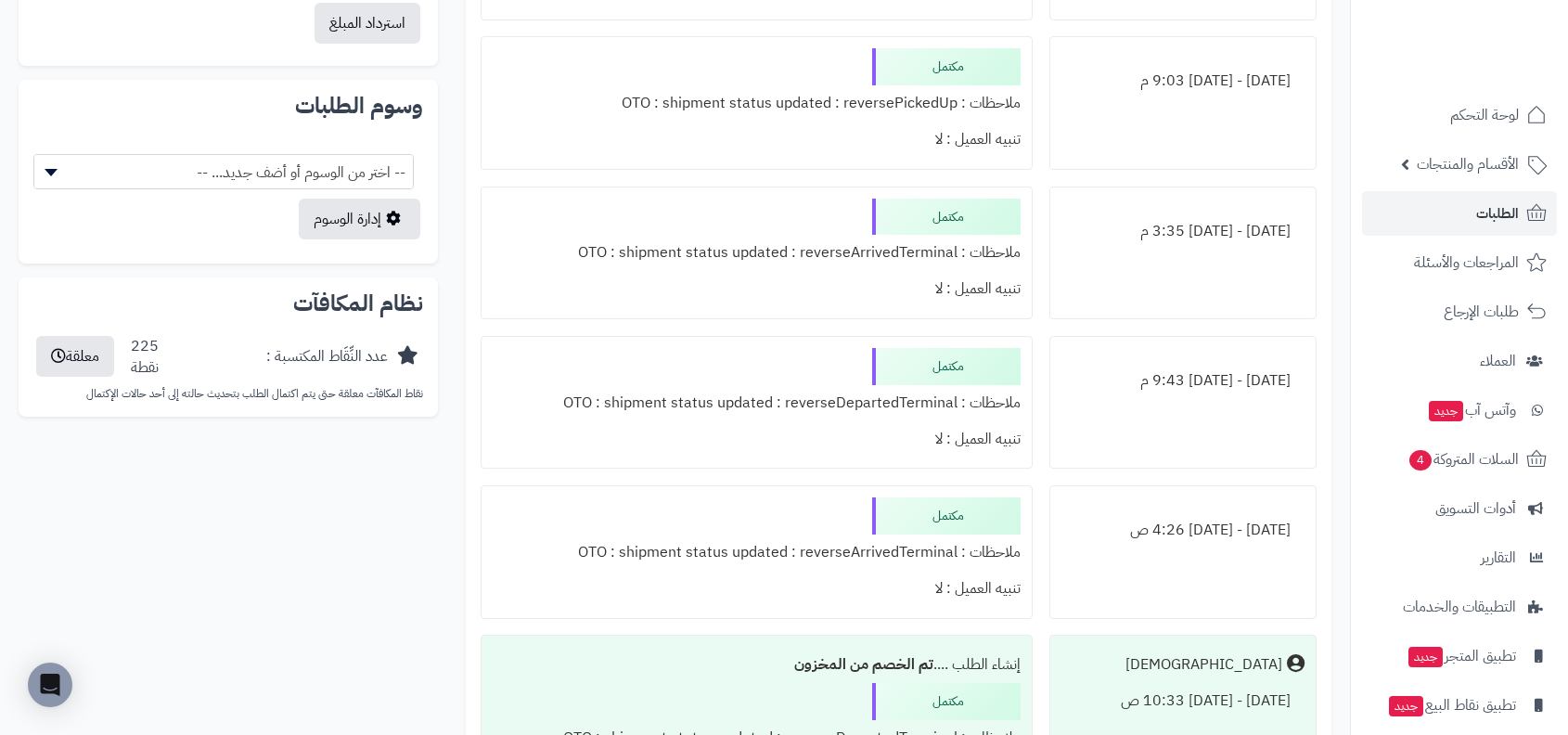
click at [908, 246] on div "ملاحظات : OTO : shipment status updated : reverseArrivedTerminal" at bounding box center [757, 253] width 528 height 37
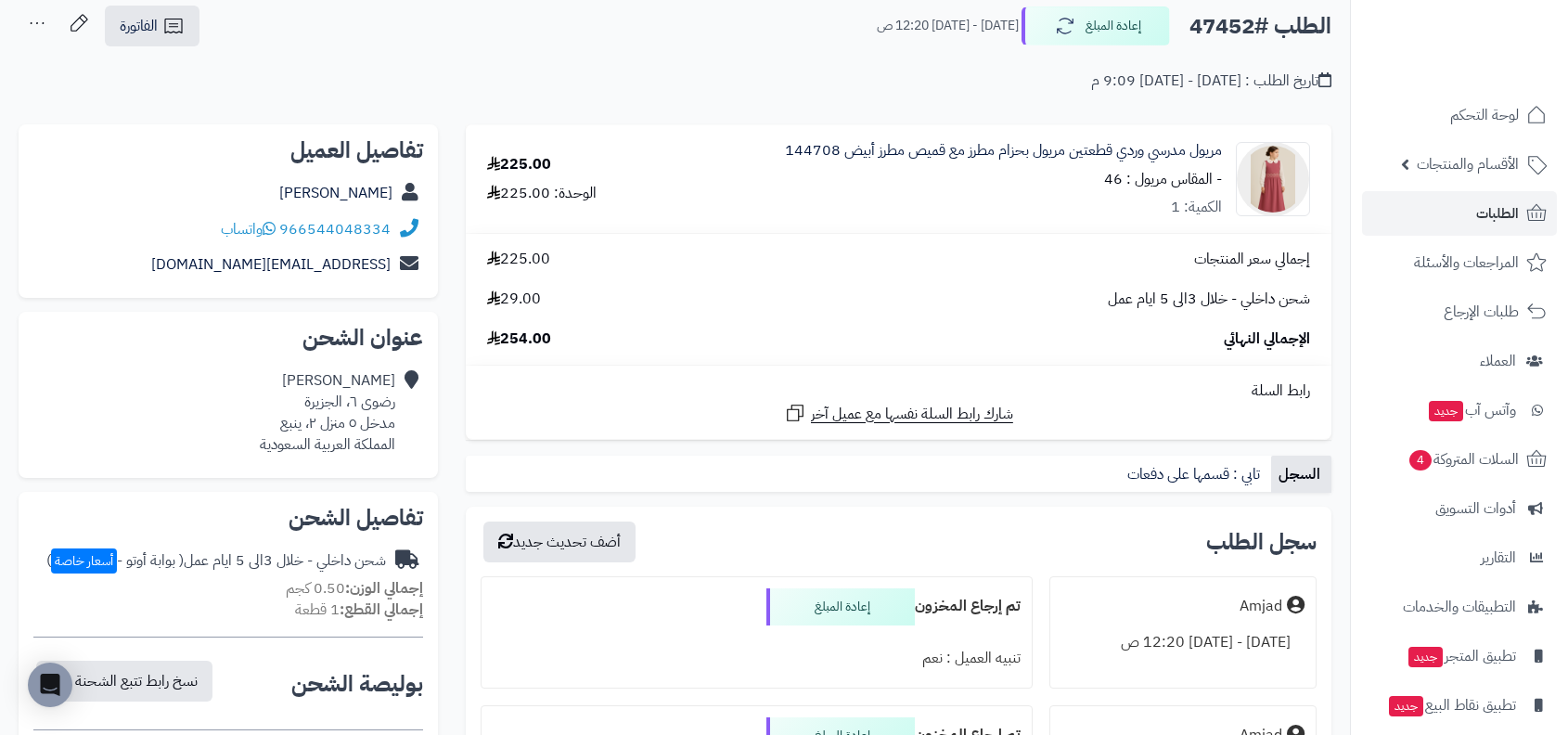
scroll to position [0, 0]
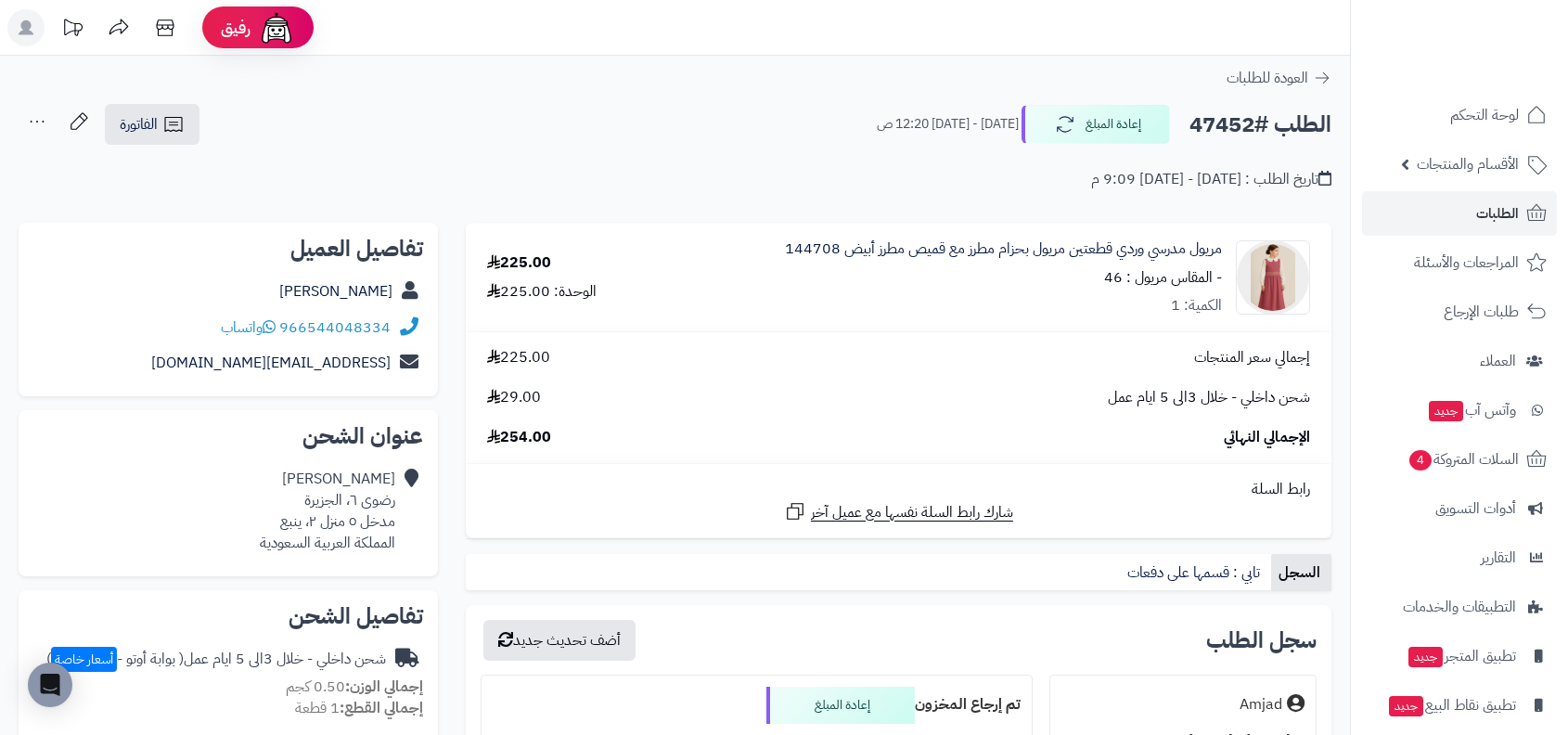
click at [1151, 187] on div "تاريخ الطلب : السبت - ٢ أغسطس ٢٠٢٥ - 9:09 م" at bounding box center [1211, 179] width 240 height 22
click at [1051, 194] on div "**********" at bounding box center [675, 156] width 1350 height 106
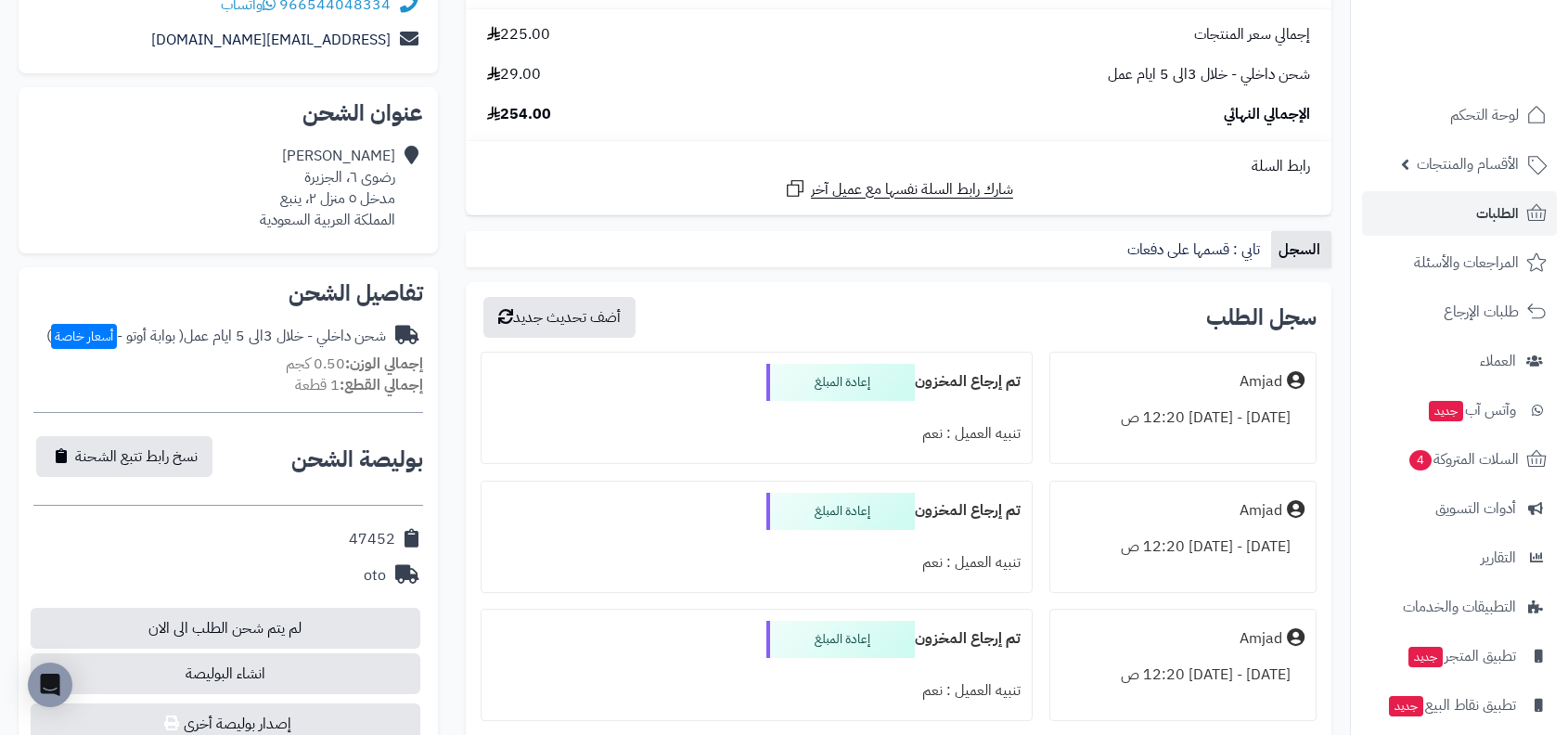
scroll to position [302, 0]
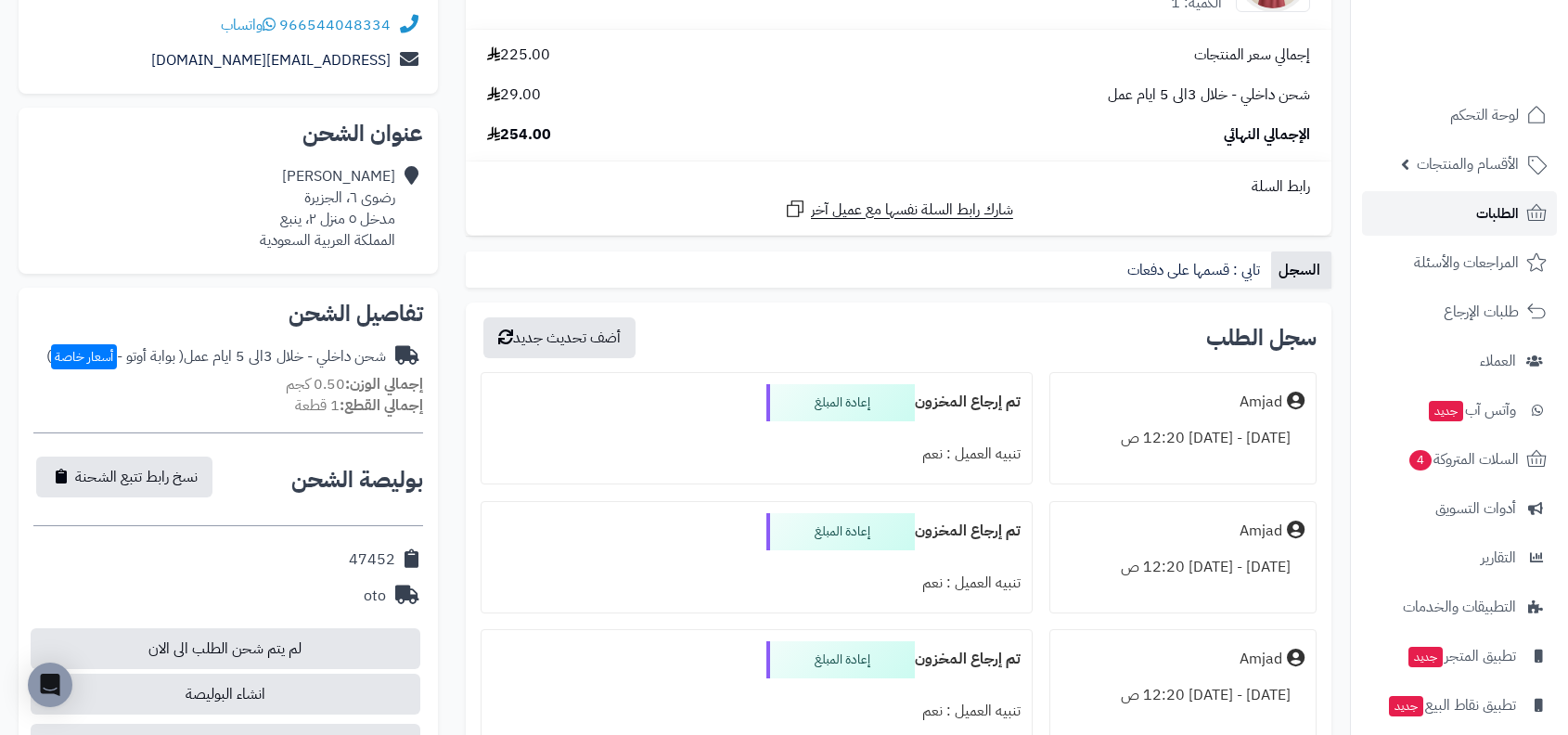
click at [1455, 210] on link "الطلبات" at bounding box center [1460, 213] width 195 height 44
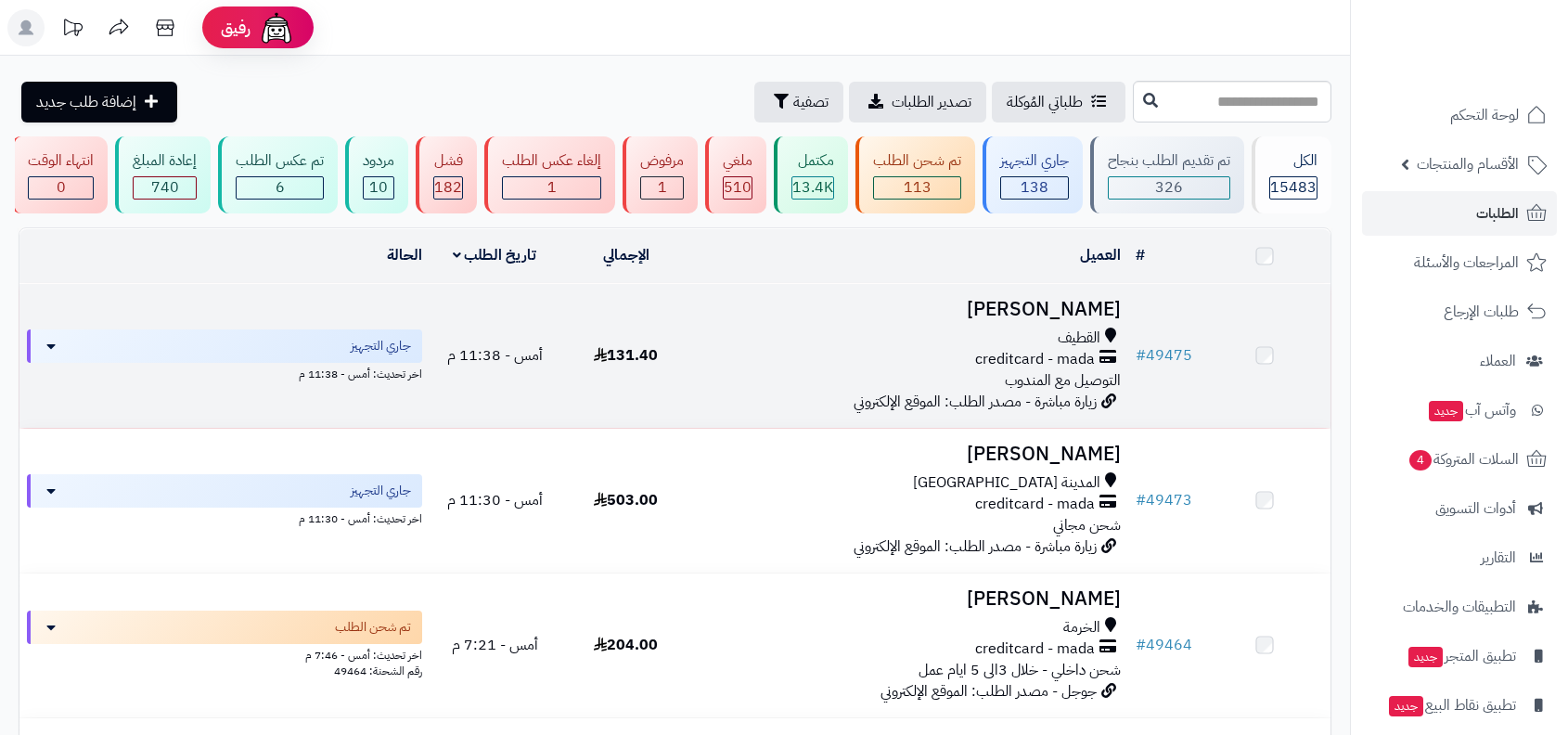
click at [1051, 361] on span "creditcard - mada" at bounding box center [1035, 360] width 119 height 22
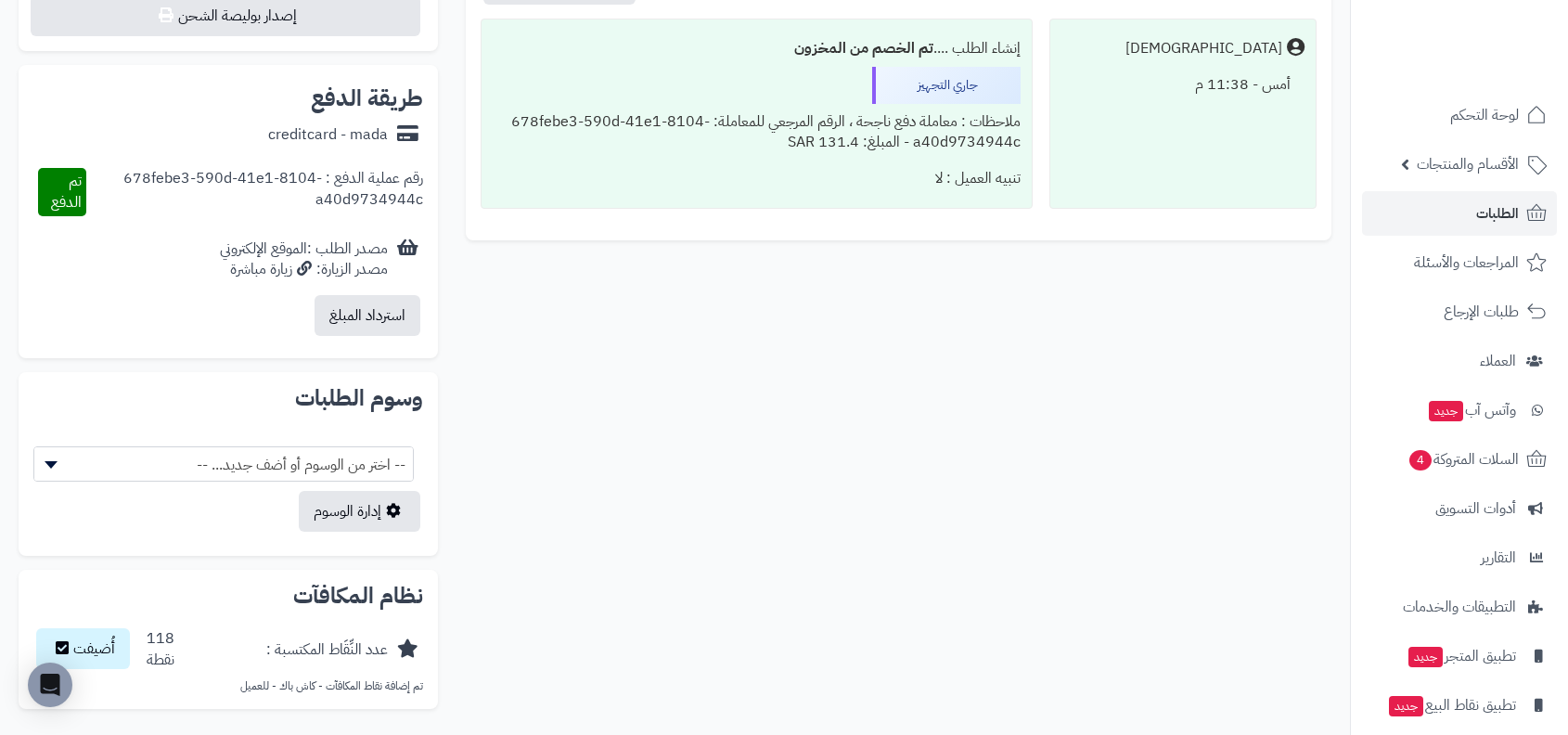
scroll to position [789, 0]
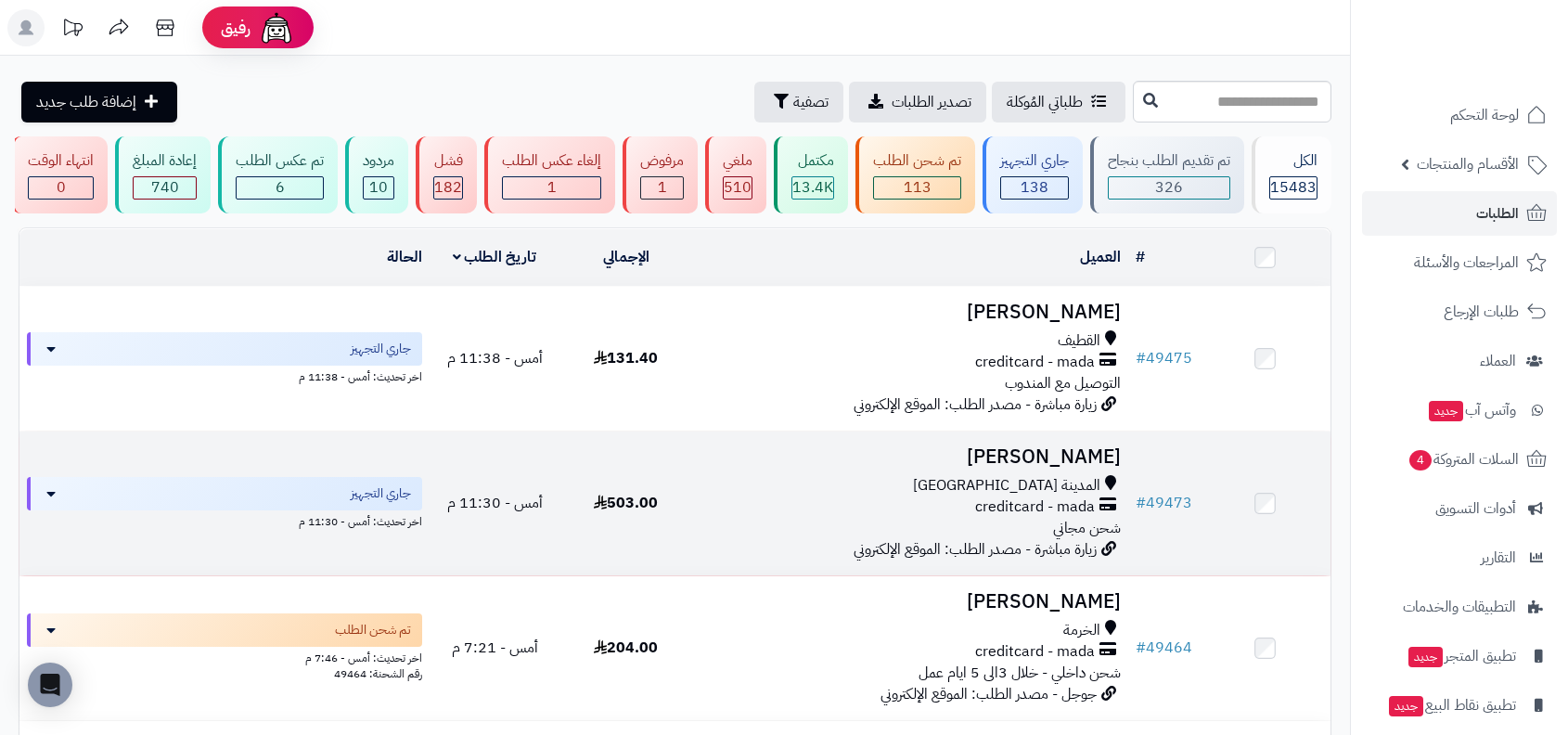
click at [1081, 475] on span "المدينة [GEOGRAPHIC_DATA]" at bounding box center [1007, 485] width 188 height 22
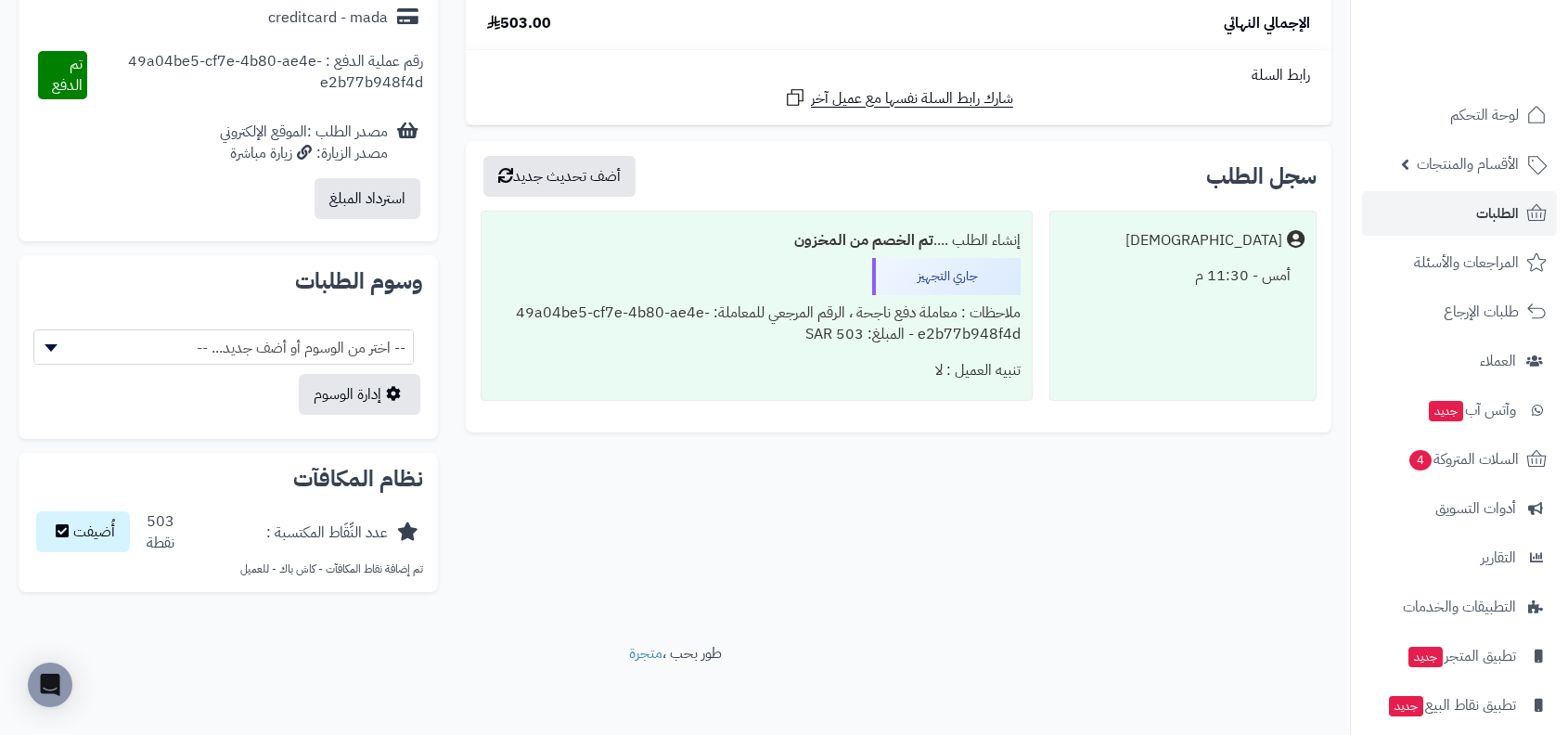
scroll to position [909, 0]
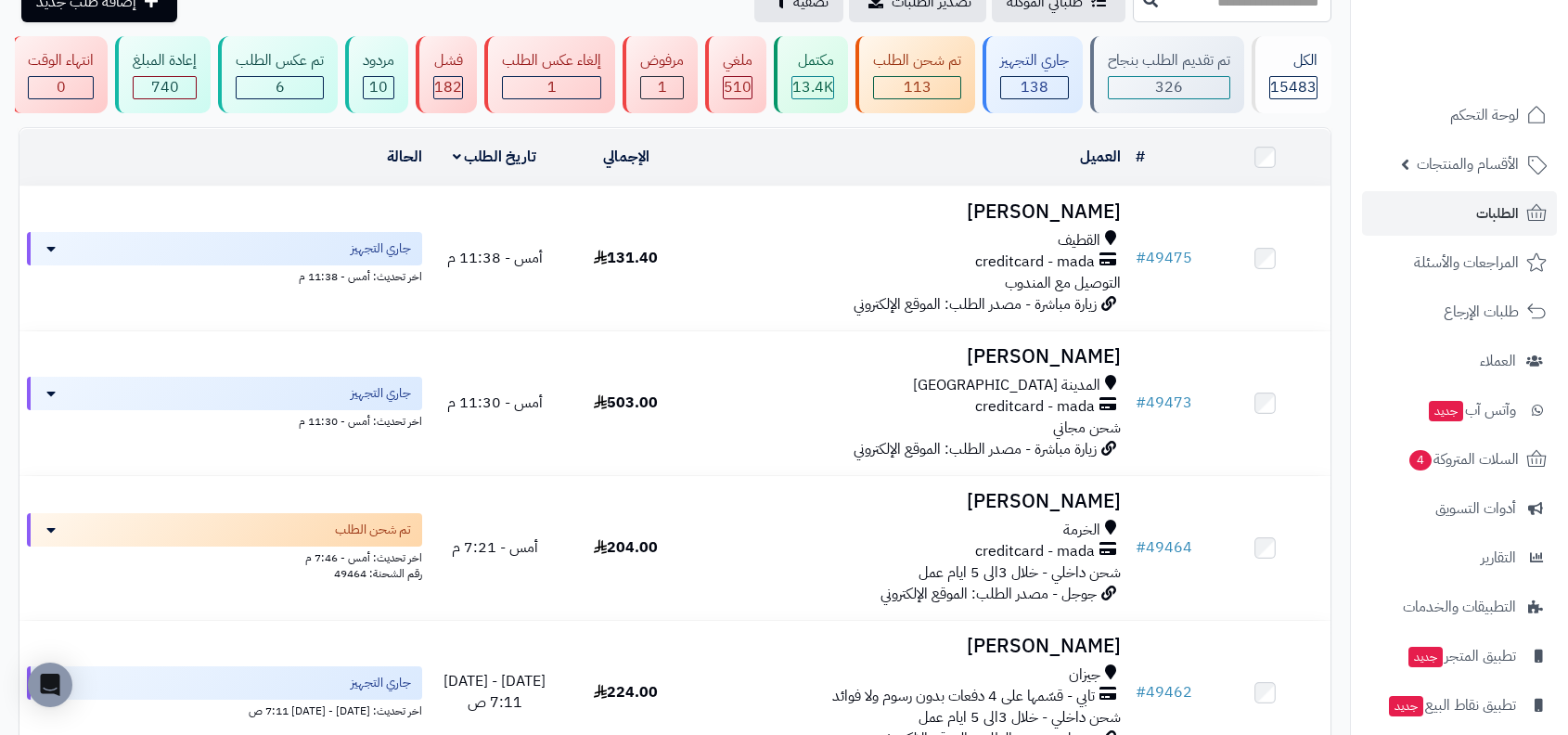
scroll to position [341, 0]
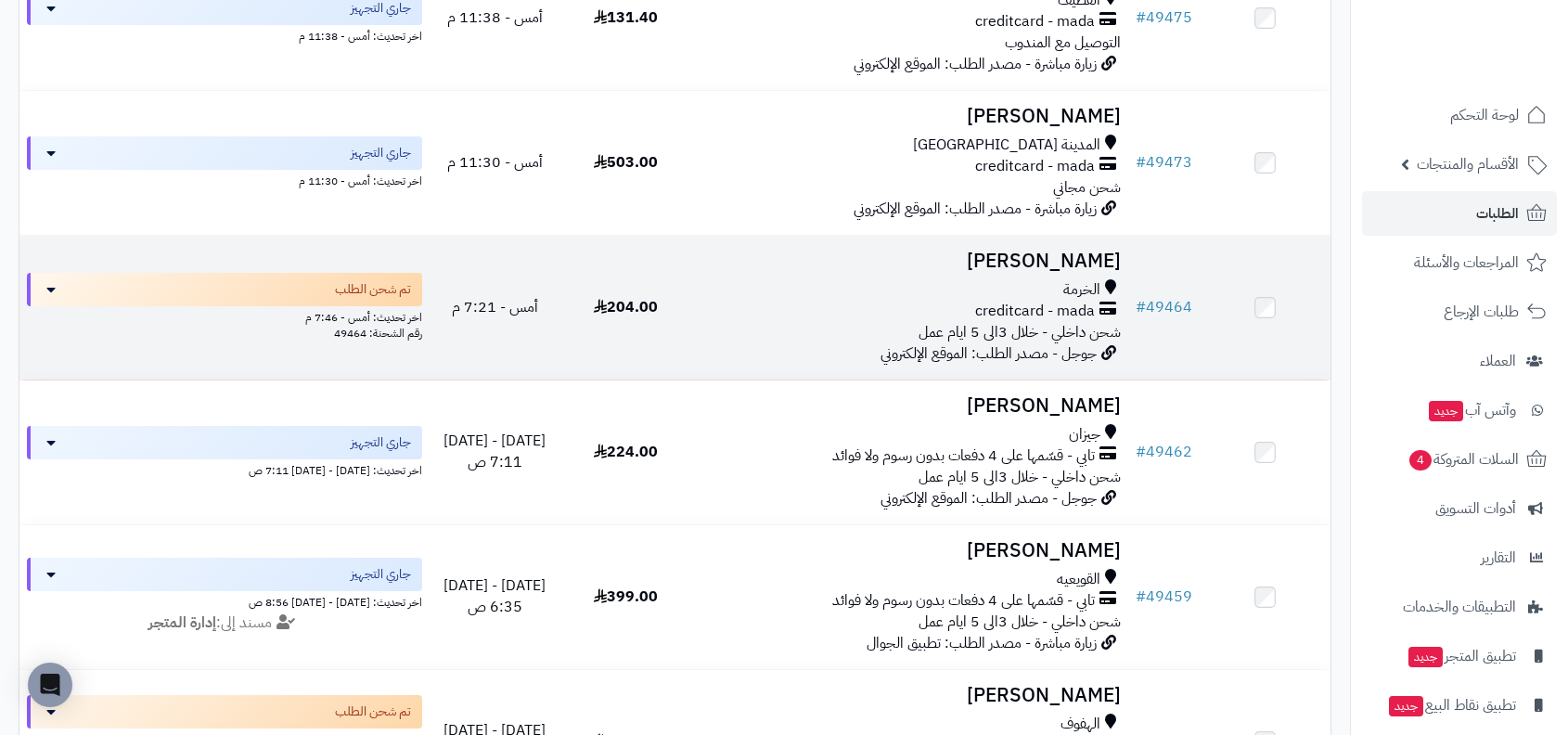
click at [1069, 362] on td "[PERSON_NAME] الخرمة creditcard - mada شحن داخلي - خلال 3الى 5 ايام عمل جوجل - …" at bounding box center [909, 307] width 437 height 144
click at [1072, 328] on span "شحن داخلي - خلال 3الى 5 ايام عمل" at bounding box center [1019, 332] width 202 height 23
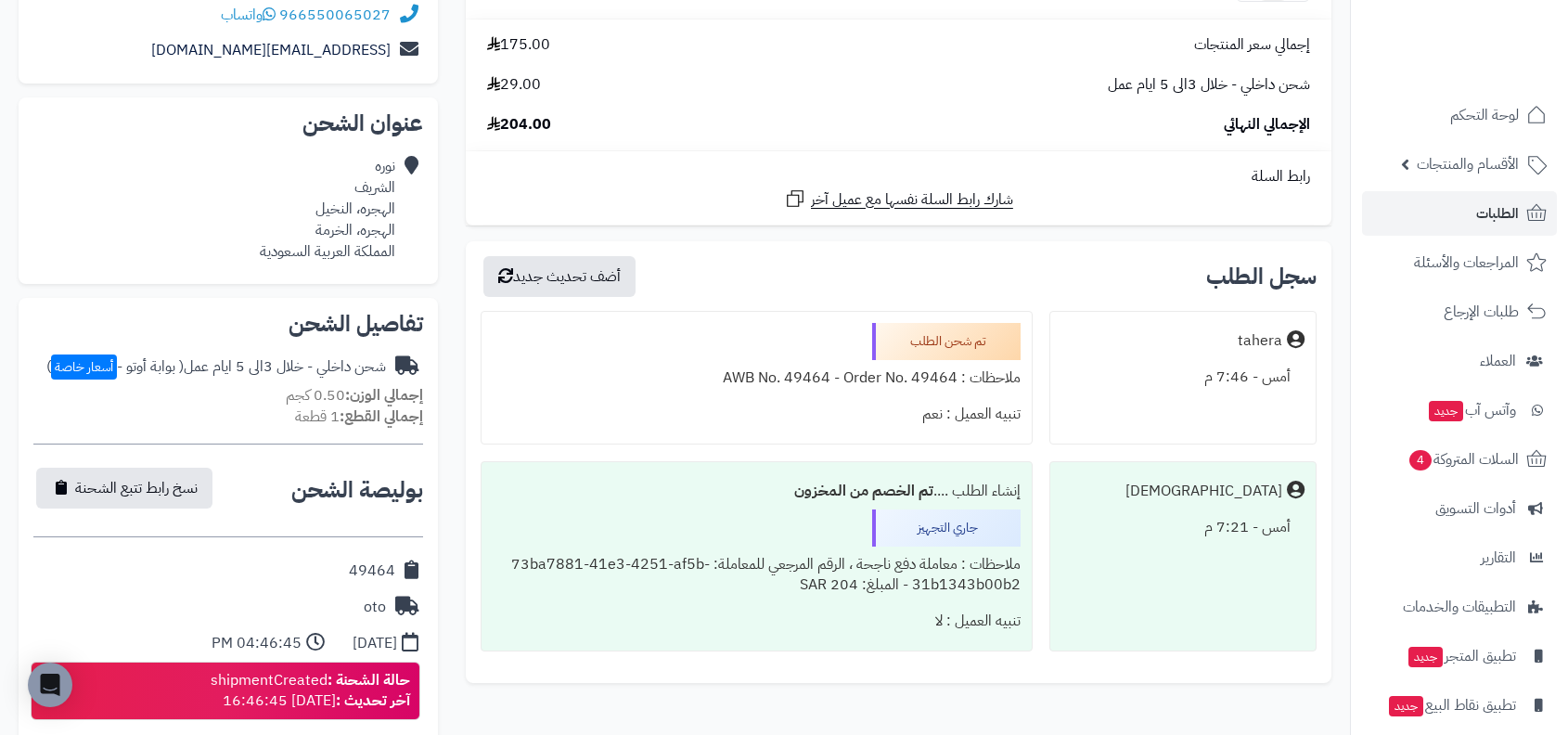
scroll to position [381, 0]
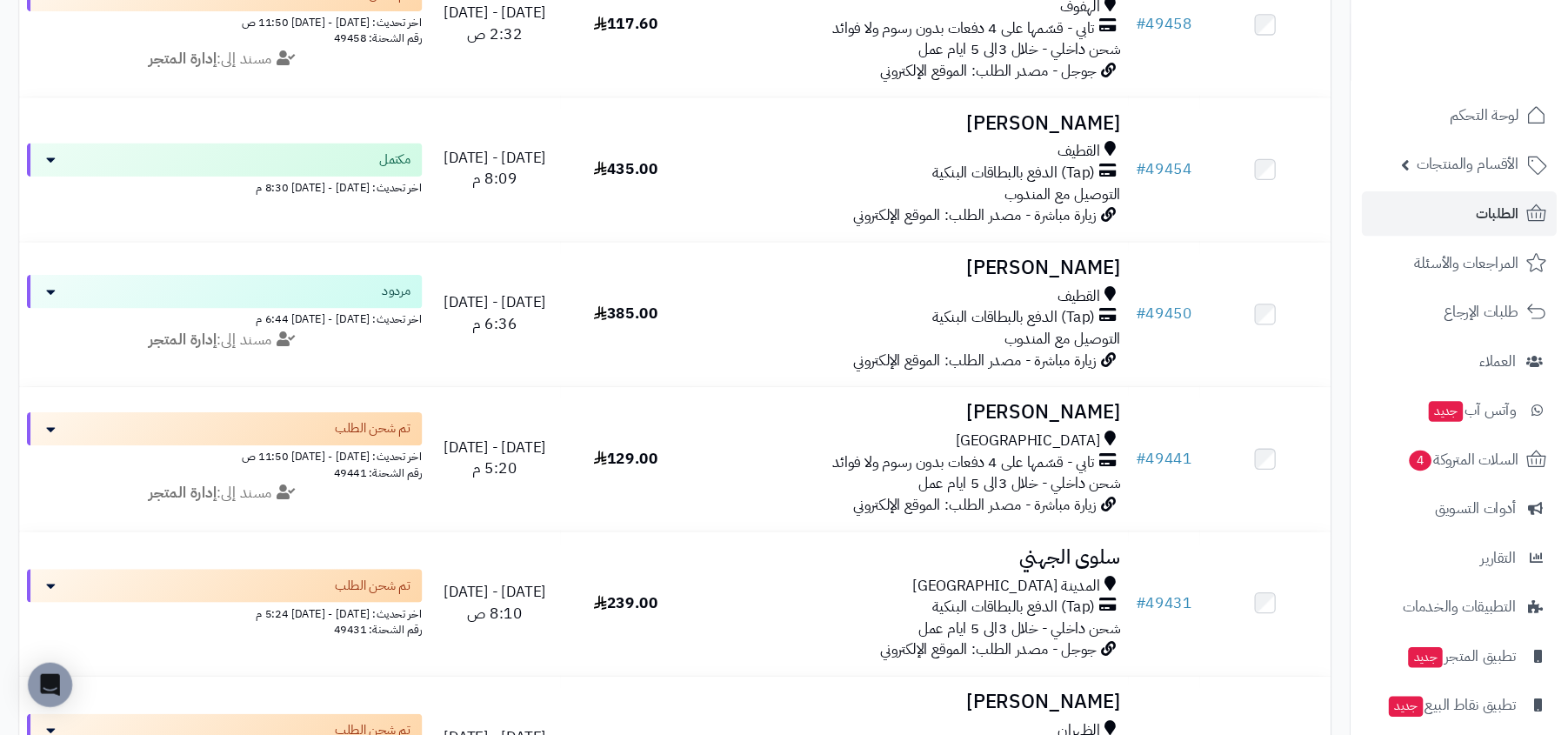
scroll to position [1140, 0]
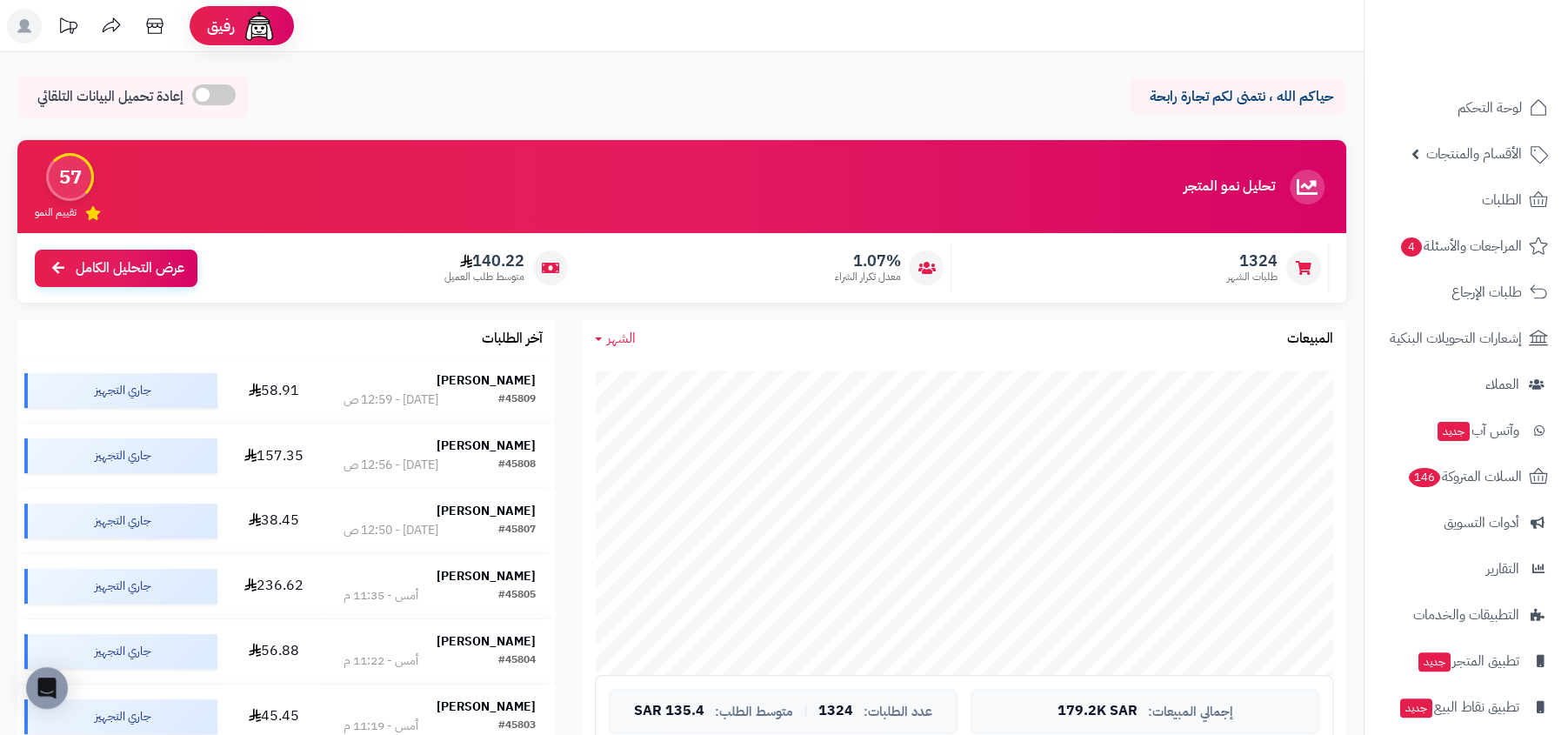
click at [1473, 175] on ul "لوحة التحكم الأقسام والمنتجات المنتجات الأقسام الماركات مواصفات المنتجات مواصفا…" at bounding box center [1466, 430] width 203 height 687
click at [1480, 191] on link "الطلبات" at bounding box center [1467, 200] width 183 height 41
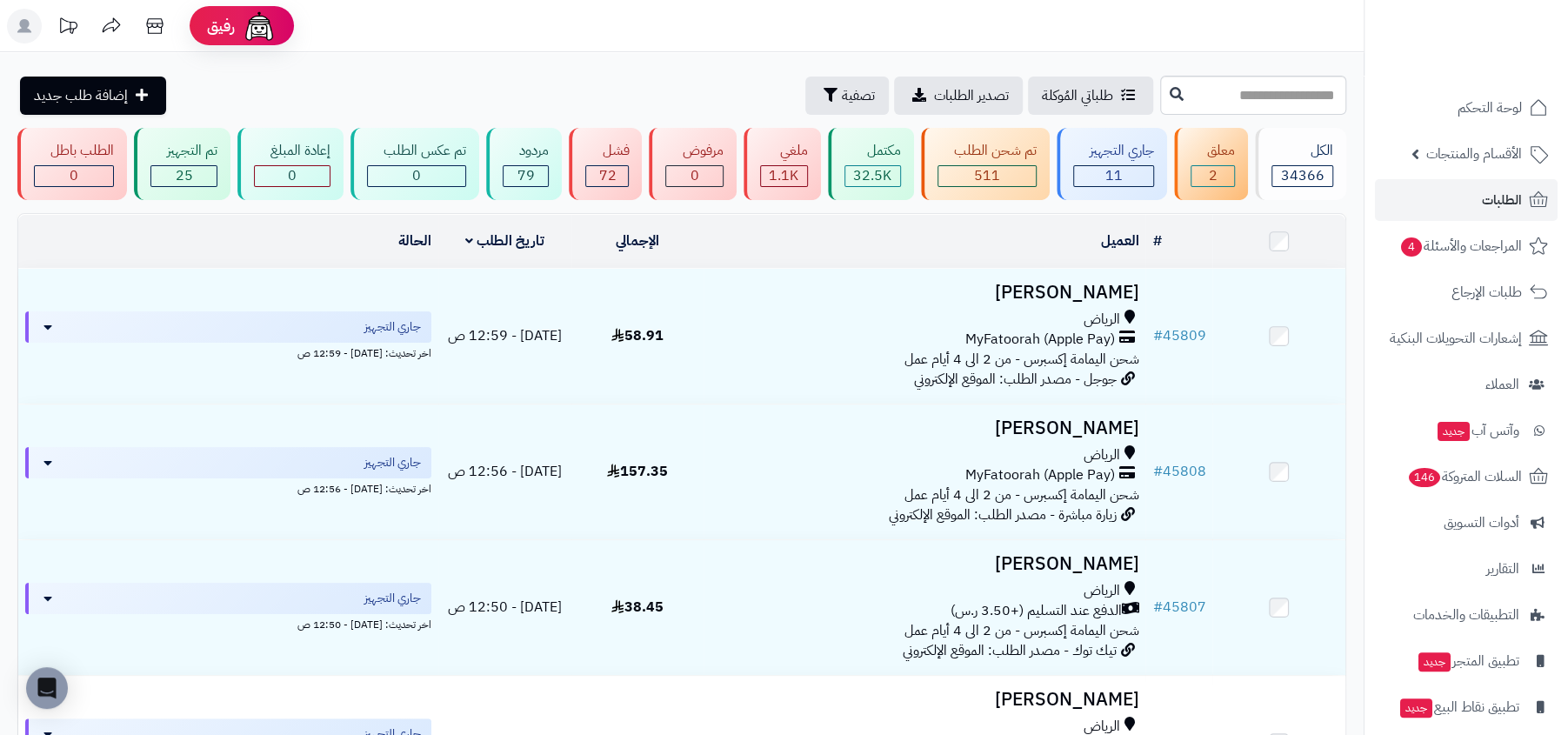
click at [802, 166] on div "1.1K" at bounding box center [784, 176] width 46 height 20
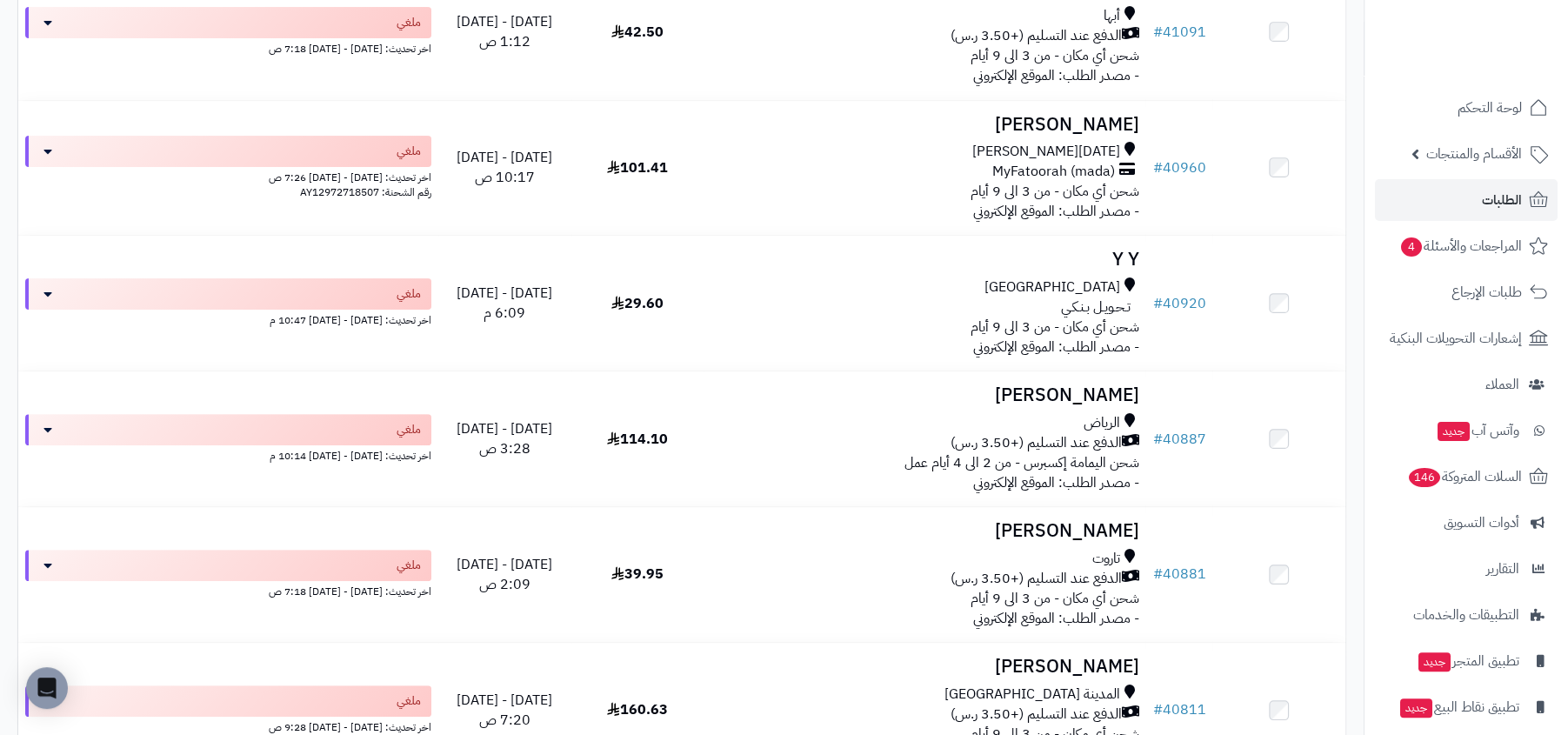
scroll to position [9327, 0]
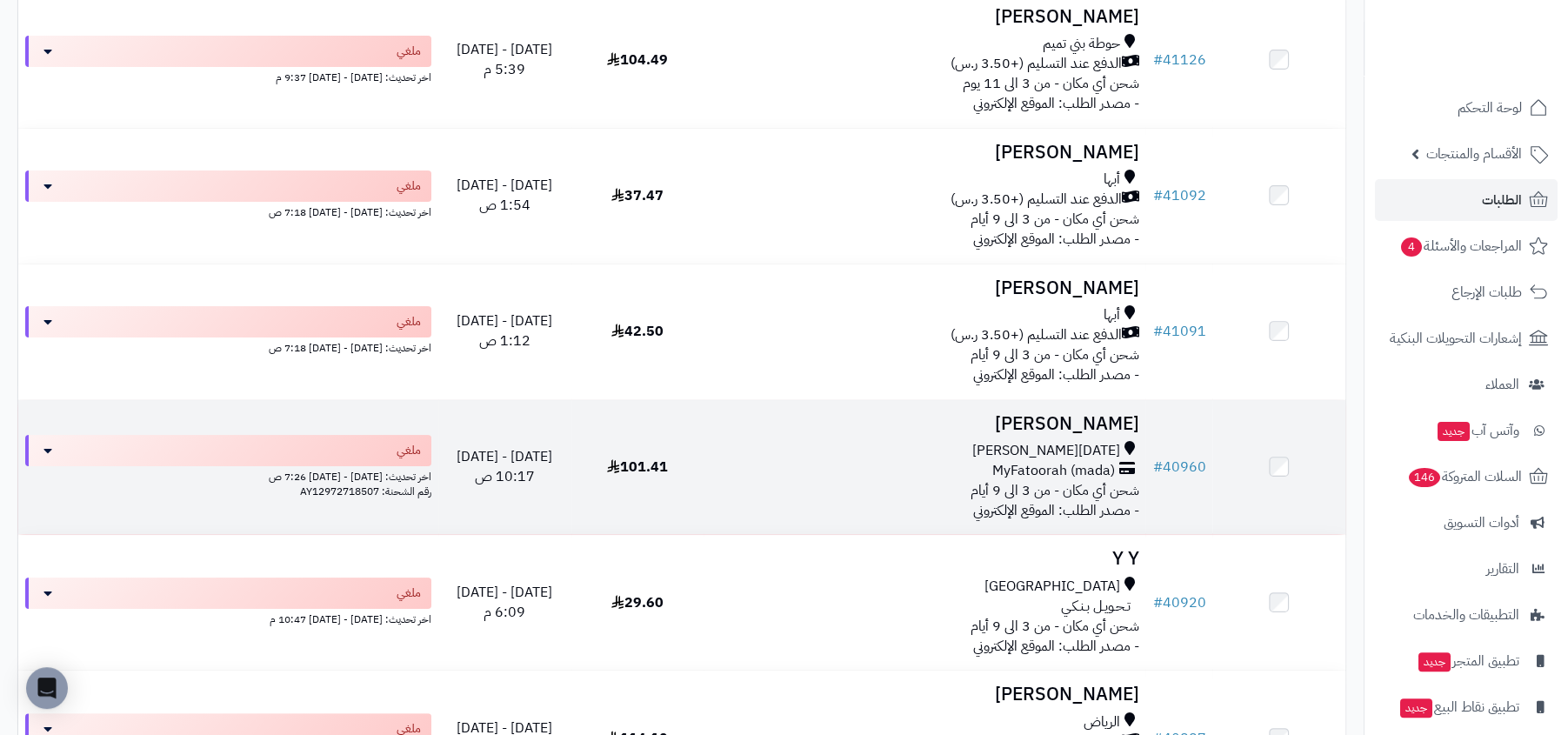
click at [1055, 434] on h3 "[PERSON_NAME]" at bounding box center [924, 423] width 428 height 20
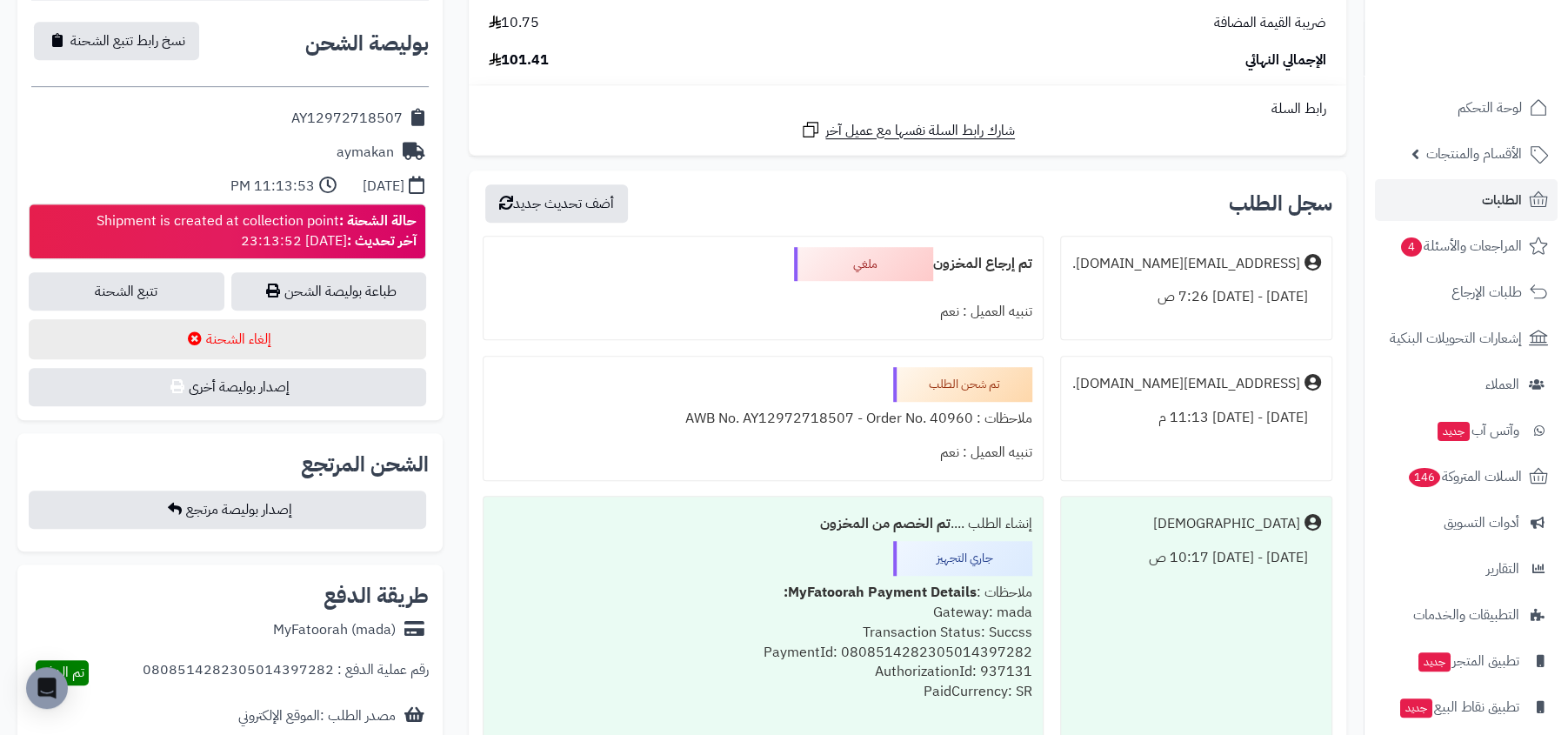
scroll to position [873, 0]
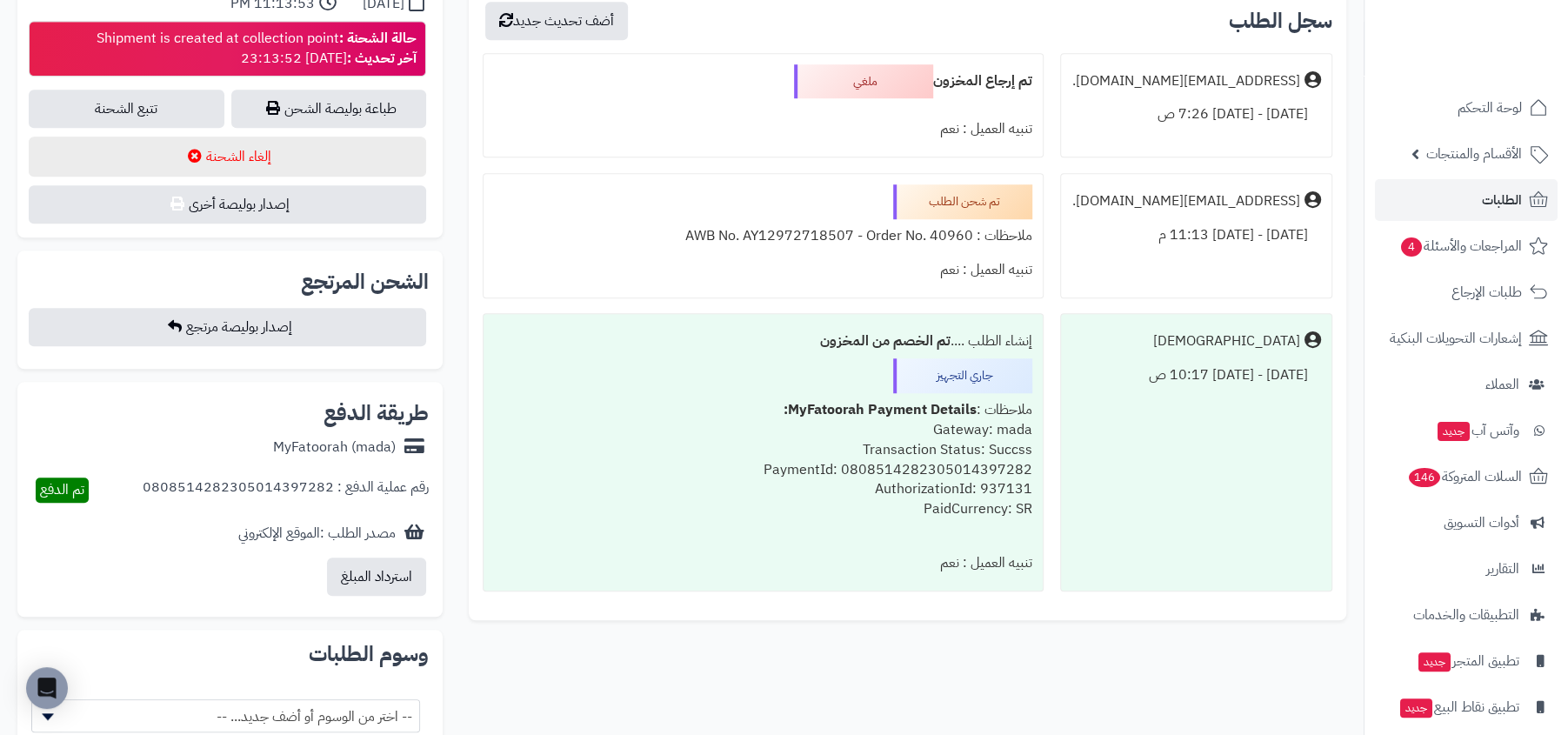
click at [907, 230] on div "ملاحظات : AWB No. AY12972718507 - Order No. 40960" at bounding box center [763, 236] width 539 height 34
click at [837, 261] on div "تنبيه العميل : نعم" at bounding box center [763, 270] width 539 height 34
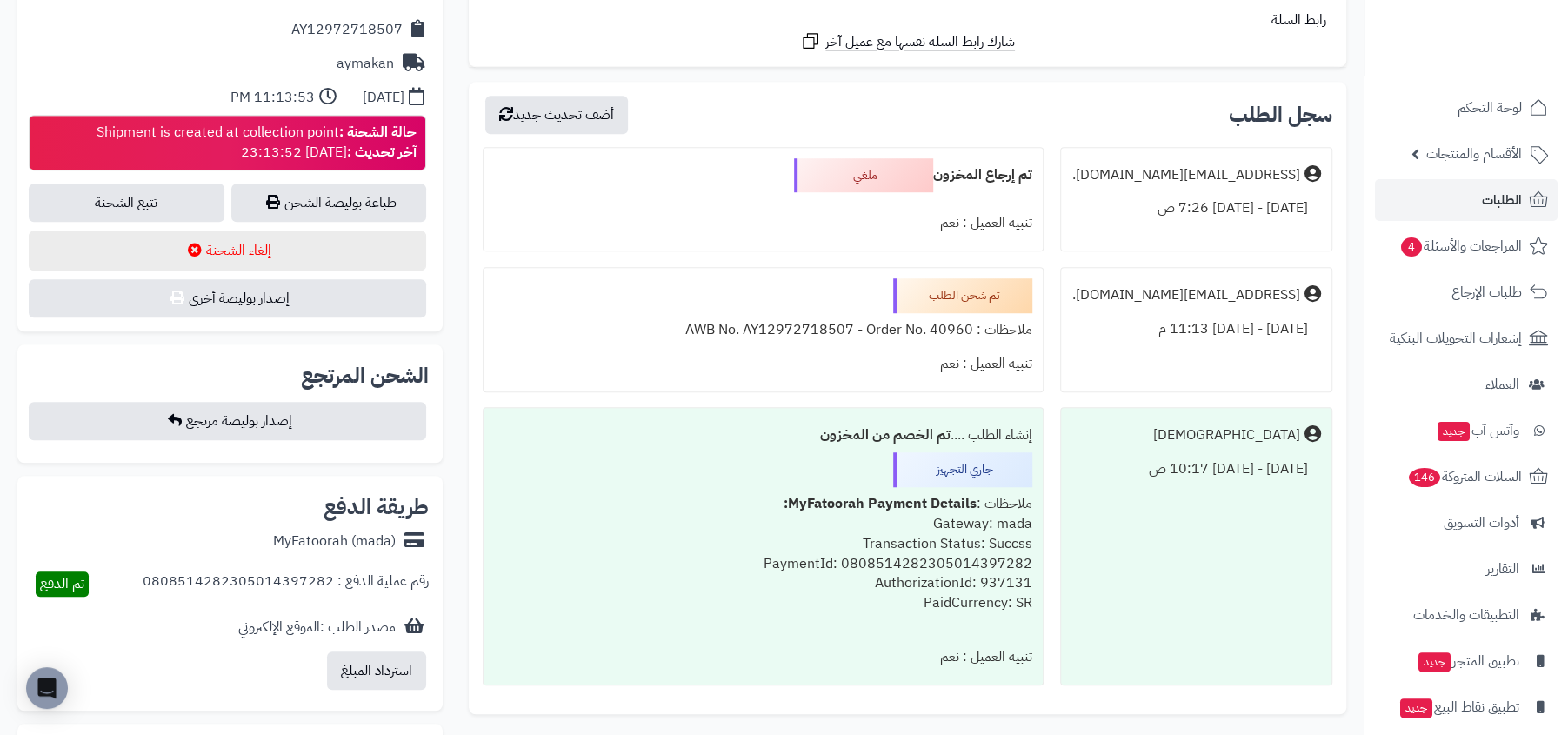
scroll to position [771, 0]
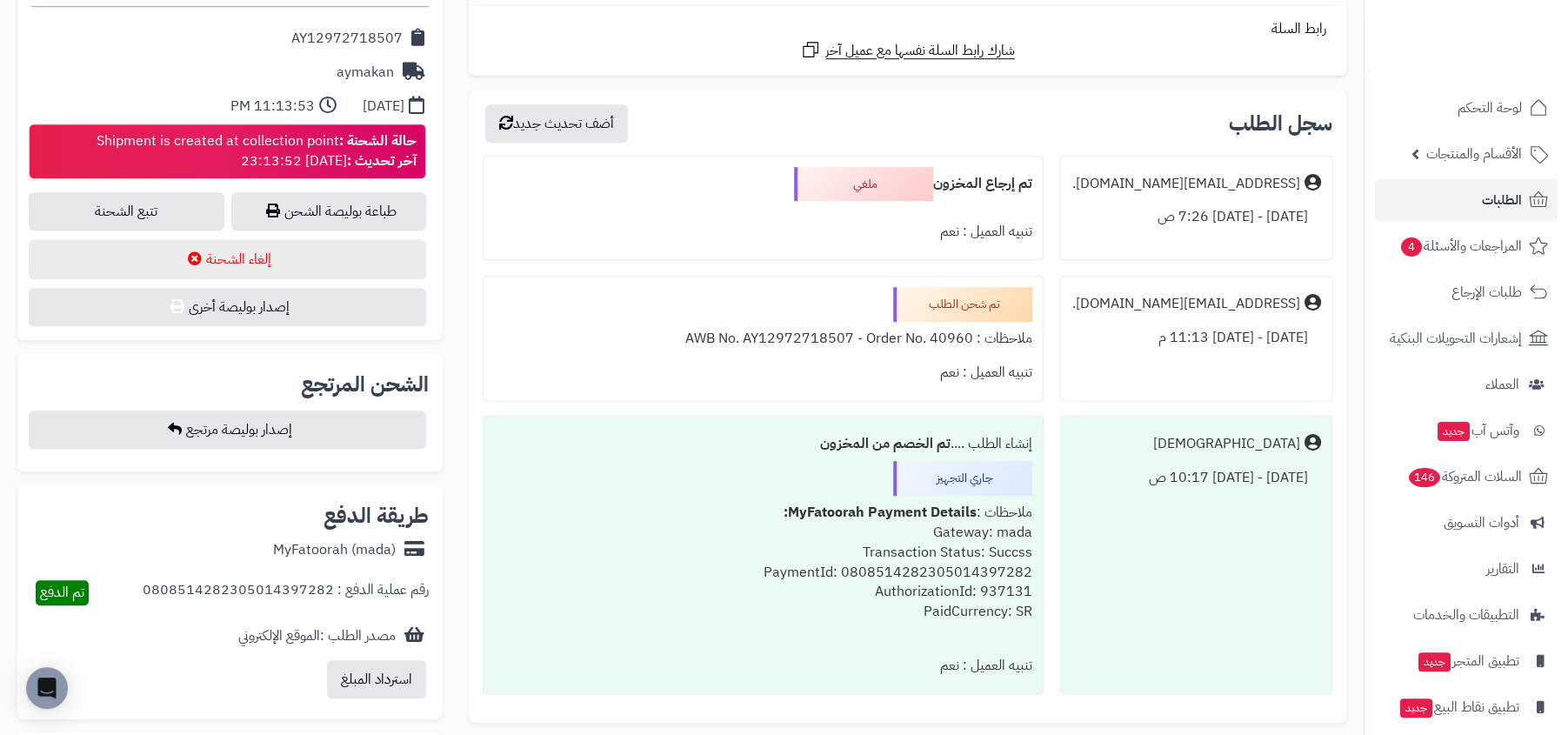
click at [295, 143] on div "حالة الشحنة : Shipment is created at collection point آخر تحديث : 2025-06-13 23…" at bounding box center [257, 151] width 320 height 40
click at [751, 239] on div "تنبيه العميل : نعم" at bounding box center [763, 232] width 539 height 34
click at [814, 331] on div "ملاحظات : AWB No. AY12972718507 - Order No. 40960" at bounding box center [763, 339] width 539 height 34
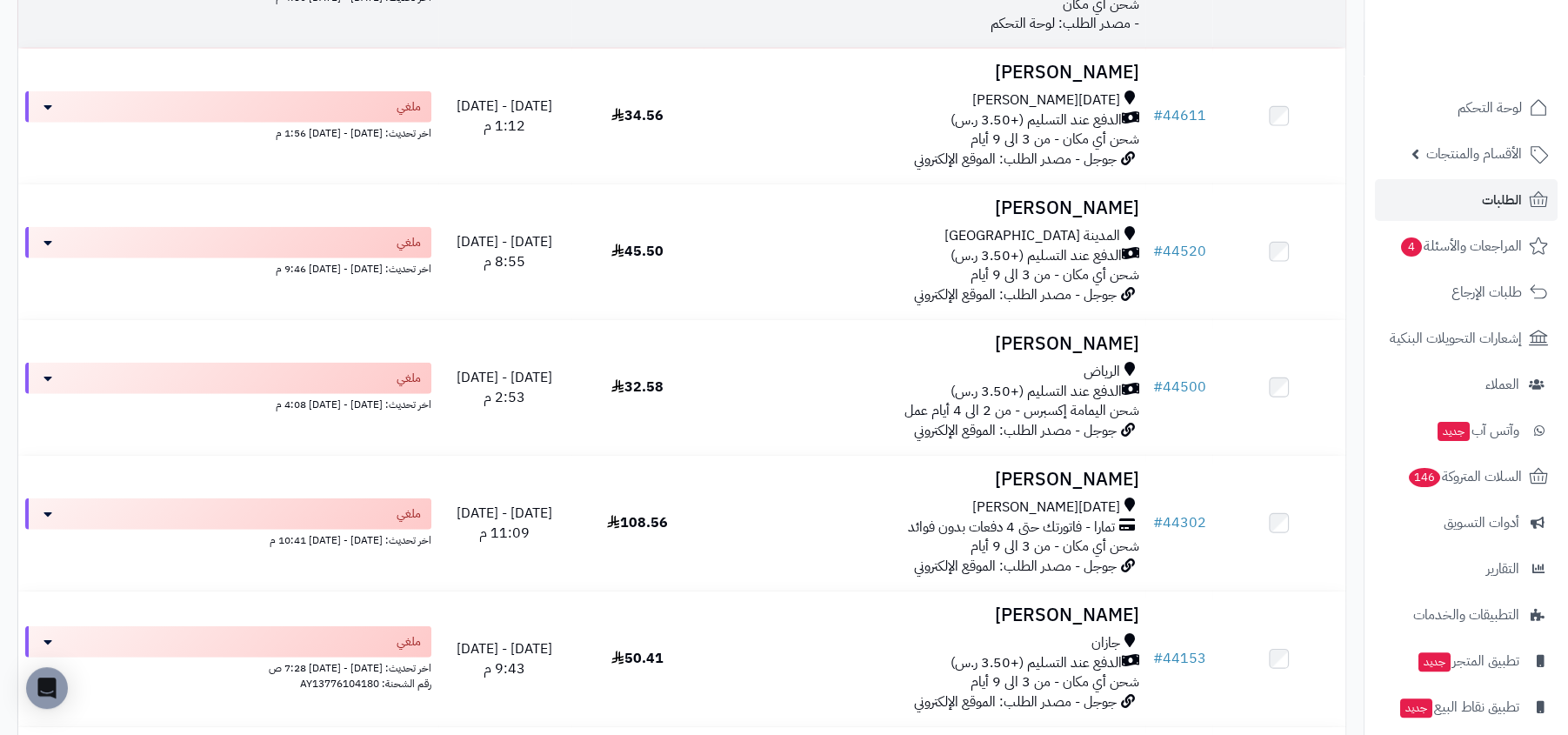
scroll to position [3296, 0]
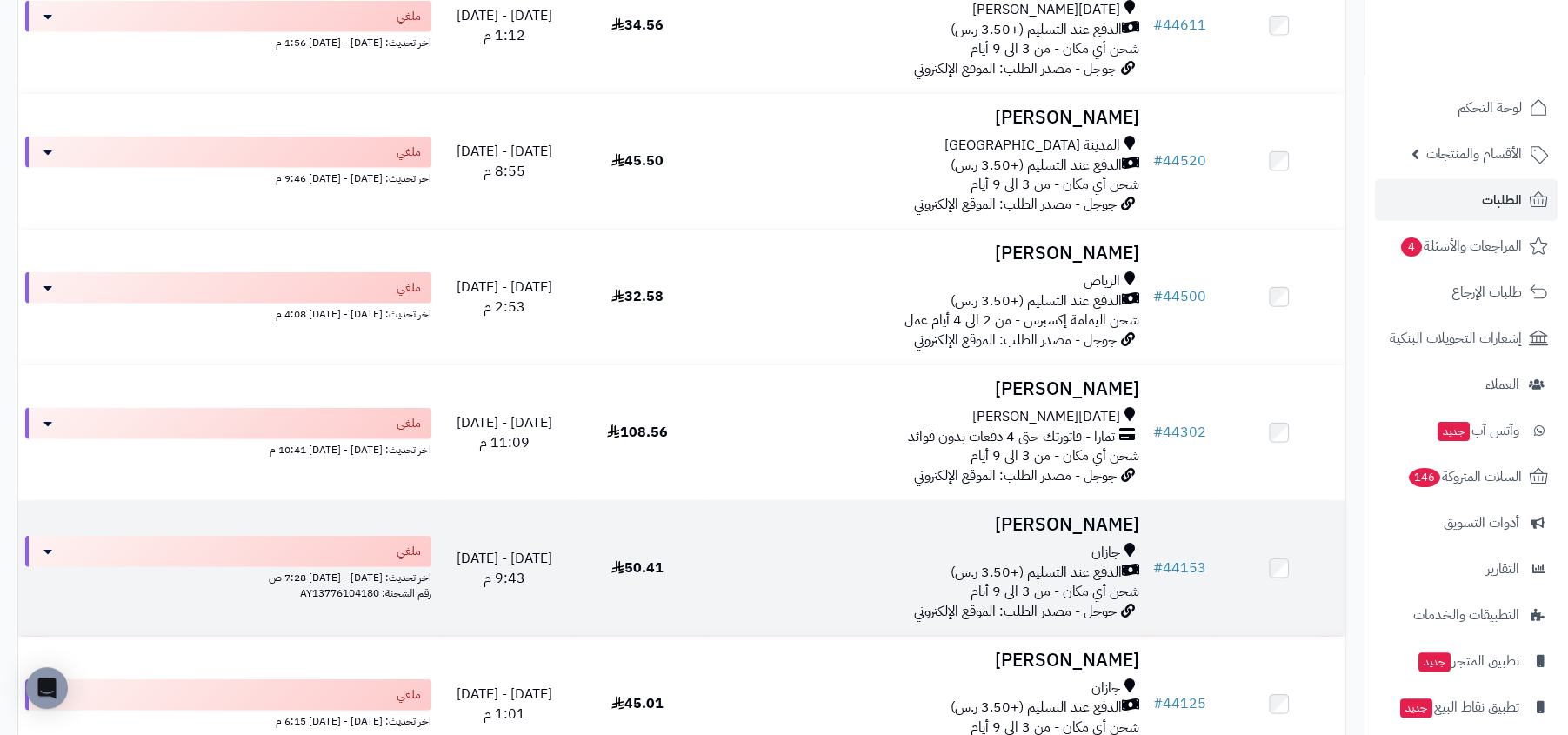
click at [1016, 533] on h3 "احمد بقاشي" at bounding box center [924, 525] width 428 height 20
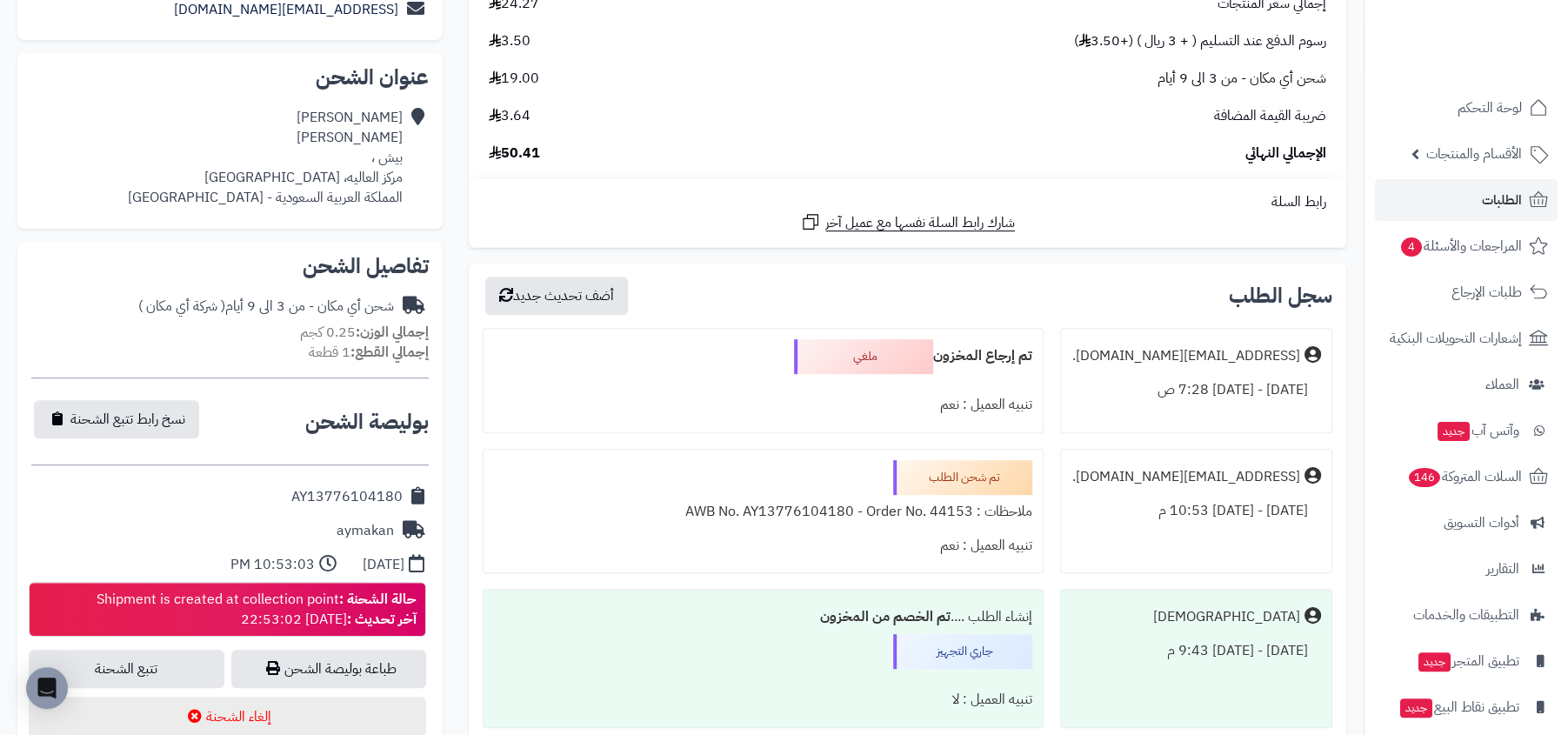
scroll to position [383, 0]
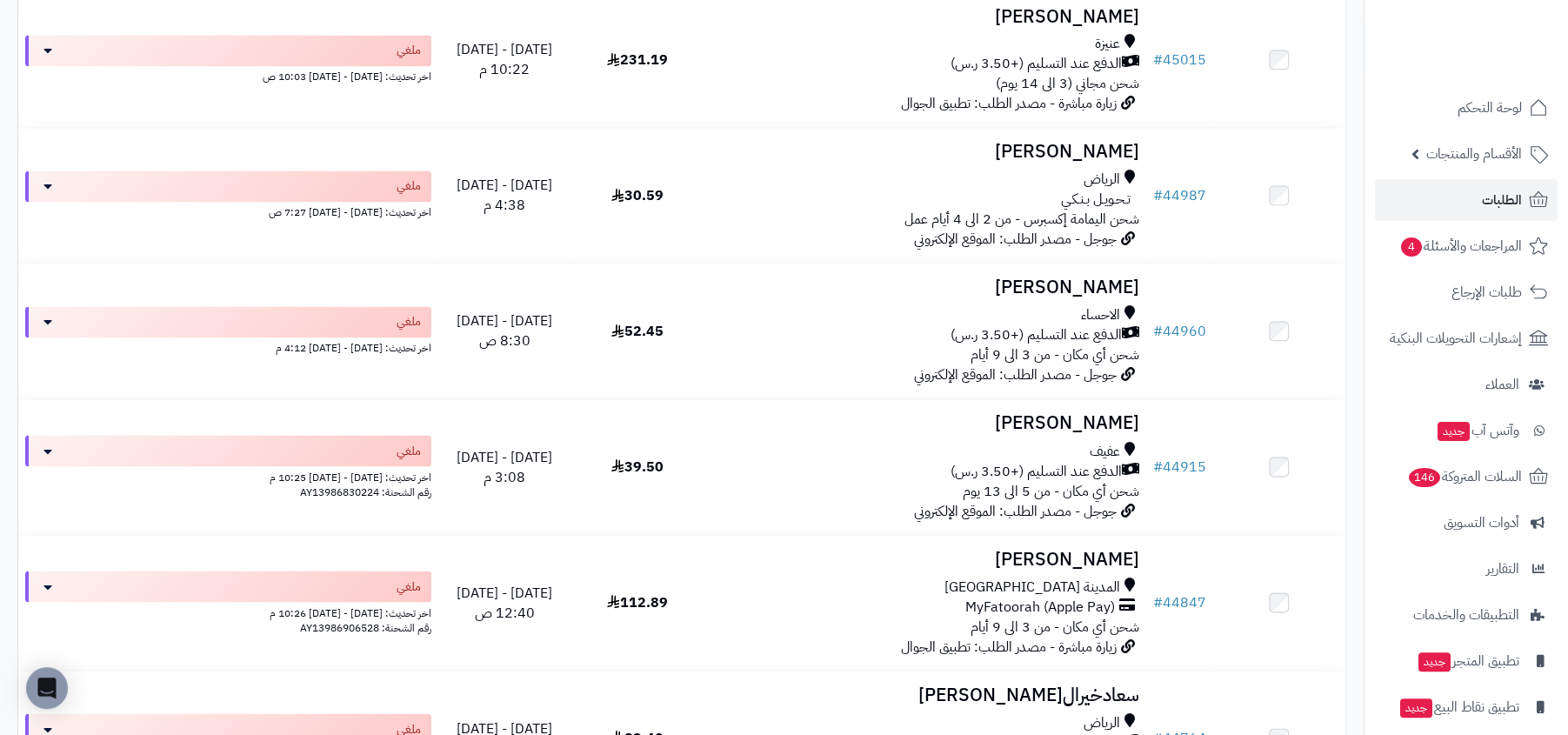
scroll to position [1911, 0]
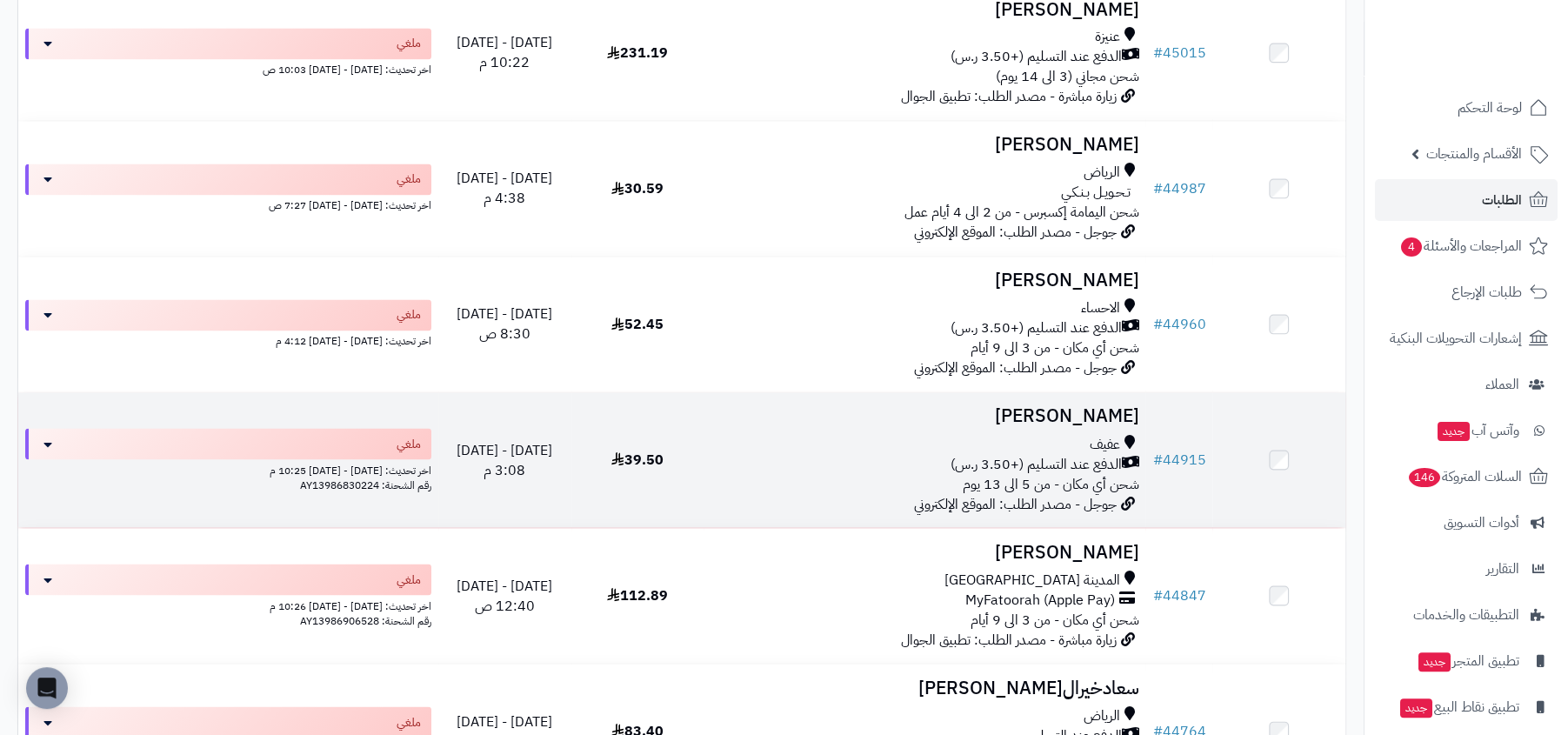
click at [983, 452] on div "عفيف" at bounding box center [924, 444] width 428 height 20
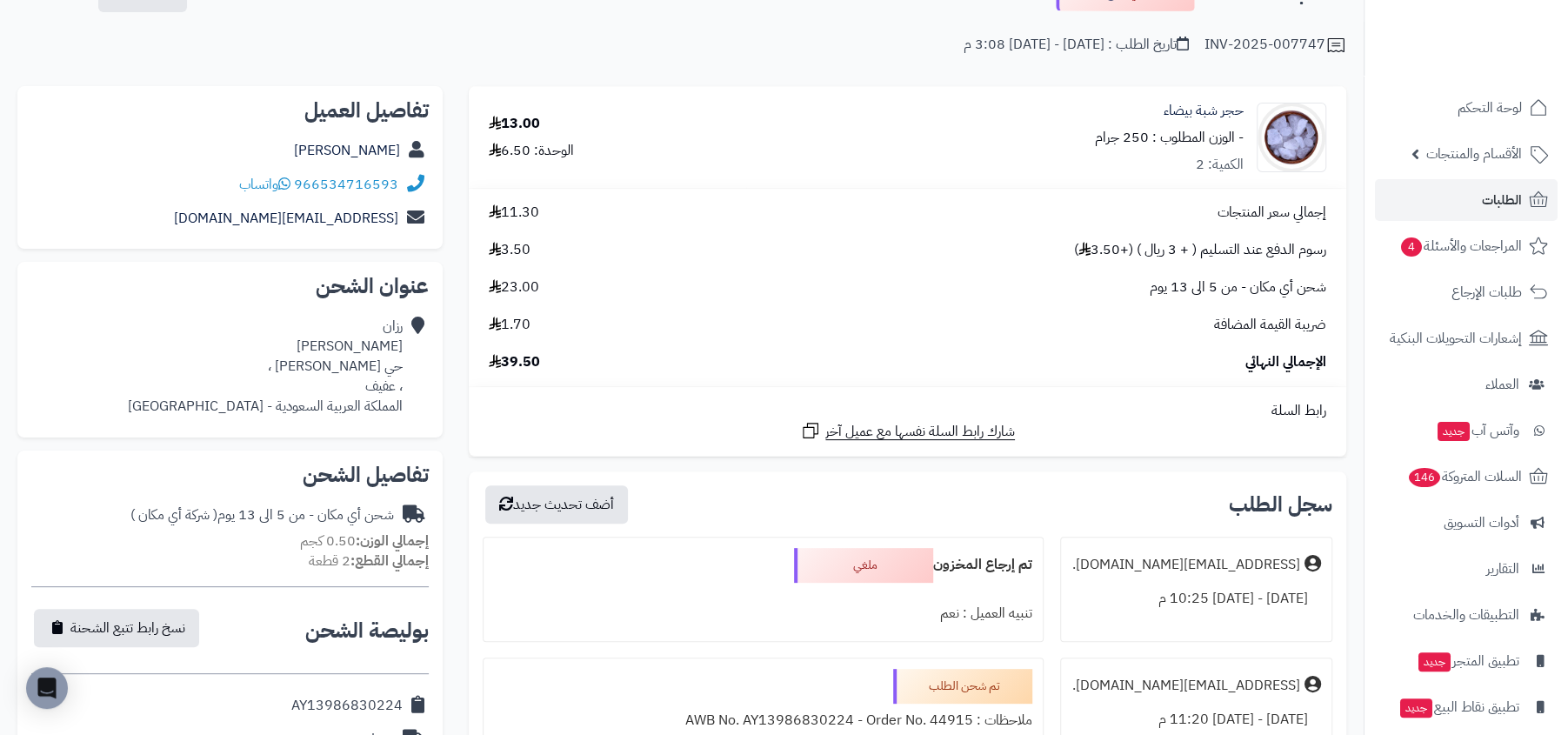
scroll to position [555, 0]
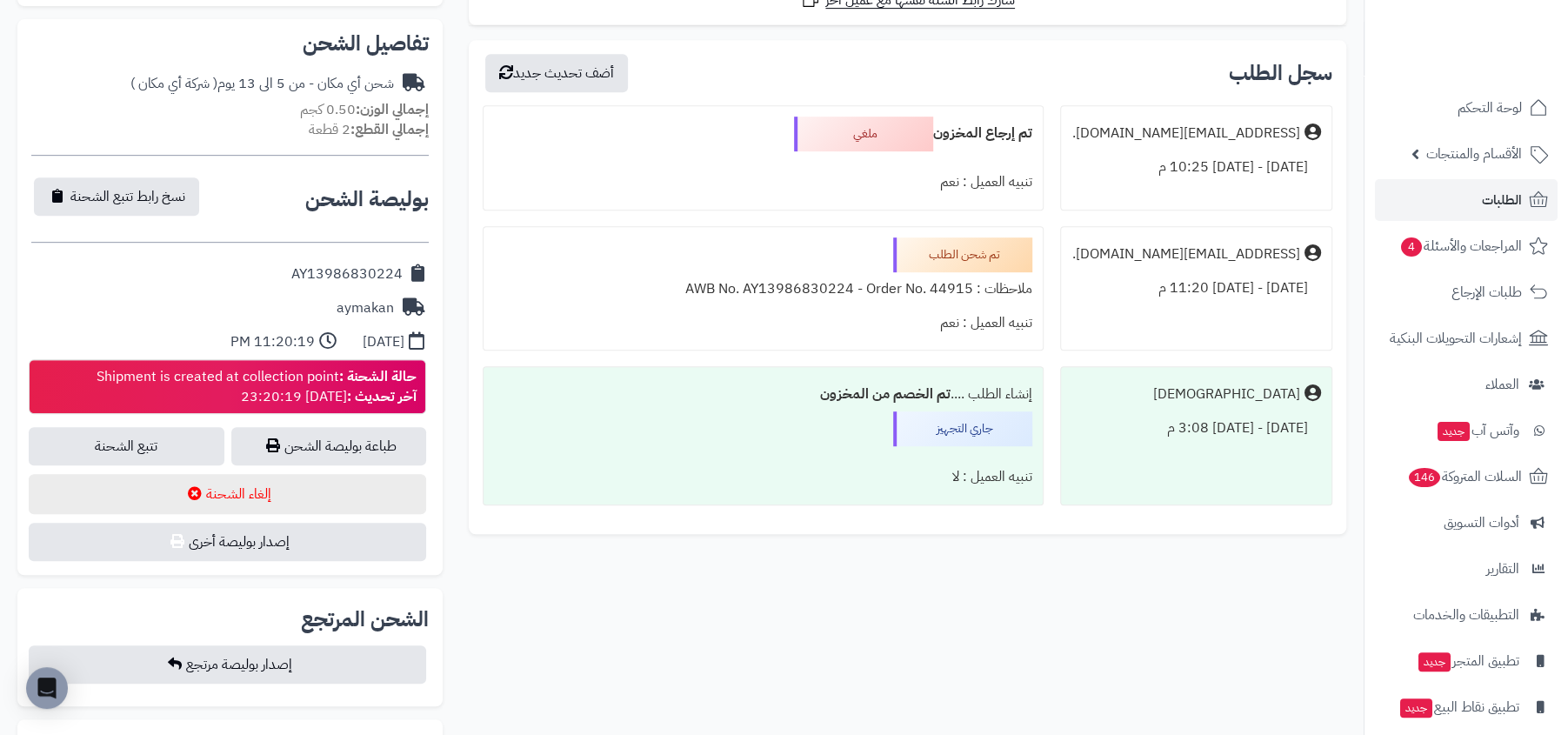
click at [958, 306] on div "تنبيه العميل : نعم" at bounding box center [763, 323] width 539 height 34
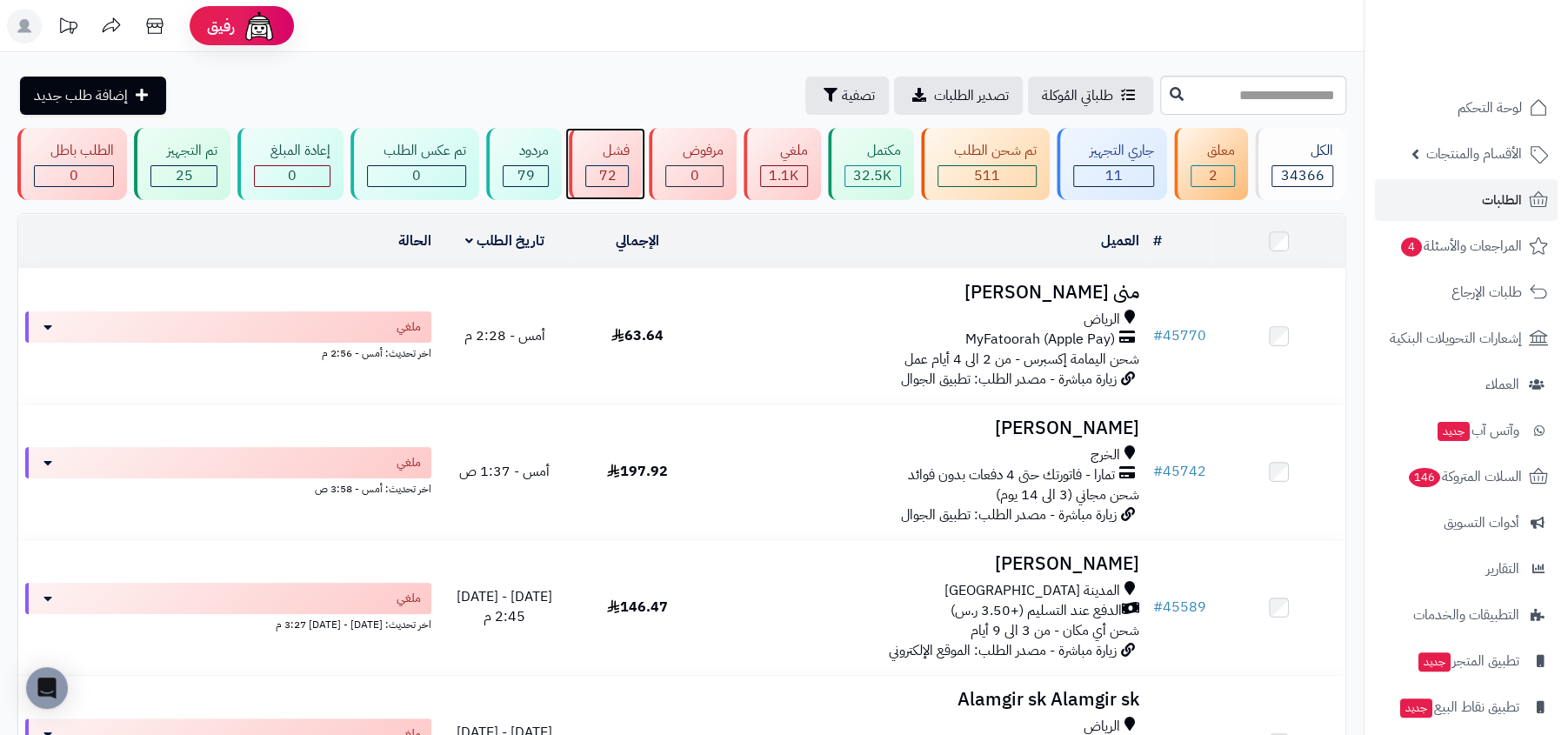
click at [606, 158] on div "فشل" at bounding box center [606, 151] width 43 height 20
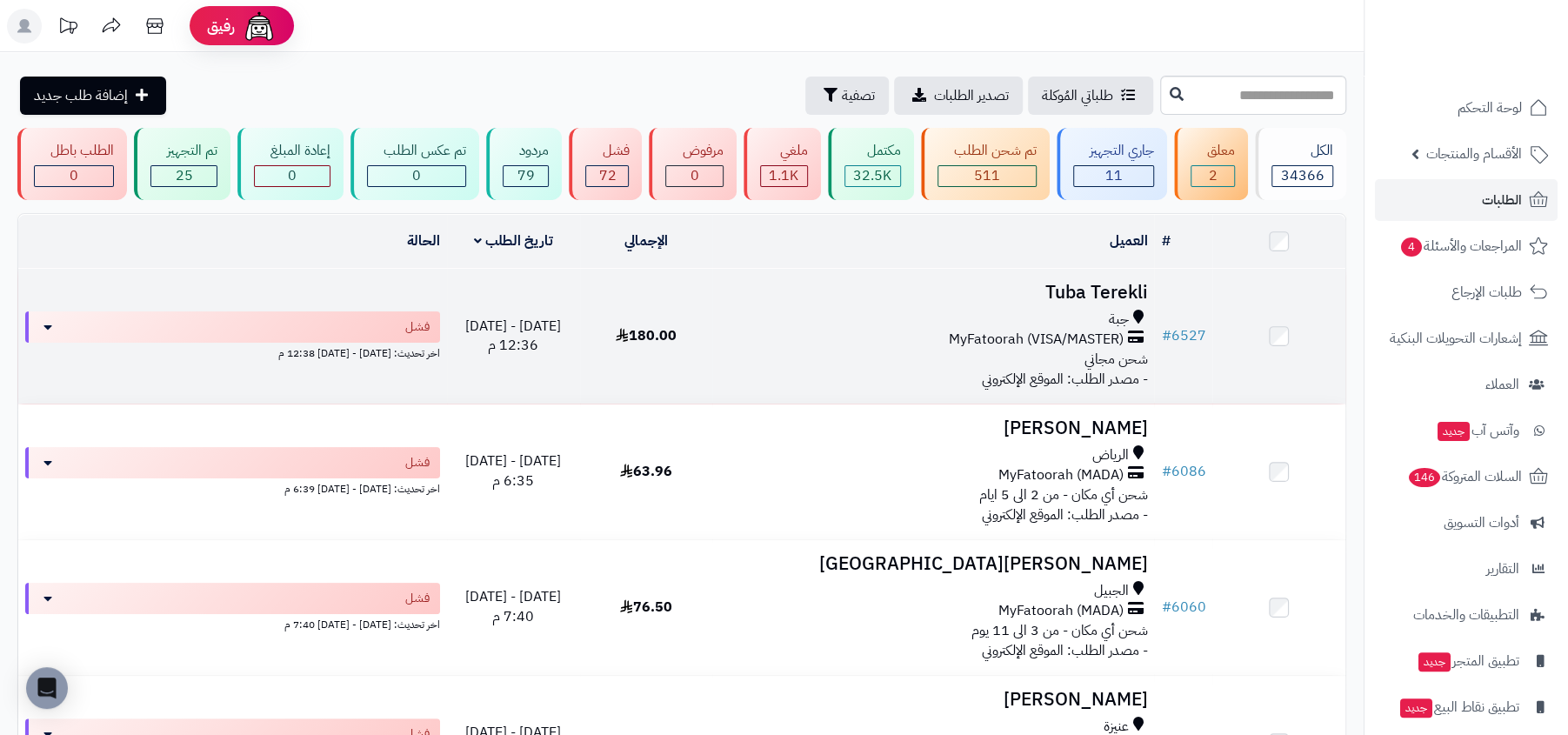
click at [1013, 344] on span "MyFatoorah (VISA/MASTER)" at bounding box center [1035, 340] width 175 height 20
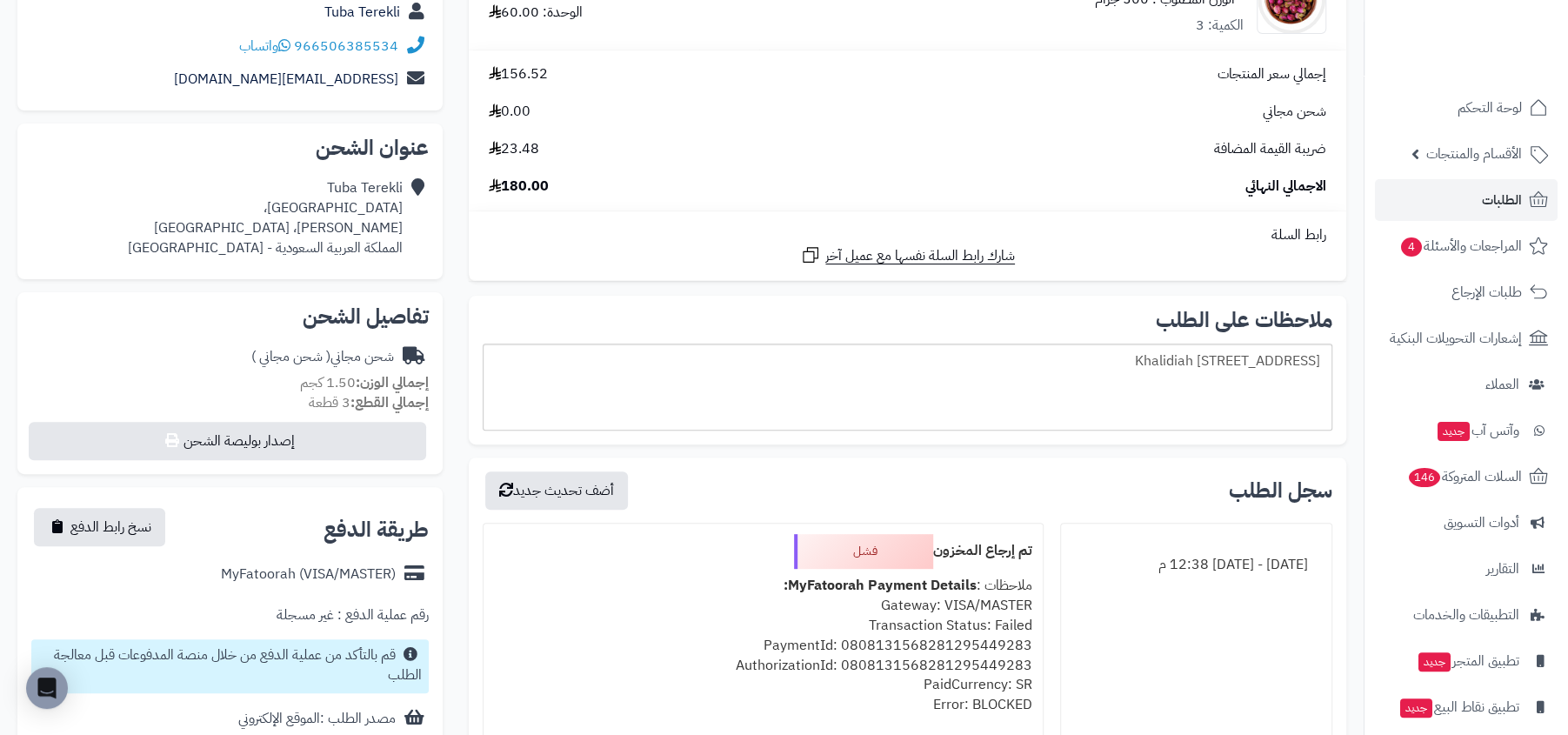
scroll to position [431, 0]
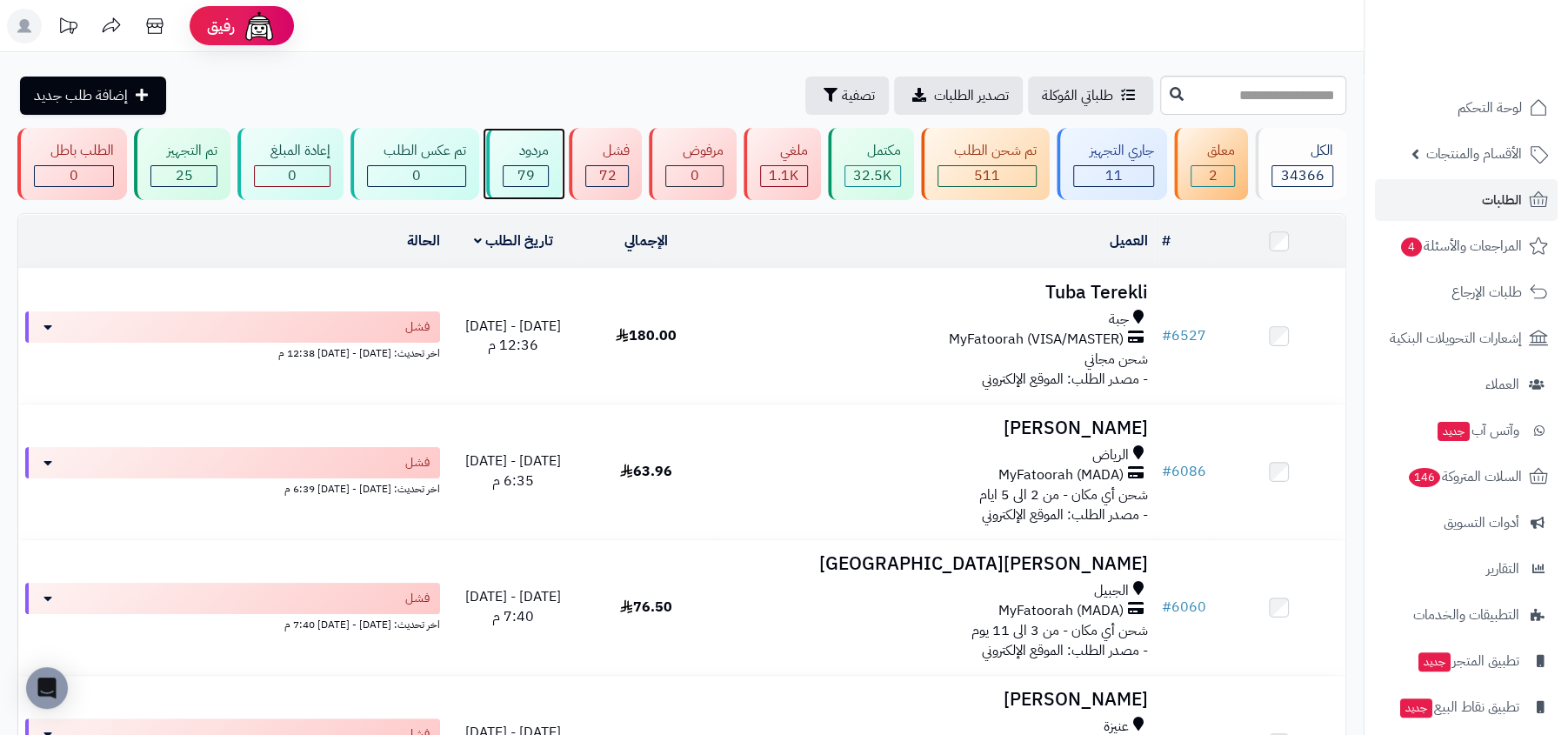
click at [517, 171] on div "79" at bounding box center [525, 176] width 44 height 20
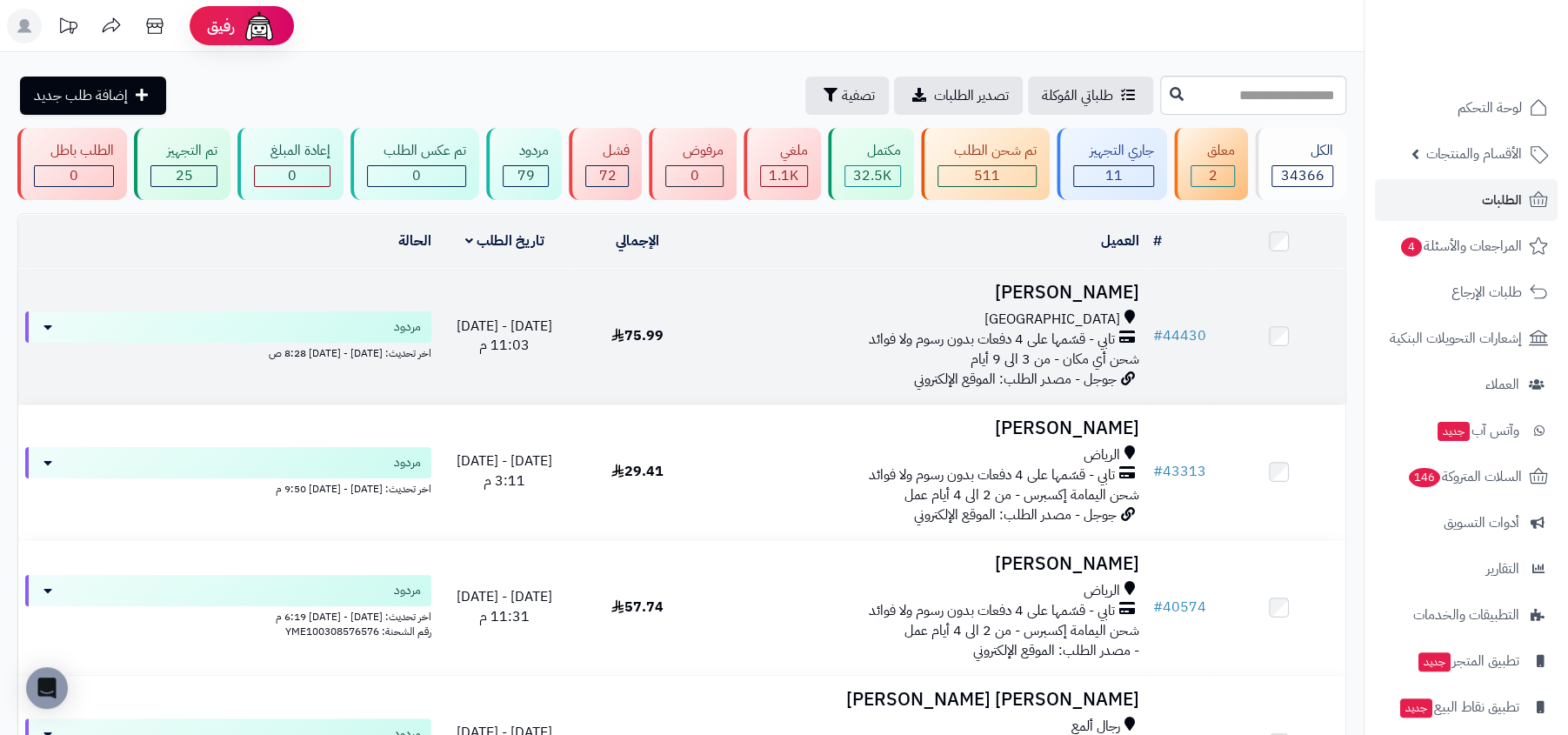
click at [1048, 349] on span "شحن أي مكان - من 3 الى 9 أيام" at bounding box center [1054, 359] width 169 height 21
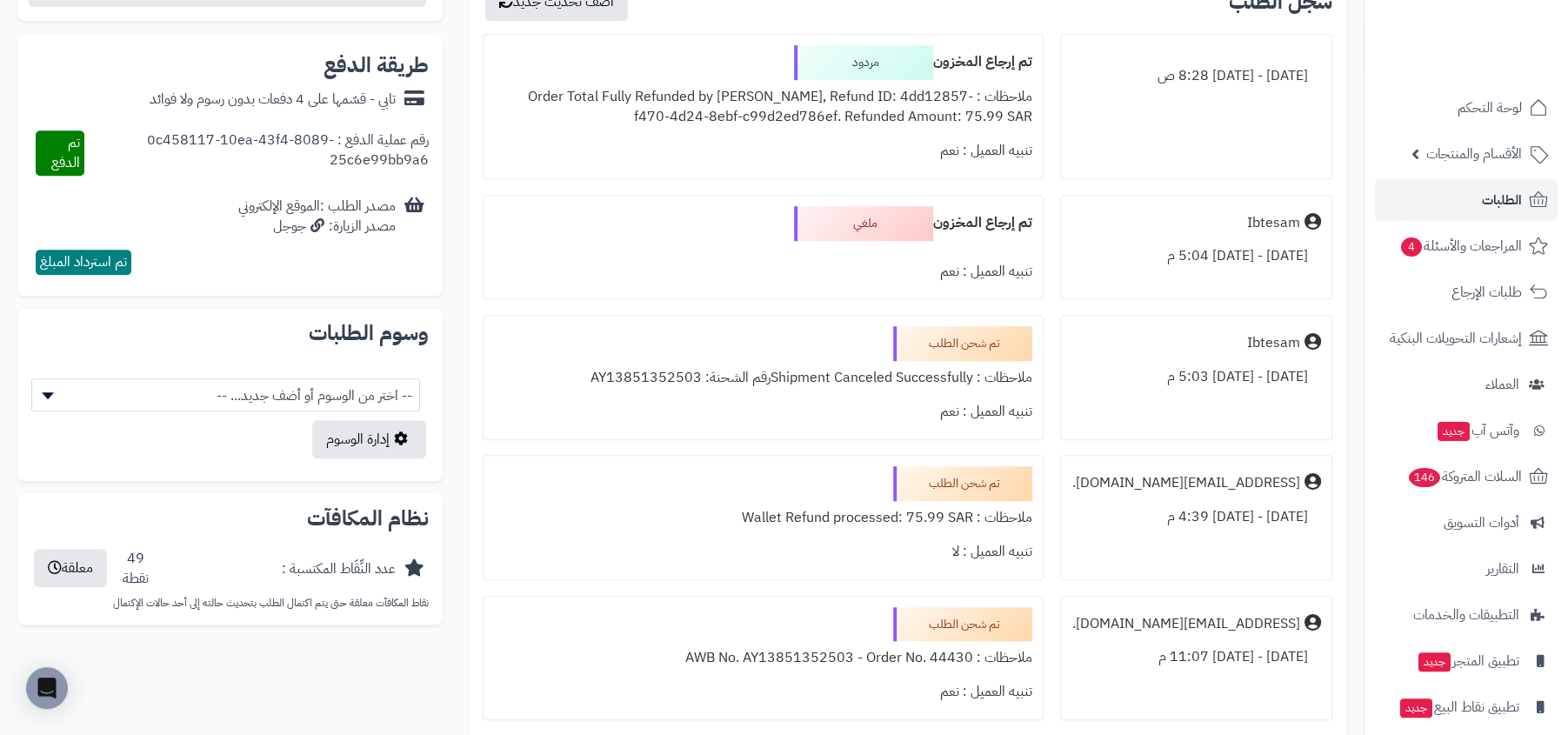
scroll to position [739, 0]
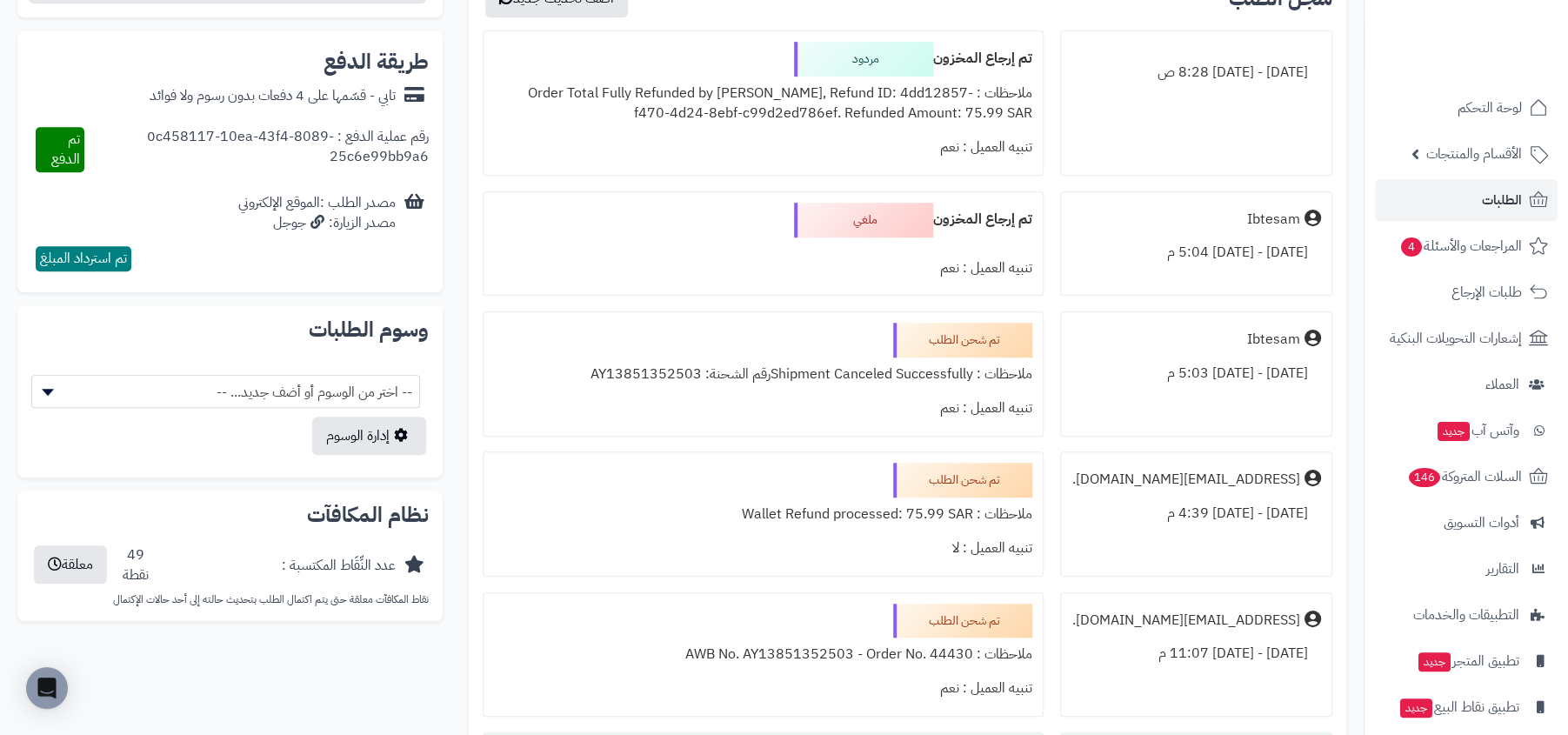
click at [917, 368] on div "ملاحظات : Shipment Canceled Successfullyرقم الشحنة: AY13851352503" at bounding box center [763, 374] width 539 height 34
click at [832, 484] on div "تم شحن الطلب ملاحظات : Wallet Refund processed: 75.99 SAR تنبيه العميل : لا" at bounding box center [763, 514] width 561 height 125
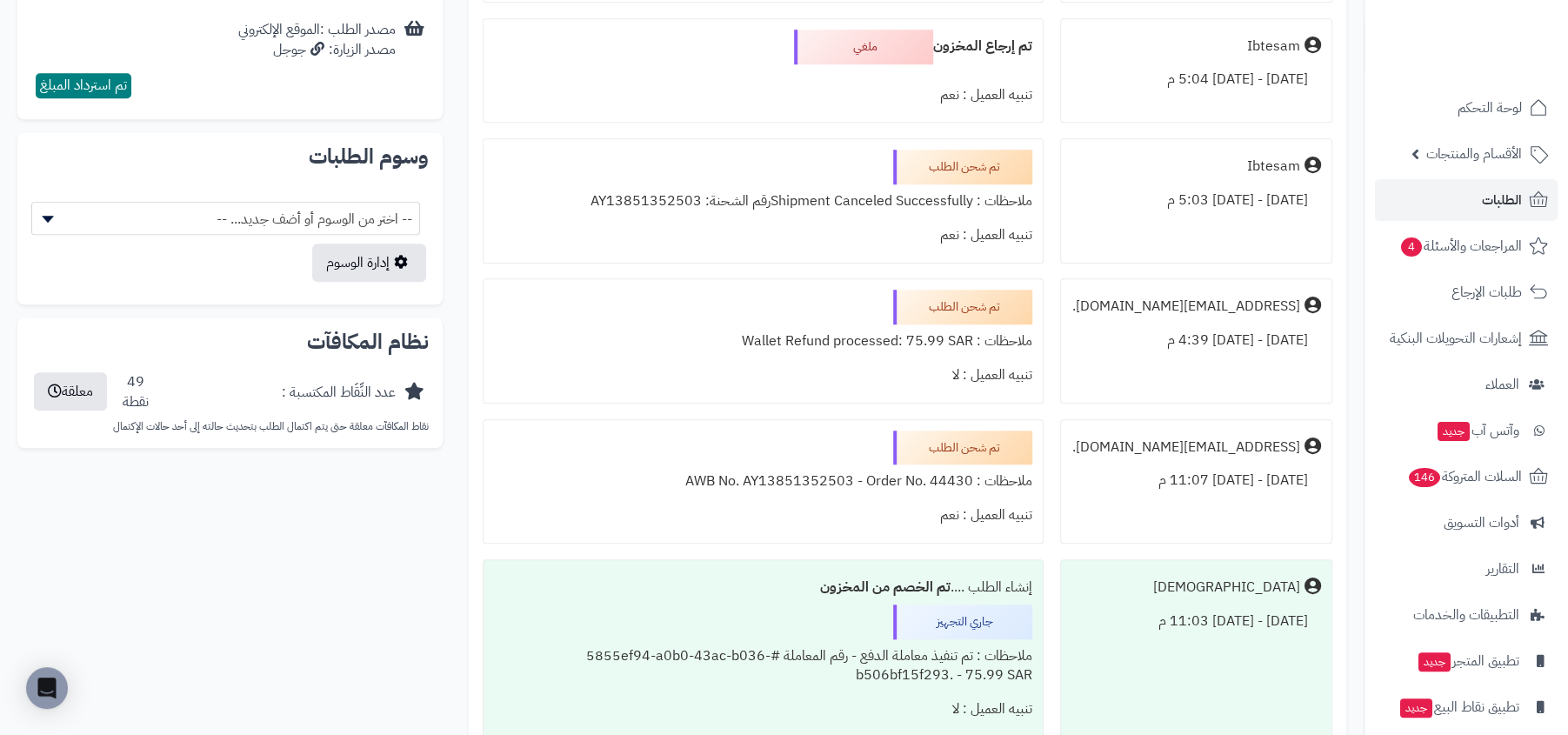
scroll to position [966, 0]
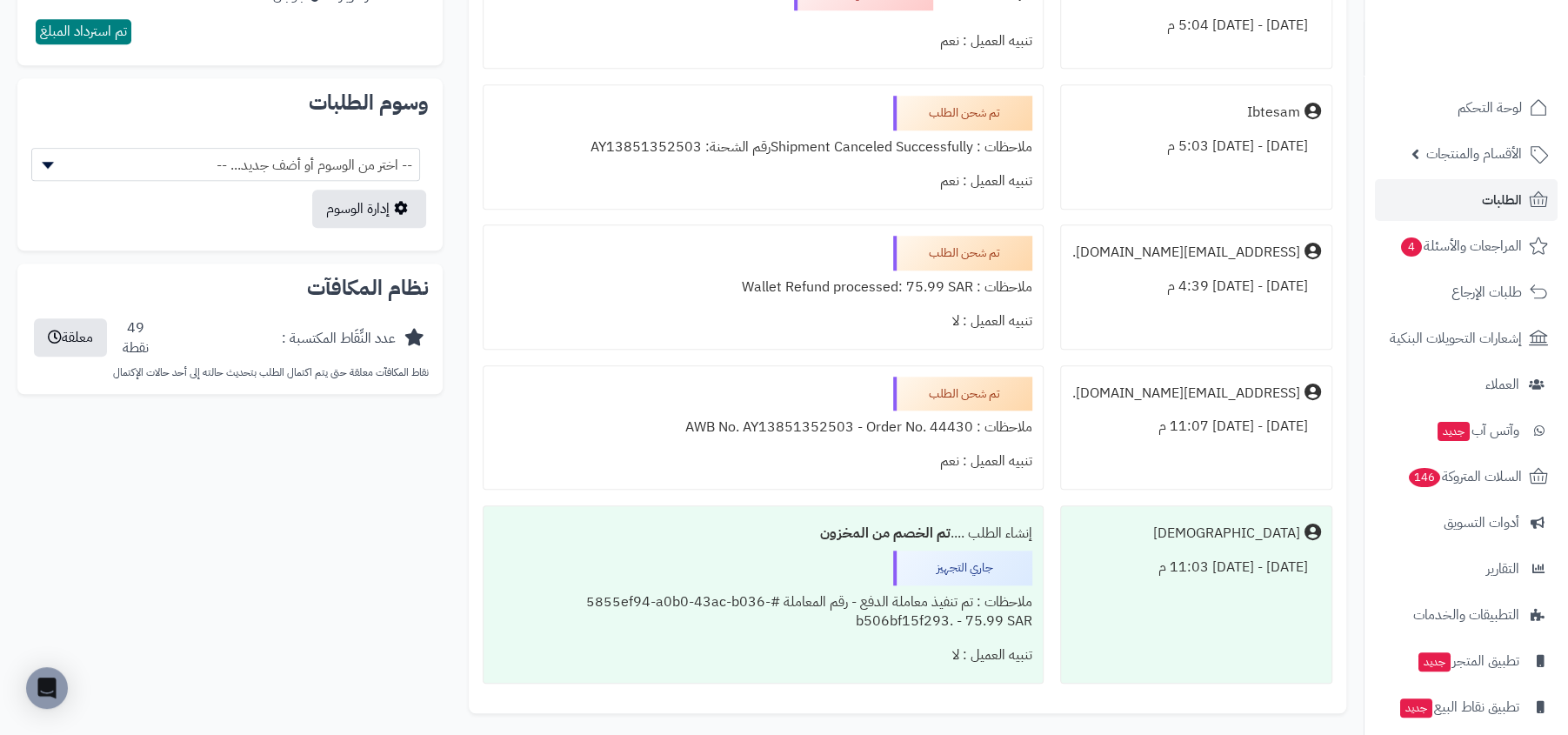
click at [872, 146] on div "ملاحظات : Shipment Canceled Successfullyرقم الشحنة: AY13851352503" at bounding box center [763, 147] width 539 height 34
click at [823, 146] on div "ملاحظات : Shipment Canceled Successfullyرقم الشحنة: AY13851352503" at bounding box center [763, 147] width 539 height 34
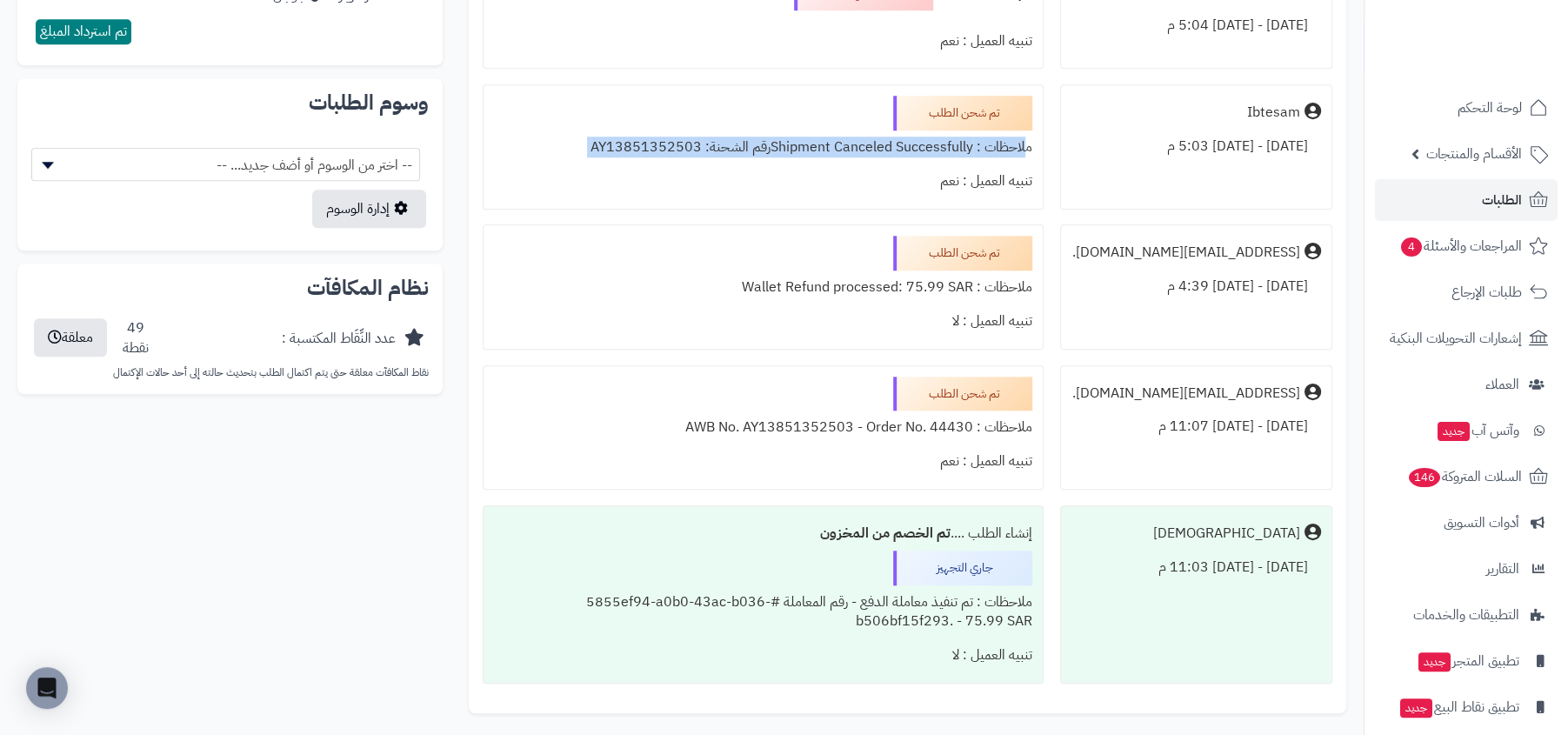
click at [751, 144] on div "ملاحظات : Shipment Canceled Successfullyرقم الشحنة: AY13851352503" at bounding box center [763, 147] width 539 height 34
click at [708, 145] on div "ملاحظات : Shipment Canceled Successfullyرقم الشحنة: AY13851352503" at bounding box center [763, 147] width 539 height 34
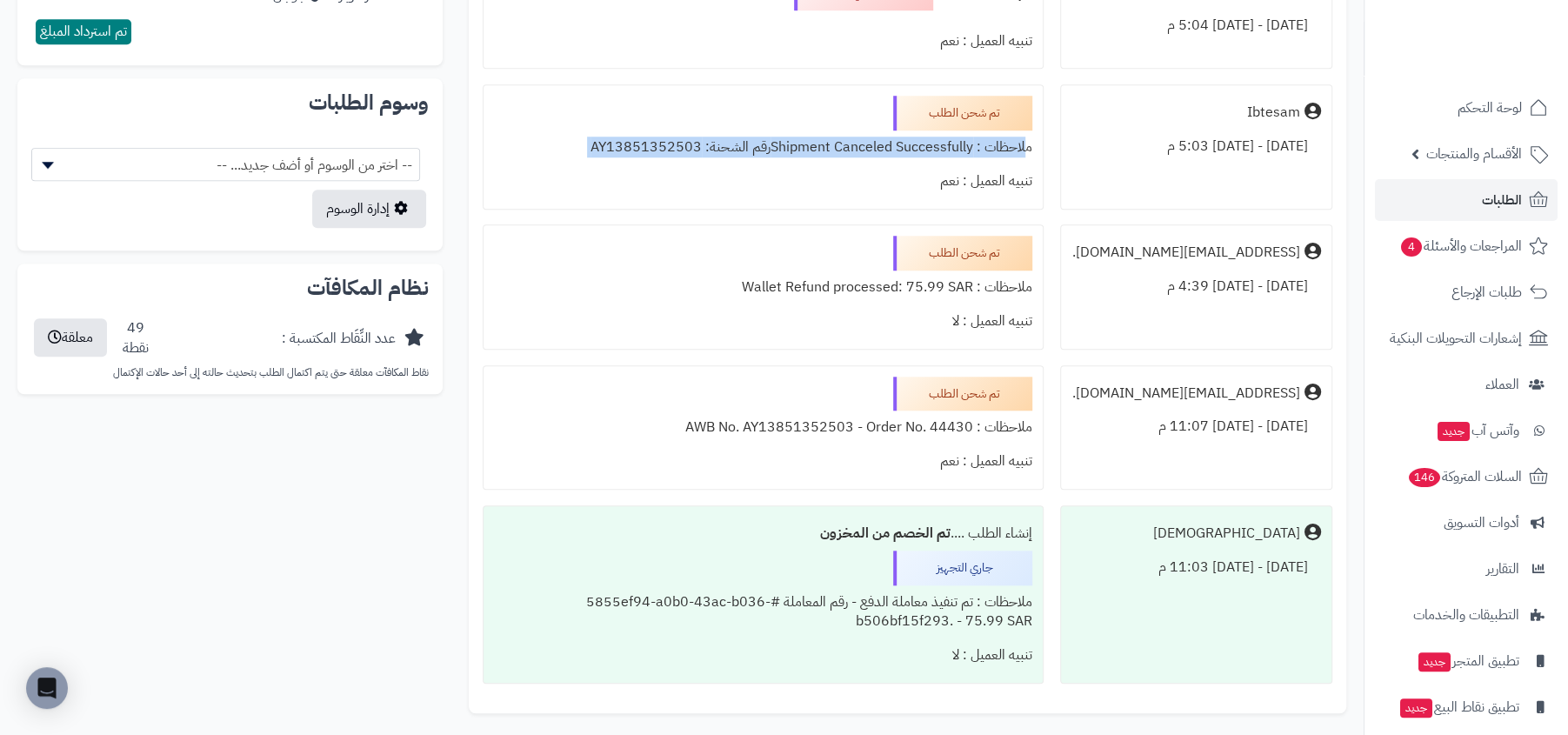
click at [702, 166] on div "تنبيه العميل : نعم" at bounding box center [763, 181] width 539 height 34
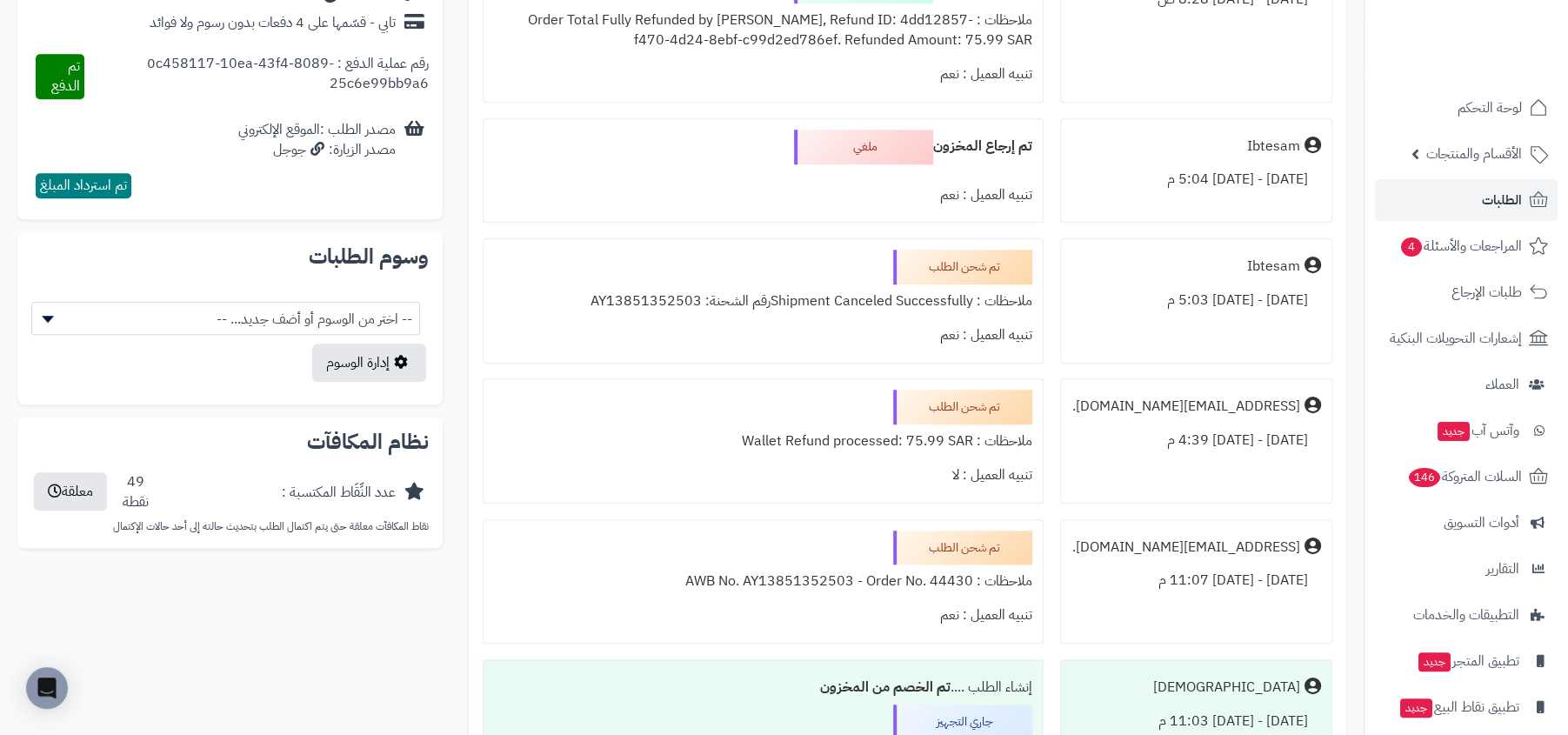
scroll to position [753, 0]
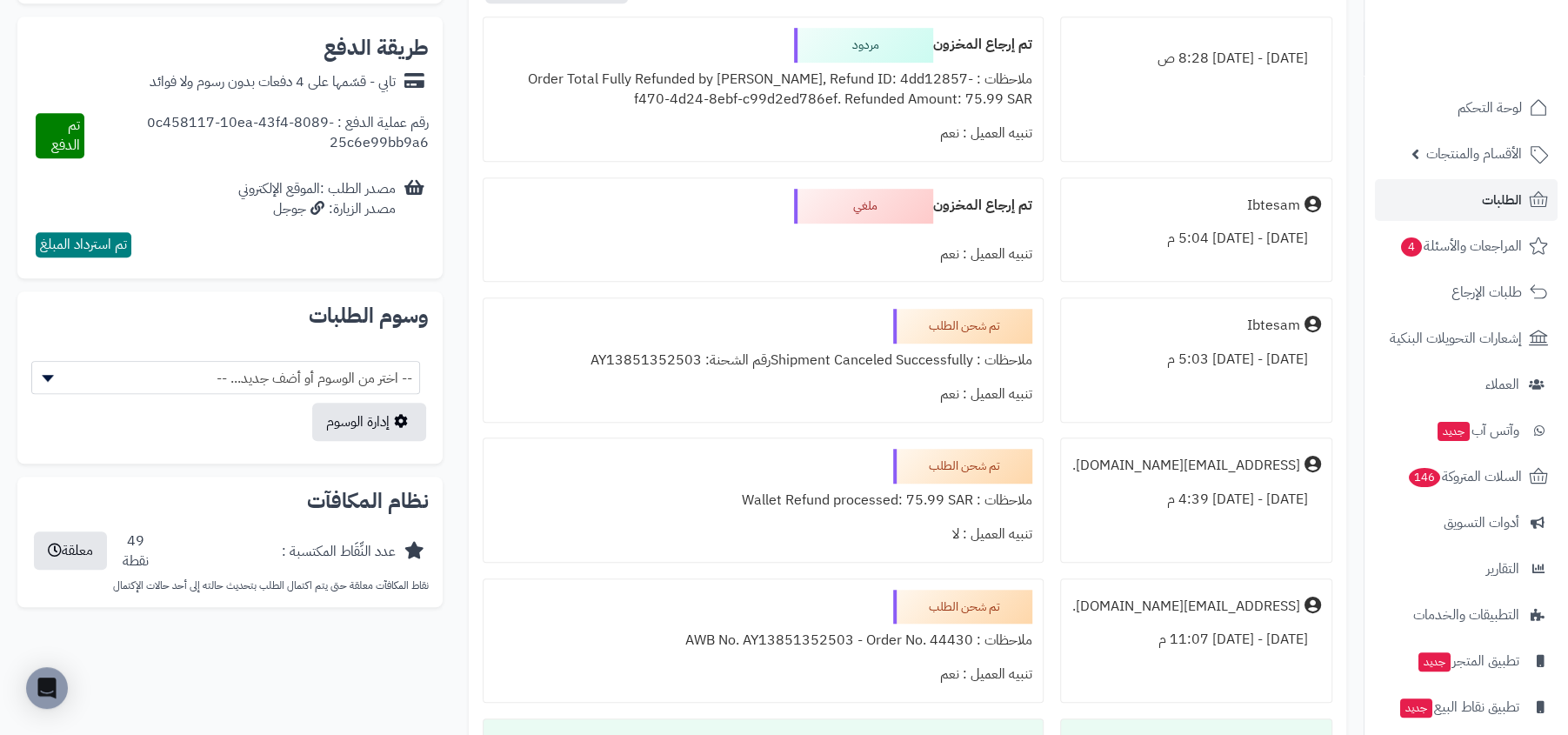
click at [848, 202] on div "ملغي" at bounding box center [863, 206] width 139 height 35
click at [857, 97] on div "ملاحظات : Order Total Fully Refunded by Tabby, Refund ID: 4dd12857-f470-4d24-8e…" at bounding box center [763, 89] width 539 height 54
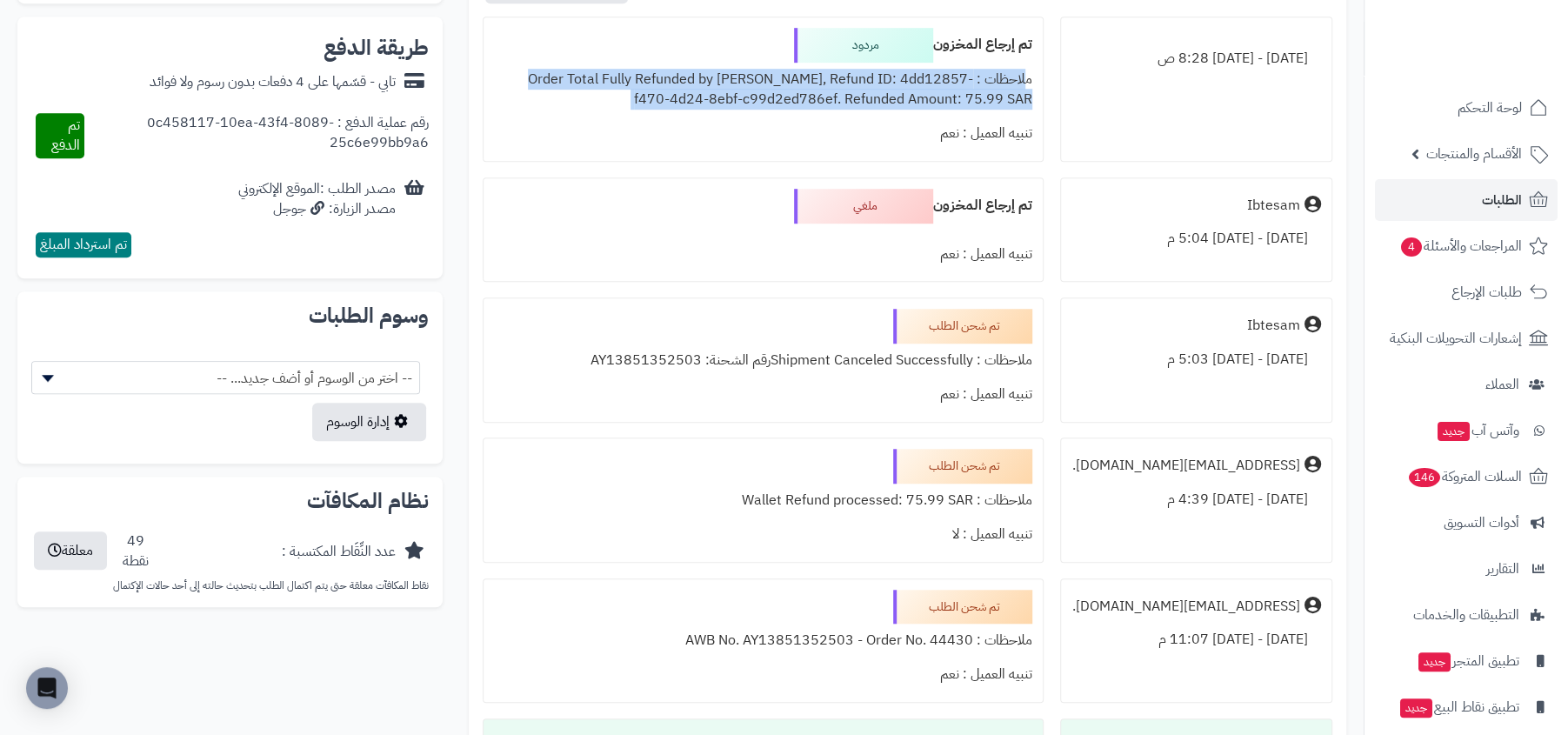
click at [844, 127] on div "تنبيه العميل : نعم" at bounding box center [763, 133] width 539 height 34
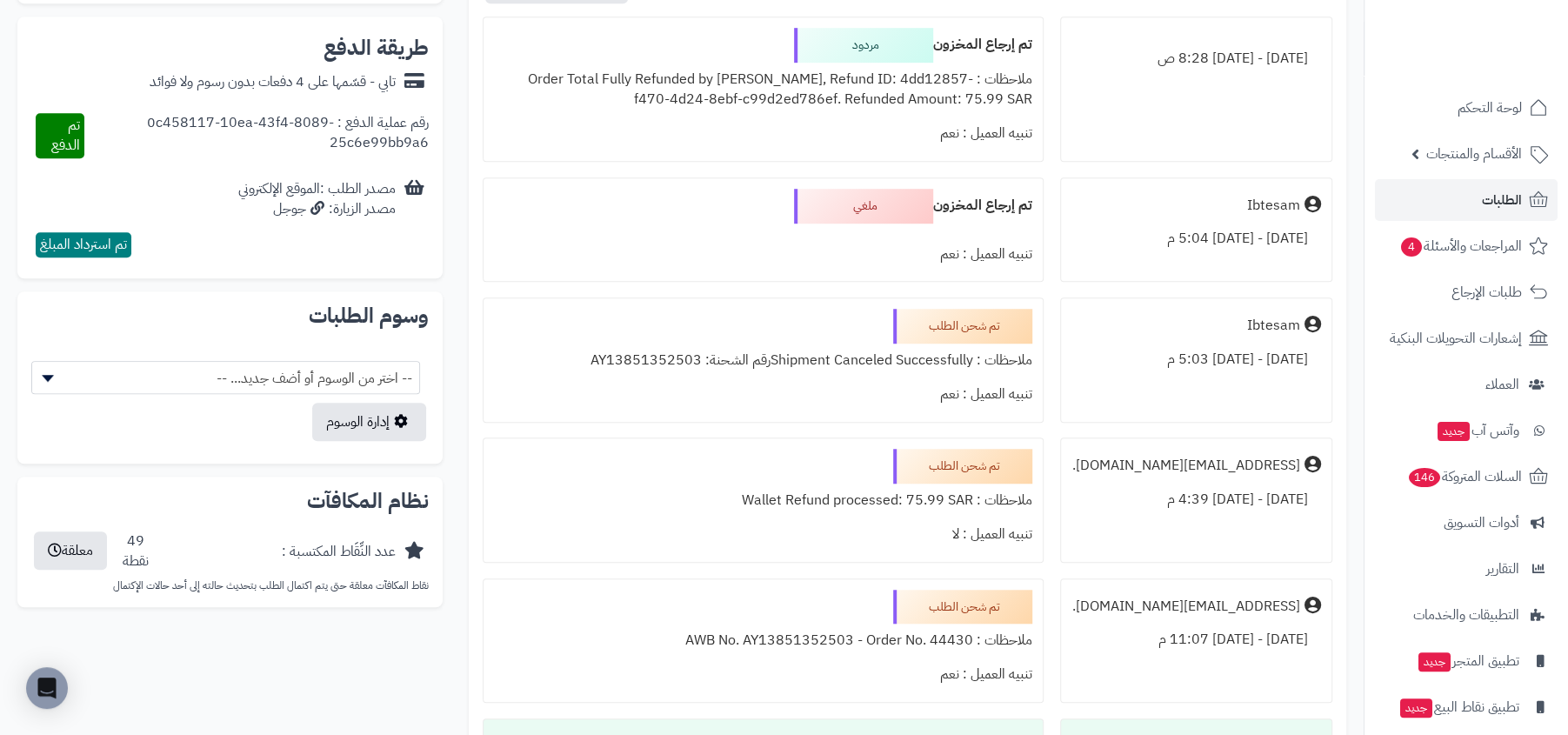
click at [876, 94] on div "ملاحظات : Order Total Fully Refunded by Tabby, Refund ID: 4dd12857-f470-4d24-8e…" at bounding box center [763, 89] width 539 height 54
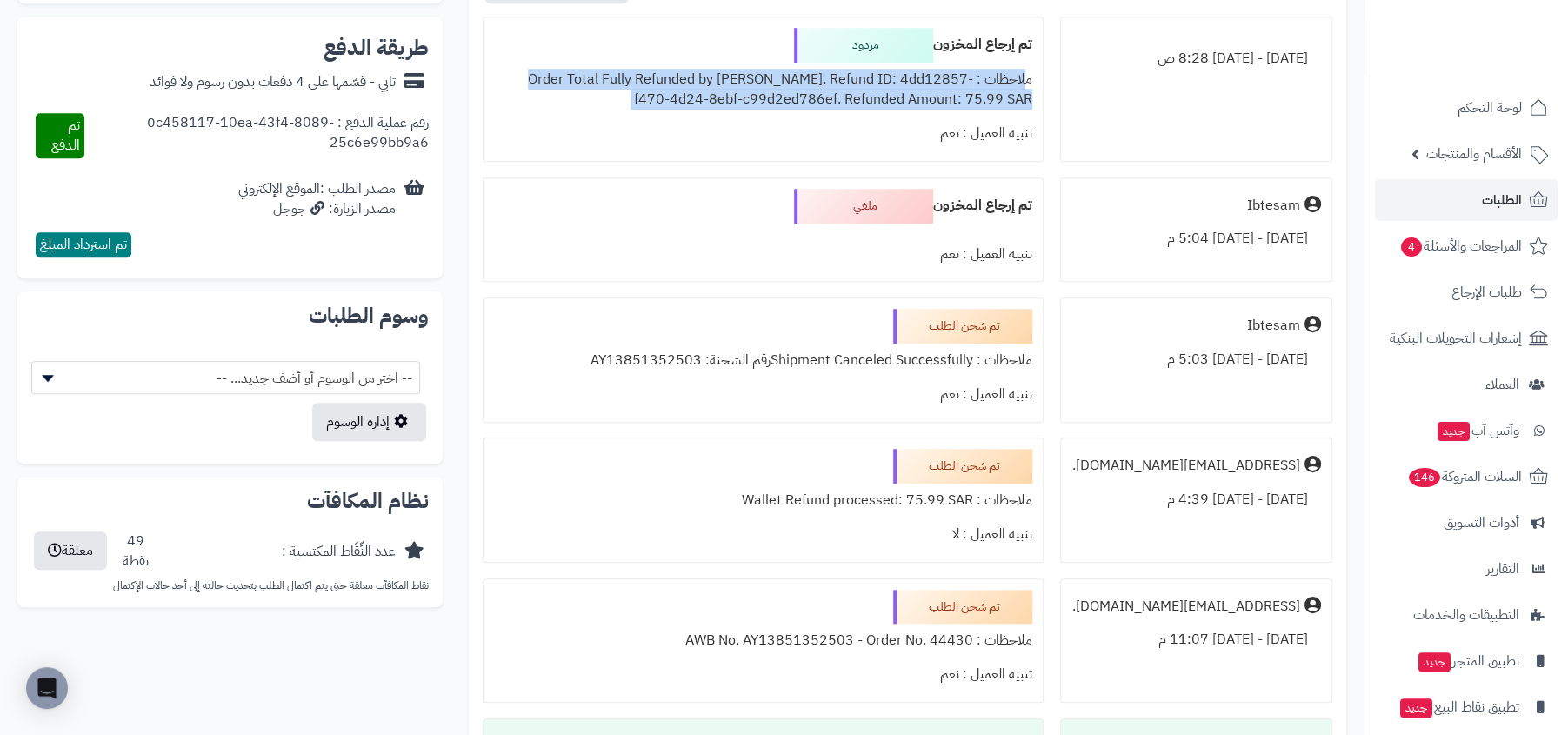
click at [865, 110] on div "ملاحظات : Order Total Fully Refunded by Tabby, Refund ID: 4dd12857-f470-4d24-8e…" at bounding box center [763, 89] width 539 height 54
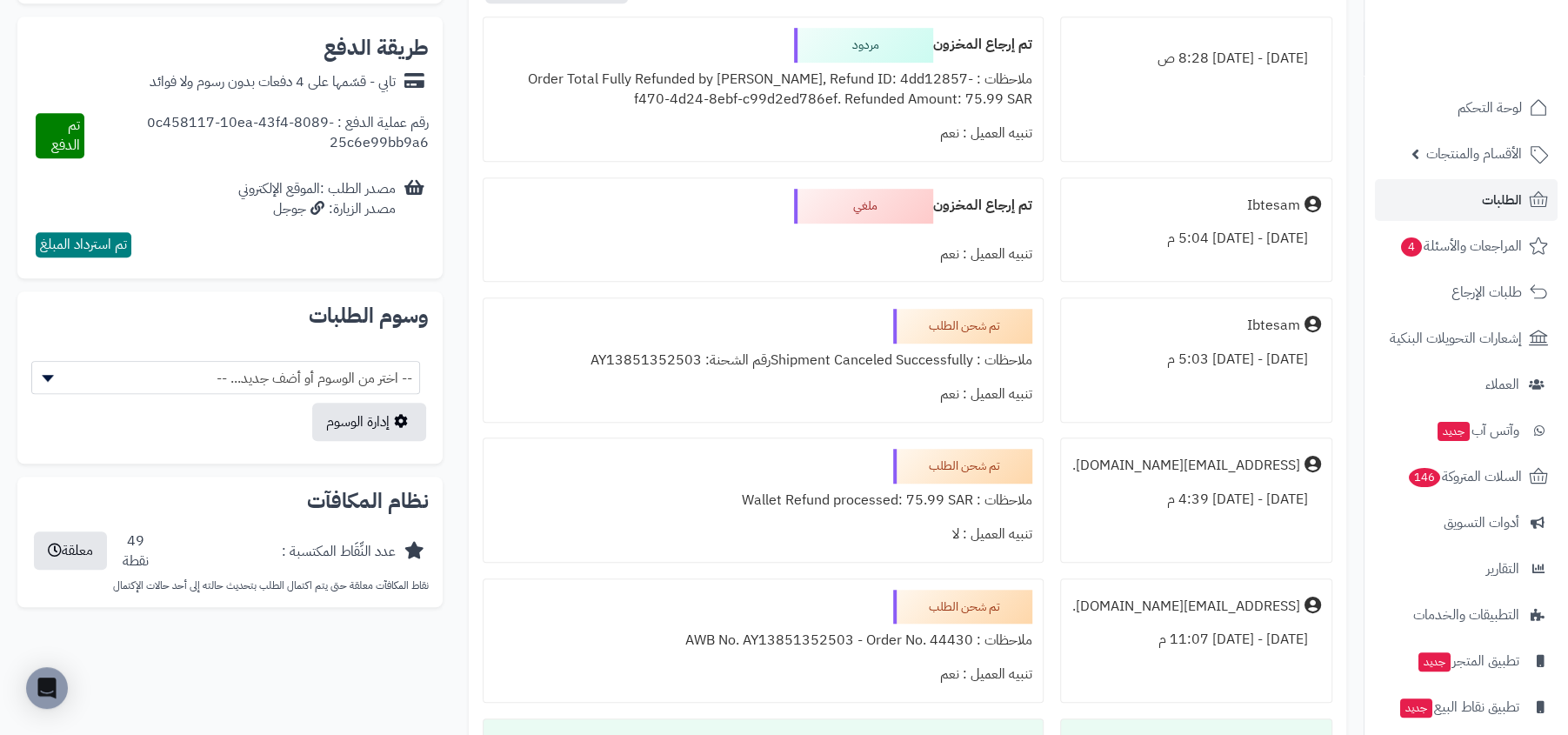
click at [759, 88] on div "ملاحظات : Order Total Fully Refunded by Tabby, Refund ID: 4dd12857-f470-4d24-8e…" at bounding box center [763, 89] width 539 height 54
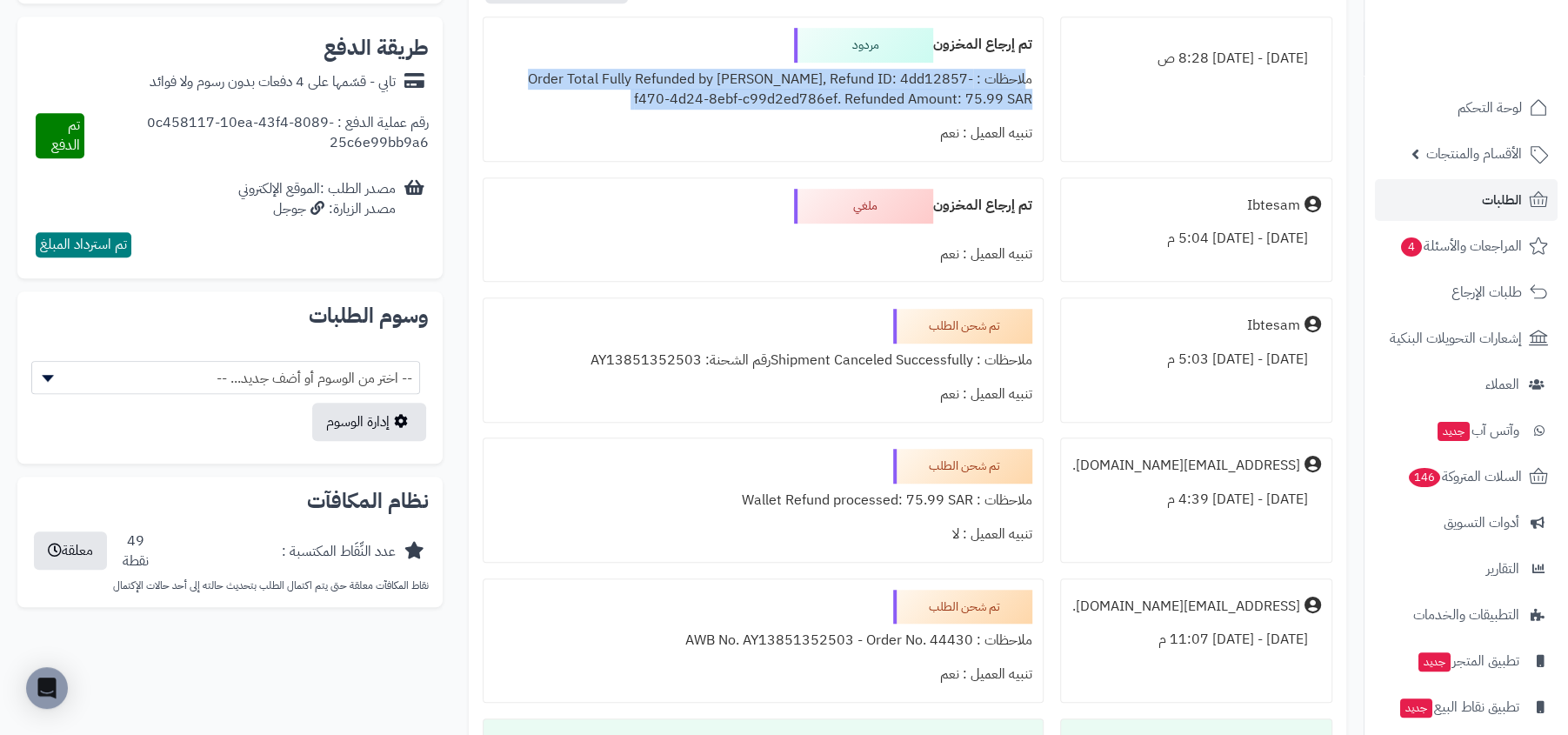
click at [716, 119] on div "تنبيه العميل : نعم" at bounding box center [763, 133] width 539 height 34
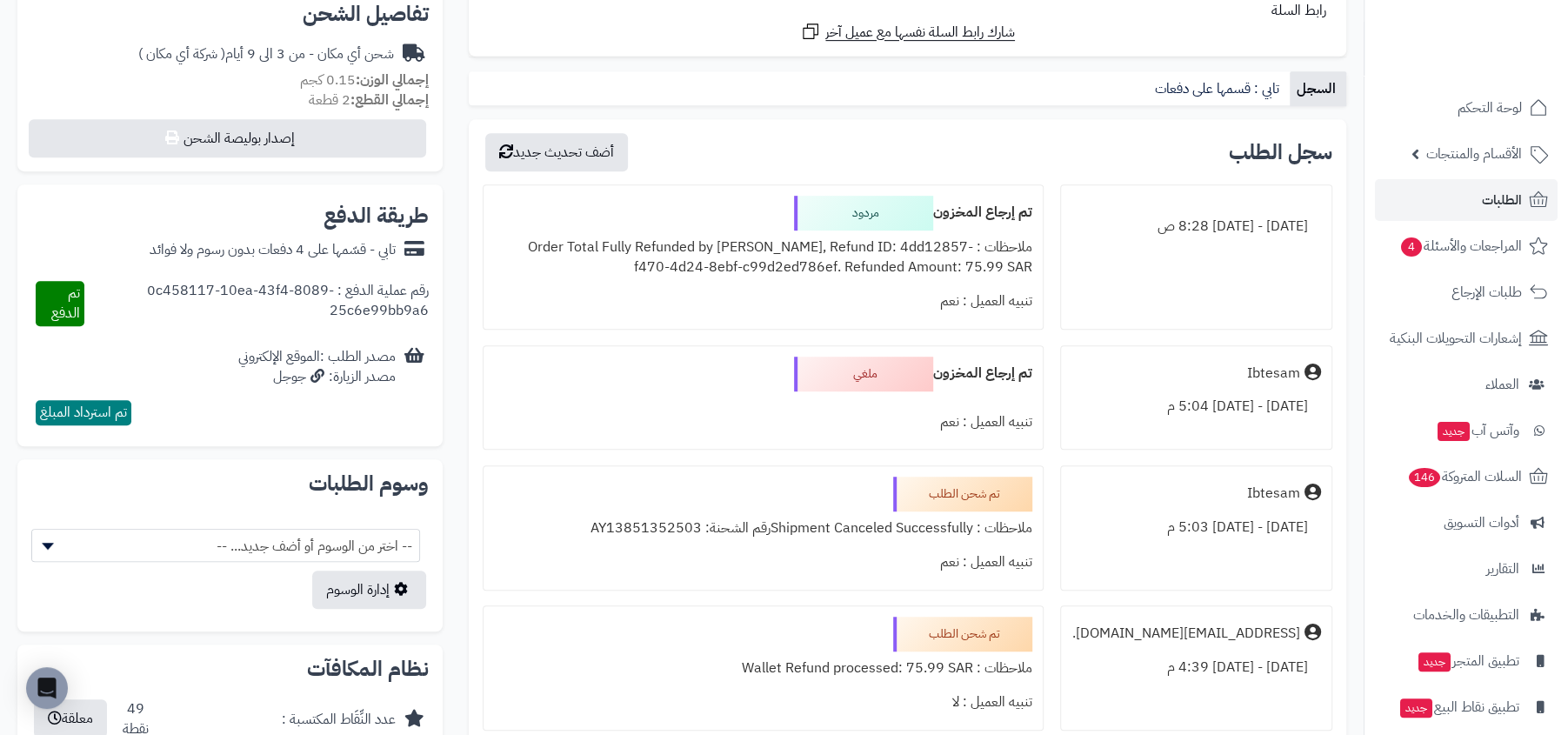
scroll to position [540, 0]
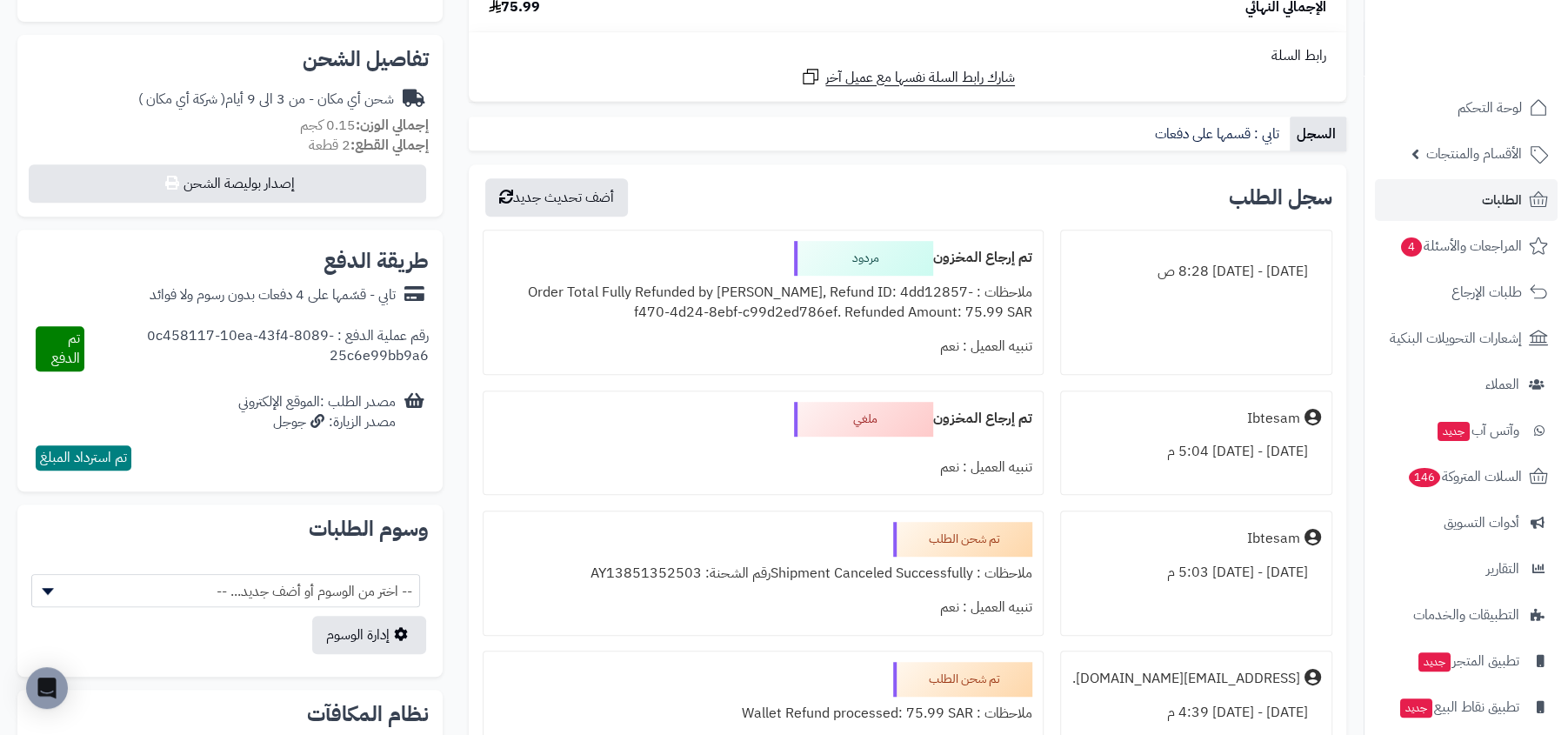
click at [843, 289] on div "ملاحظات : Order Total Fully Refunded by Tabby, Refund ID: 4dd12857-f470-4d24-8e…" at bounding box center [763, 302] width 539 height 54
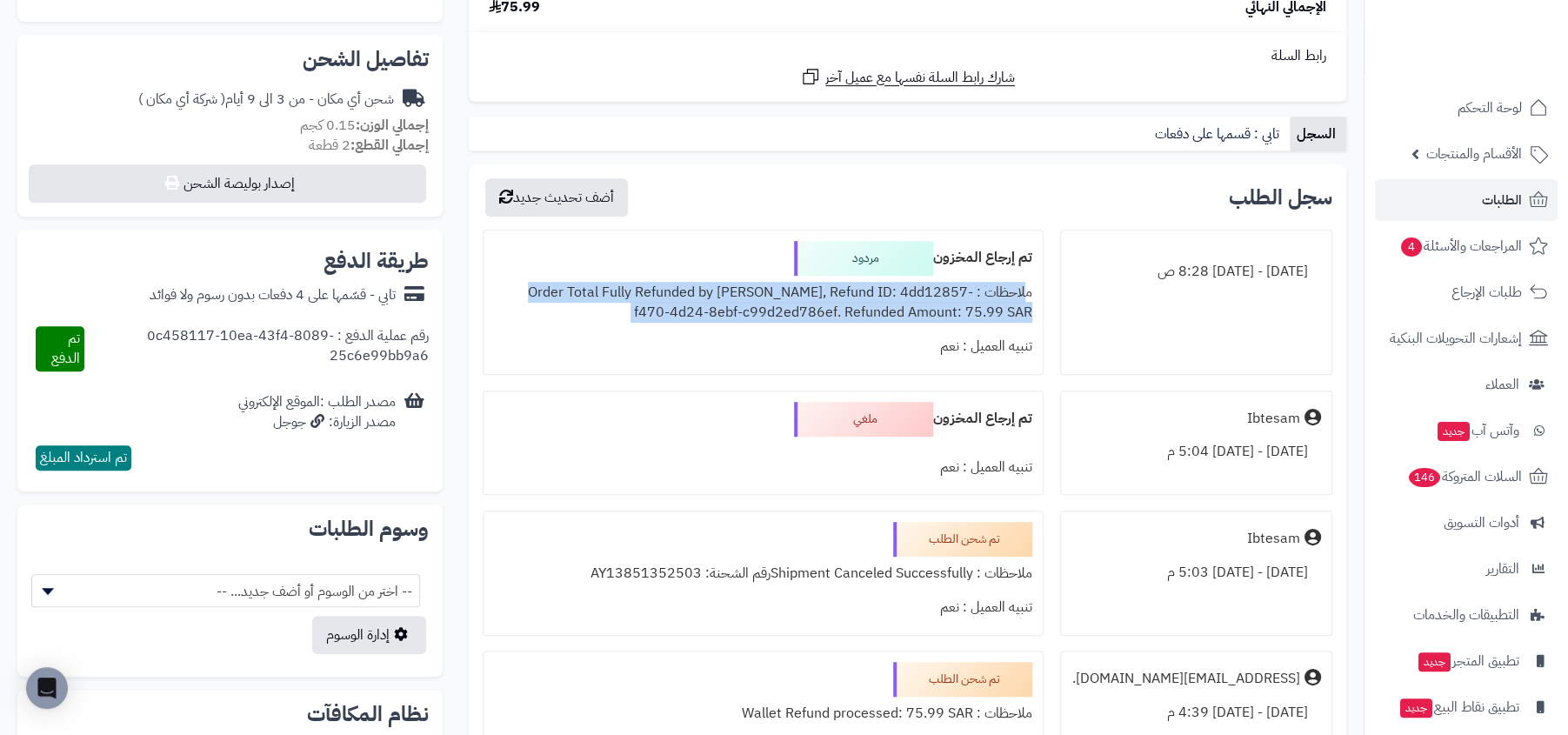
click at [832, 349] on div "تنبيه العميل : نعم" at bounding box center [763, 347] width 539 height 34
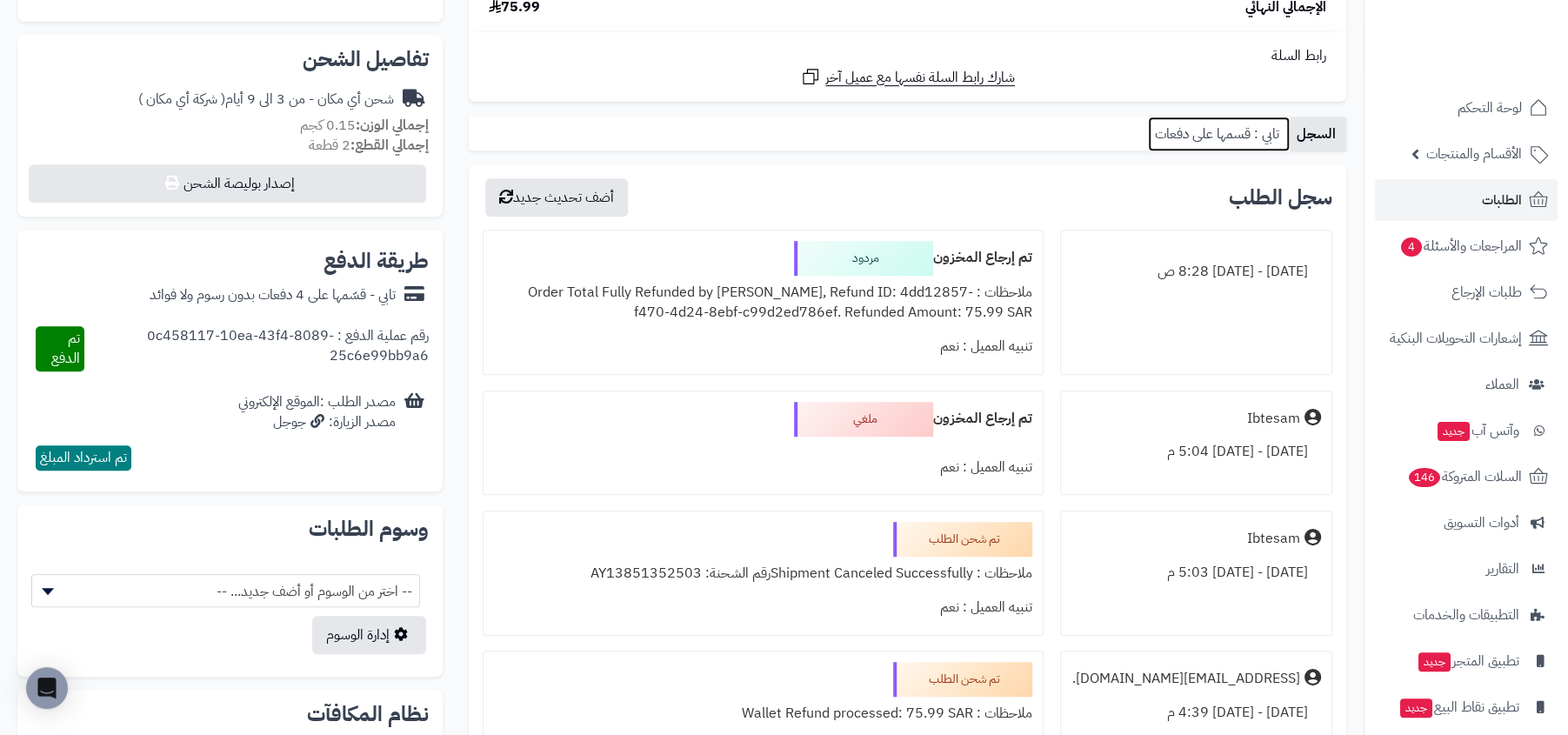
click at [1229, 123] on link "تابي : قسمها على دفعات" at bounding box center [1219, 134] width 142 height 35
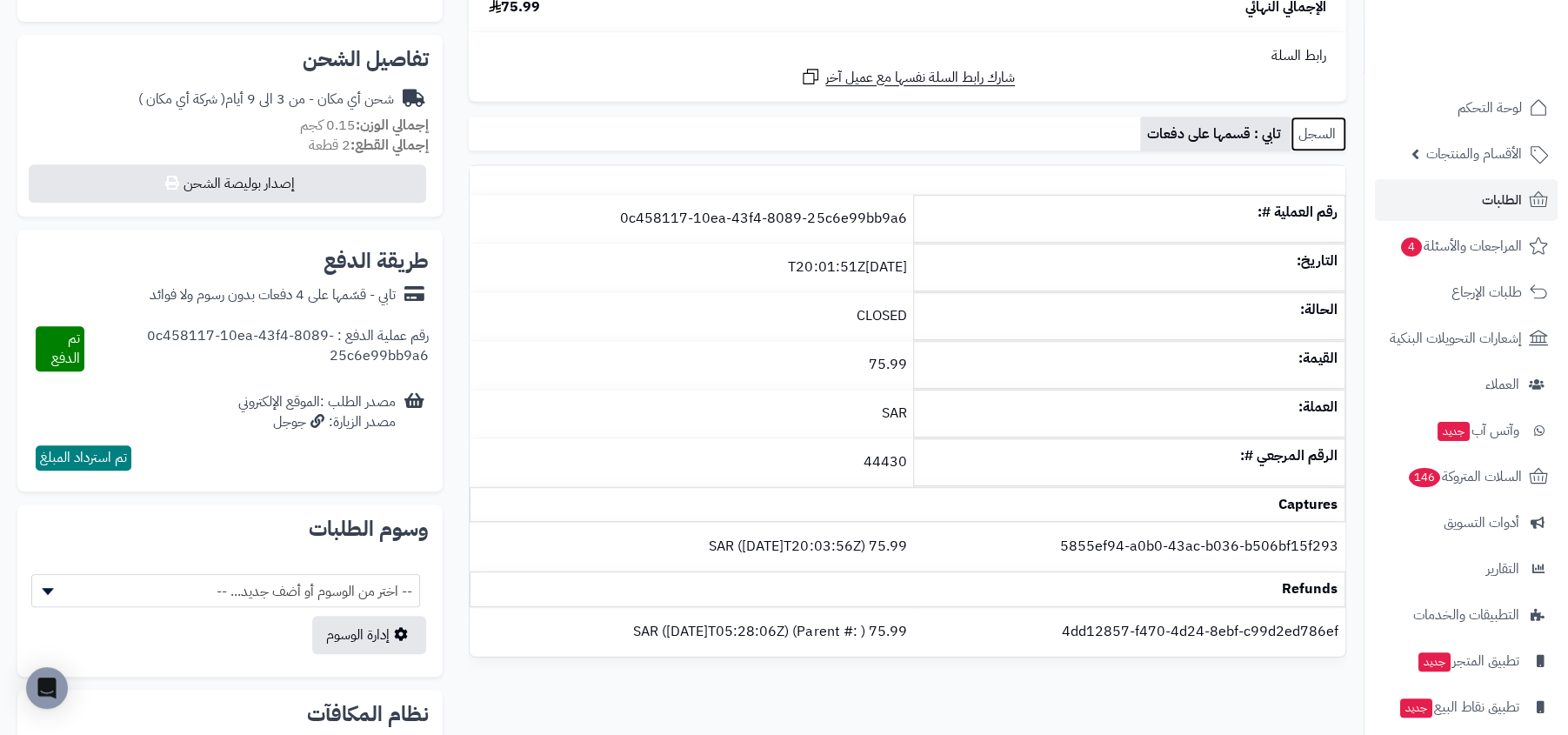
click at [1301, 150] on link "السجل" at bounding box center [1318, 134] width 55 height 35
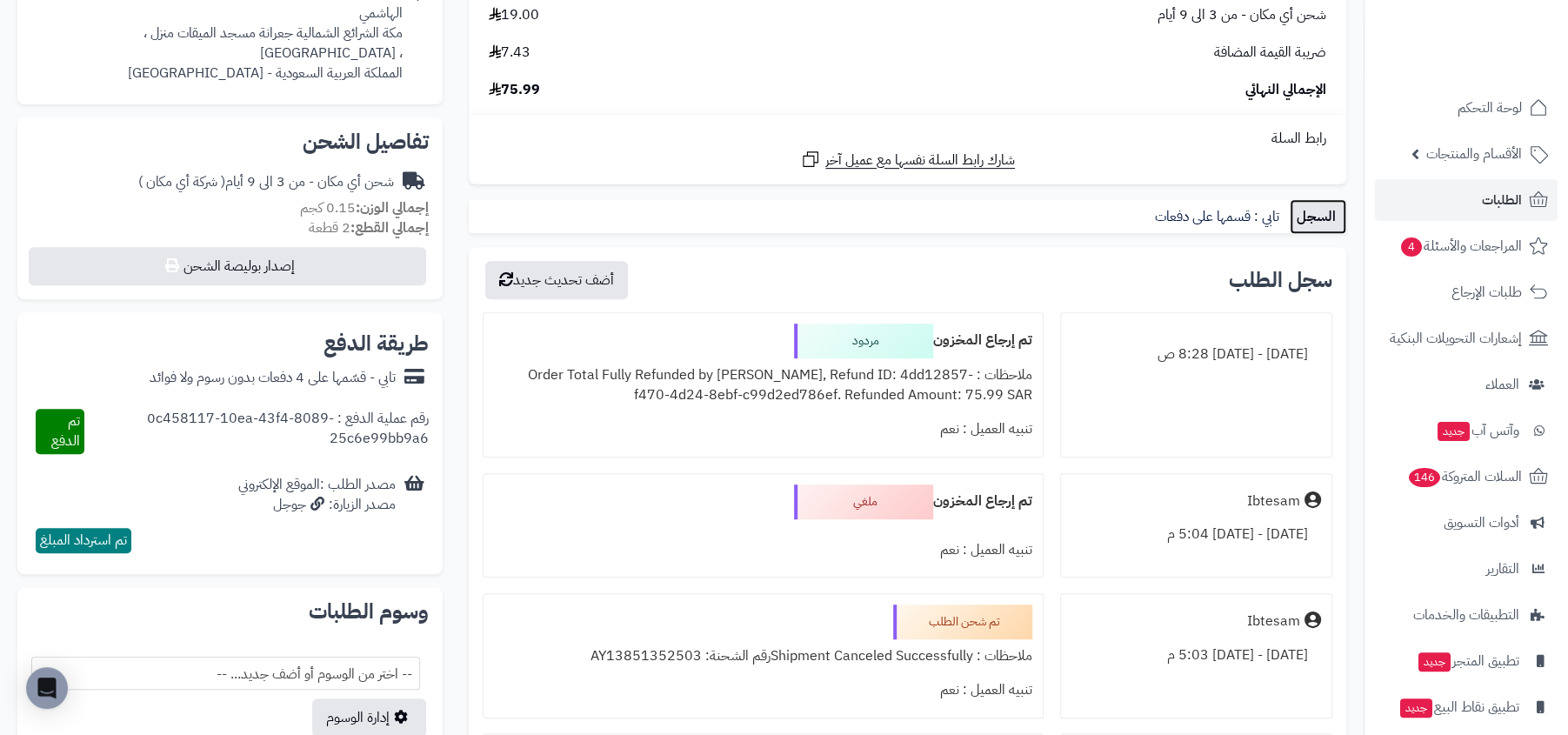
scroll to position [547, 0]
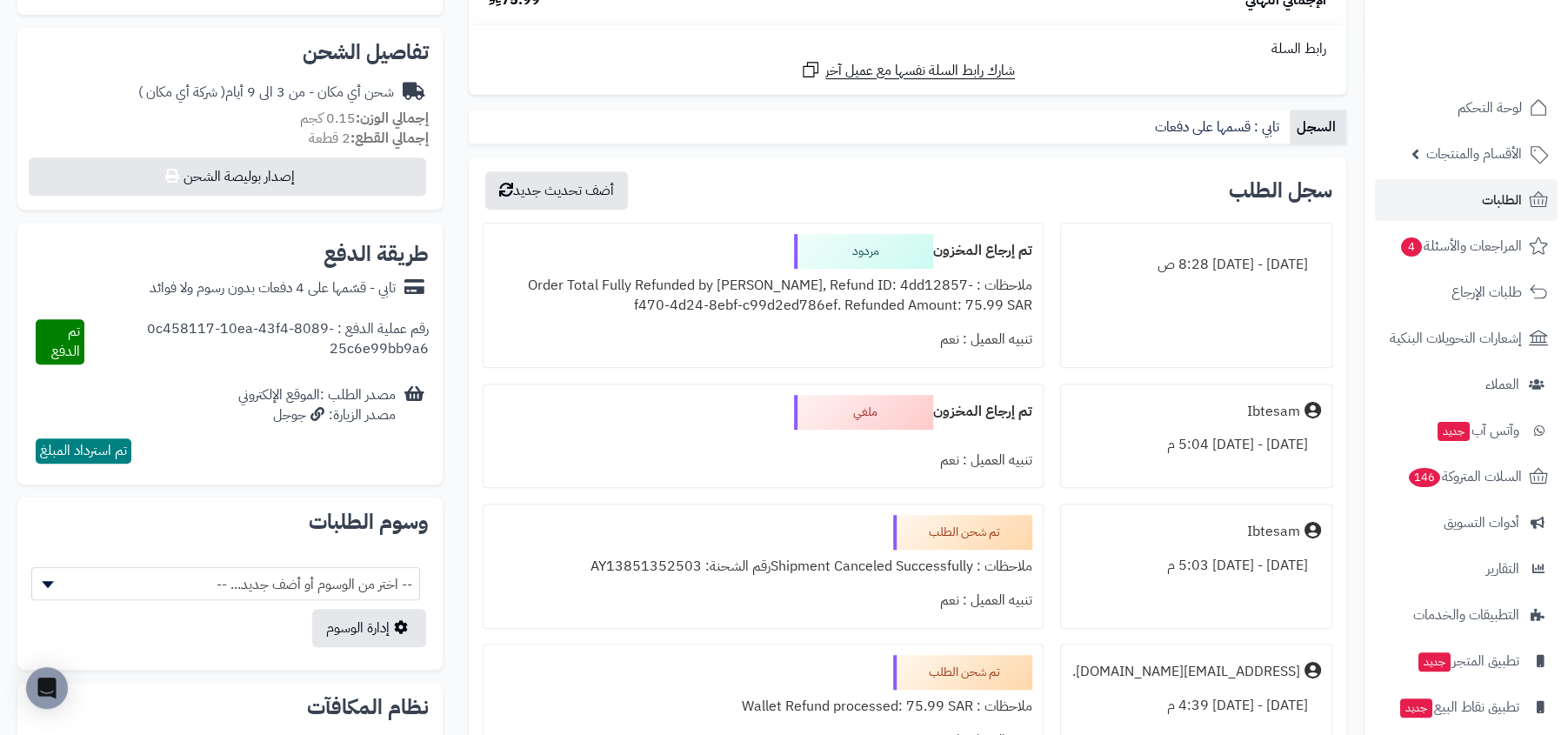
click at [879, 438] on div at bounding box center [763, 437] width 539 height 14
click at [885, 415] on div "ملغي" at bounding box center [863, 413] width 139 height 35
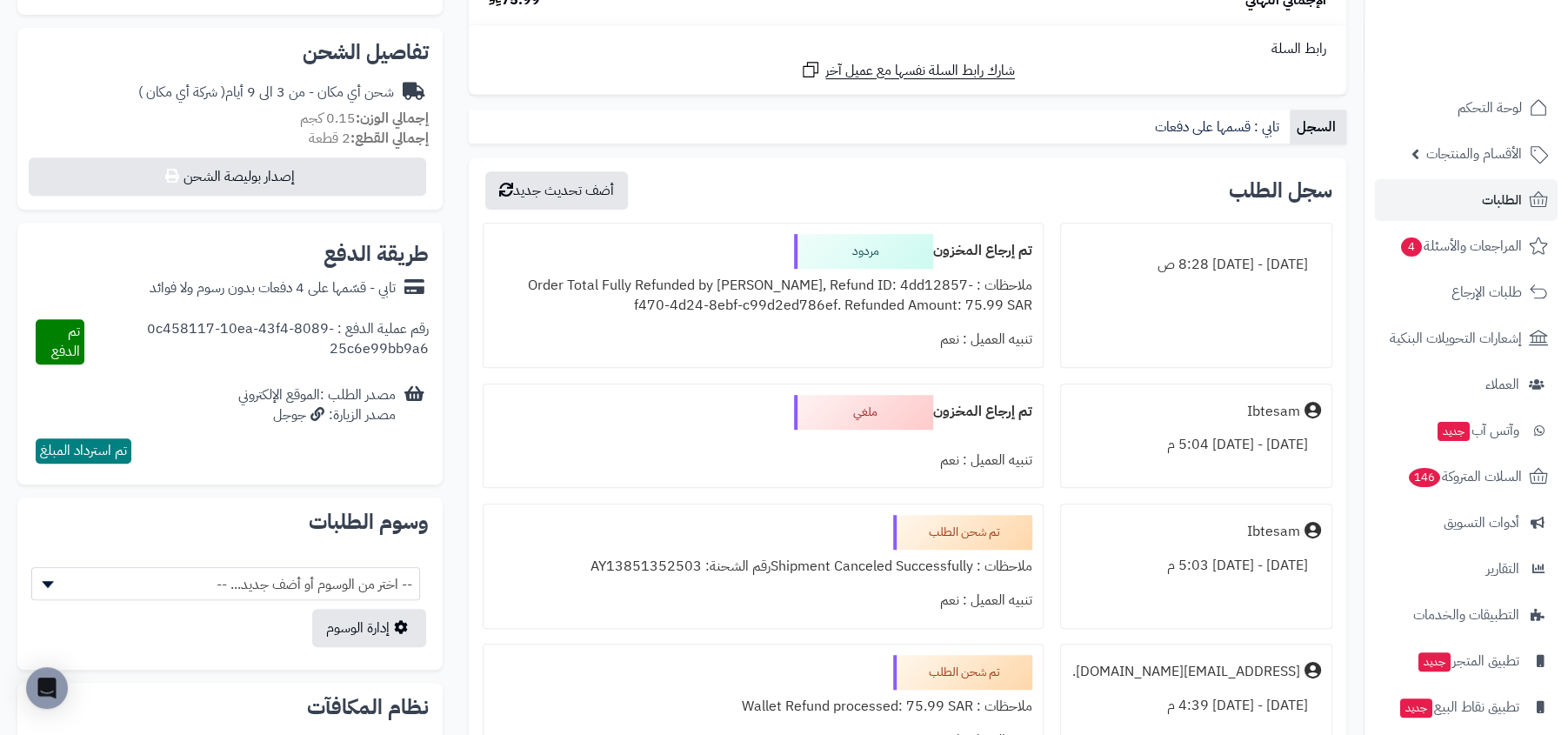
click at [885, 415] on div "ملغي" at bounding box center [863, 413] width 139 height 35
click at [880, 444] on div "تنبيه العميل : نعم" at bounding box center [763, 460] width 539 height 34
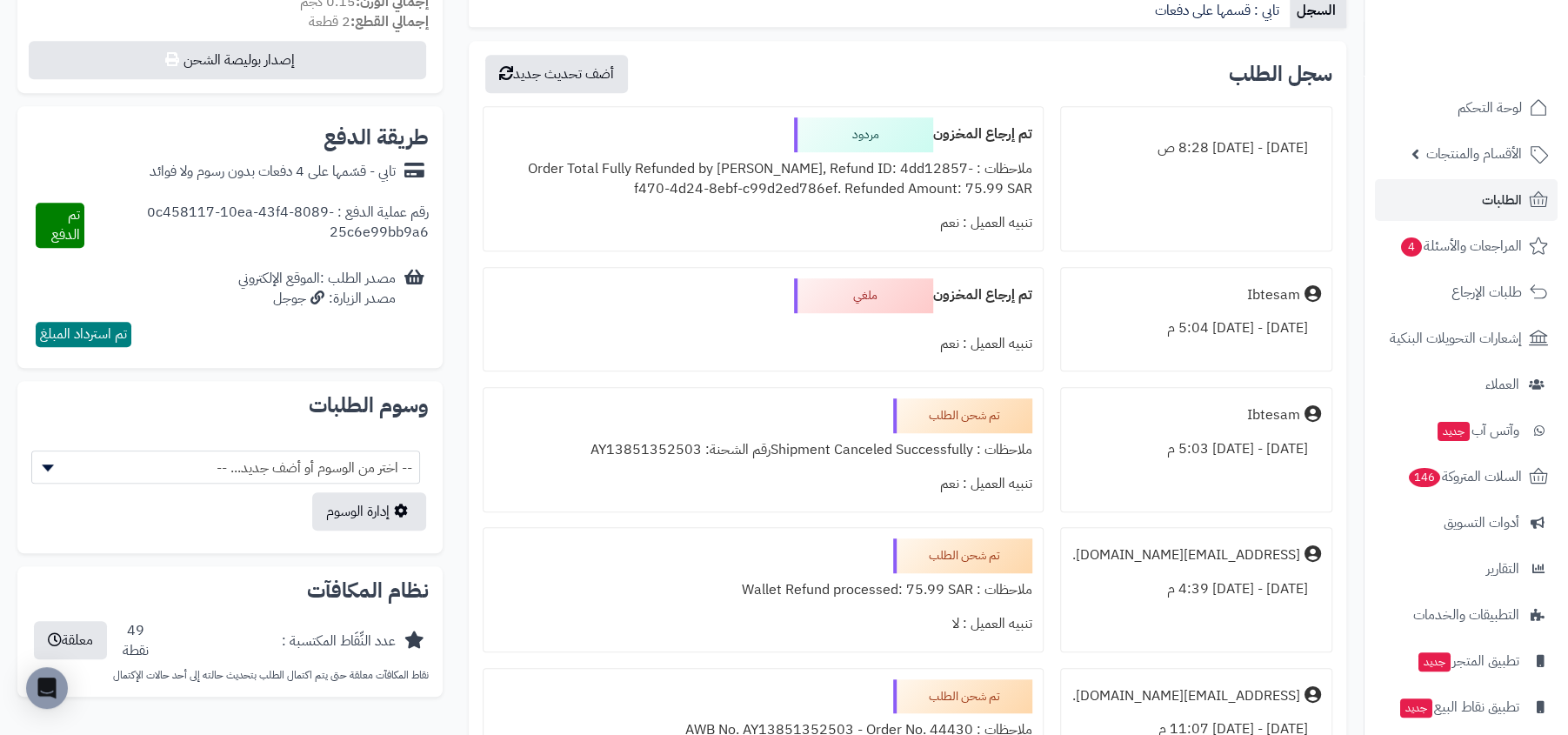
scroll to position [700, 0]
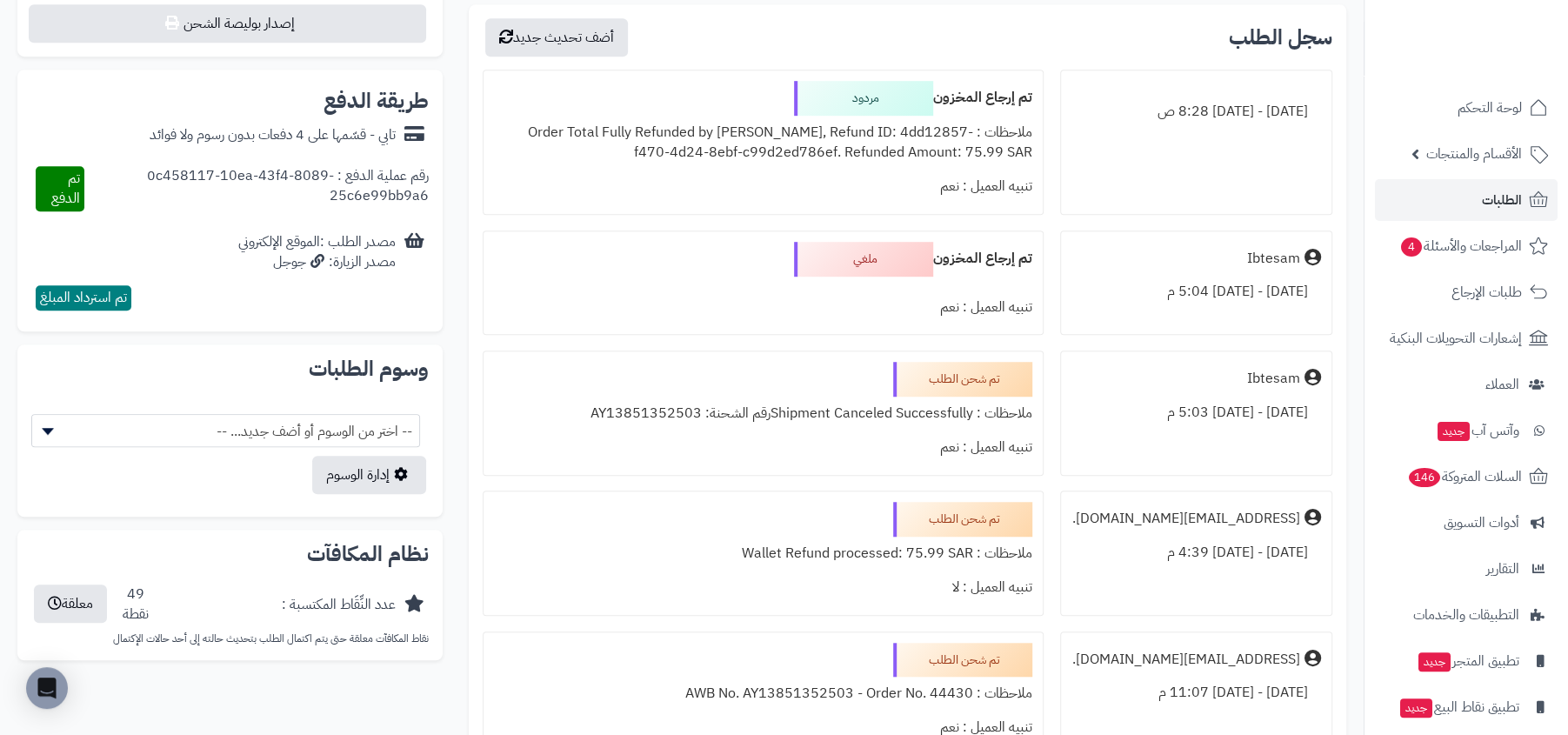
click at [895, 412] on div "ملاحظات : Shipment Canceled Successfullyرقم الشحنة: AY13851352503" at bounding box center [763, 414] width 539 height 34
click at [868, 435] on div "تنبيه العميل : نعم" at bounding box center [763, 447] width 539 height 34
click at [862, 406] on div "ملاحظات : Shipment Canceled Successfullyرقم الشحنة: AY13851352503" at bounding box center [763, 414] width 539 height 34
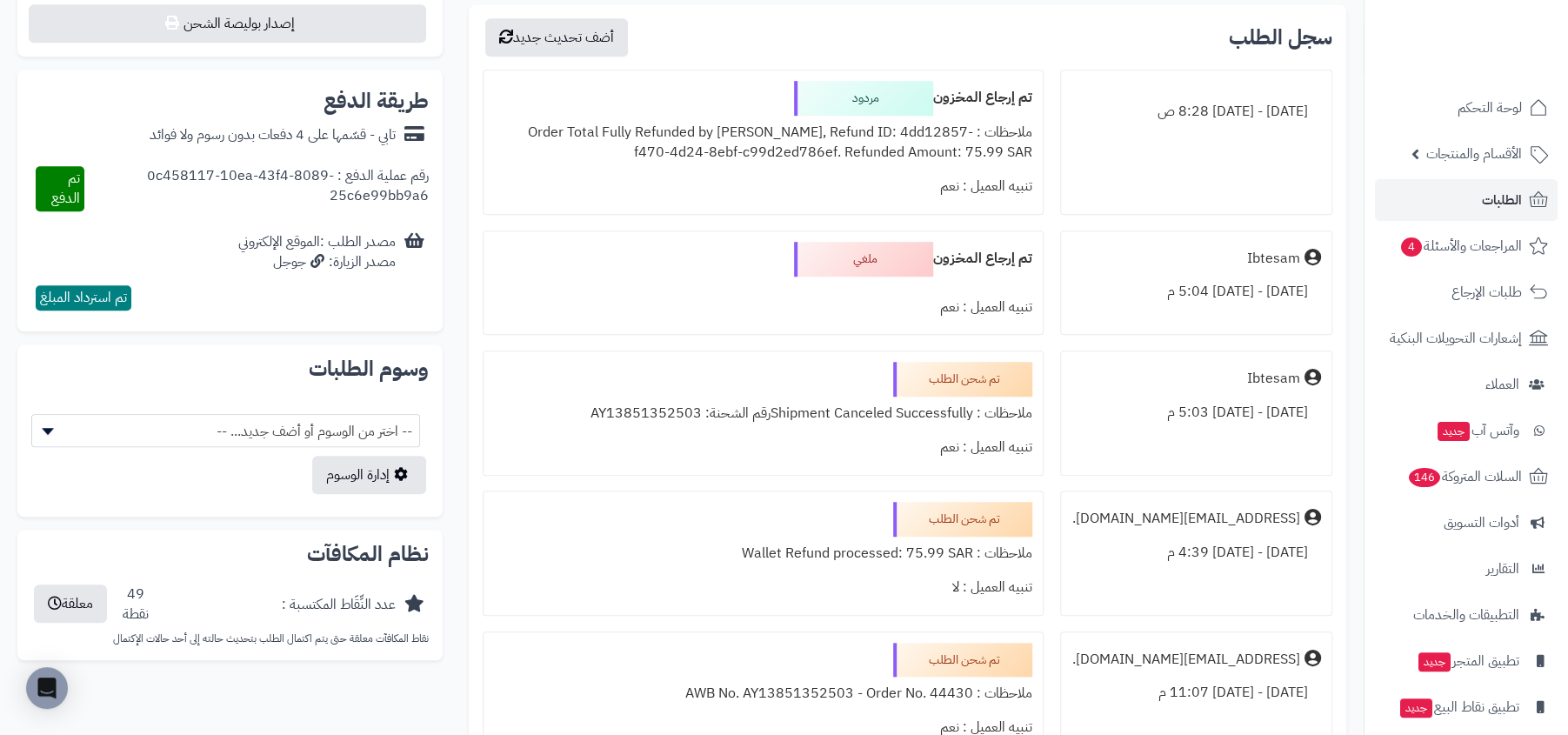
click at [862, 406] on div "ملاحظات : Shipment Canceled Successfullyرقم الشحنة: AY13851352503" at bounding box center [763, 414] width 539 height 34
click at [848, 426] on div "ملاحظات : Shipment Canceled Successfullyرقم الشحنة: AY13851352503" at bounding box center [763, 414] width 539 height 34
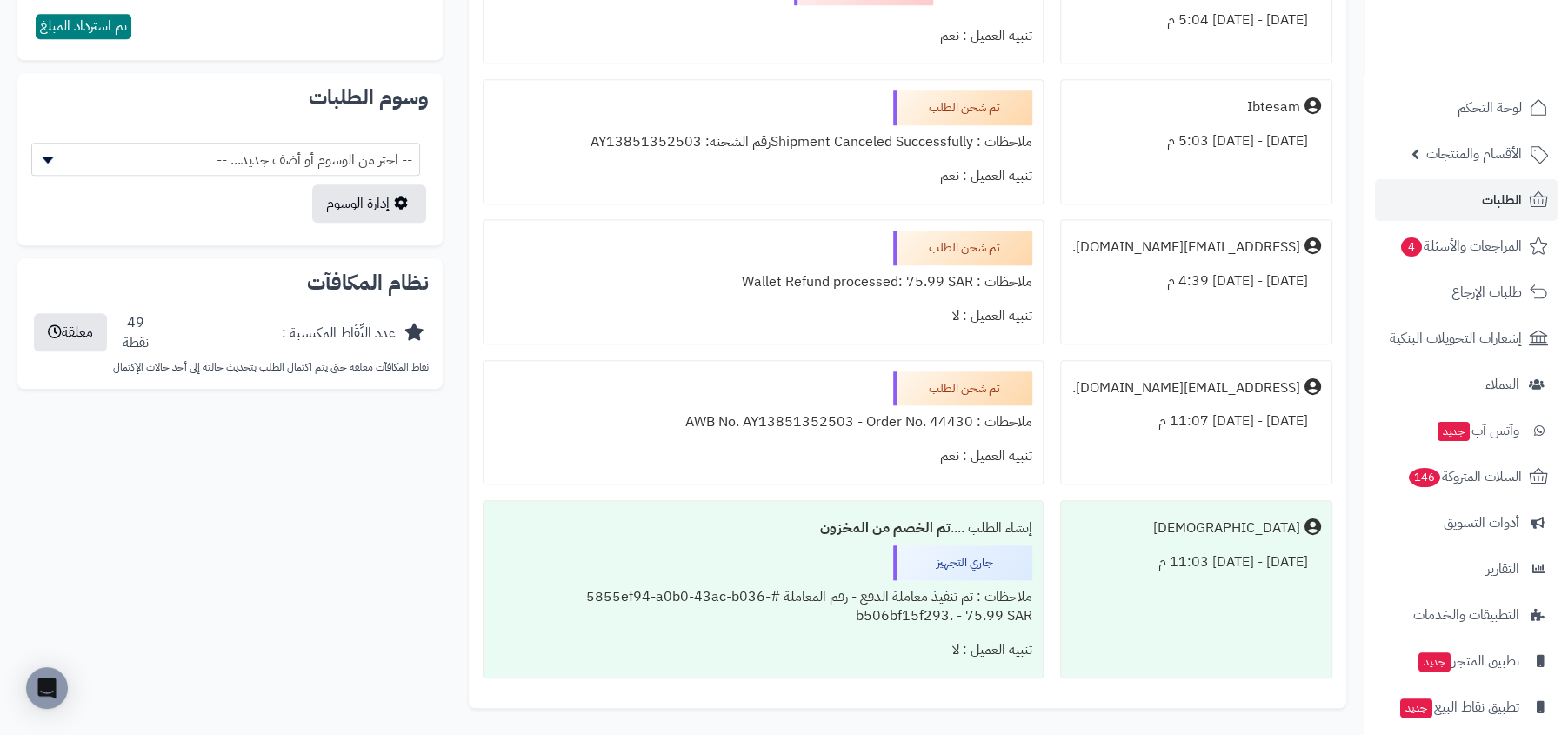
scroll to position [1095, 0]
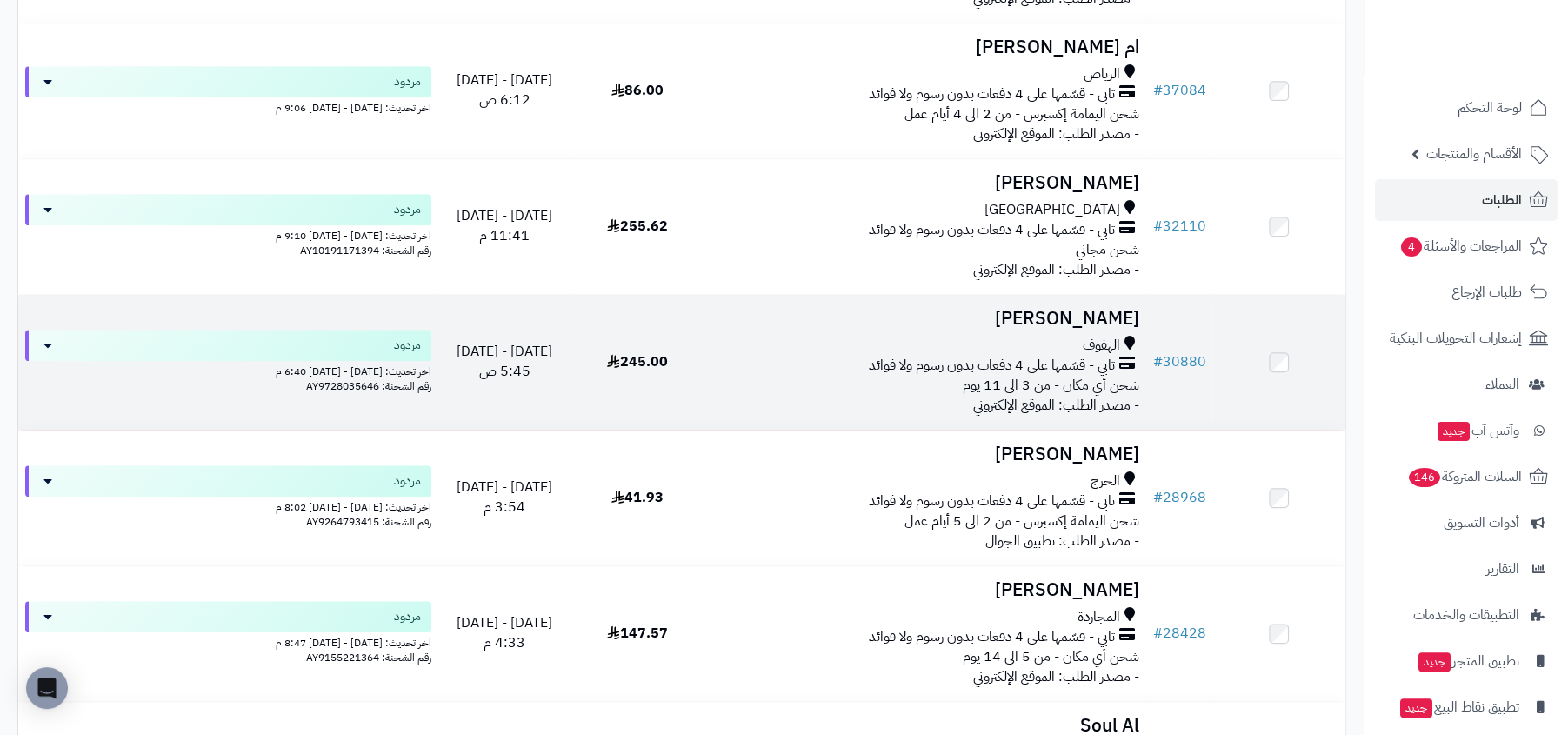
scroll to position [828, 0]
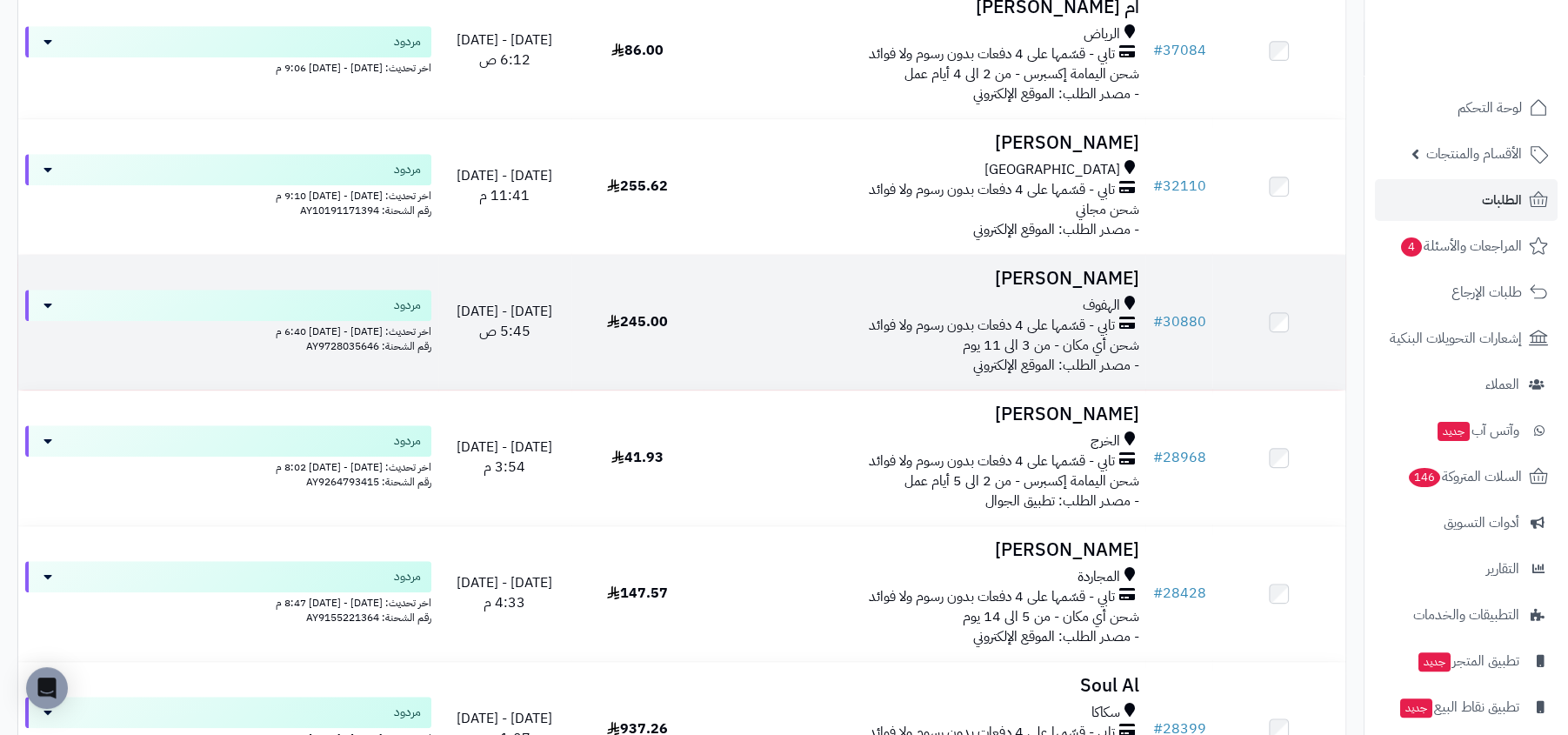
click at [1053, 339] on span "شحن أي مكان - من 3 الى 11 يوم" at bounding box center [1050, 345] width 177 height 21
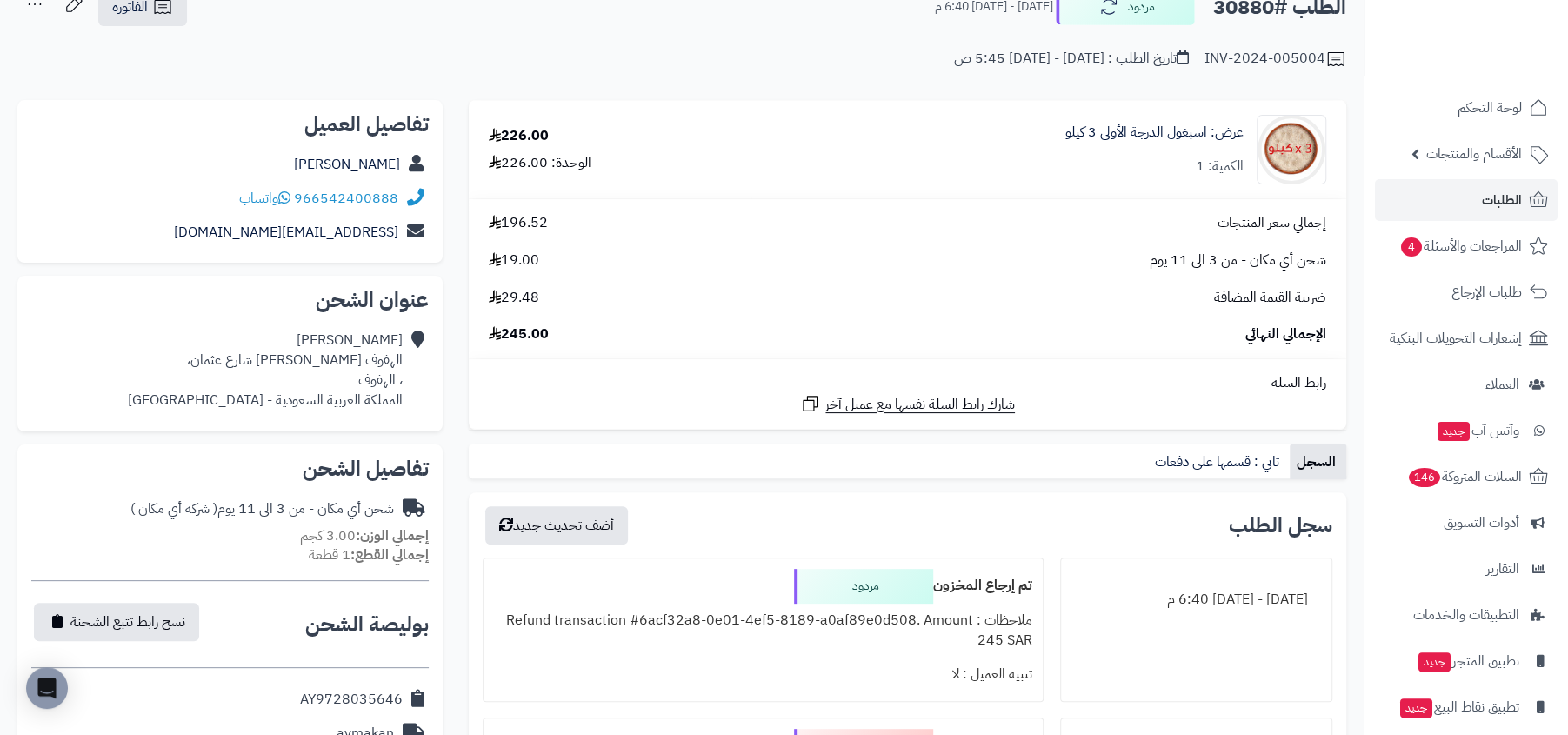
scroll to position [558, 0]
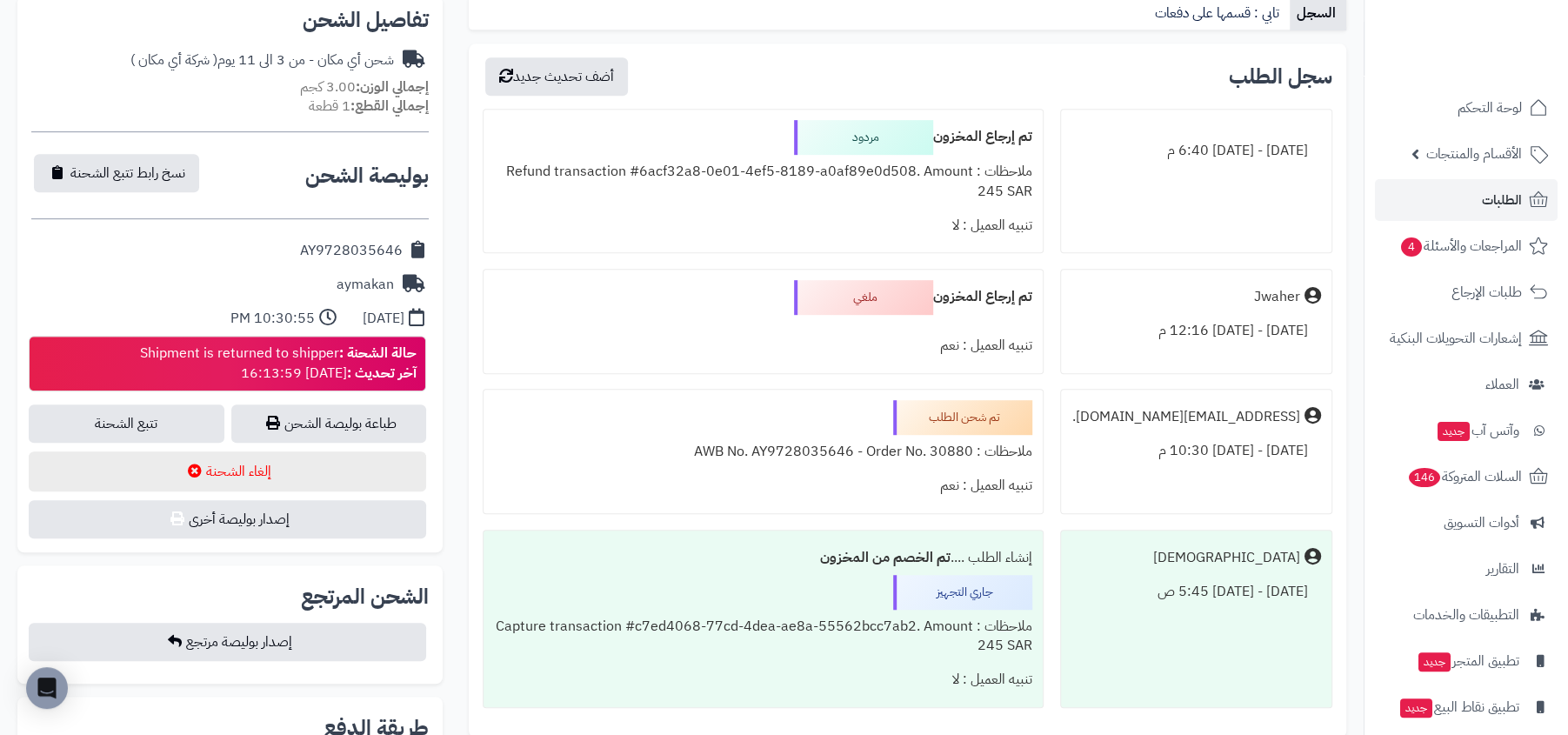
click at [909, 415] on div "تم شحن الطلب" at bounding box center [963, 418] width 139 height 35
click at [878, 295] on div "ملغي" at bounding box center [863, 298] width 139 height 35
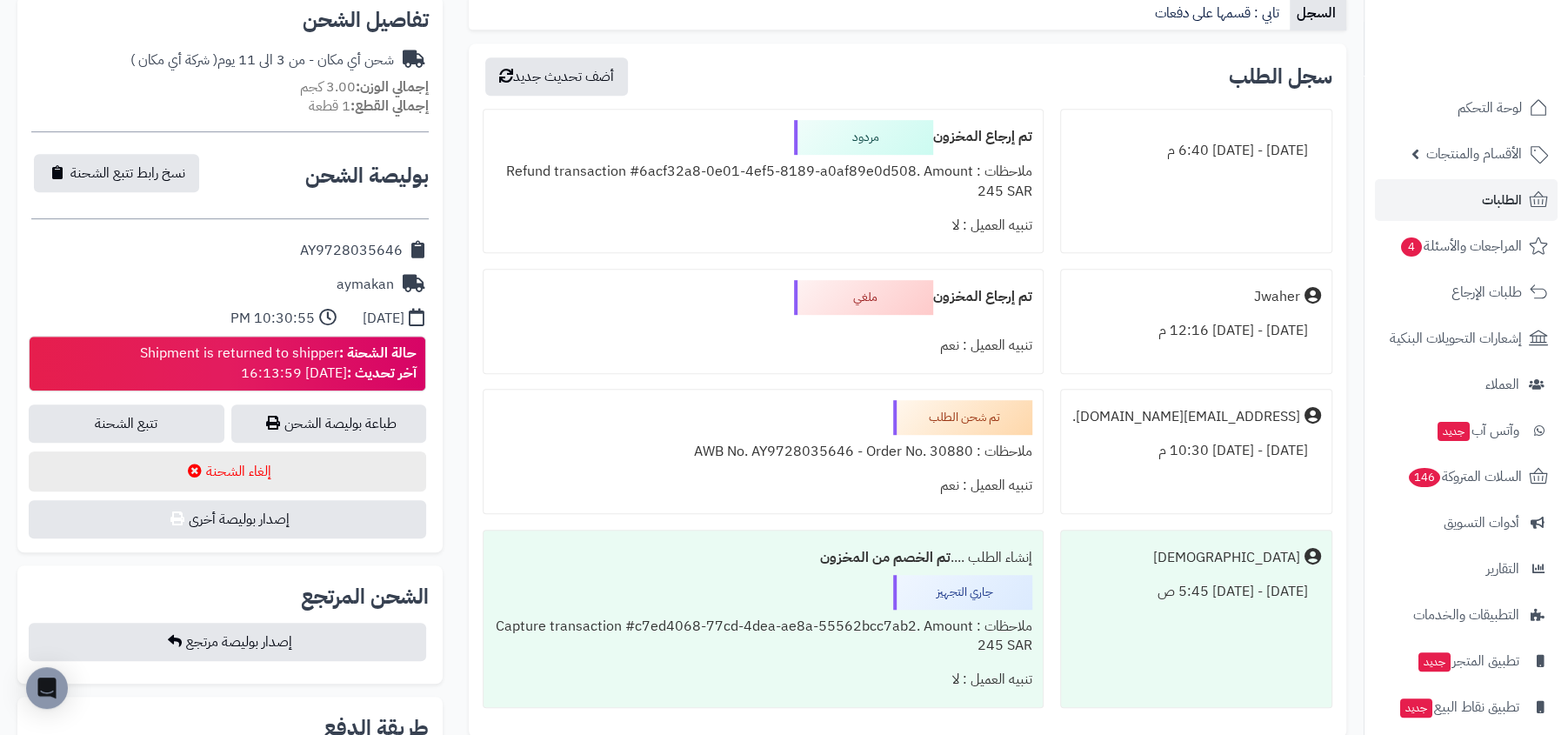
click at [878, 295] on div "ملغي" at bounding box center [863, 298] width 139 height 35
click at [889, 220] on div "تنبيه العميل : لا" at bounding box center [763, 225] width 539 height 34
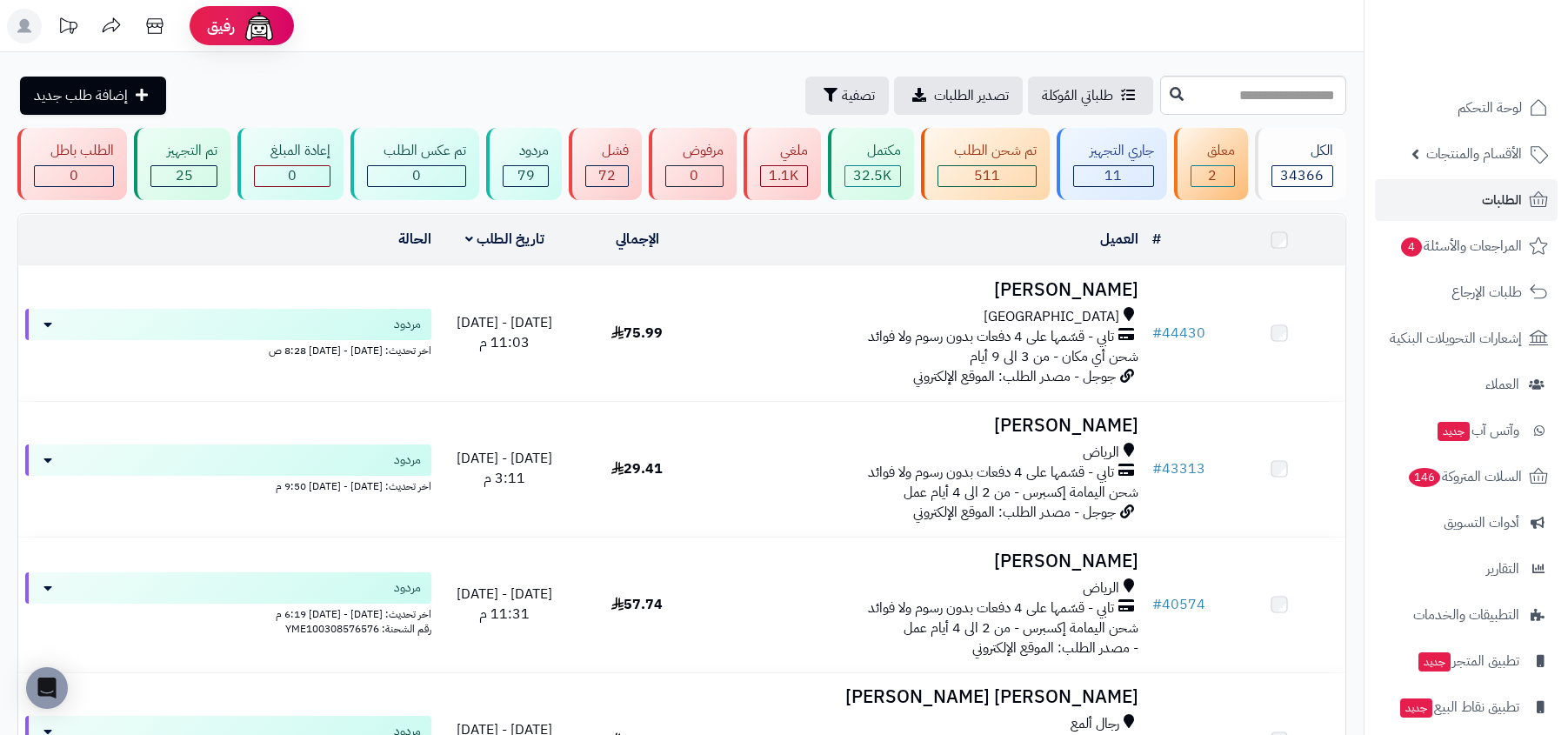
scroll to position [1048, 0]
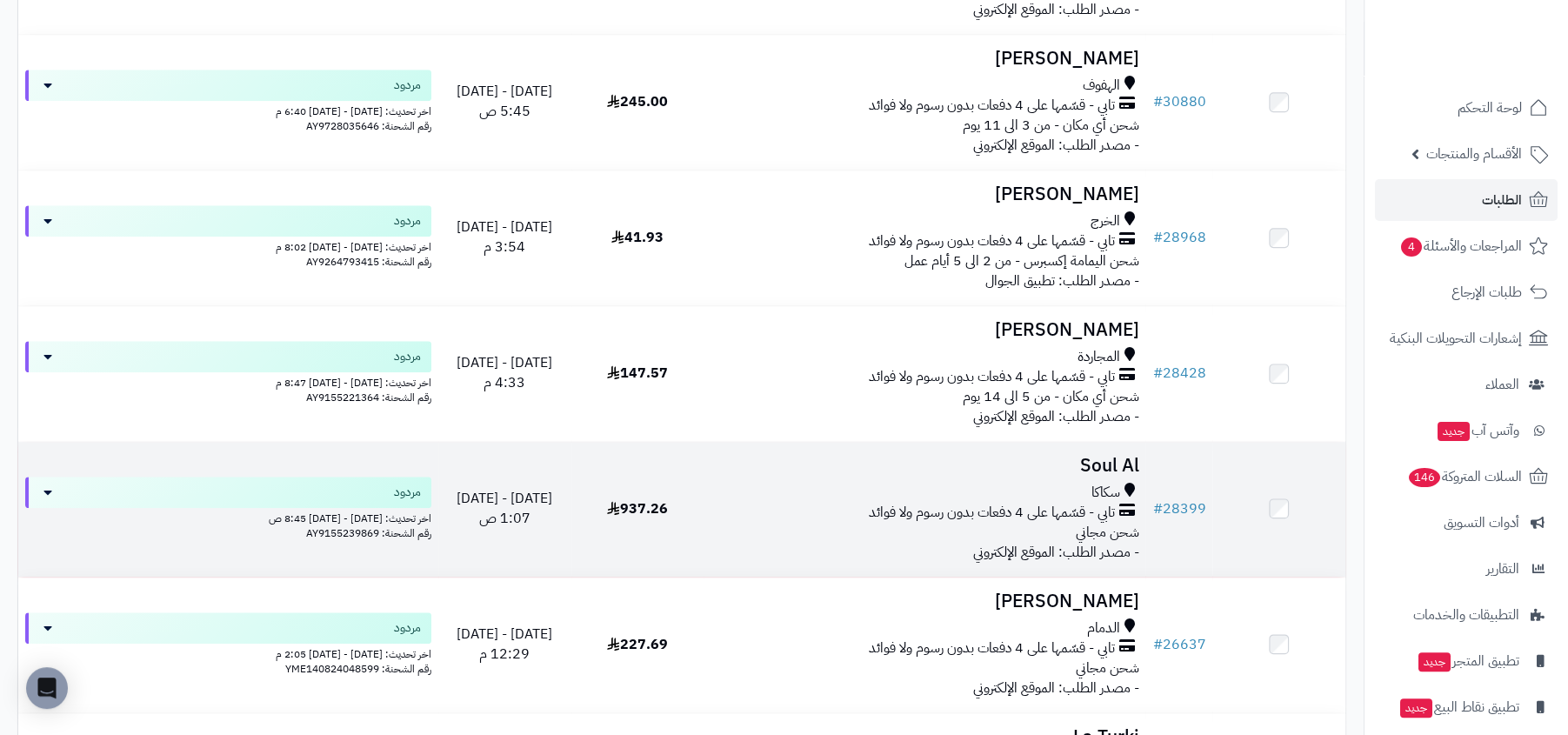
click at [1017, 516] on span "تابي - قسّمها على 4 دفعات بدون رسوم ولا فوائد" at bounding box center [991, 512] width 246 height 20
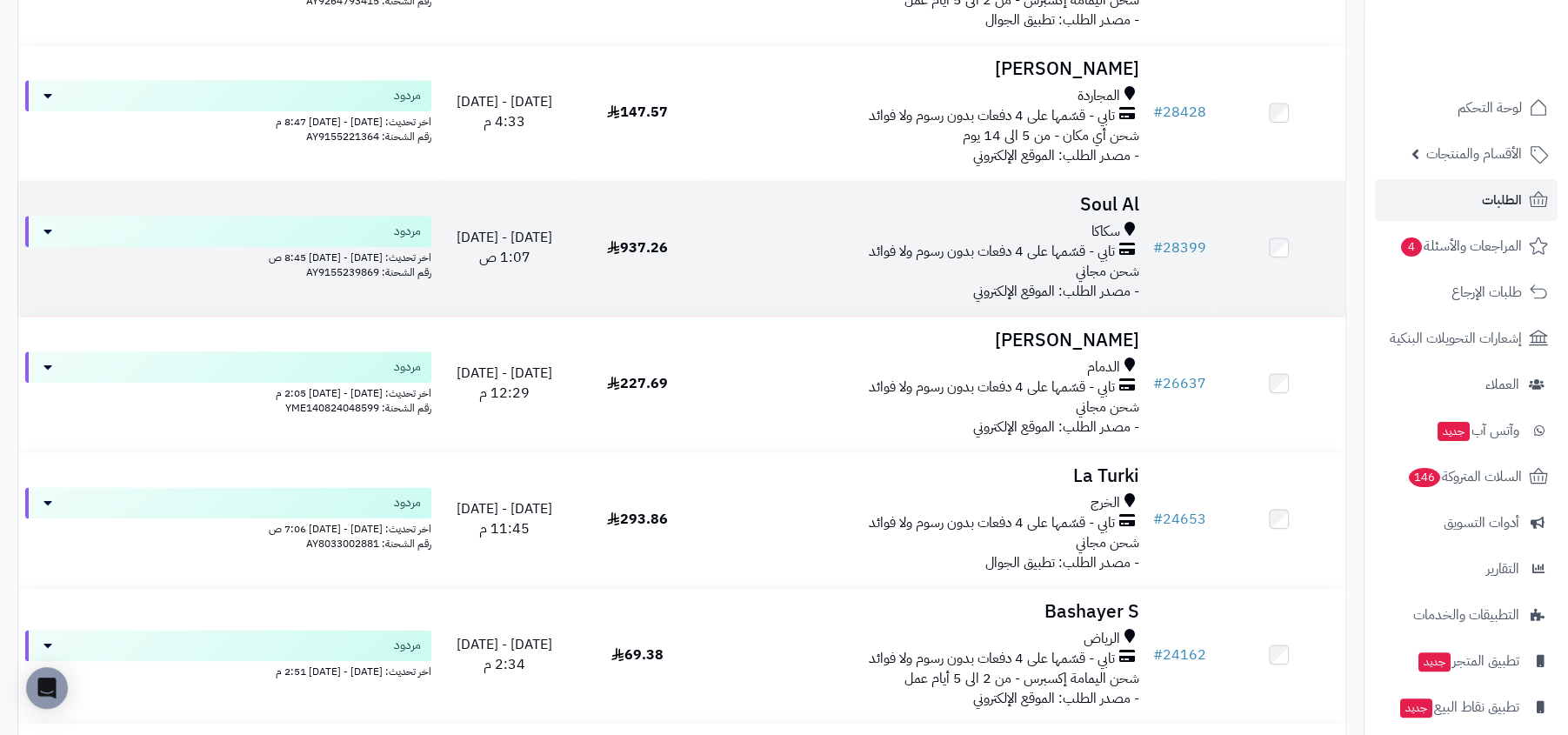
scroll to position [1429, 0]
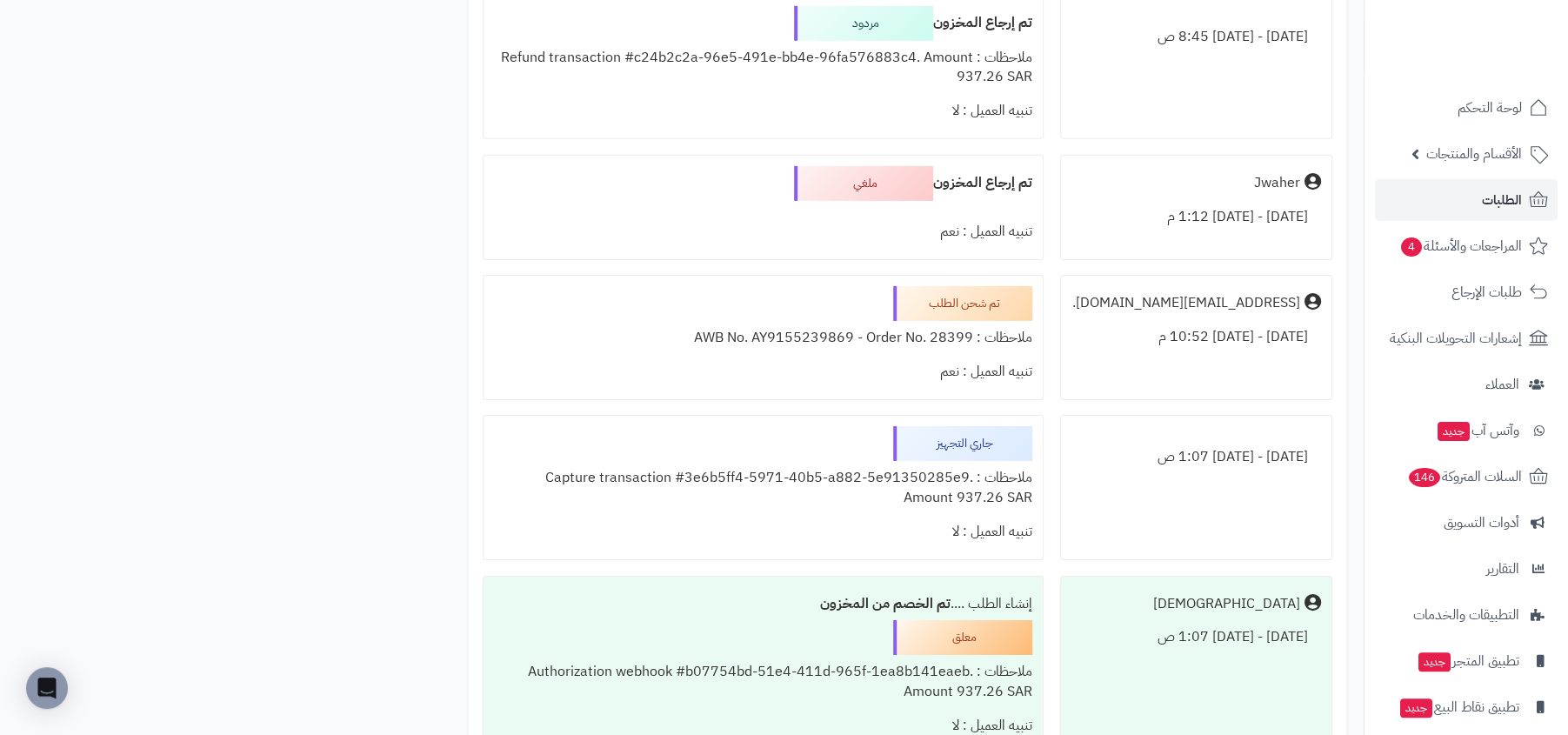
scroll to position [3867, 0]
